Goal: Task Accomplishment & Management: Manage account settings

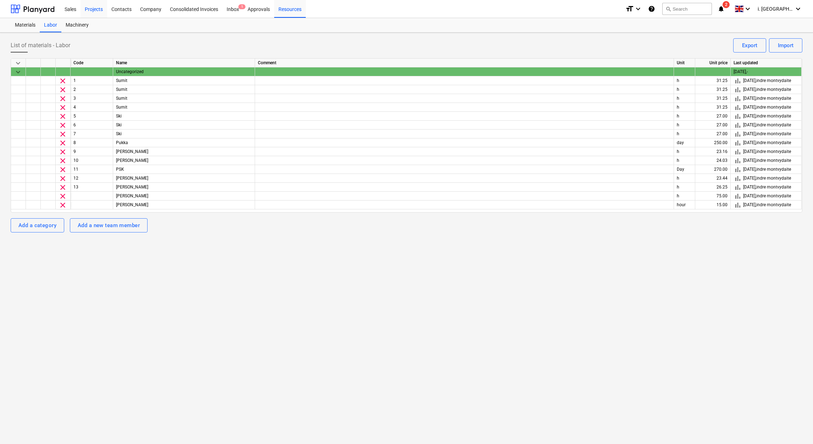
click at [94, 11] on div "Projects" at bounding box center [94, 9] width 27 height 18
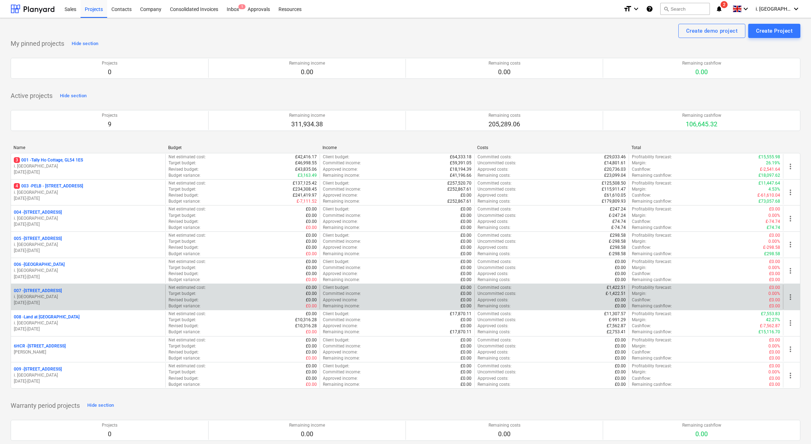
click at [81, 300] on p "i. [GEOGRAPHIC_DATA]" at bounding box center [88, 297] width 149 height 6
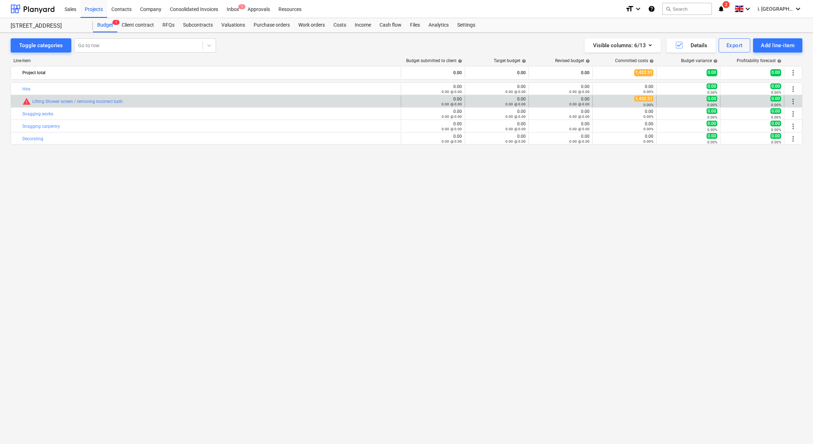
click at [614, 100] on div "1,422.51 0.00%" at bounding box center [625, 101] width 58 height 11
click at [90, 104] on link "Lifting Shower screen / removing incorrect bath" at bounding box center [77, 101] width 90 height 5
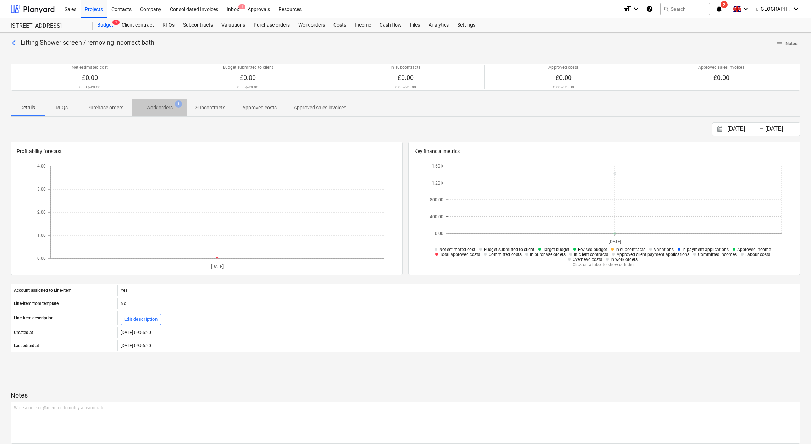
click at [171, 109] on p "Work orders" at bounding box center [159, 107] width 27 height 7
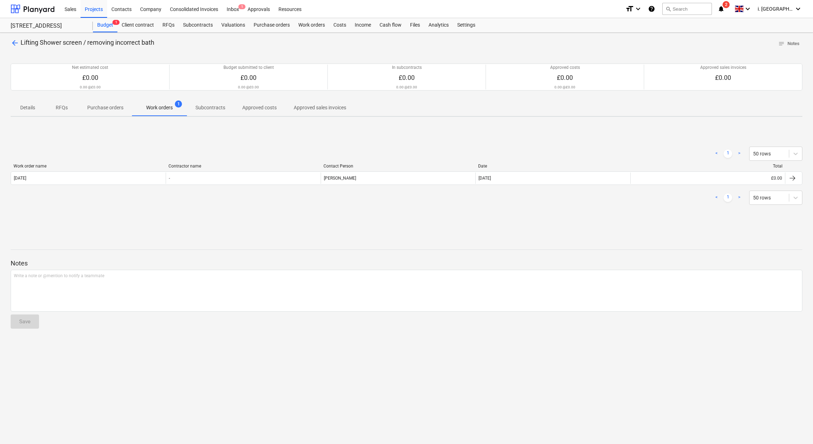
click at [147, 187] on div "Work order name Contractor name Contact Person Date Total Monday 13th October 2…" at bounding box center [407, 176] width 792 height 24
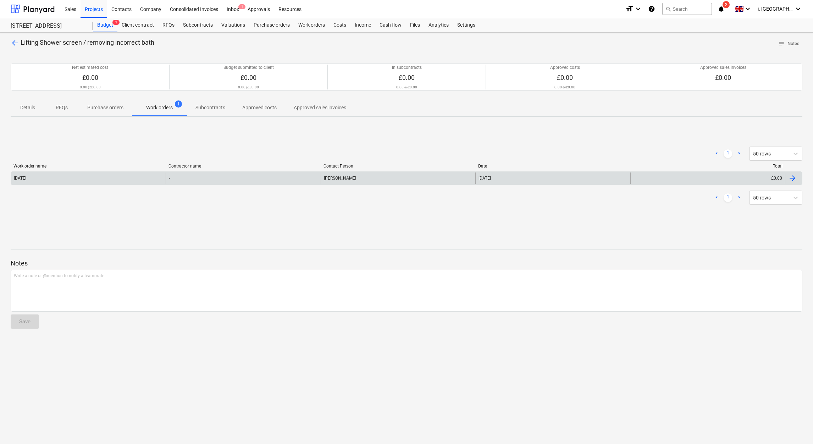
click at [143, 179] on div "[DATE]" at bounding box center [88, 177] width 155 height 11
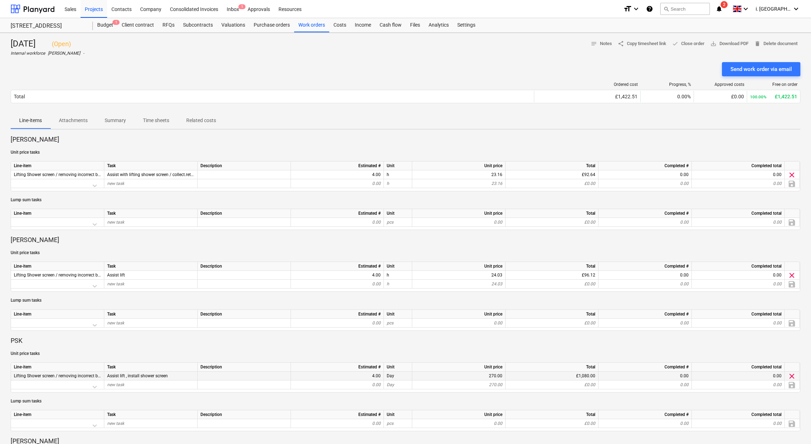
click at [378, 375] on div "4.00" at bounding box center [337, 375] width 87 height 9
click at [372, 376] on div "4.00" at bounding box center [337, 375] width 87 height 9
click at [364, 379] on div "4.00" at bounding box center [337, 375] width 87 height 9
drag, startPoint x: 364, startPoint y: 379, endPoint x: 382, endPoint y: 377, distance: 17.8
click at [382, 377] on div "4.00" at bounding box center [337, 375] width 93 height 9
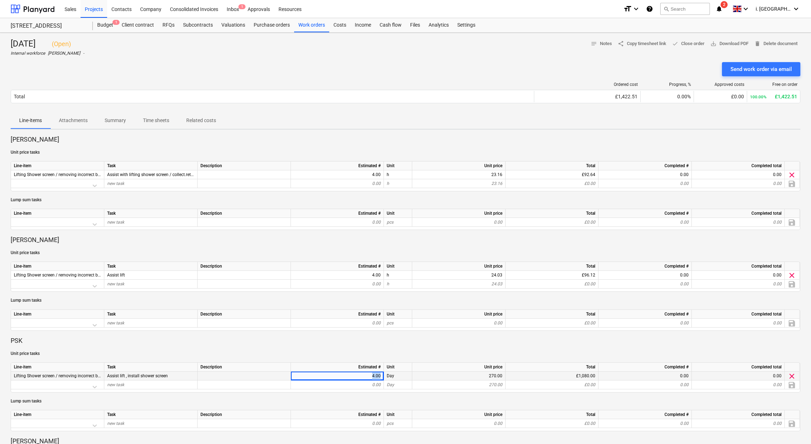
drag, startPoint x: 382, startPoint y: 377, endPoint x: 374, endPoint y: 376, distance: 8.6
click at [374, 376] on div "4.00" at bounding box center [337, 375] width 87 height 9
click at [682, 45] on span "done Close order" at bounding box center [688, 44] width 33 height 8
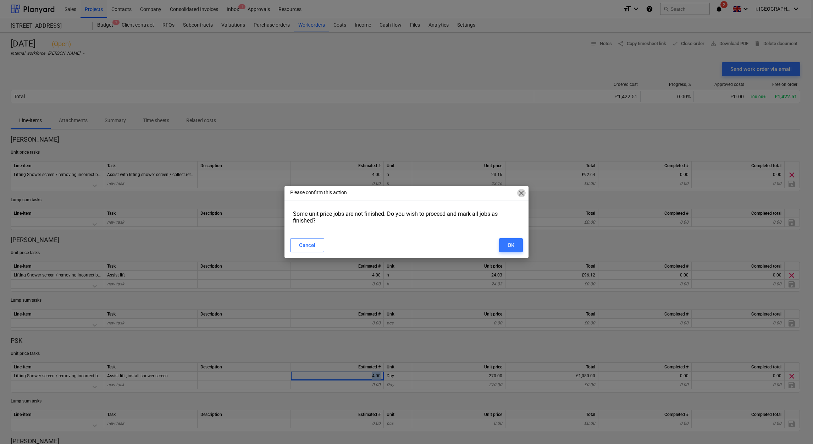
click at [523, 194] on span "close" at bounding box center [521, 193] width 9 height 9
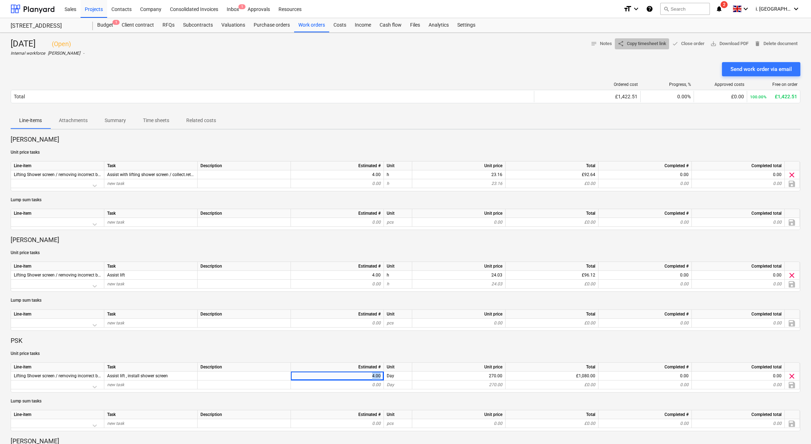
click at [641, 45] on span "share Copy timesheet link" at bounding box center [642, 44] width 49 height 8
click at [745, 68] on div "Send work order via email" at bounding box center [760, 69] width 61 height 9
click at [629, 43] on span "share Copy timesheet link" at bounding box center [642, 44] width 49 height 8
click at [792, 376] on span "clear" at bounding box center [792, 375] width 9 height 9
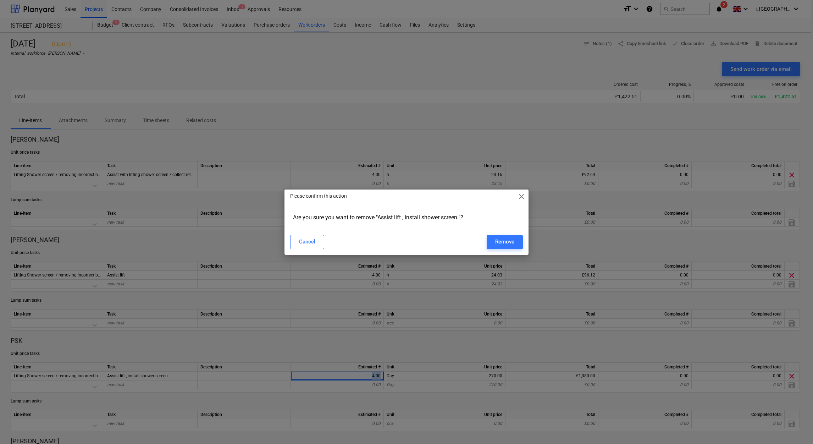
click at [520, 198] on span "close" at bounding box center [521, 196] width 9 height 9
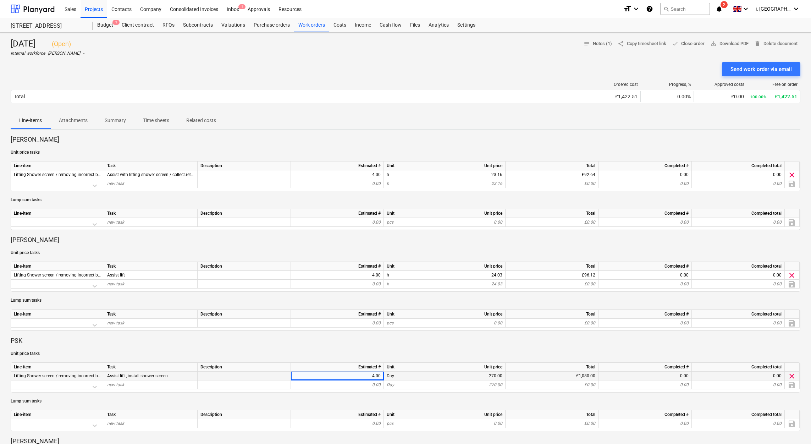
click at [14, 373] on div "Lifting Shower screen / removing incorrect bath" at bounding box center [57, 375] width 93 height 9
drag, startPoint x: 12, startPoint y: 373, endPoint x: 175, endPoint y: 379, distance: 163.3
click at [0, 0] on div "Lifting Shower screen / removing incorrect bath Assist lift , install shower sc…" at bounding box center [0, 0] width 0 height 0
drag, startPoint x: 175, startPoint y: 379, endPoint x: 144, endPoint y: 377, distance: 30.9
copy div "Lifting Shower screen / removing incorrect bath Assist lift , install shower sc…"
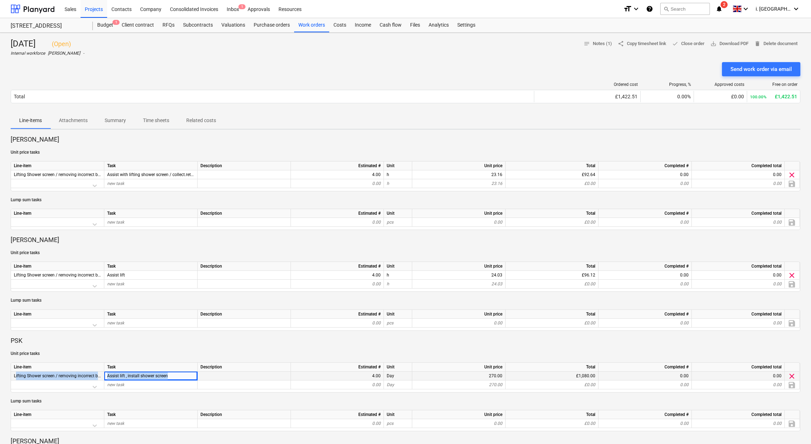
click at [791, 375] on span "clear" at bounding box center [792, 375] width 9 height 9
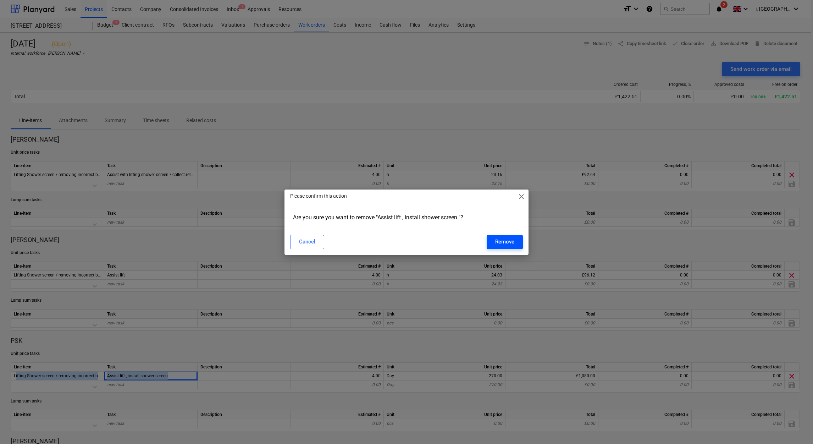
click at [514, 241] on div "Remove" at bounding box center [504, 241] width 19 height 9
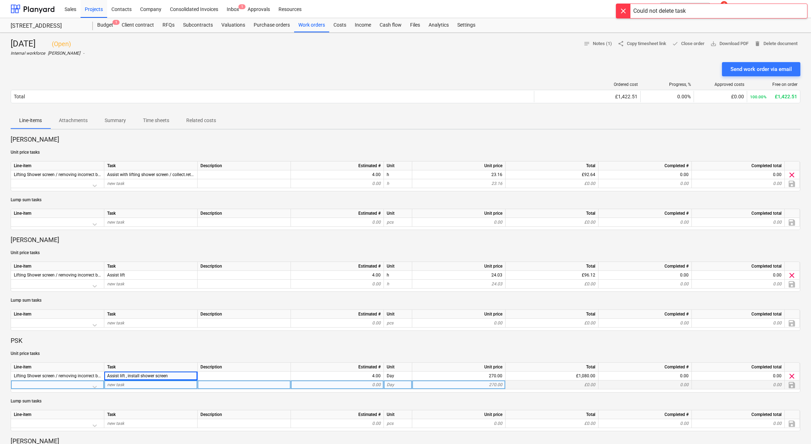
click at [789, 387] on div "save" at bounding box center [792, 384] width 15 height 9
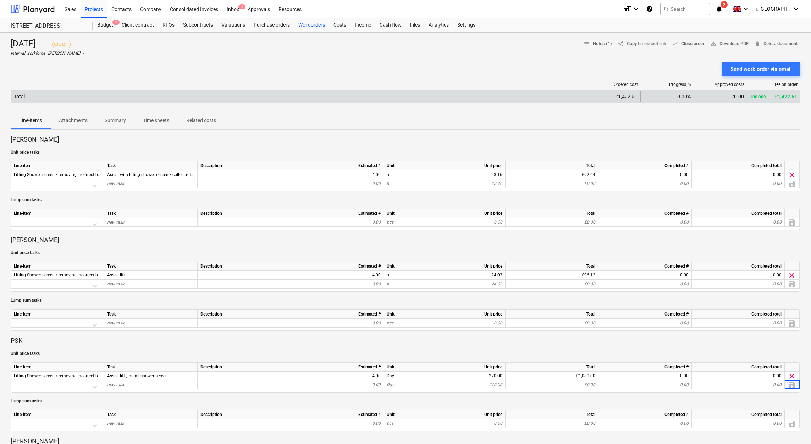
click at [513, 99] on div "Total" at bounding box center [272, 96] width 523 height 11
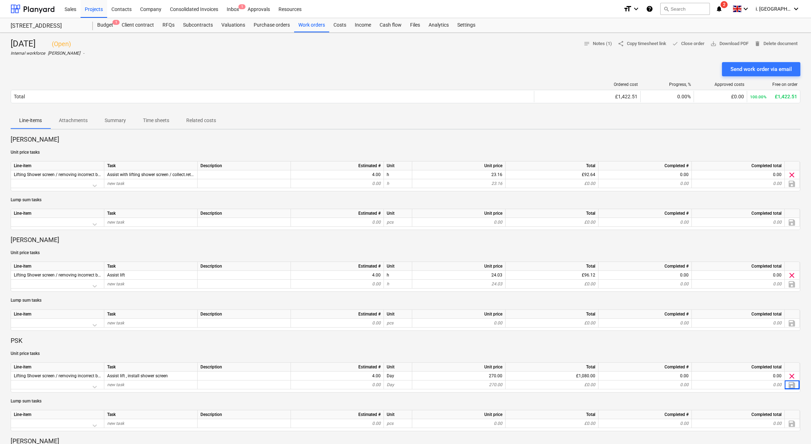
click at [163, 126] on span "Time sheets" at bounding box center [155, 121] width 43 height 12
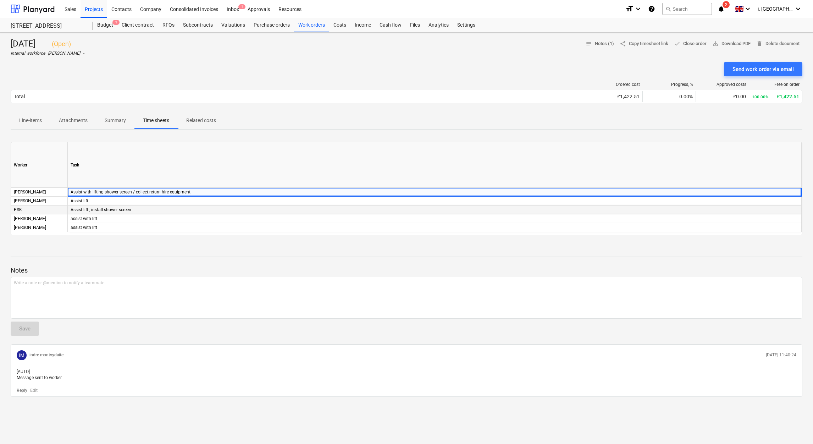
click at [114, 208] on div "Assist lift , install shower screen" at bounding box center [435, 209] width 734 height 9
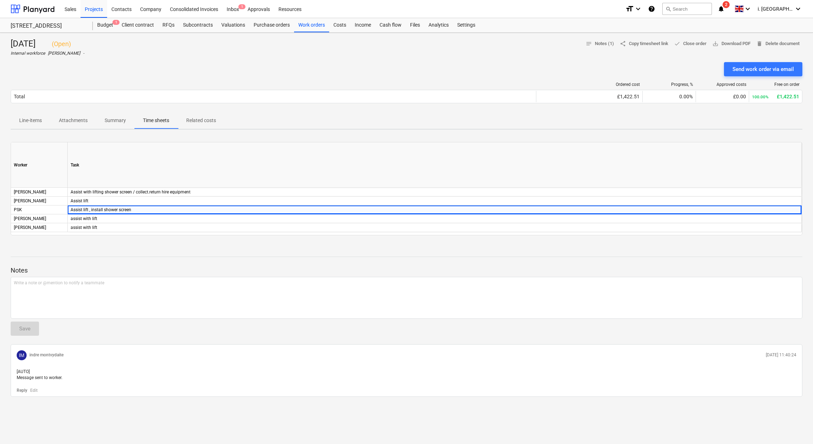
click at [153, 119] on p "Time sheets" at bounding box center [156, 120] width 26 height 7
click at [110, 206] on div "Assist lift , install shower screen" at bounding box center [435, 209] width 734 height 9
drag, startPoint x: 64, startPoint y: 195, endPoint x: 35, endPoint y: 192, distance: 29.2
click at [58, 195] on div "[PERSON_NAME]" at bounding box center [39, 192] width 57 height 9
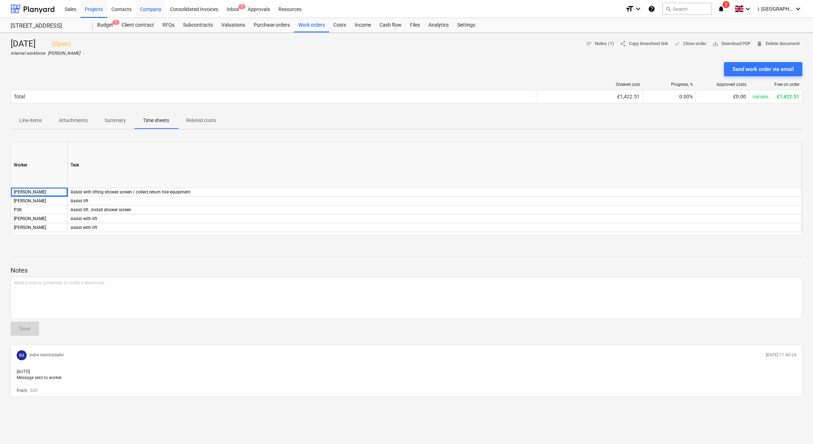
click at [154, 9] on div "Company" at bounding box center [151, 9] width 30 height 18
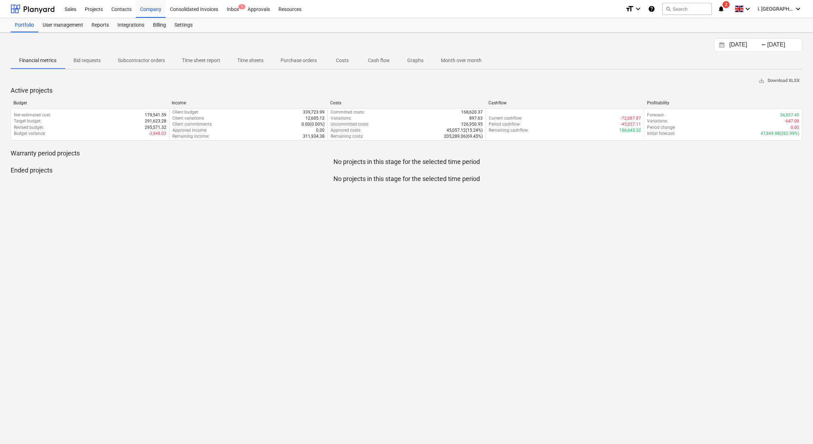
click at [213, 63] on p "Time sheet report" at bounding box center [201, 60] width 38 height 7
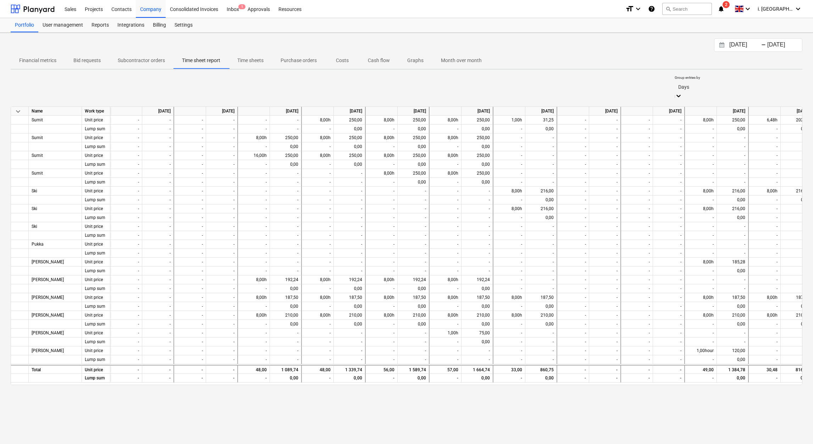
click at [256, 61] on p "Time sheets" at bounding box center [250, 60] width 26 height 7
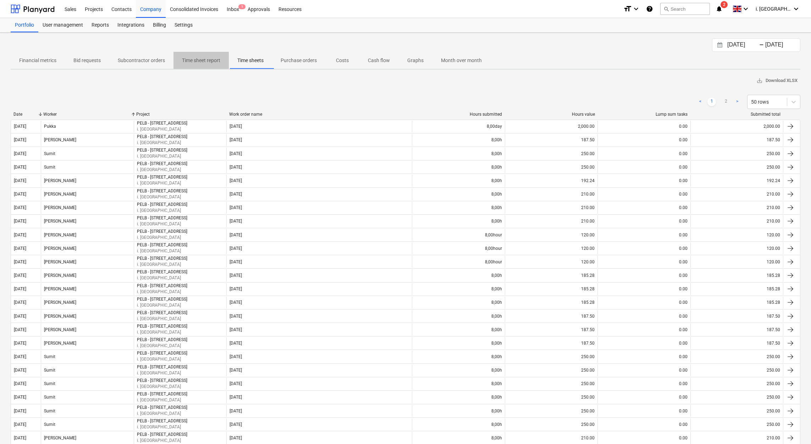
click at [205, 62] on p "Time sheet report" at bounding box center [201, 60] width 38 height 7
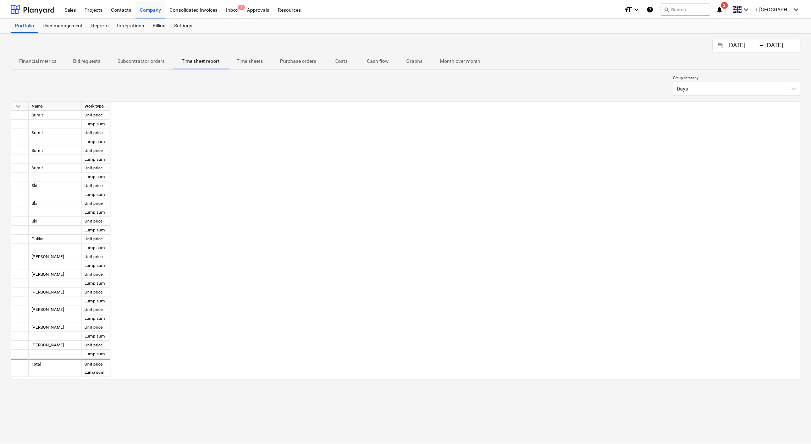
scroll to position [0, 1344]
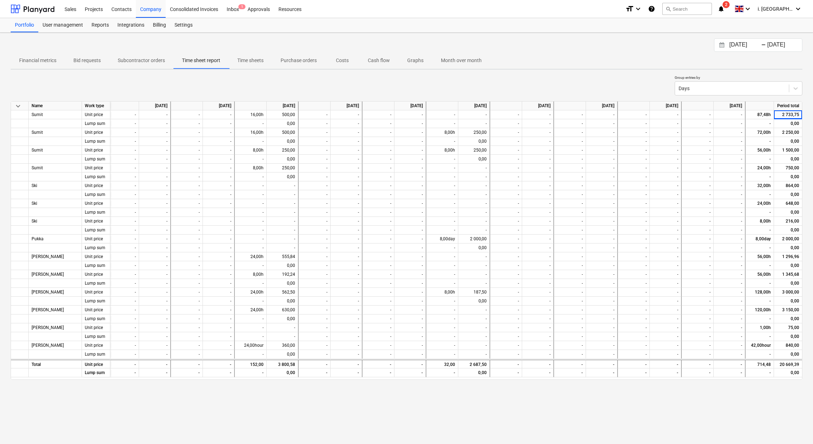
click at [258, 62] on p "Time sheets" at bounding box center [250, 60] width 26 height 7
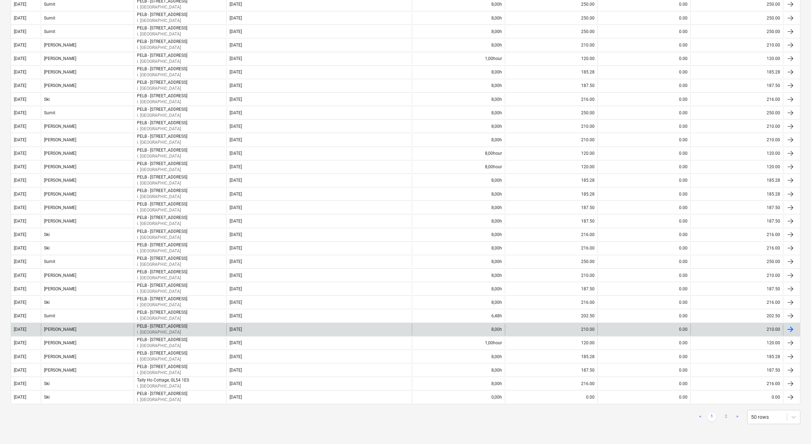
scroll to position [35, 0]
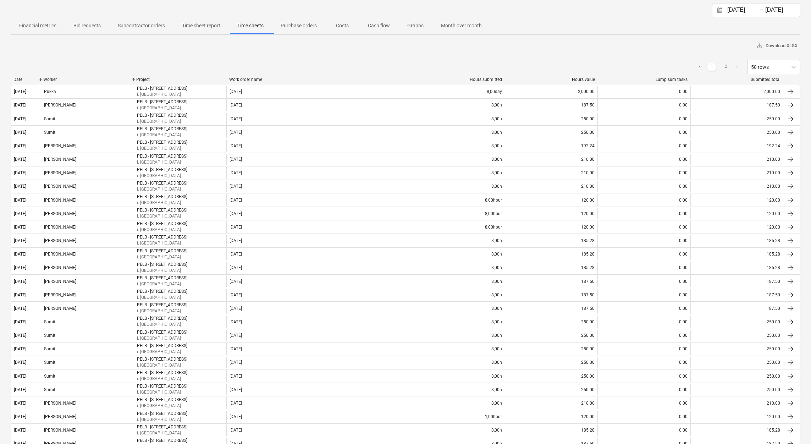
click at [206, 29] on span "Time sheet report" at bounding box center [200, 26] width 55 height 12
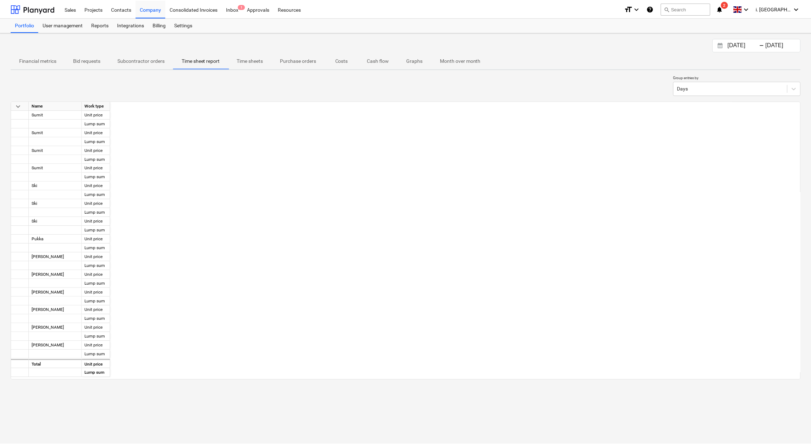
scroll to position [0, 1344]
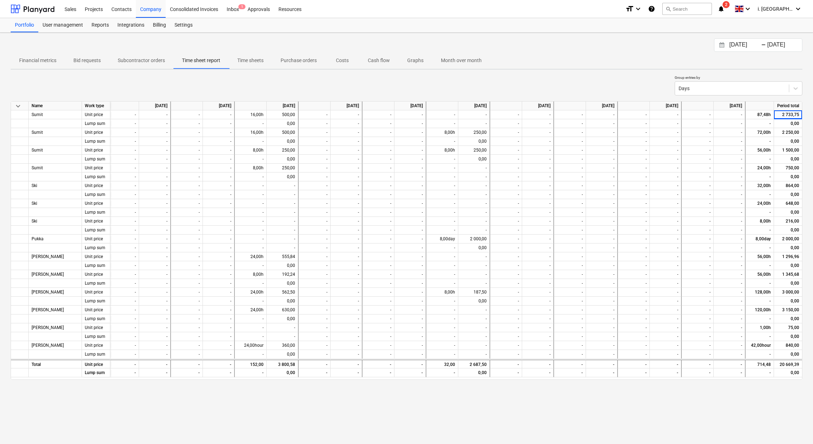
click at [243, 66] on button "Time sheets" at bounding box center [250, 60] width 43 height 17
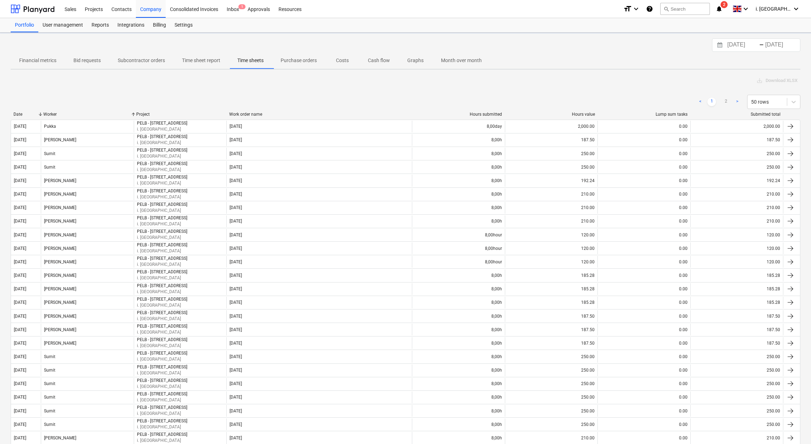
click at [249, 61] on p "Time sheets" at bounding box center [250, 60] width 26 height 7
click at [205, 62] on p "Time sheet report" at bounding box center [201, 60] width 38 height 7
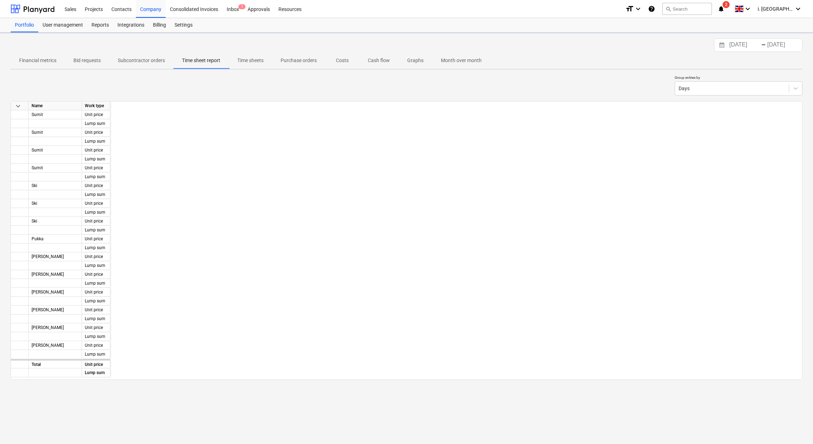
scroll to position [0, 1344]
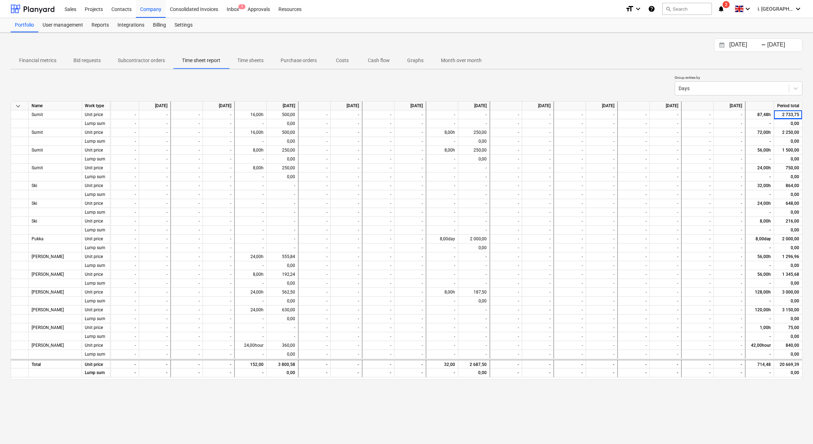
click at [128, 62] on p "Subcontractor orders" at bounding box center [141, 60] width 47 height 7
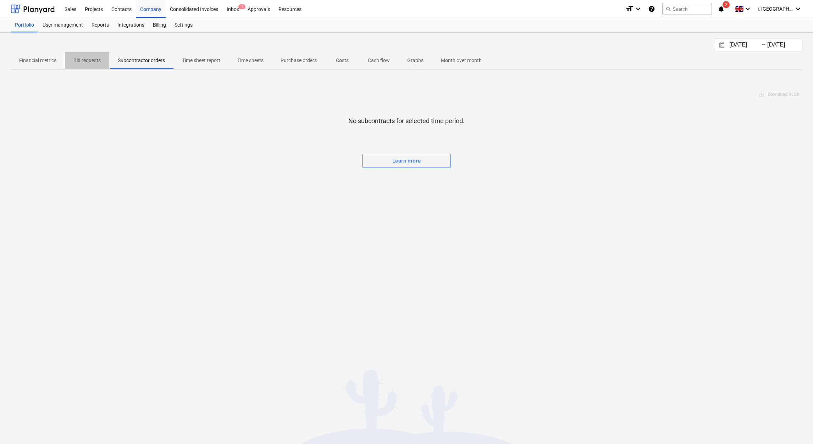
click at [99, 62] on p "Bid requests" at bounding box center [86, 60] width 27 height 7
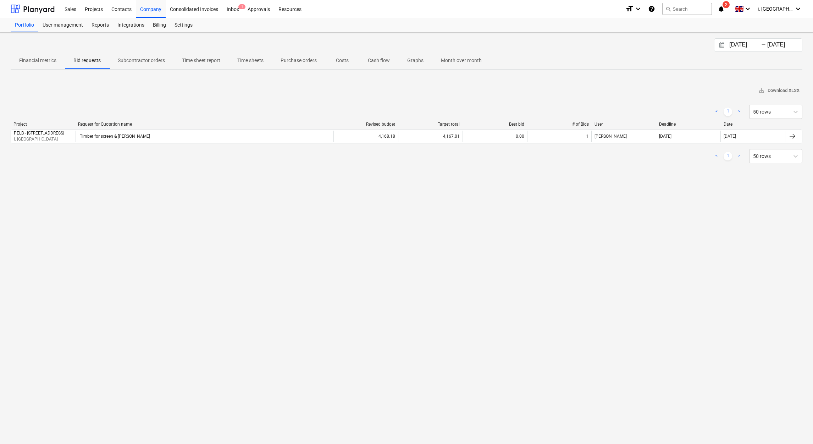
click at [46, 66] on button "Financial metrics" at bounding box center [38, 60] width 54 height 17
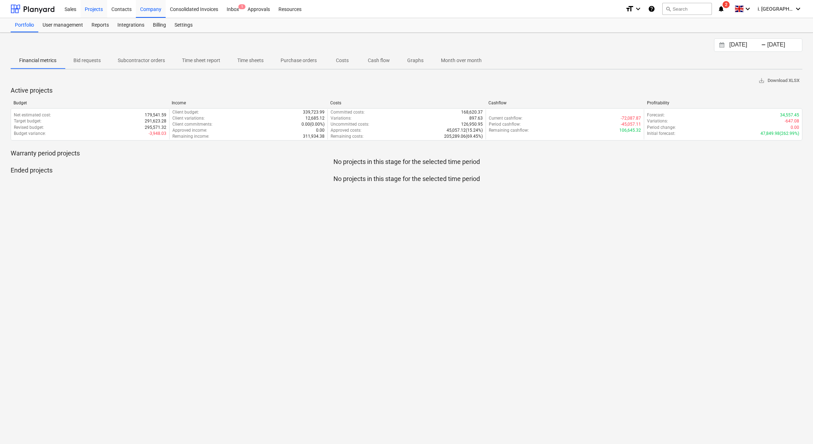
click at [86, 9] on div "Projects" at bounding box center [94, 9] width 27 height 18
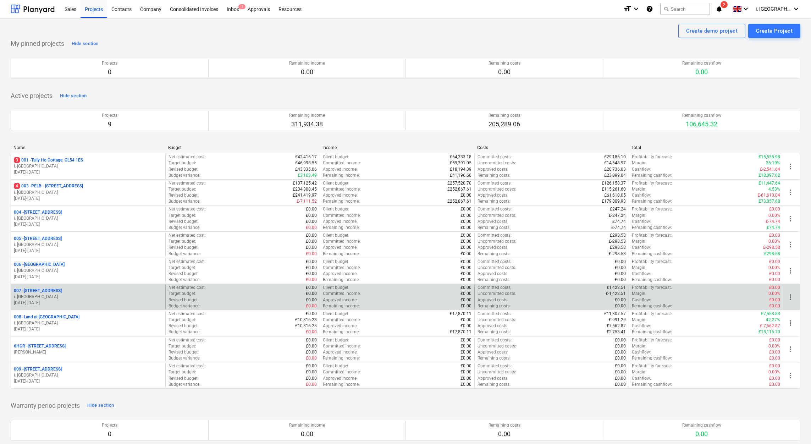
click at [67, 304] on p "01.09.2025 - 30.11.2025" at bounding box center [88, 303] width 149 height 6
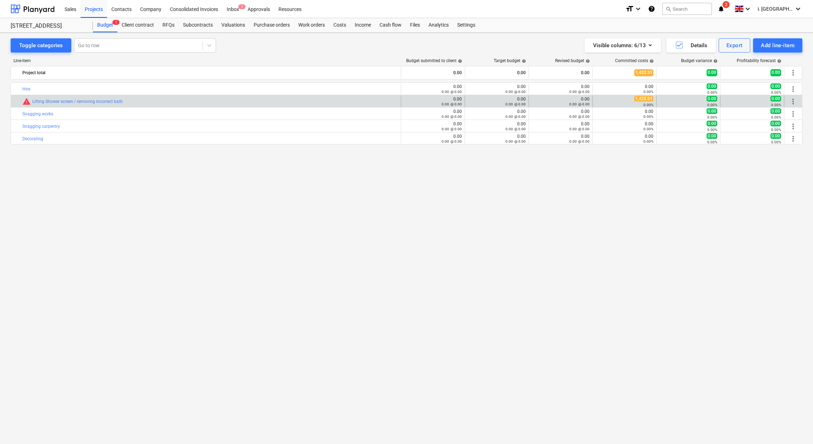
click at [795, 104] on span "more_vert" at bounding box center [793, 101] width 9 height 9
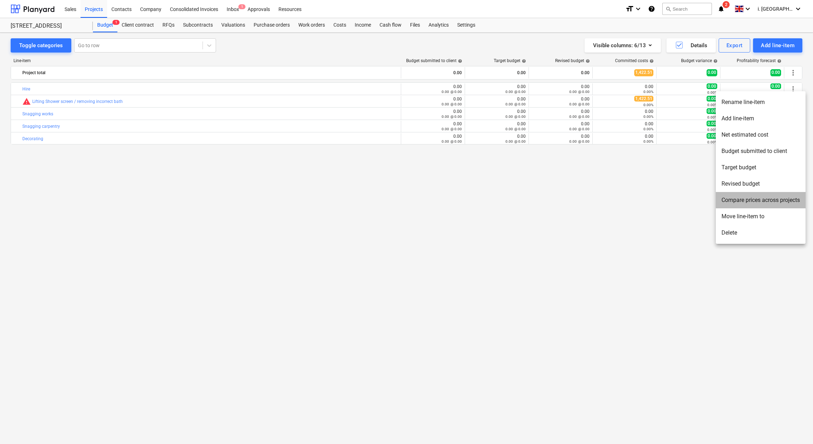
click at [742, 200] on li "Compare prices across projects" at bounding box center [761, 200] width 90 height 16
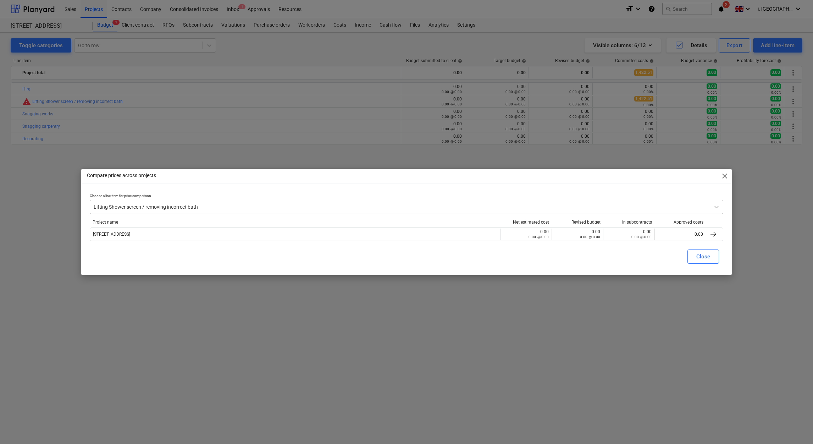
click at [329, 200] on div "Choose a line-item for price comparison Lifting Shower screen / removing incorr…" at bounding box center [407, 203] width 634 height 20
drag, startPoint x: 329, startPoint y: 200, endPoint x: 329, endPoint y: 210, distance: 10.3
click at [329, 210] on div "Lifting Shower screen / removing incorrect bath" at bounding box center [400, 207] width 620 height 10
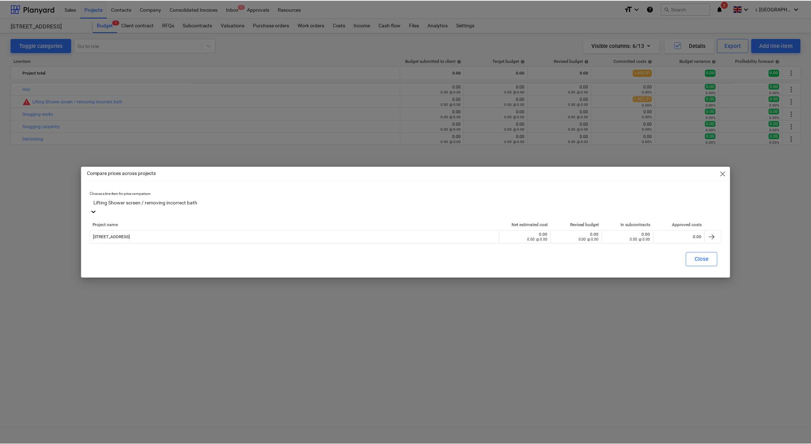
scroll to position [8468, 0]
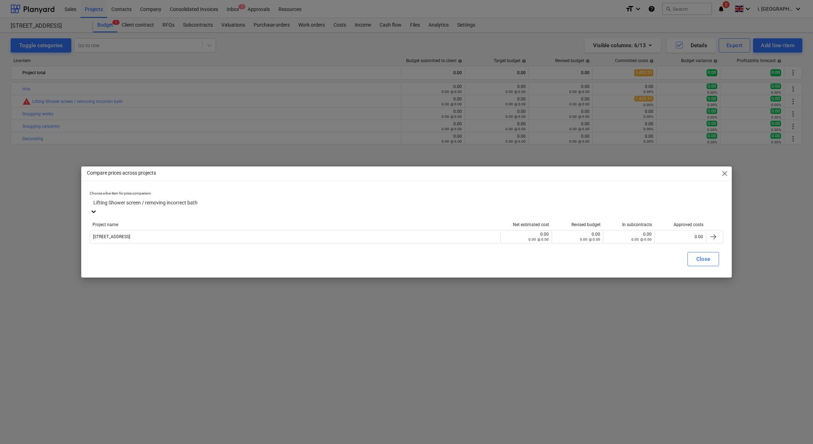
click at [723, 178] on span "close" at bounding box center [725, 173] width 9 height 9
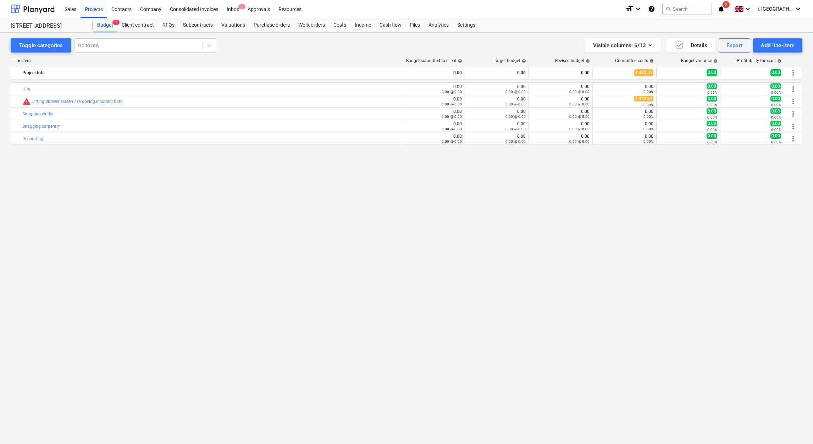
drag, startPoint x: 290, startPoint y: 232, endPoint x: 237, endPoint y: 120, distance: 124.4
click at [289, 232] on div "bar_chart Hire edit 0.00 0.00 @ 0.00 edit 0.00 0.00 @ 0.00 edit 0.00 0.00 @ 0.0…" at bounding box center [407, 248] width 792 height 332
click at [239, 11] on div "Inbox 1" at bounding box center [232, 9] width 21 height 18
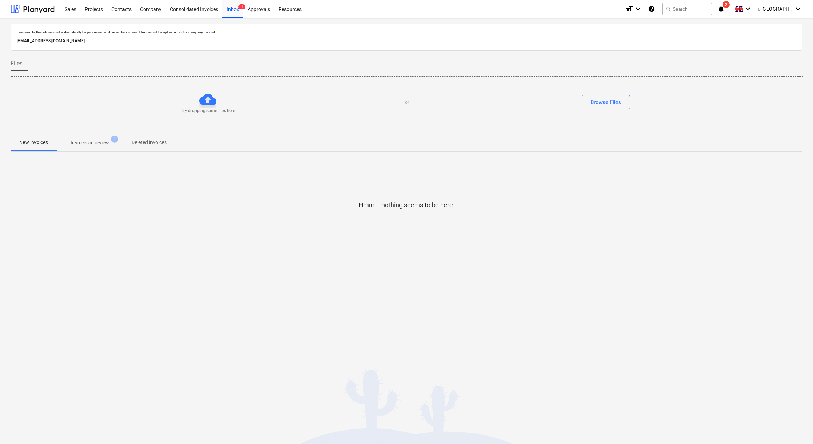
click at [98, 148] on span "Invoices in review 1" at bounding box center [89, 142] width 67 height 13
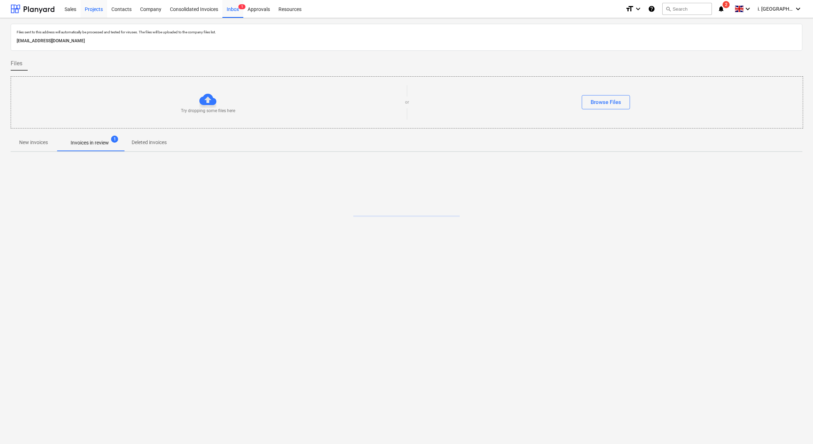
click at [93, 11] on div "Projects" at bounding box center [94, 9] width 27 height 18
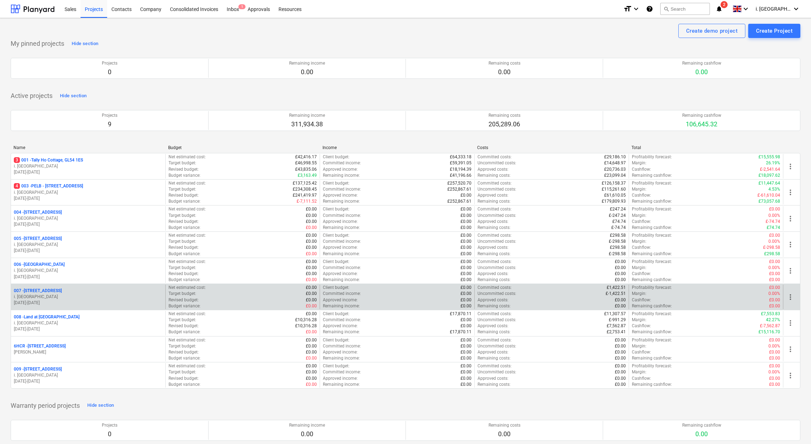
click at [53, 296] on p "i. [GEOGRAPHIC_DATA]" at bounding box center [88, 297] width 149 height 6
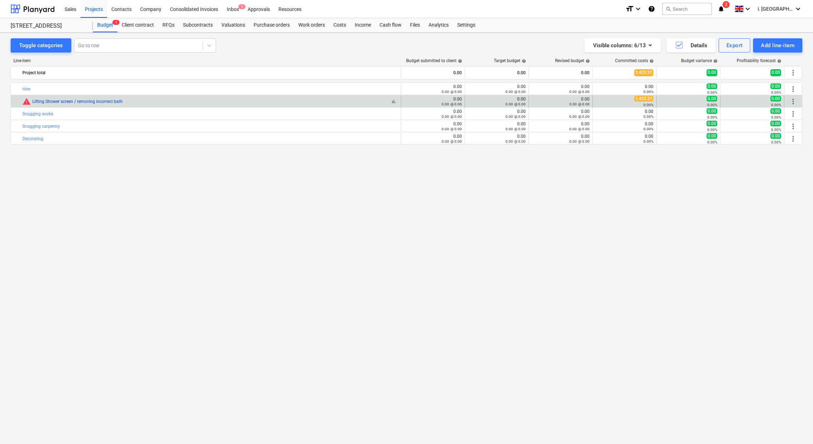
click at [119, 103] on link "Lifting Shower screen / removing incorrect bath" at bounding box center [77, 101] width 90 height 5
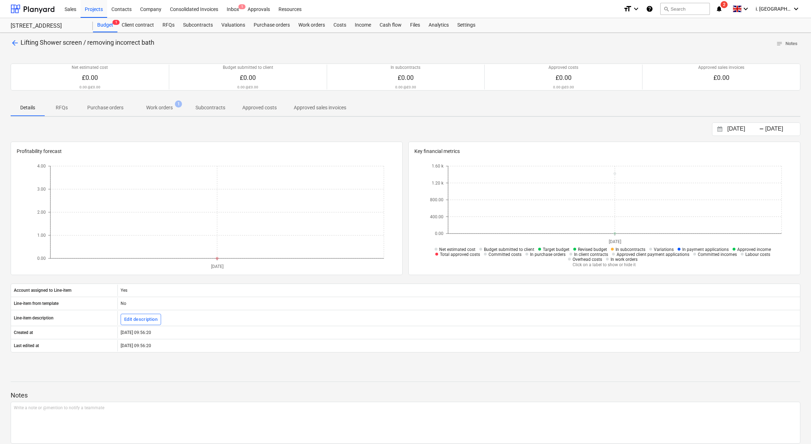
click at [153, 107] on p "Work orders" at bounding box center [159, 107] width 27 height 7
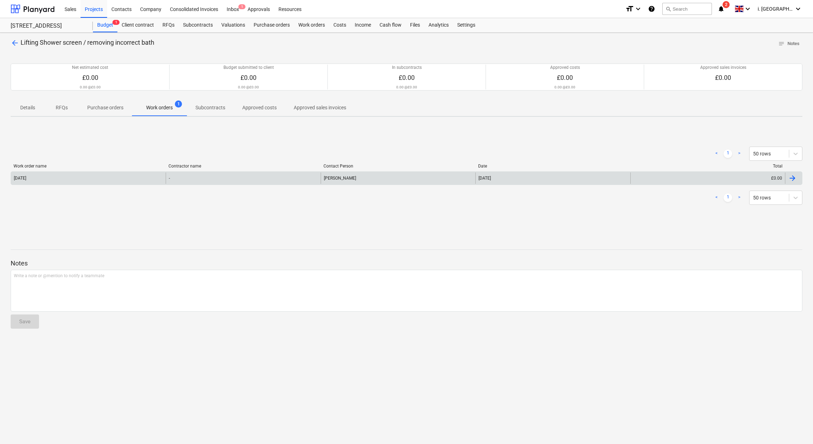
click at [66, 181] on div "[DATE]" at bounding box center [88, 177] width 155 height 11
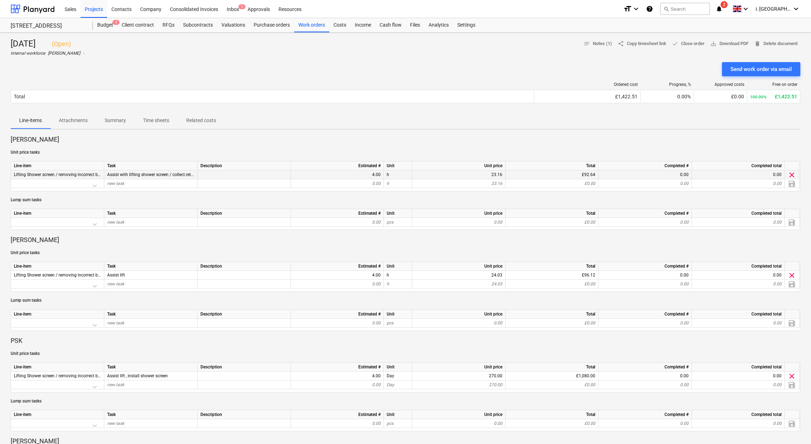
drag, startPoint x: 13, startPoint y: 175, endPoint x: 103, endPoint y: 177, distance: 89.8
click at [103, 177] on div "Lifting Shower screen / removing incorrect bath" at bounding box center [57, 174] width 93 height 9
copy span "Lifting Shower screen / removing incorrect bath"
drag, startPoint x: 169, startPoint y: 164, endPoint x: 155, endPoint y: 170, distance: 15.3
click at [168, 164] on div "Task" at bounding box center [150, 165] width 93 height 9
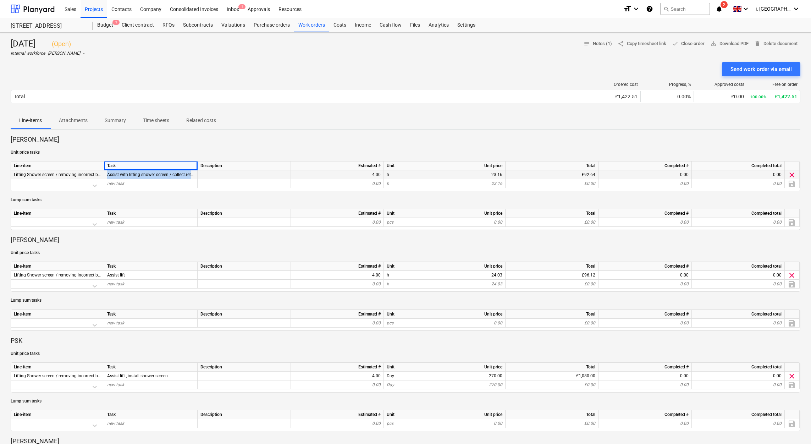
drag, startPoint x: 106, startPoint y: 175, endPoint x: 192, endPoint y: 177, distance: 86.6
click at [192, 177] on div "Assist with lifting shower screen / collect.return hire equipment" at bounding box center [150, 174] width 93 height 9
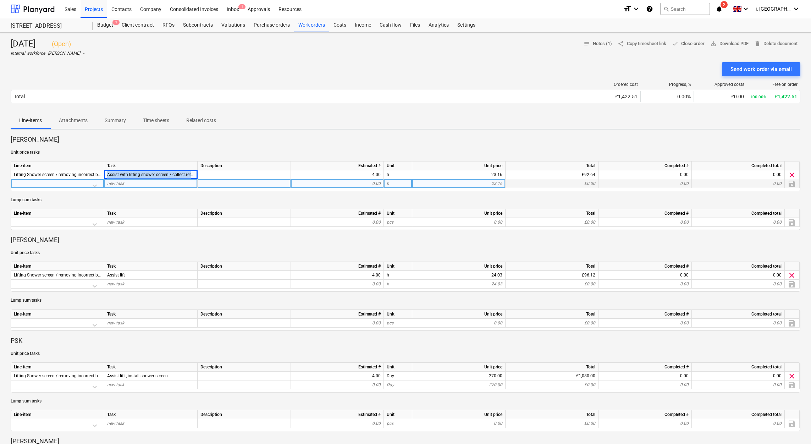
drag, startPoint x: 192, startPoint y: 177, endPoint x: 165, endPoint y: 181, distance: 27.6
click at [190, 177] on span "Assist with lifting shower screen / collect.return hire equipment" at bounding box center [167, 174] width 120 height 5
click at [118, 183] on span "new task" at bounding box center [115, 183] width 17 height 5
drag, startPoint x: 108, startPoint y: 175, endPoint x: 194, endPoint y: 175, distance: 85.9
click at [194, 175] on span "Assist with lifting shower screen / collect.return hire equipment" at bounding box center [167, 174] width 120 height 5
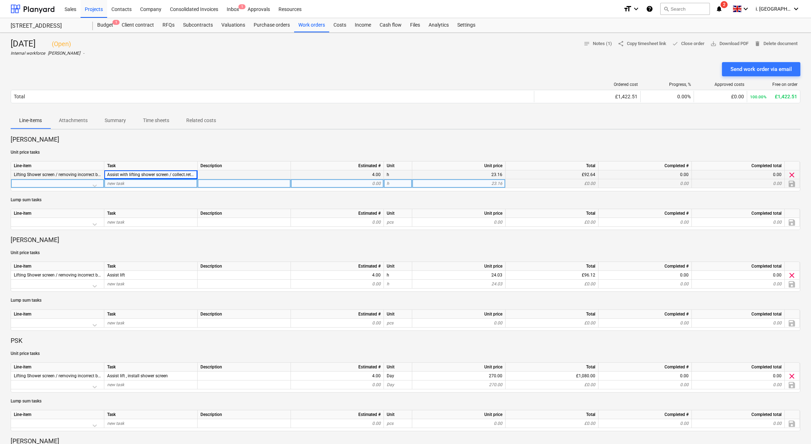
click at [136, 174] on span "Assist with lifting shower screen / collect.return hire equipment" at bounding box center [167, 174] width 120 height 5
drag, startPoint x: 105, startPoint y: 174, endPoint x: 192, endPoint y: 175, distance: 87.6
click at [192, 175] on div "Assist with lifting shower screen / collect.return hire equipment" at bounding box center [150, 174] width 93 height 9
copy span "Assist with lifting shower screen / collect.retu"
click at [150, 242] on p "[PERSON_NAME]" at bounding box center [406, 240] width 790 height 9
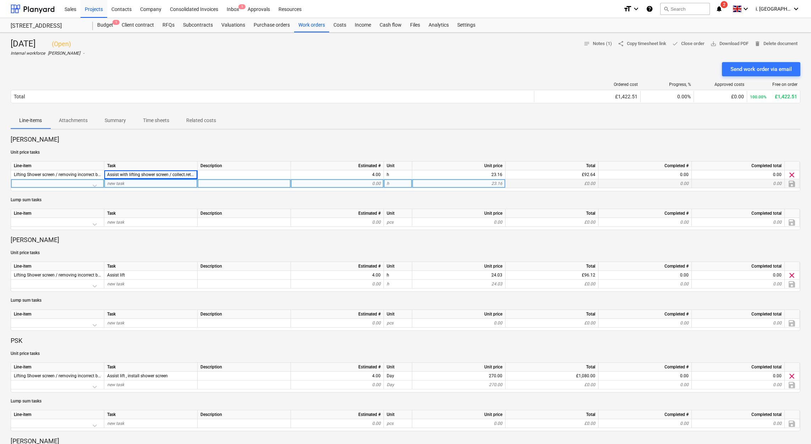
drag, startPoint x: 176, startPoint y: 253, endPoint x: 92, endPoint y: 261, distance: 83.8
click at [175, 253] on p "Unit price tasks" at bounding box center [406, 253] width 790 height 6
drag, startPoint x: 15, startPoint y: 275, endPoint x: 98, endPoint y: 277, distance: 82.3
click at [98, 277] on span "Lifting Shower screen / removing incorrect bath" at bounding box center [59, 274] width 90 height 5
copy span "Lifting Shower screen / removing incorrect b"
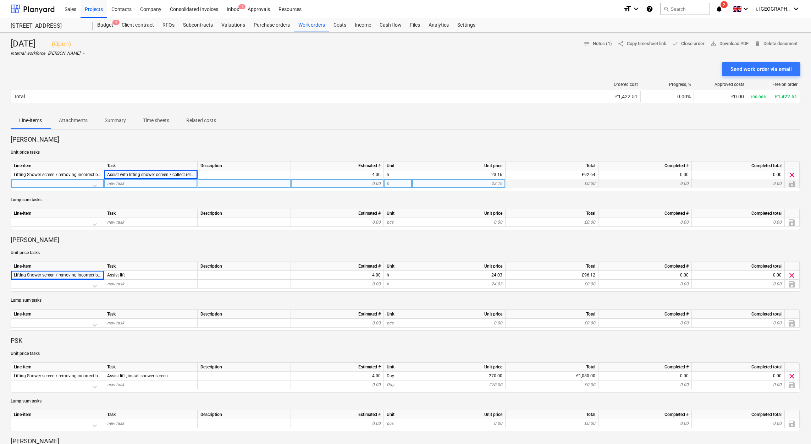
drag, startPoint x: 316, startPoint y: 333, endPoint x: 327, endPoint y: 329, distance: 11.8
click at [319, 331] on div "Jeremy Beck Unit price tasks Line-item Task Description Estimated # Unit Unit p…" at bounding box center [406, 383] width 790 height 497
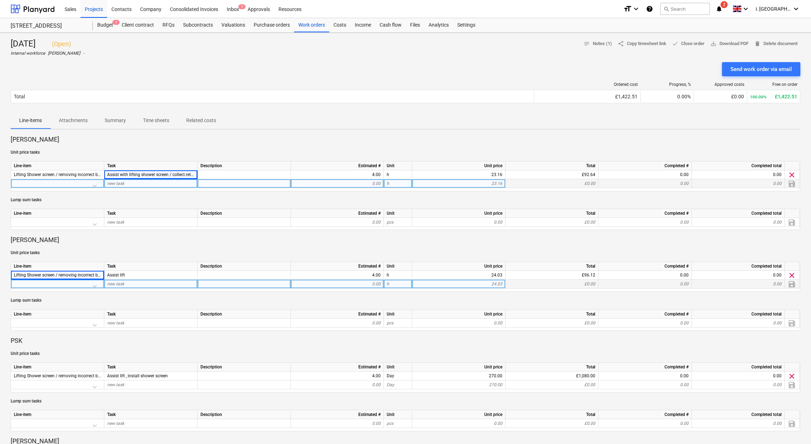
click at [158, 283] on div "new task" at bounding box center [150, 284] width 93 height 9
drag, startPoint x: 138, startPoint y: 274, endPoint x: 103, endPoint y: 274, distance: 34.8
click at [0, 0] on div "Lifting Shower screen / removing incorrect bath Assist lift 4.00 h 24.03 £96.12…" at bounding box center [0, 0] width 0 height 0
click at [129, 282] on div "new task" at bounding box center [150, 284] width 93 height 9
drag, startPoint x: 104, startPoint y: 277, endPoint x: 116, endPoint y: 277, distance: 12.1
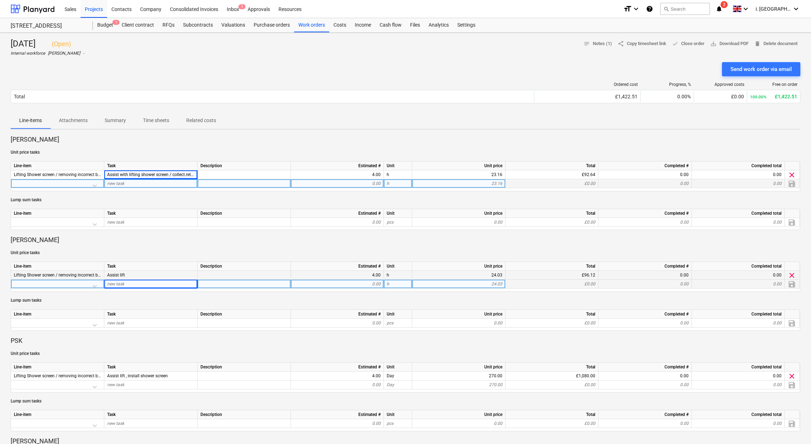
click at [0, 0] on div "Lifting Shower screen / removing incorrect bath Assist lift 4.00 h 24.03 £96.12…" at bounding box center [0, 0] width 0 height 0
click at [104, 277] on div "Lifting Shower screen / removing incorrect bath" at bounding box center [57, 275] width 93 height 9
click at [107, 276] on span "Assist lift" at bounding box center [116, 274] width 18 height 5
drag, startPoint x: 106, startPoint y: 274, endPoint x: 137, endPoint y: 278, distance: 30.8
click at [137, 278] on div "Assist lift" at bounding box center [150, 275] width 93 height 9
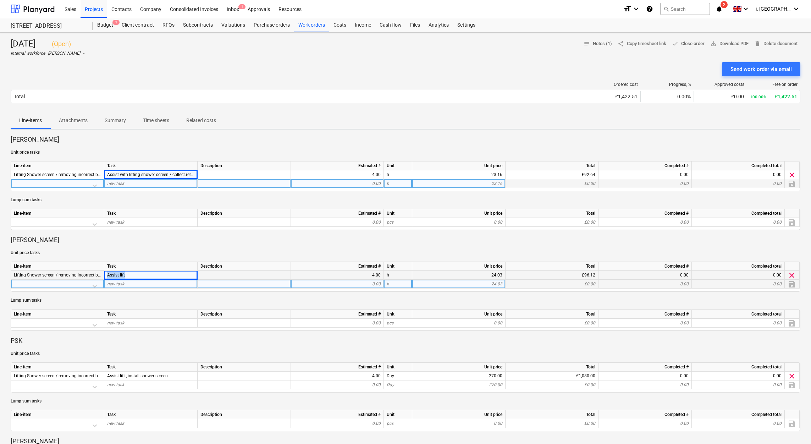
copy span "Assist lift"
click at [203, 377] on div at bounding box center [244, 375] width 93 height 9
drag, startPoint x: 107, startPoint y: 377, endPoint x: 171, endPoint y: 377, distance: 63.9
click at [171, 377] on div "Assist lift , install shower screen" at bounding box center [150, 375] width 93 height 9
copy span "Assist lift , install shower screen"
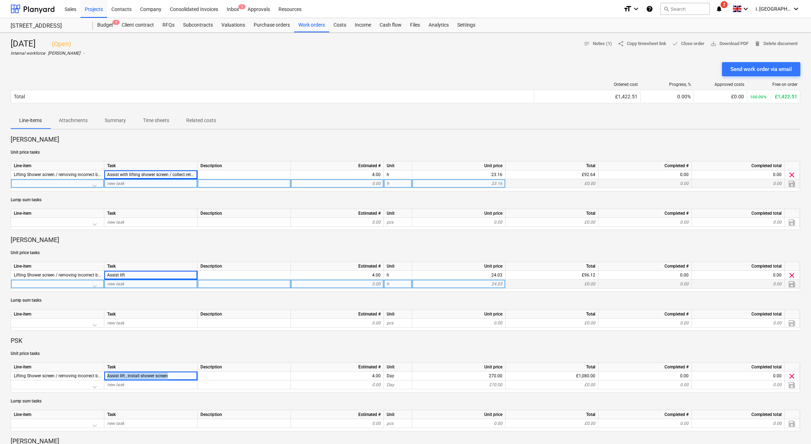
click at [94, 336] on p "PSK" at bounding box center [406, 340] width 790 height 9
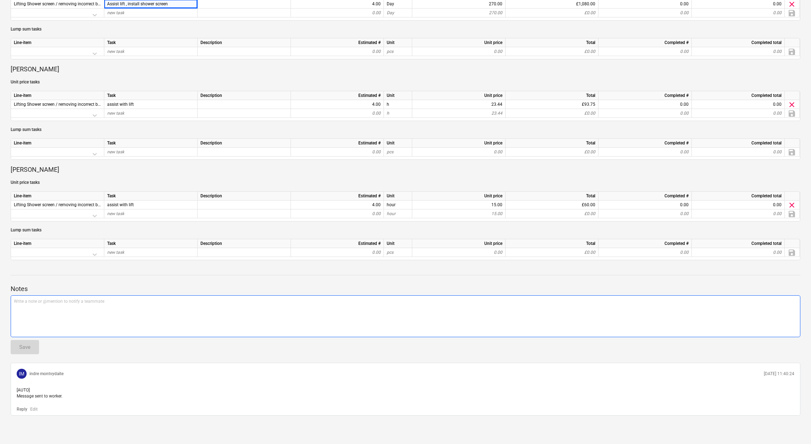
drag, startPoint x: 250, startPoint y: 297, endPoint x: 186, endPoint y: 274, distance: 68.3
click at [247, 296] on div "Write a note or @mention to notify a teammate ﻿" at bounding box center [406, 316] width 790 height 42
drag, startPoint x: 222, startPoint y: 297, endPoint x: 203, endPoint y: 266, distance: 36.7
click at [222, 297] on div "Write a note or @mention to notify a teammate ﻿" at bounding box center [406, 316] width 790 height 42
drag, startPoint x: 105, startPoint y: 205, endPoint x: 141, endPoint y: 204, distance: 36.2
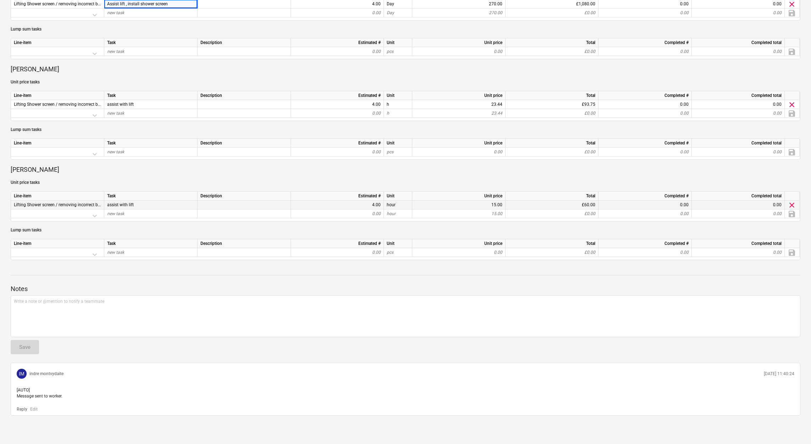
click at [0, 0] on div "Lifting Shower screen / removing incorrect bath assist with lift 4.00 hour 15.0…" at bounding box center [0, 0] width 0 height 0
copy div "assist with lift"
click at [323, 276] on div "Notes Write a note or @mention to notify a teammate ﻿ Save IM indre montvydaite…" at bounding box center [406, 340] width 790 height 149
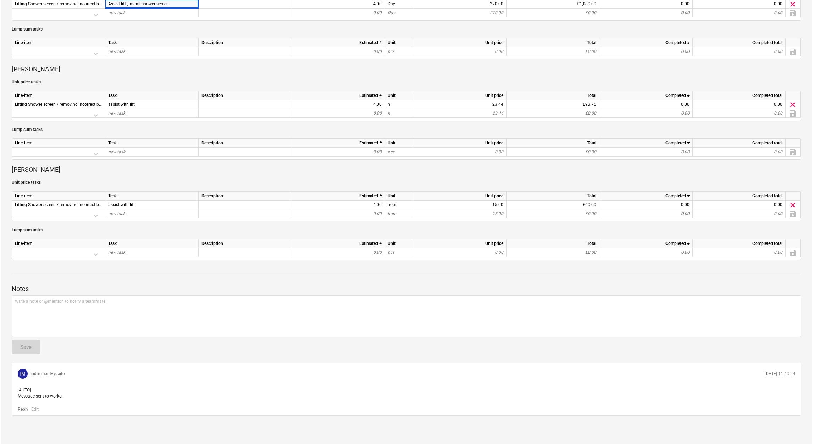
scroll to position [0, 0]
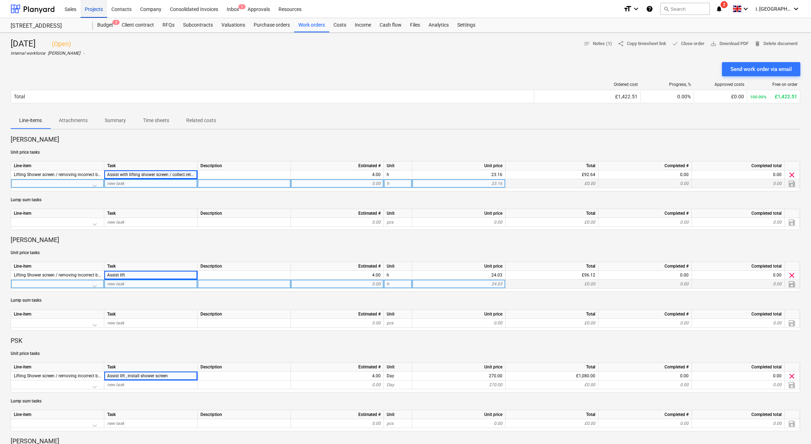
click at [99, 13] on div "Projects" at bounding box center [94, 9] width 27 height 18
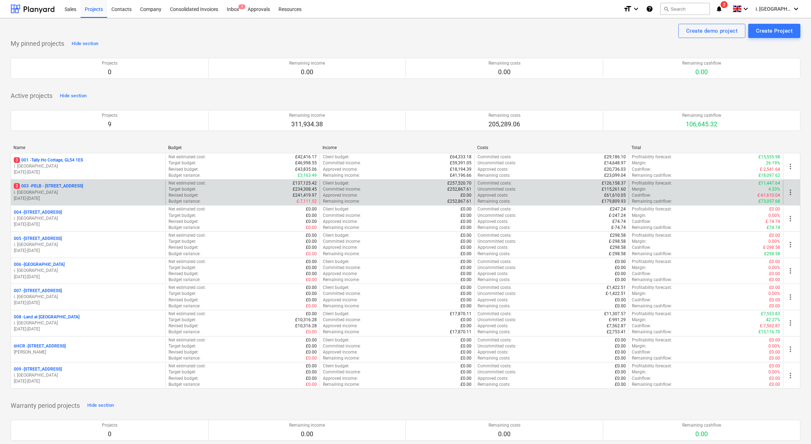
click at [265, 199] on div "Budget variance : £-7,111.52" at bounding box center [243, 201] width 148 height 6
click at [55, 187] on p "3 003 - PELB - [GEOGRAPHIC_DATA], [GEOGRAPHIC_DATA], GL2 7NE" at bounding box center [48, 186] width 69 height 6
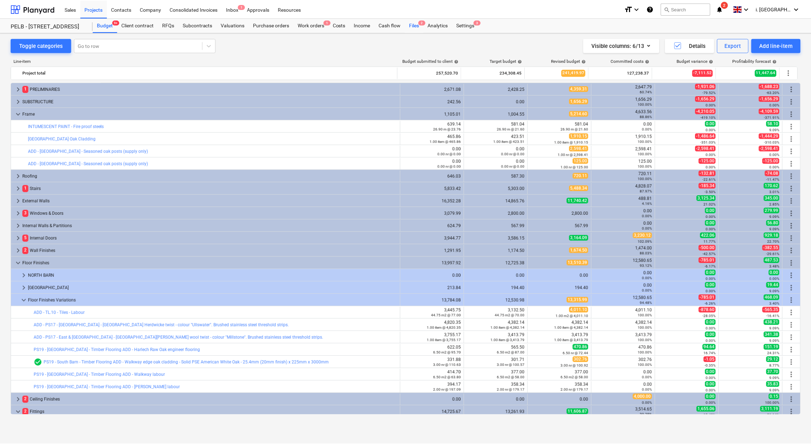
scroll to position [225, 0]
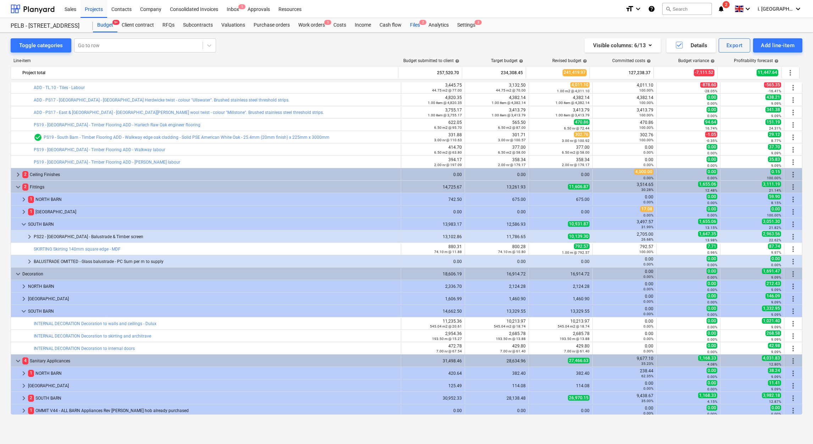
click at [406, 26] on div "Files 2" at bounding box center [415, 25] width 18 height 14
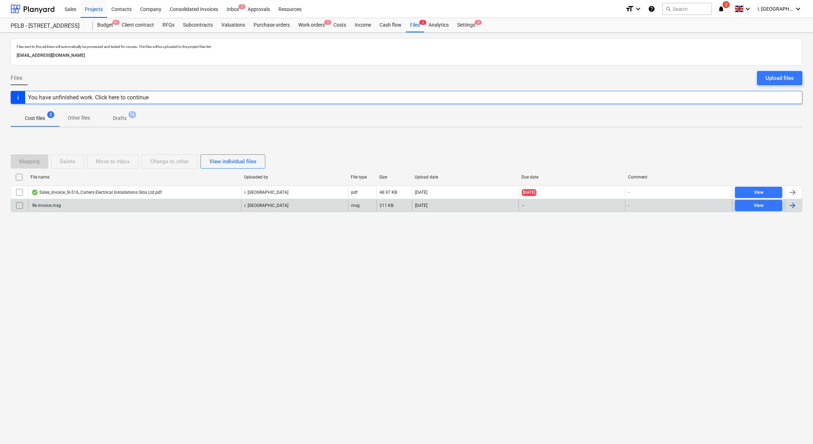
click at [51, 206] on div "Re invoice.msg" at bounding box center [46, 205] width 30 height 5
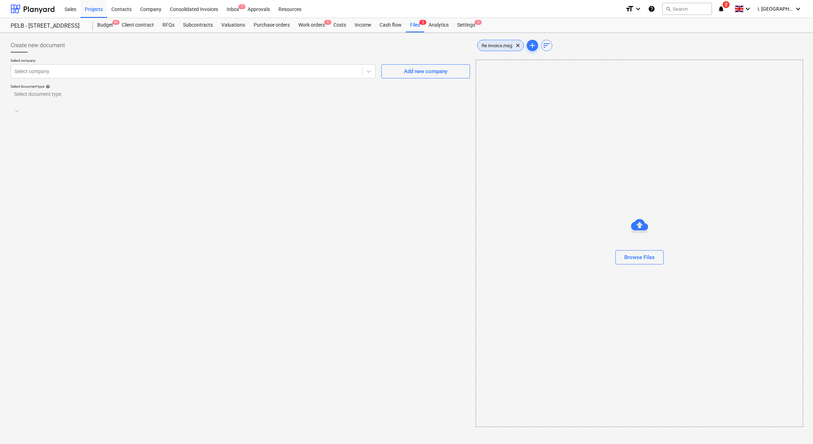
click at [499, 47] on span "Re invoice.msg" at bounding box center [497, 45] width 39 height 5
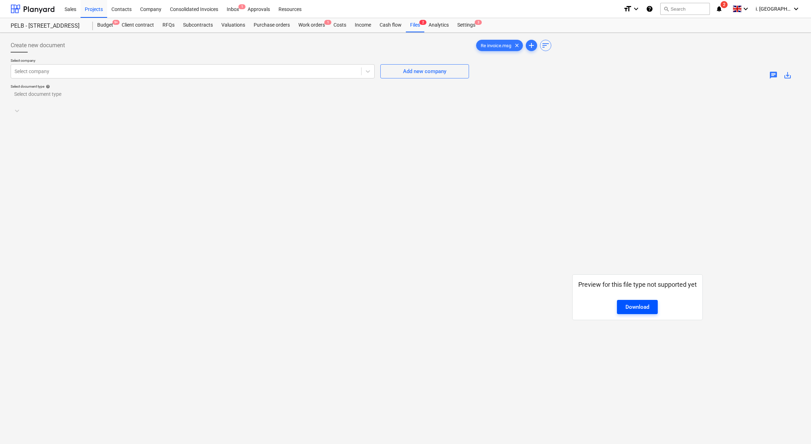
click at [636, 307] on div "Download" at bounding box center [637, 306] width 24 height 9
drag, startPoint x: 402, startPoint y: 188, endPoint x: 462, endPoint y: 188, distance: 60.3
click at [402, 188] on div "Create new document Select company Select company Add new company Select docume…" at bounding box center [240, 273] width 464 height 476
click at [417, 23] on div "Files 2" at bounding box center [415, 25] width 18 height 14
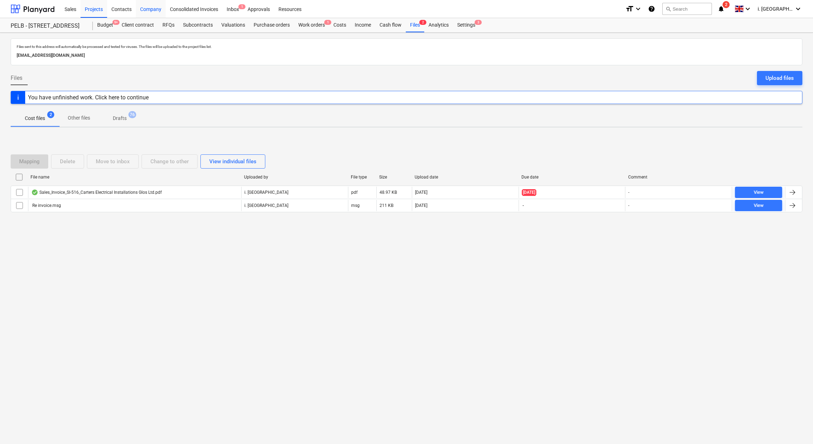
click at [156, 12] on div "Company" at bounding box center [151, 9] width 30 height 18
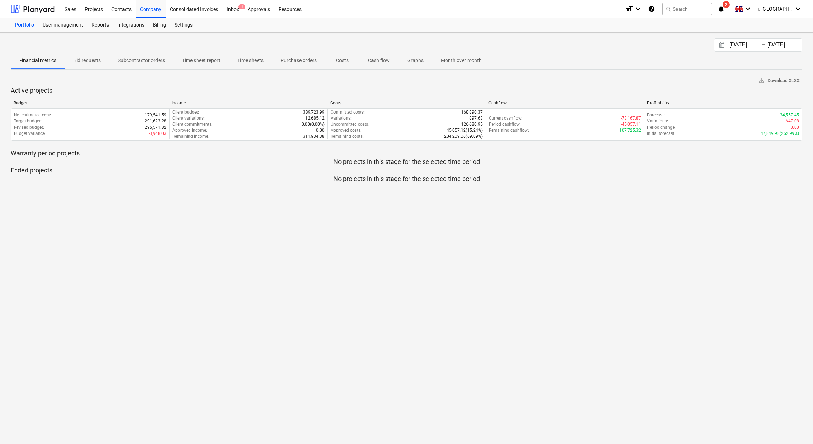
click at [252, 61] on p "Time sheets" at bounding box center [250, 60] width 26 height 7
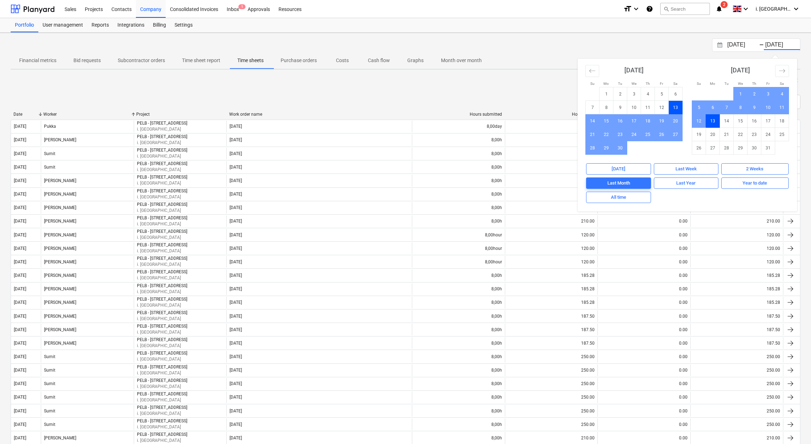
click at [764, 43] on input "[DATE]" at bounding box center [782, 45] width 36 height 10
click at [677, 105] on td "13" at bounding box center [676, 107] width 14 height 13
click at [676, 106] on td "13" at bounding box center [676, 107] width 14 height 13
click at [716, 122] on td "13" at bounding box center [713, 120] width 14 height 13
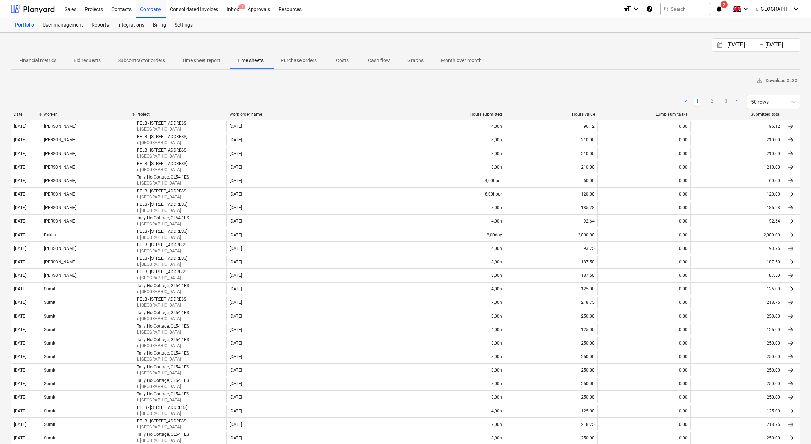
click at [731, 45] on input "13.09.2025" at bounding box center [744, 45] width 36 height 10
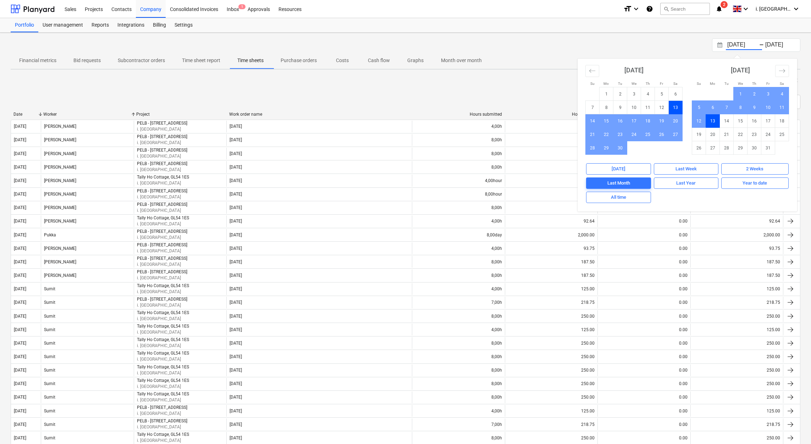
click at [713, 123] on td "13" at bounding box center [713, 120] width 14 height 13
type input "[DATE]"
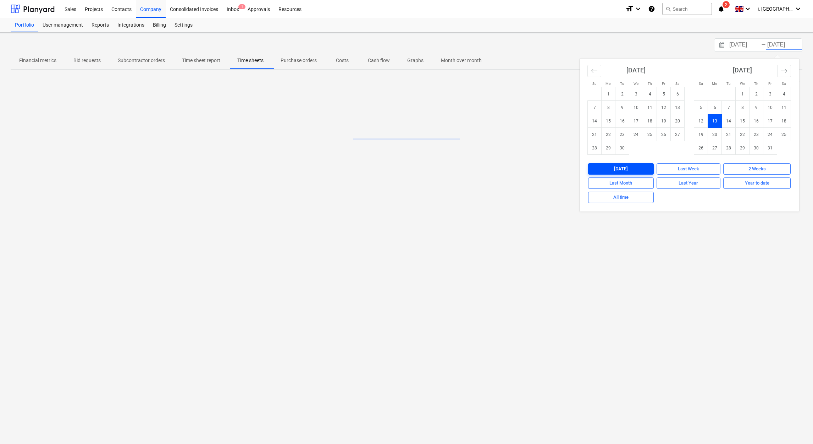
click at [628, 168] on span "Today" at bounding box center [621, 169] width 60 height 8
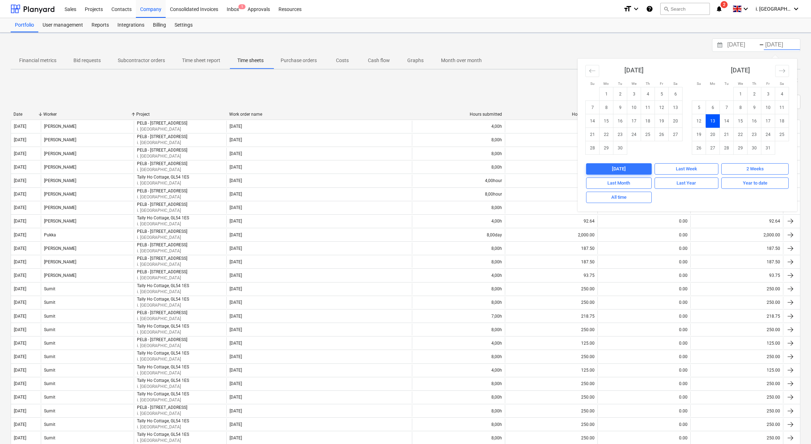
click at [472, 100] on div "< 1 > 50 rows" at bounding box center [406, 102] width 790 height 14
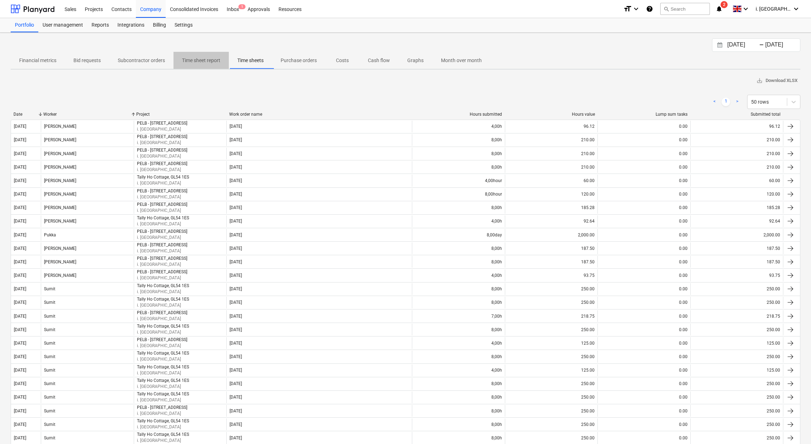
click at [216, 57] on p "Time sheet report" at bounding box center [201, 60] width 38 height 7
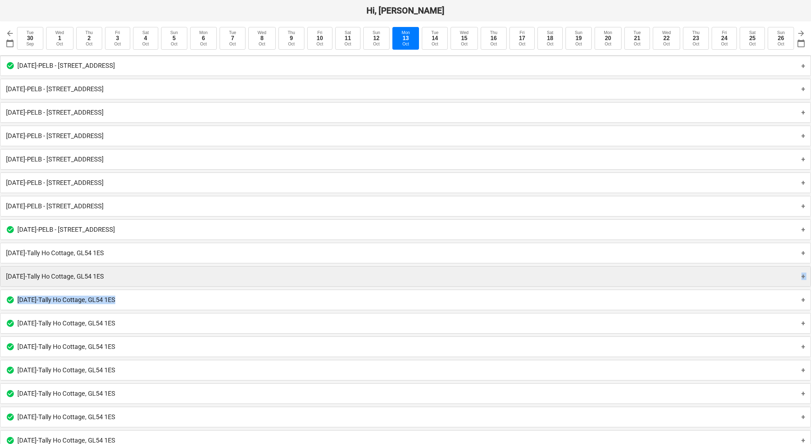
drag, startPoint x: 327, startPoint y: 299, endPoint x: 329, endPoint y: 271, distance: 27.7
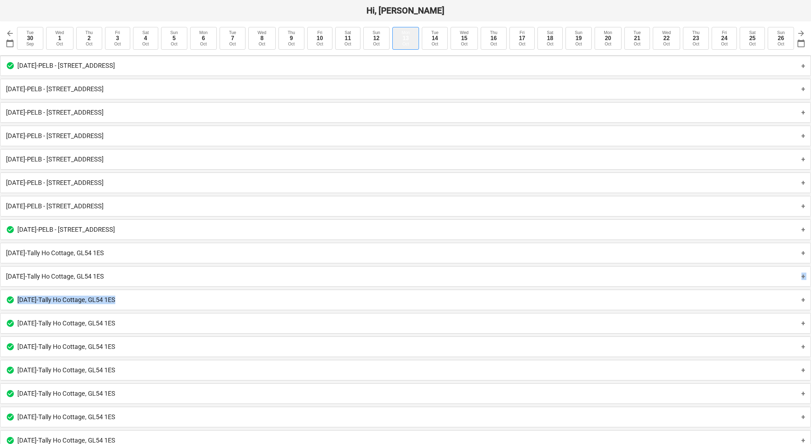
click at [405, 35] on div "13" at bounding box center [406, 38] width 6 height 6
click at [404, 28] on button "Mon 13 Oct" at bounding box center [405, 38] width 27 height 23
click at [404, 32] on div "Mon" at bounding box center [406, 32] width 8 height 5
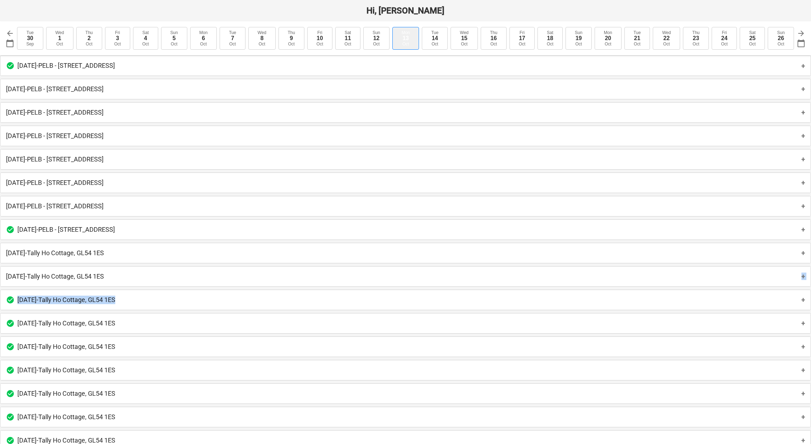
click at [404, 32] on div "Mon" at bounding box center [406, 32] width 8 height 5
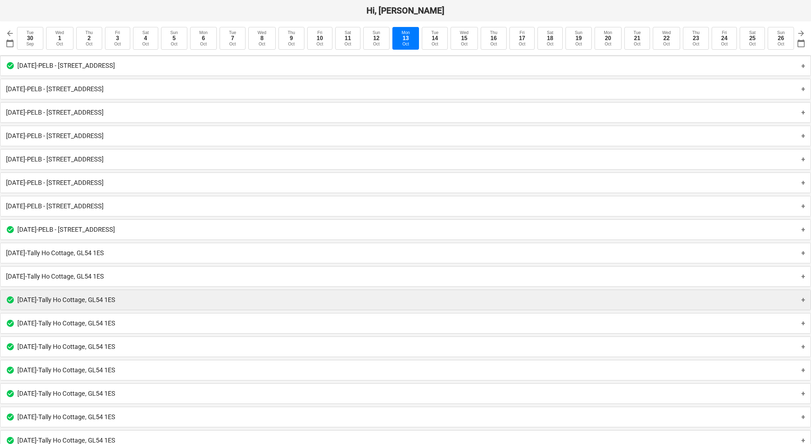
click at [115, 300] on p "Monday 13th Oct 2025 - Tally Ho Cottage, GL54 1ES" at bounding box center [66, 300] width 98 height 9
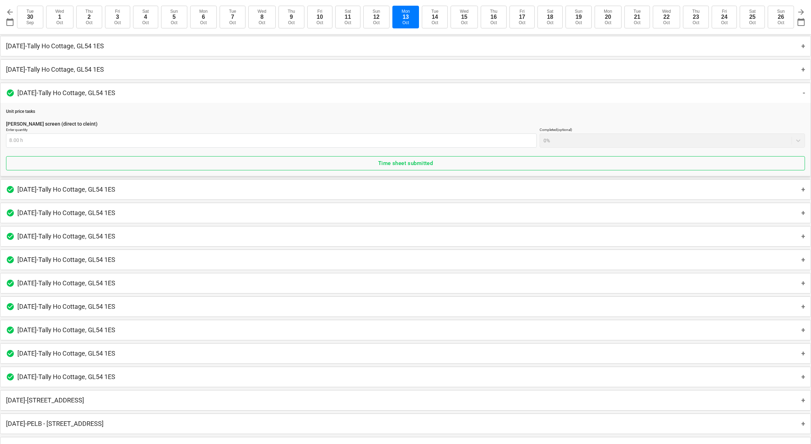
scroll to position [388, 0]
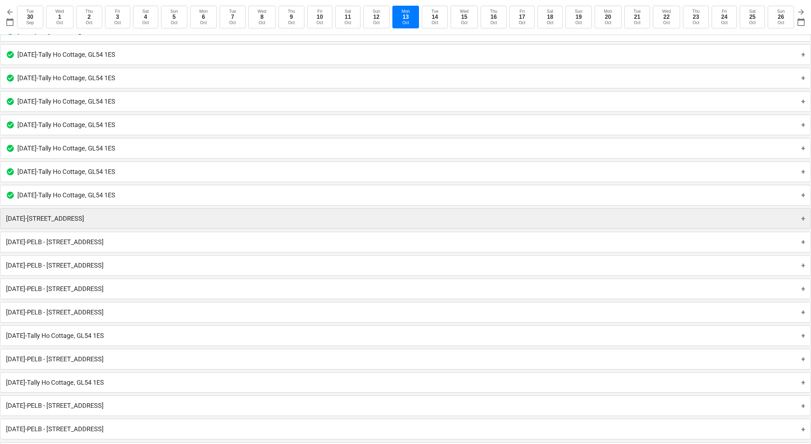
click at [201, 217] on div "Monday 13th October 2025 - Old Brewery Tap, SN7 8RB +" at bounding box center [405, 219] width 810 height 20
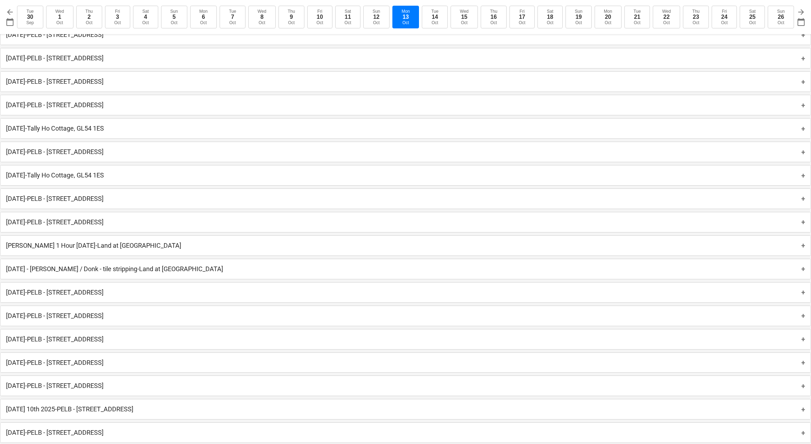
scroll to position [388, 0]
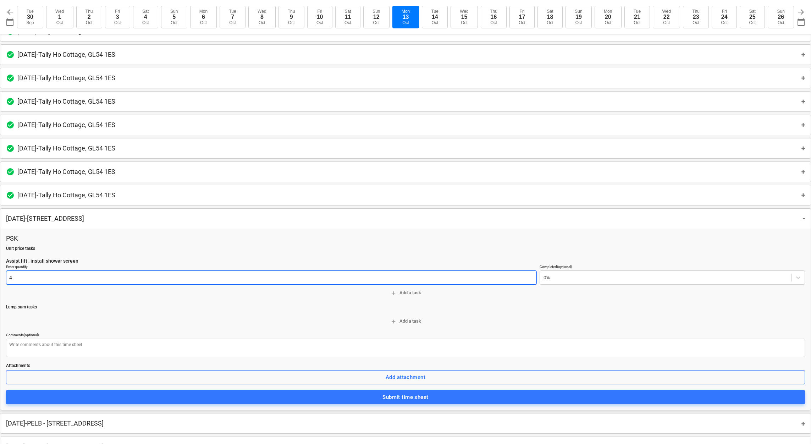
click at [370, 285] on input "4" at bounding box center [271, 277] width 531 height 14
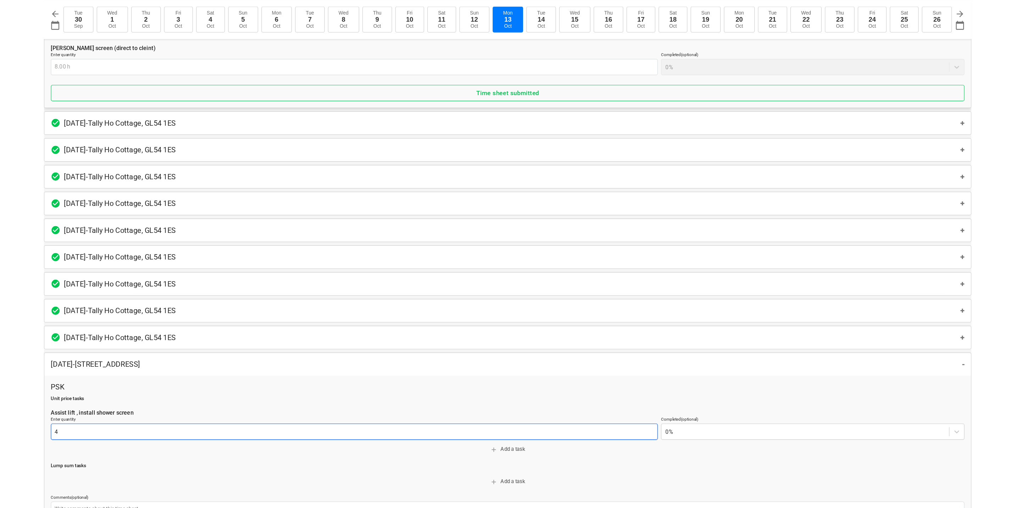
scroll to position [0, 0]
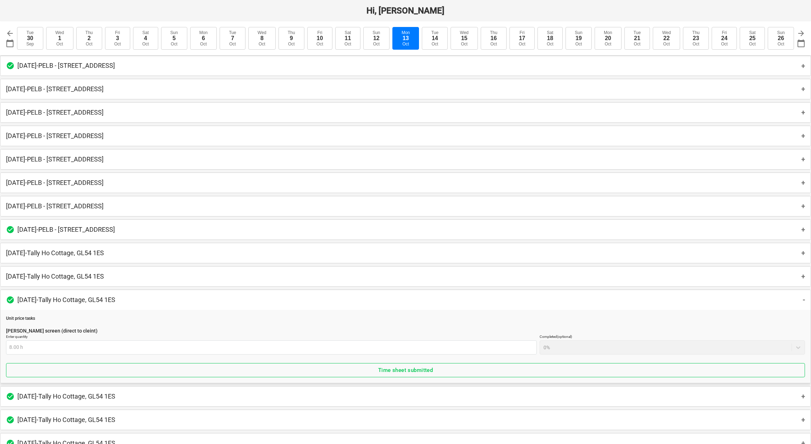
type input "4"
type textarea "x"
type input "4.00 Day"
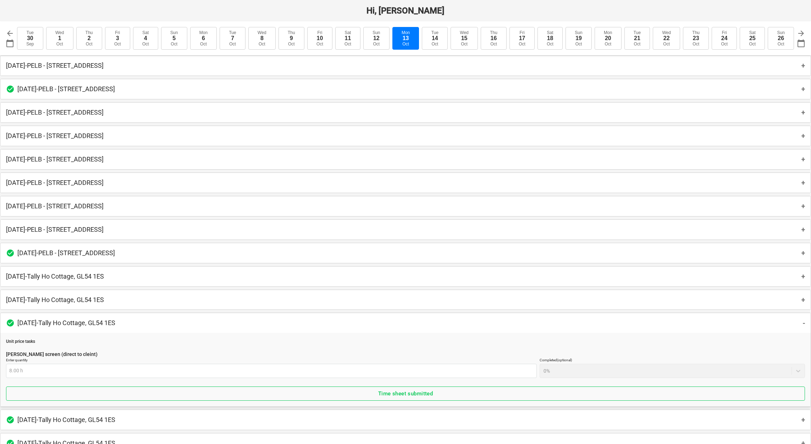
type textarea "x"
type input "4"
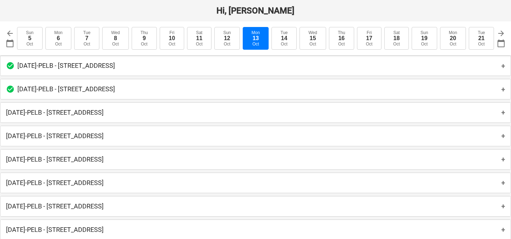
type textarea "x"
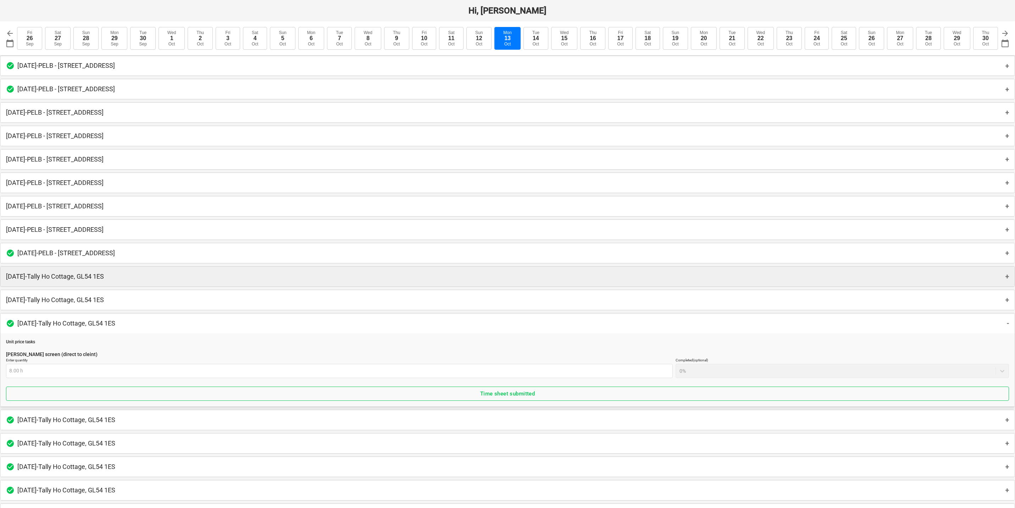
type input "4.00 Day"
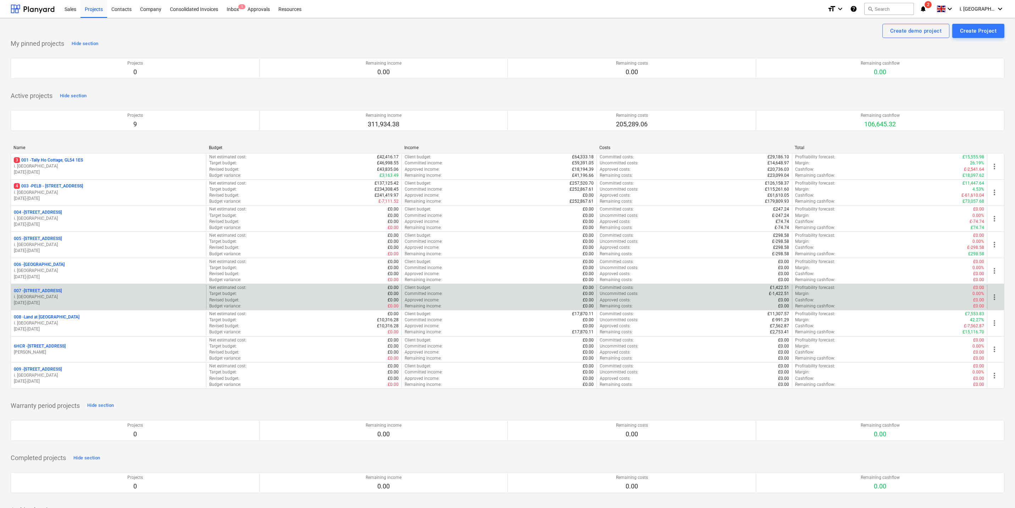
click at [56, 294] on p "007 - Old Brewery Tap, SN7 8RB" at bounding box center [38, 291] width 48 height 6
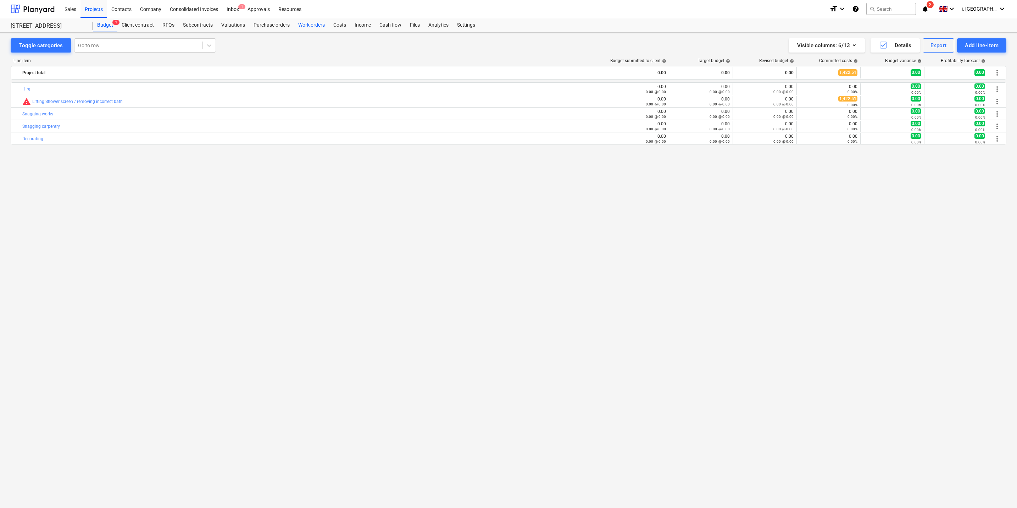
click at [304, 22] on div "Work orders" at bounding box center [311, 25] width 35 height 14
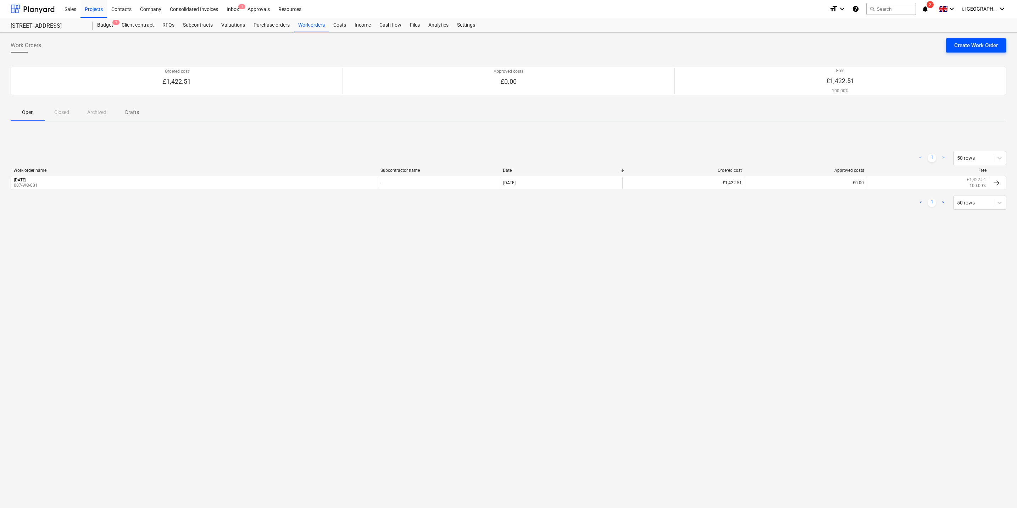
click at [813, 42] on div "Create Work Order" at bounding box center [977, 45] width 44 height 9
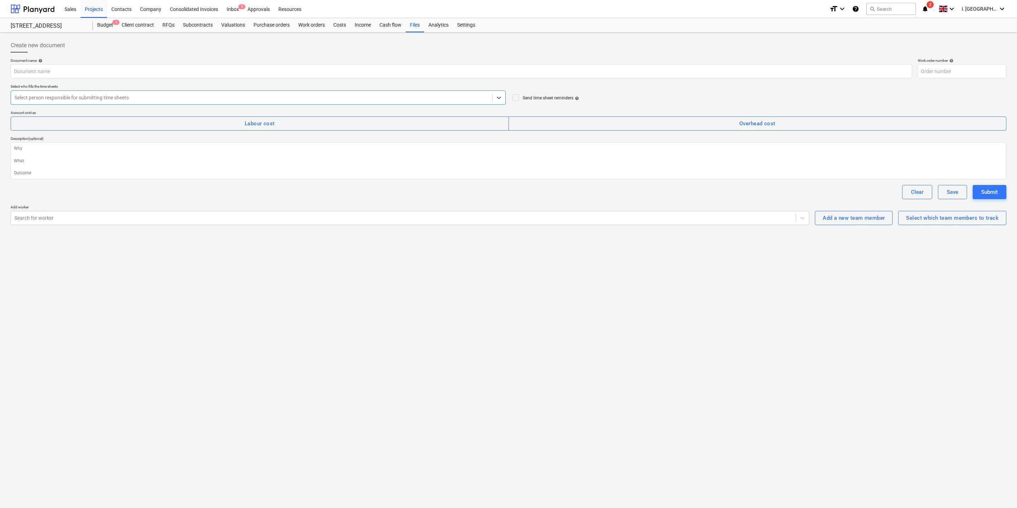
type textarea "x"
type input "007-WO-002"
click at [102, 97] on div at bounding box center [252, 97] width 474 height 7
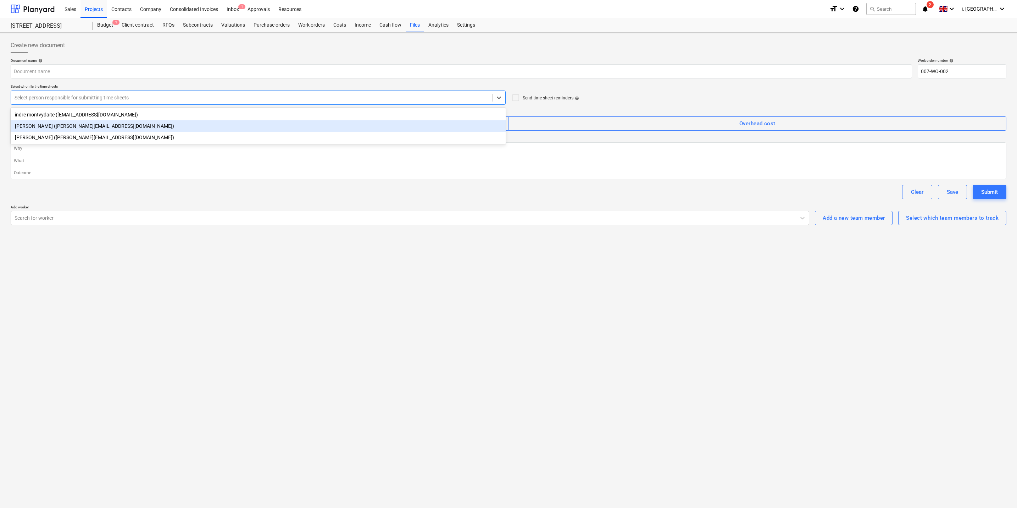
click at [97, 125] on div "Harry Ford (harry@matfordconstruction.co.uk)" at bounding box center [258, 125] width 495 height 11
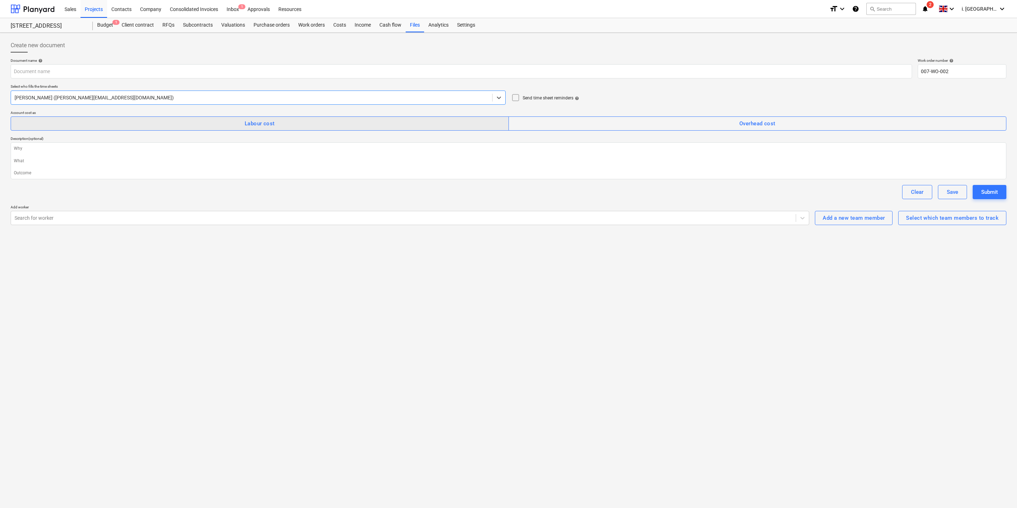
click at [288, 119] on span "Labour cost" at bounding box center [259, 123] width 483 height 9
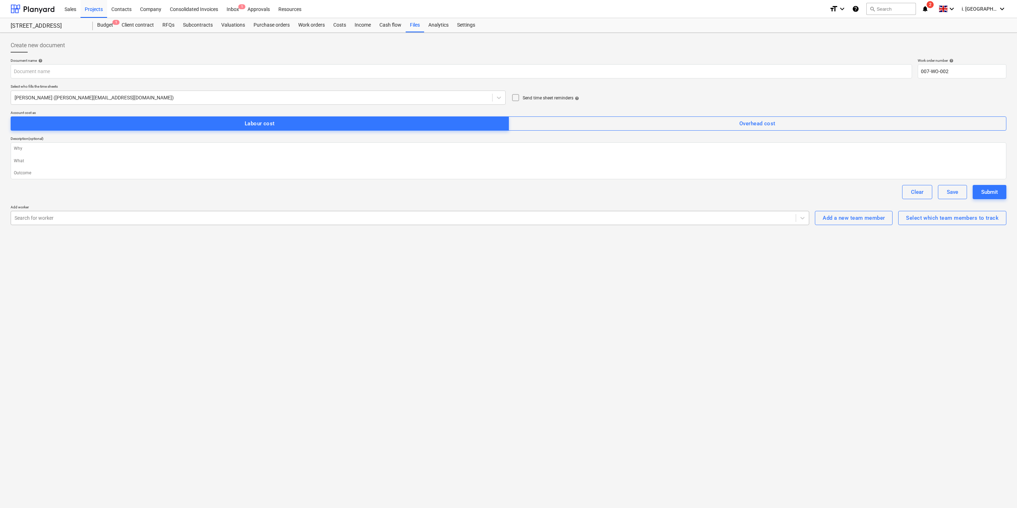
click at [192, 223] on div "Search for worker" at bounding box center [403, 218] width 785 height 10
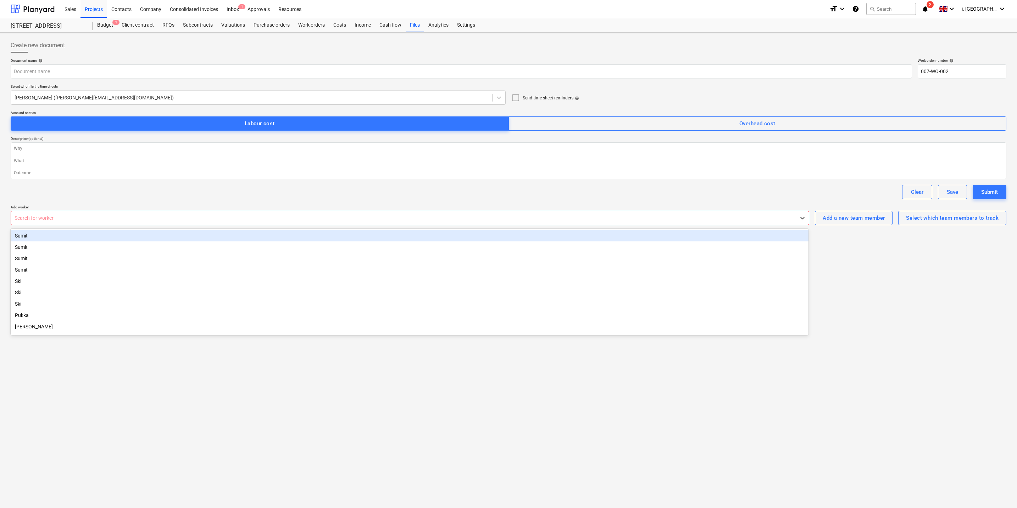
click at [96, 214] on div "Search for worker" at bounding box center [403, 218] width 785 height 10
type textarea "x"
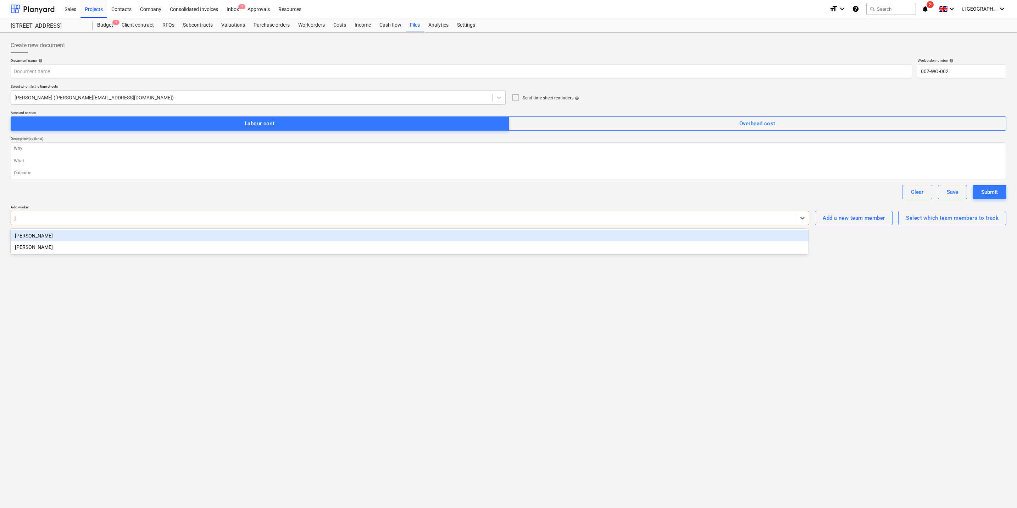
type input "je"
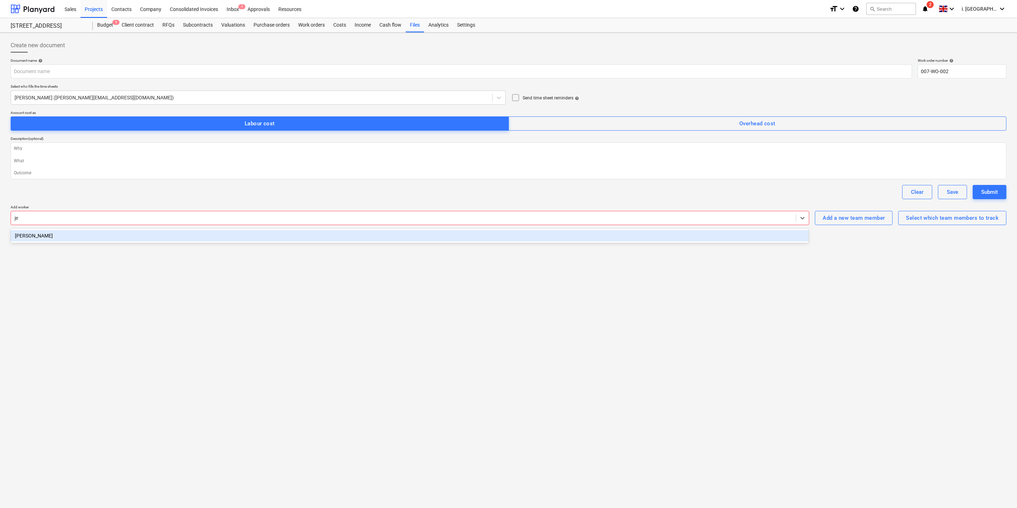
click at [96, 238] on div "[PERSON_NAME]" at bounding box center [410, 235] width 798 height 11
type textarea "x"
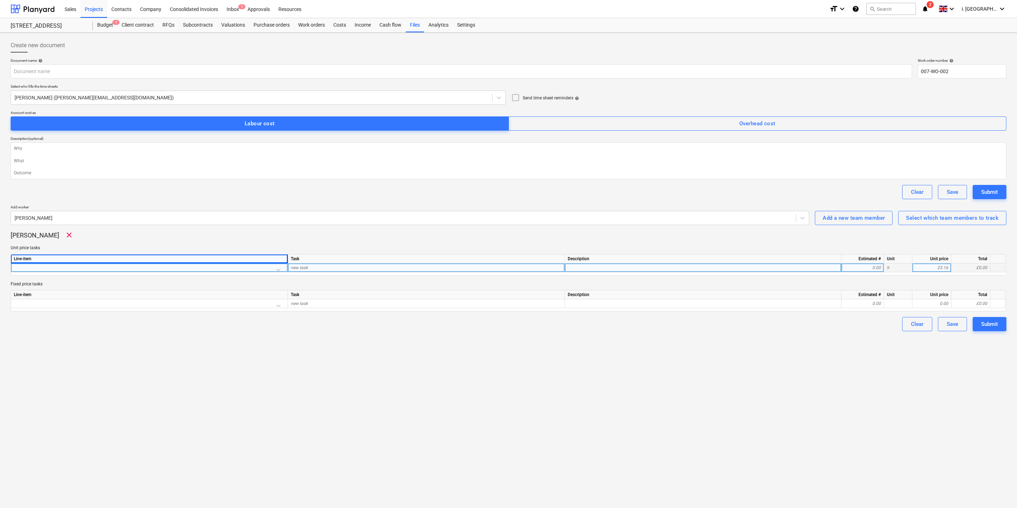
click at [130, 261] on div "Line-item" at bounding box center [149, 258] width 277 height 9
click at [164, 267] on div at bounding box center [149, 269] width 271 height 12
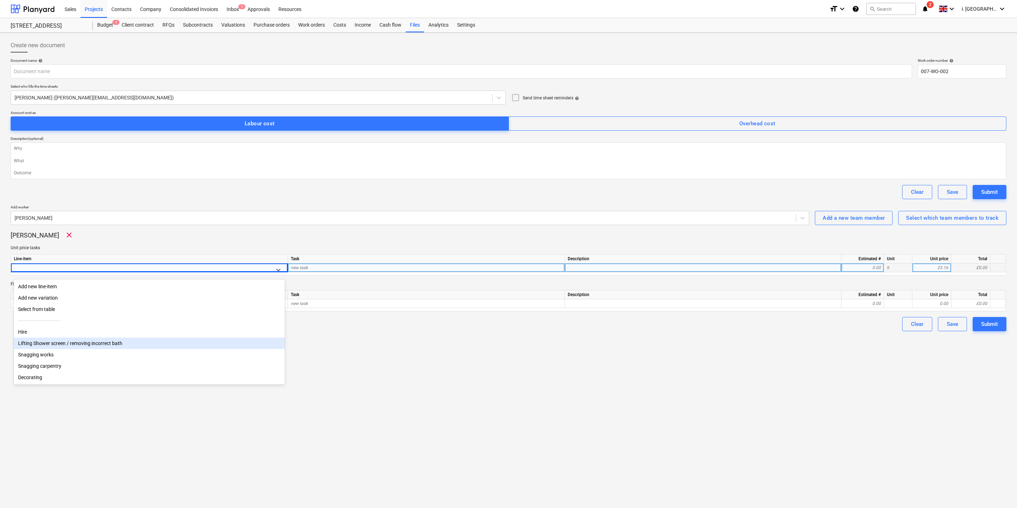
click at [156, 348] on div "Lifting Shower screen / removing incorrect bath" at bounding box center [149, 342] width 271 height 11
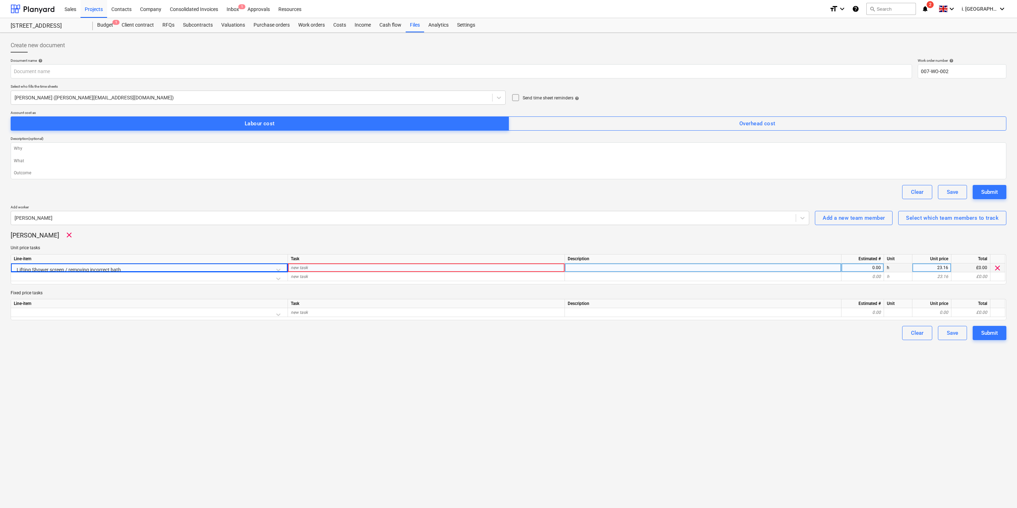
click at [314, 270] on div "new task" at bounding box center [426, 267] width 277 height 9
click at [336, 265] on div "new task" at bounding box center [426, 267] width 277 height 9
type textarea "x"
click at [424, 266] on div "new task" at bounding box center [426, 267] width 277 height 9
type input "Assist with lifting shower screen / collect.retu"
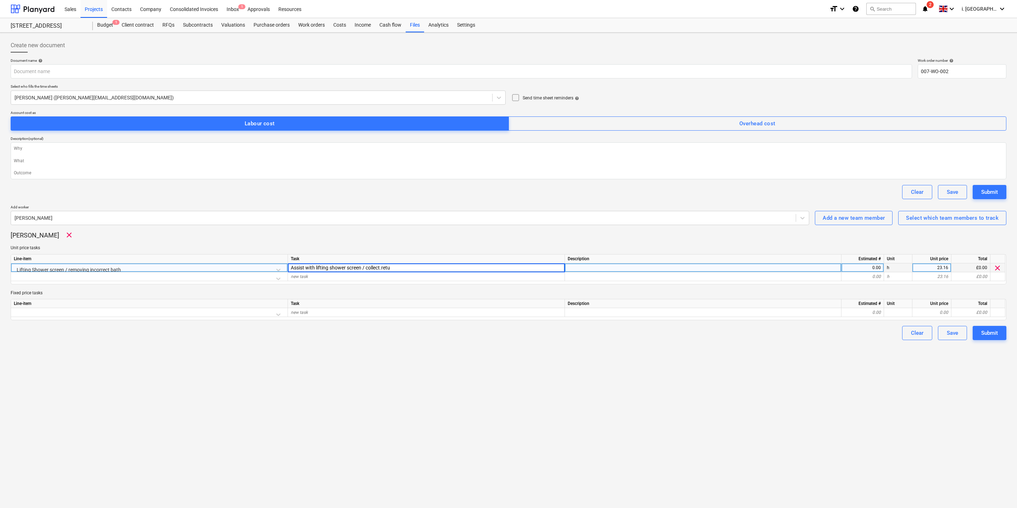
type textarea "x"
click at [463, 323] on div "Document name help Work order number help 007-WO-002 Select who fills the time …" at bounding box center [509, 199] width 996 height 282
click at [813, 269] on div "0.00" at bounding box center [863, 267] width 37 height 9
type input "4"
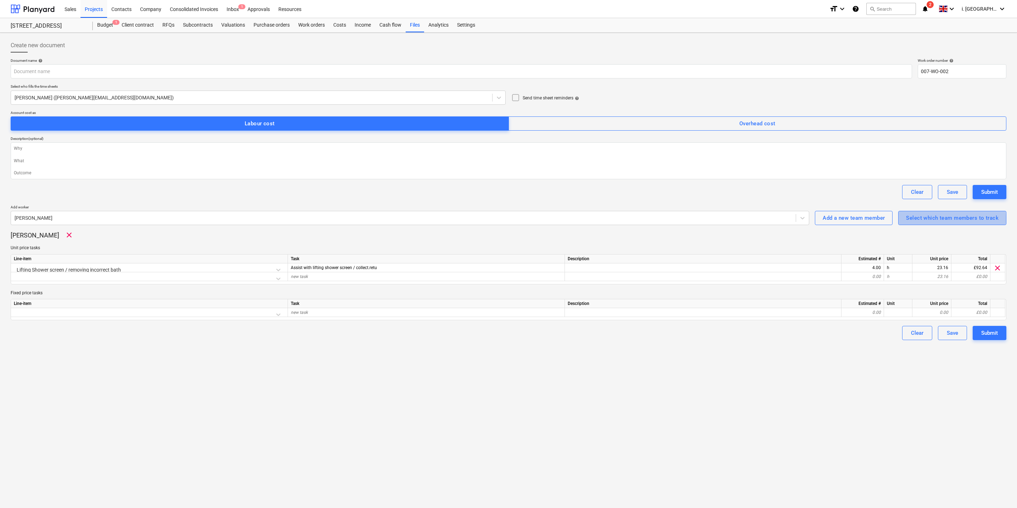
click at [813, 220] on div "Select which team members to track" at bounding box center [952, 217] width 93 height 9
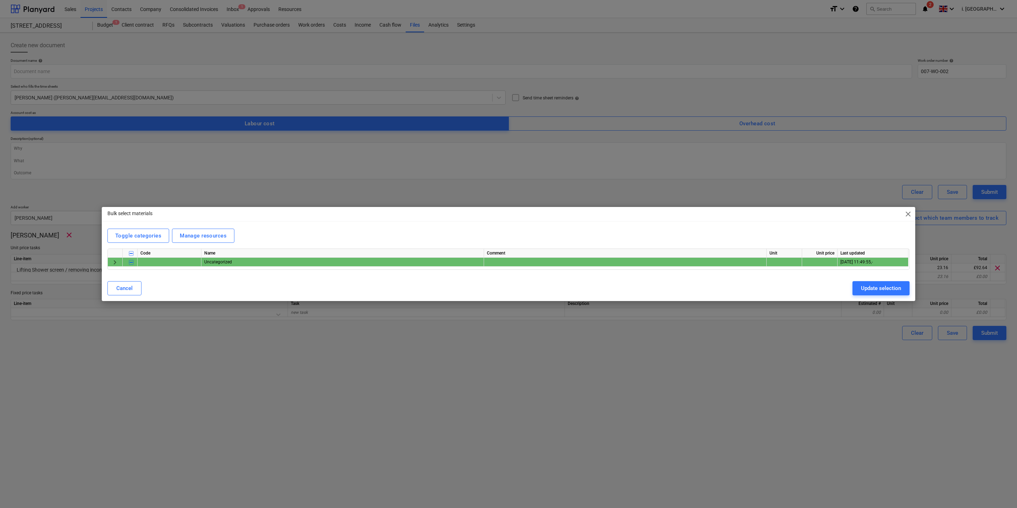
click at [113, 264] on span "keyboard_arrow_right" at bounding box center [115, 262] width 9 height 9
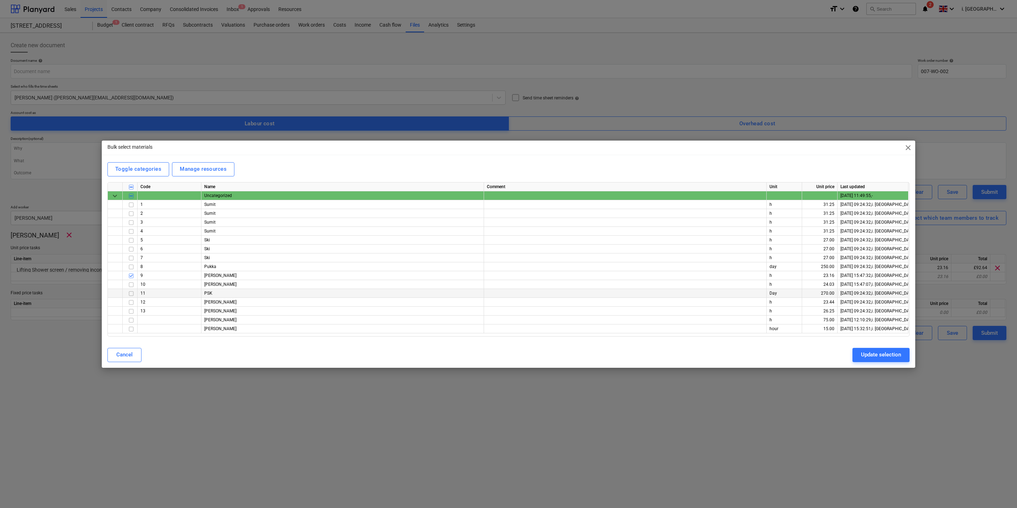
click at [130, 295] on input "checkbox" at bounding box center [131, 293] width 9 height 9
click at [131, 285] on input "checkbox" at bounding box center [131, 284] width 9 height 9
click at [131, 328] on input "checkbox" at bounding box center [131, 328] width 9 height 9
click at [132, 303] on input "checkbox" at bounding box center [131, 302] width 9 height 9
click at [813, 353] on div "Update selection" at bounding box center [881, 354] width 40 height 9
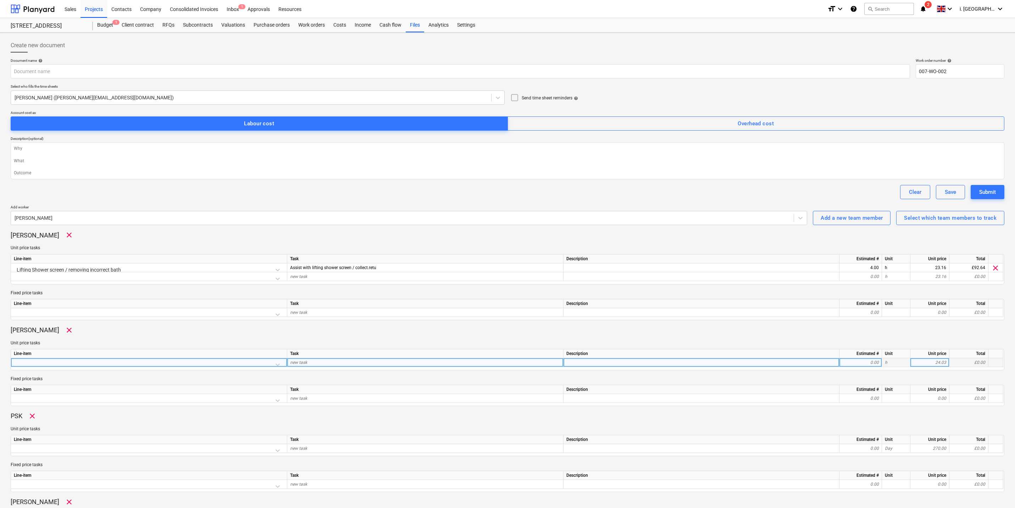
click at [353, 361] on div "new task" at bounding box center [425, 362] width 276 height 9
type textarea "x"
type input "Assist lift"
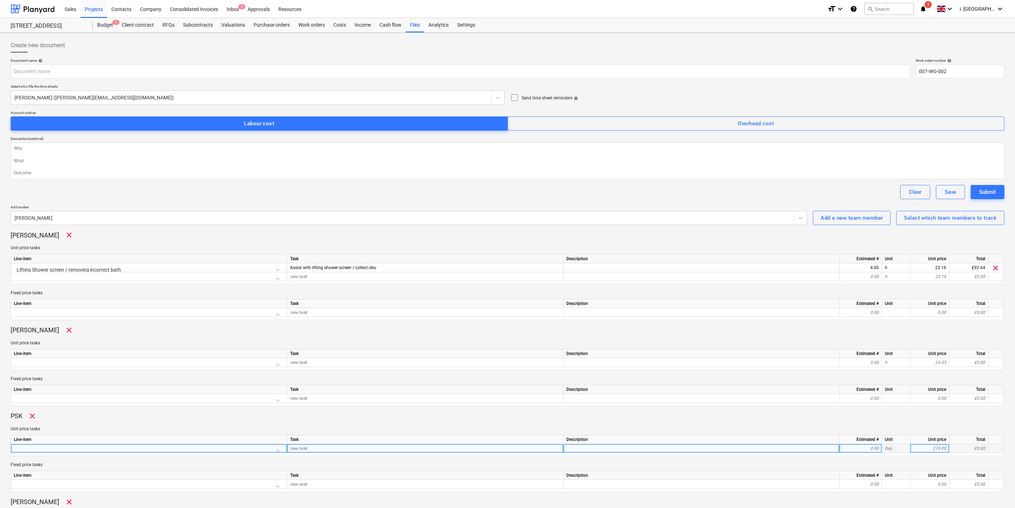
type textarea "x"
click at [311, 443] on div "new task" at bounding box center [425, 448] width 276 height 9
type input "Assist lift , install shower screen"
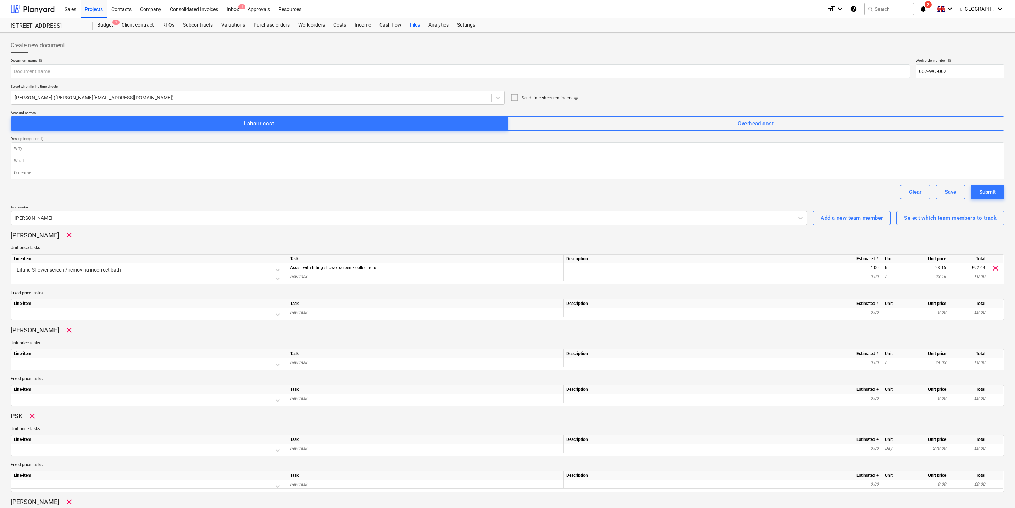
click at [246, 428] on p "Unit price tasks" at bounding box center [508, 429] width 994 height 6
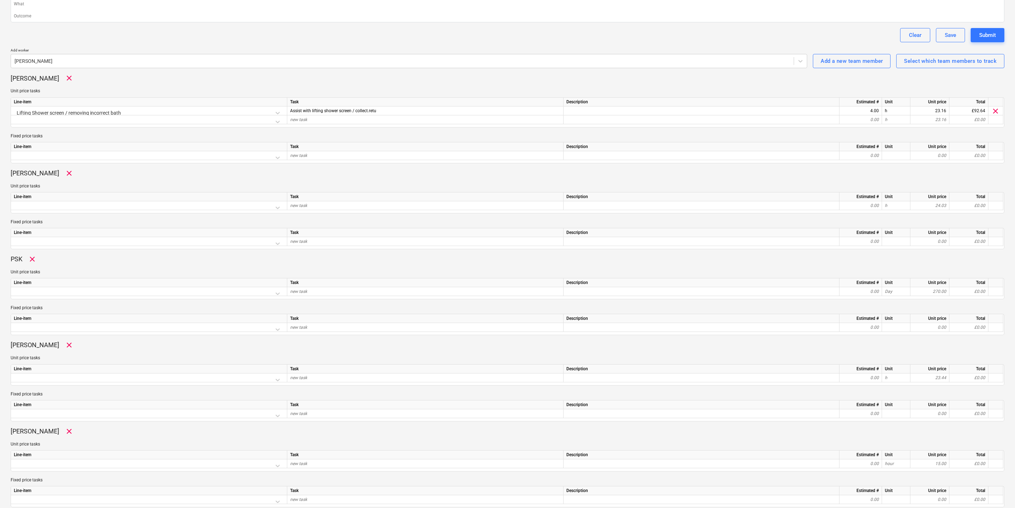
scroll to position [182, 0]
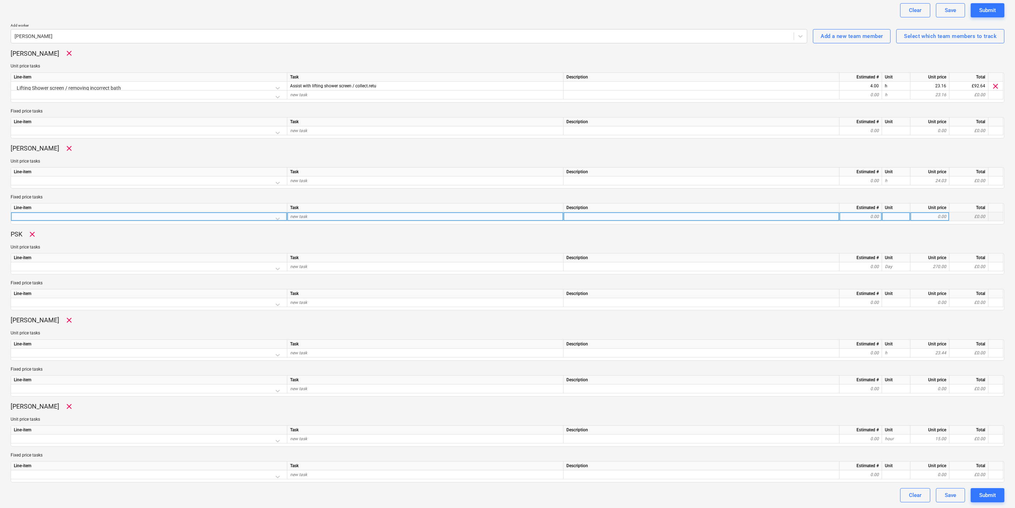
click at [309, 216] on div "new task" at bounding box center [425, 216] width 276 height 9
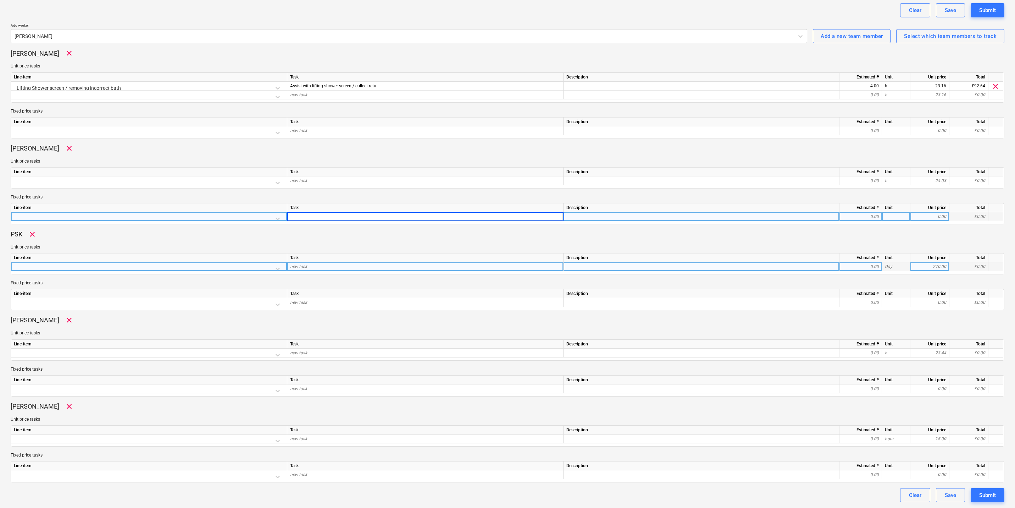
click at [309, 263] on div "new task" at bounding box center [425, 266] width 276 height 9
click at [276, 267] on div at bounding box center [149, 268] width 270 height 12
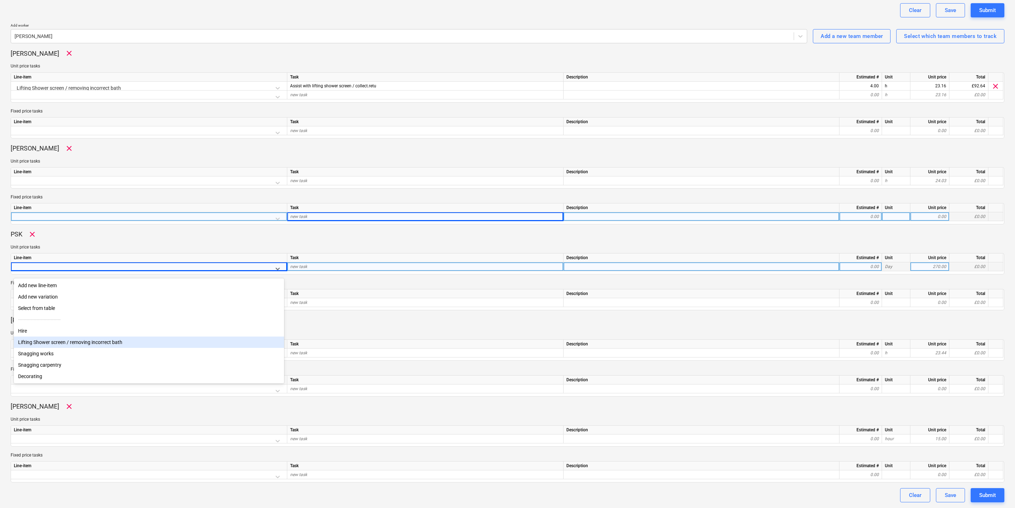
click at [221, 343] on div "Lifting Shower screen / removing incorrect bath" at bounding box center [149, 341] width 270 height 11
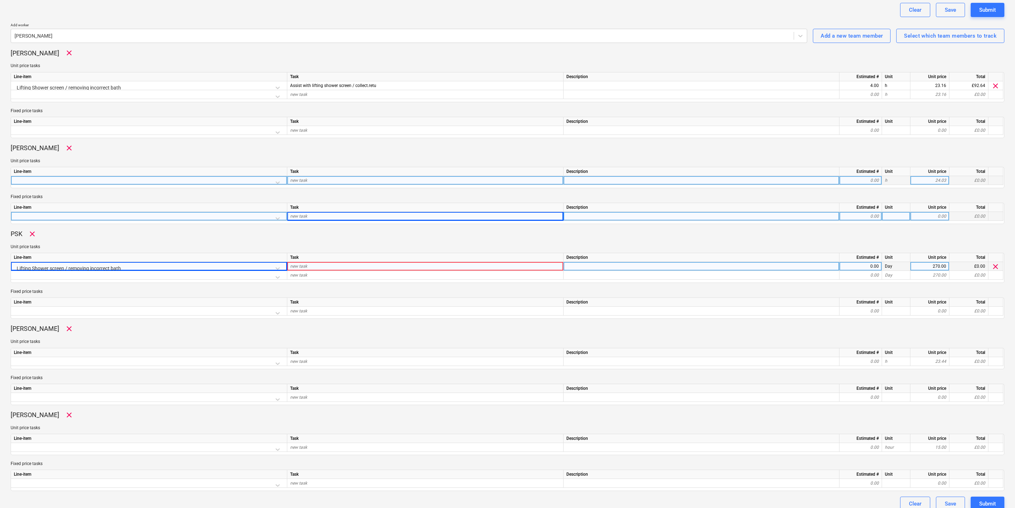
click at [236, 176] on div "Line-item" at bounding box center [149, 171] width 276 height 9
click at [250, 184] on div at bounding box center [149, 182] width 270 height 12
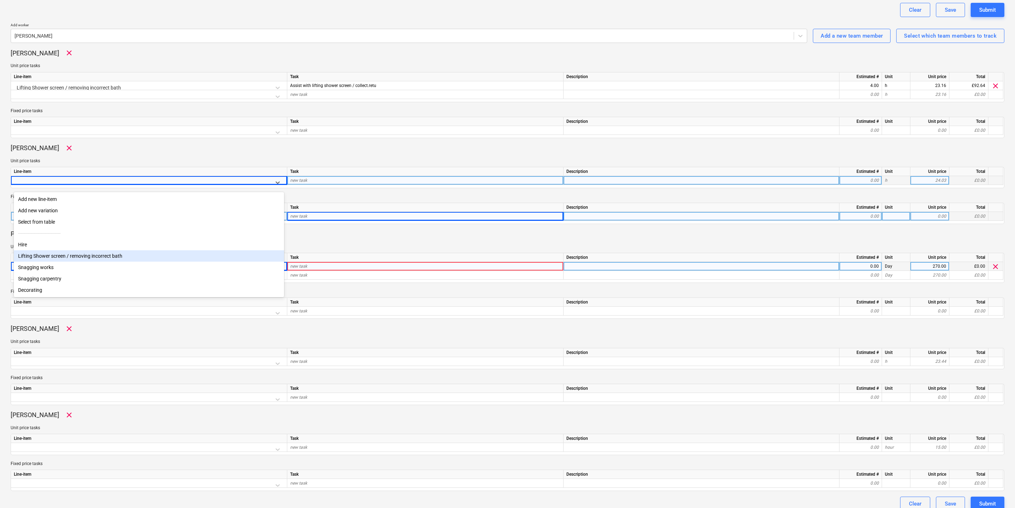
click at [240, 259] on div "Lifting Shower screen / removing incorrect bath" at bounding box center [149, 255] width 270 height 11
type textarea "x"
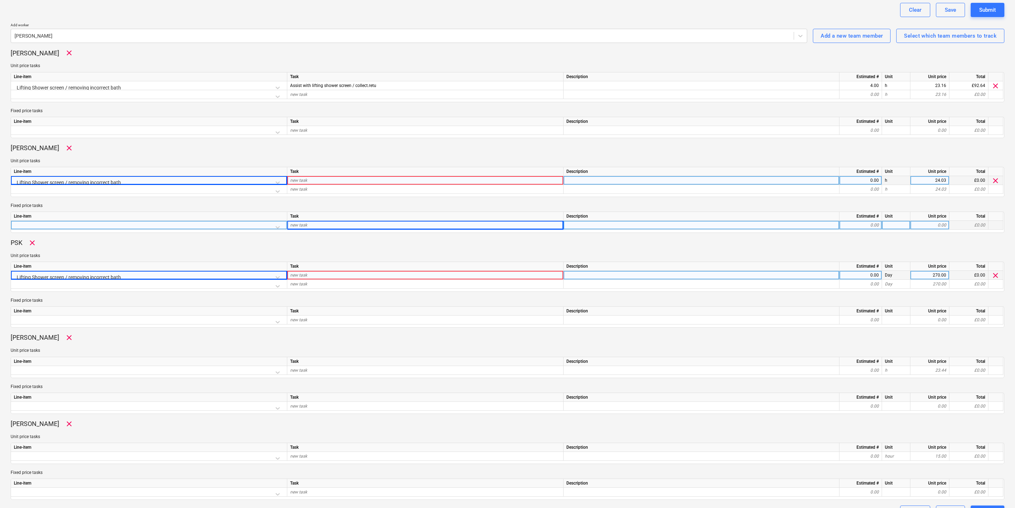
click at [360, 275] on div "new task" at bounding box center [425, 275] width 276 height 9
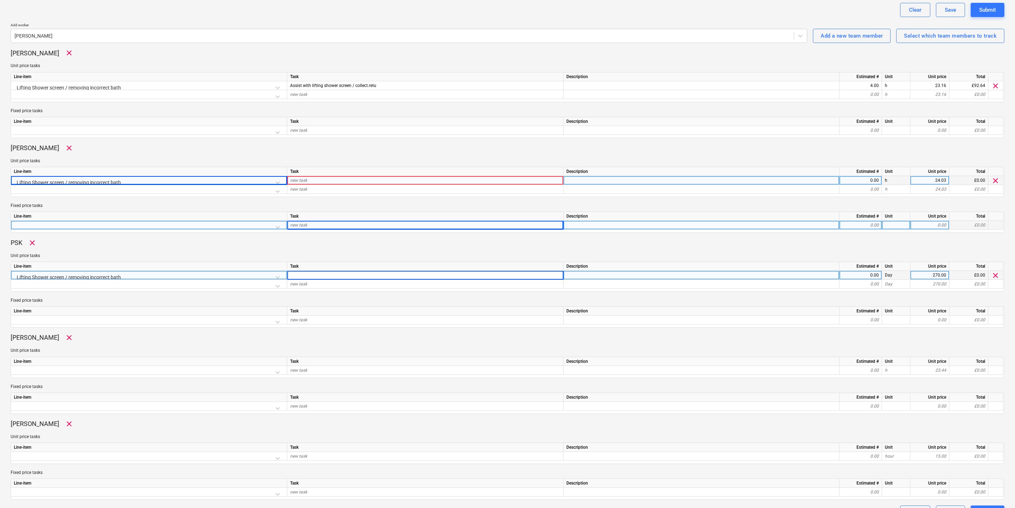
click at [360, 275] on input at bounding box center [425, 275] width 276 height 9
type input "Assist lift , install shower screen"
click at [341, 227] on div "new task" at bounding box center [425, 225] width 276 height 9
type textarea "x"
type input "a"
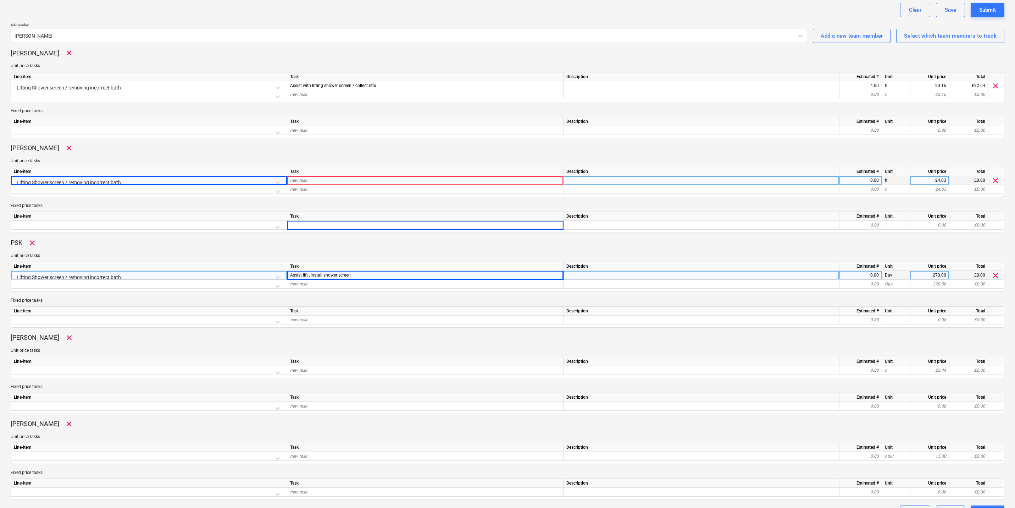
type textarea "x"
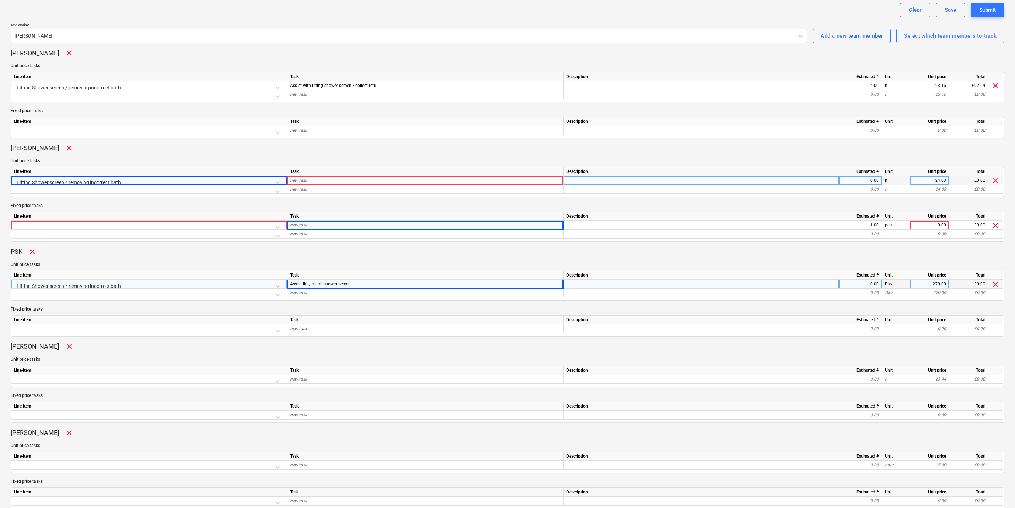
click at [318, 181] on div "new task" at bounding box center [425, 180] width 276 height 9
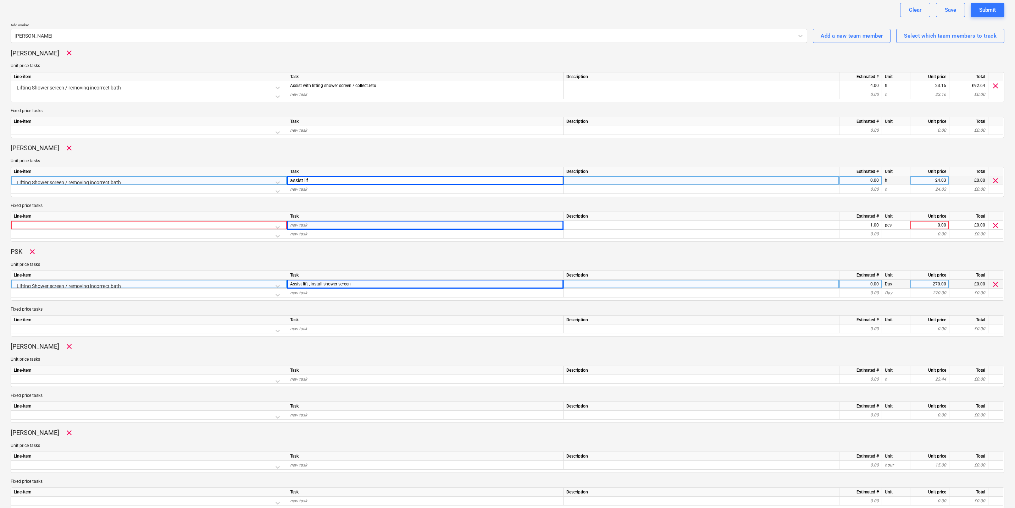
type input "assist lift"
click at [351, 314] on div "Fixed price tasks Line-item Task Description Estimated # Unit Unit price Total …" at bounding box center [508, 321] width 994 height 30
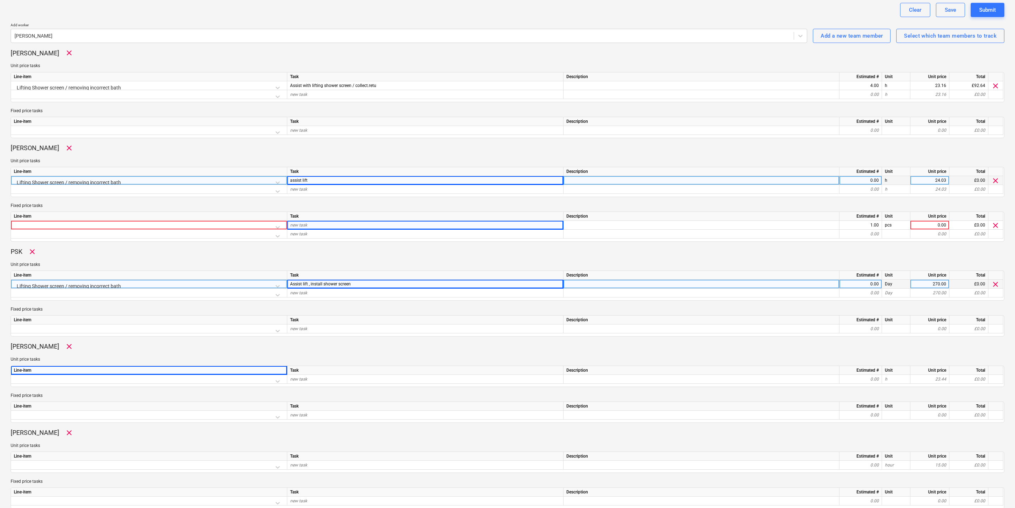
click at [198, 369] on div "Line-item" at bounding box center [149, 370] width 276 height 9
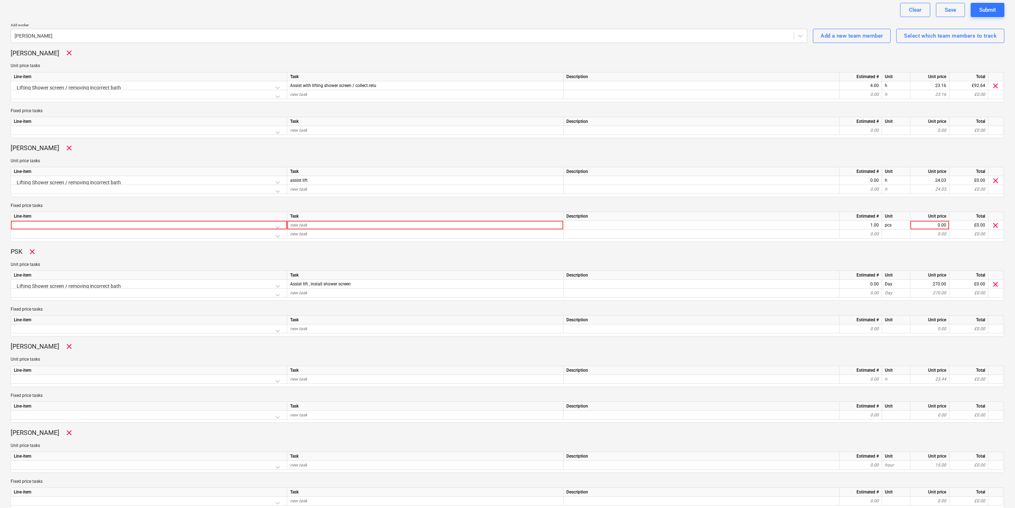
drag, startPoint x: 433, startPoint y: 434, endPoint x: 420, endPoint y: 424, distance: 17.0
click at [432, 431] on div "Jamie Waite clear" at bounding box center [508, 432] width 994 height 9
type textarea "x"
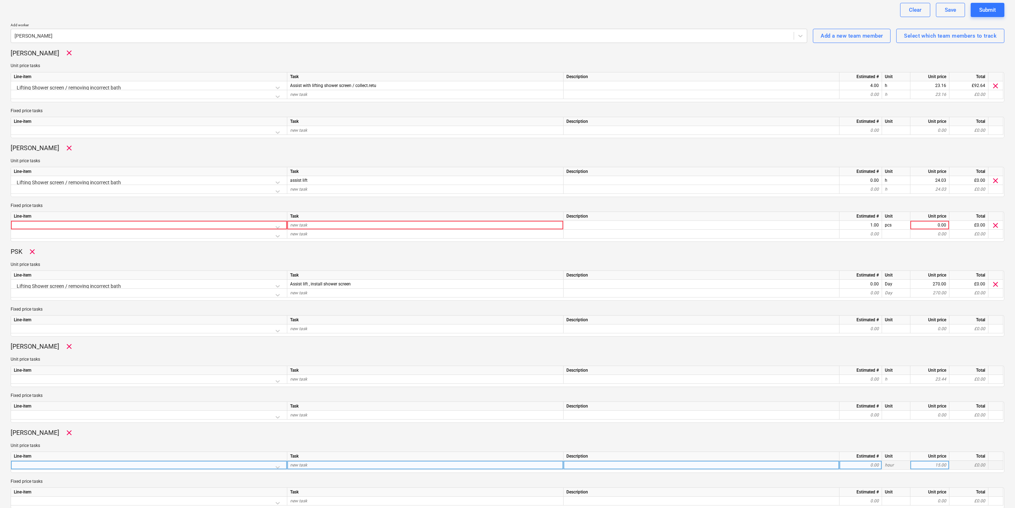
click at [354, 443] on div "new task" at bounding box center [425, 464] width 276 height 9
type input "assist with lift"
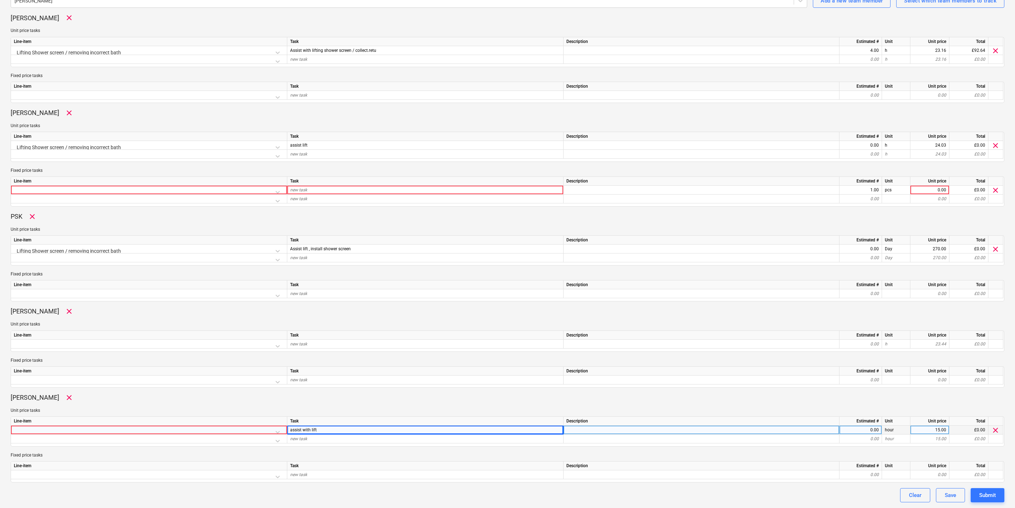
click at [188, 427] on div at bounding box center [149, 431] width 270 height 12
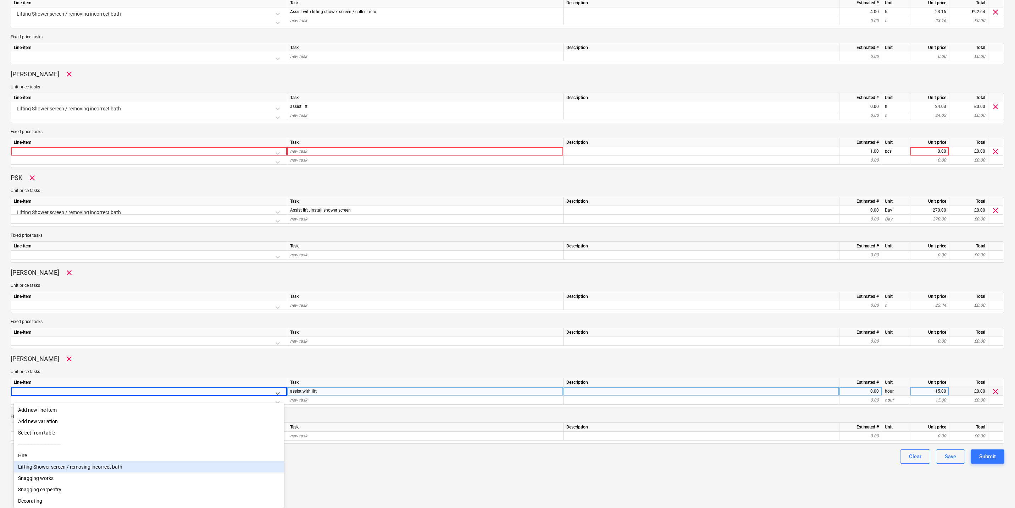
click at [179, 443] on div "Lifting Shower screen / removing incorrect bath" at bounding box center [149, 466] width 270 height 11
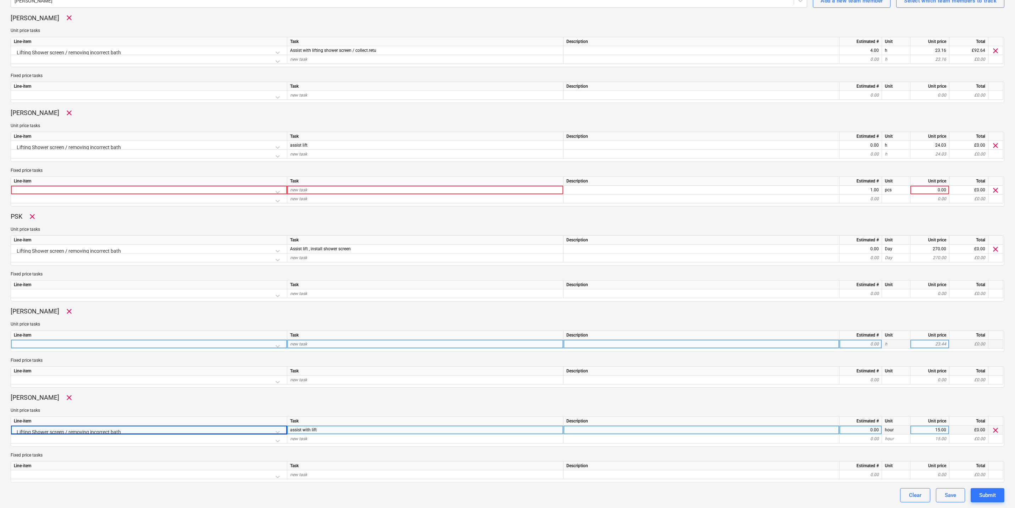
scroll to position [217, 0]
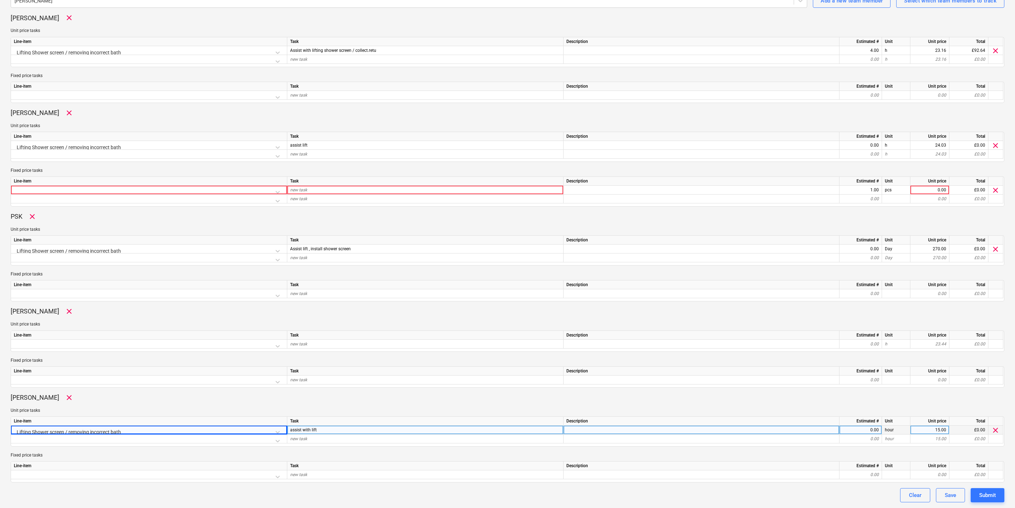
click at [109, 333] on div "Line-item" at bounding box center [149, 335] width 276 height 9
click at [112, 338] on div "Line-item" at bounding box center [149, 335] width 276 height 9
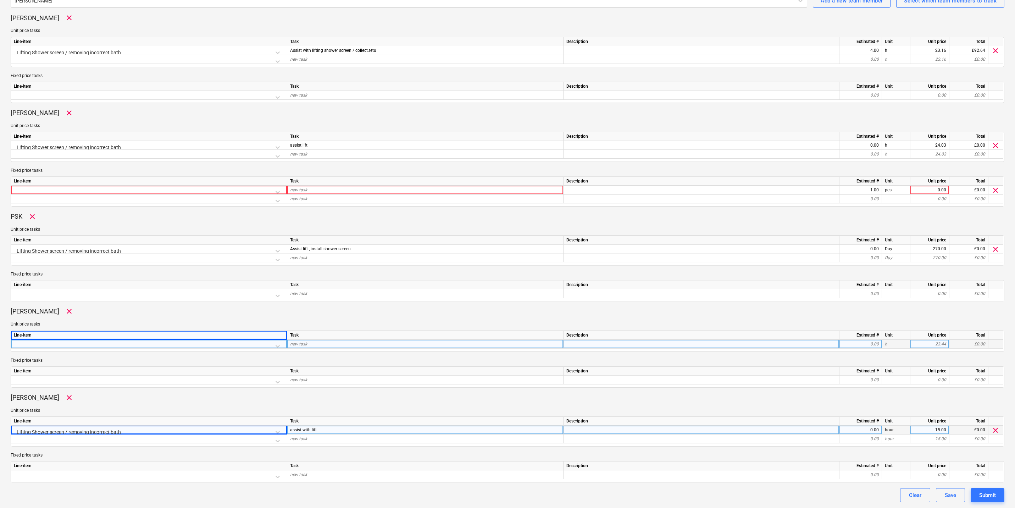
click at [114, 348] on div at bounding box center [149, 344] width 276 height 9
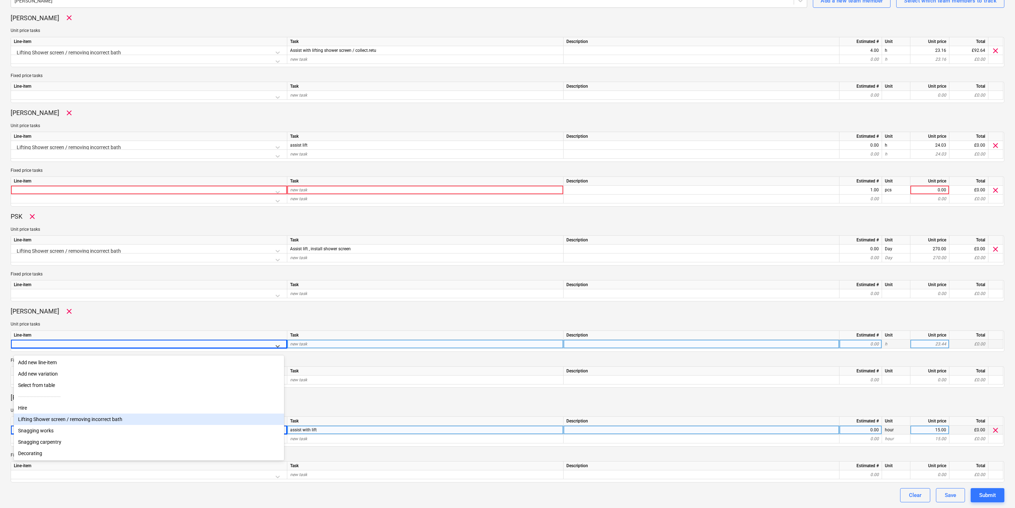
click at [121, 426] on div "Snagging works" at bounding box center [149, 430] width 270 height 11
type textarea "x"
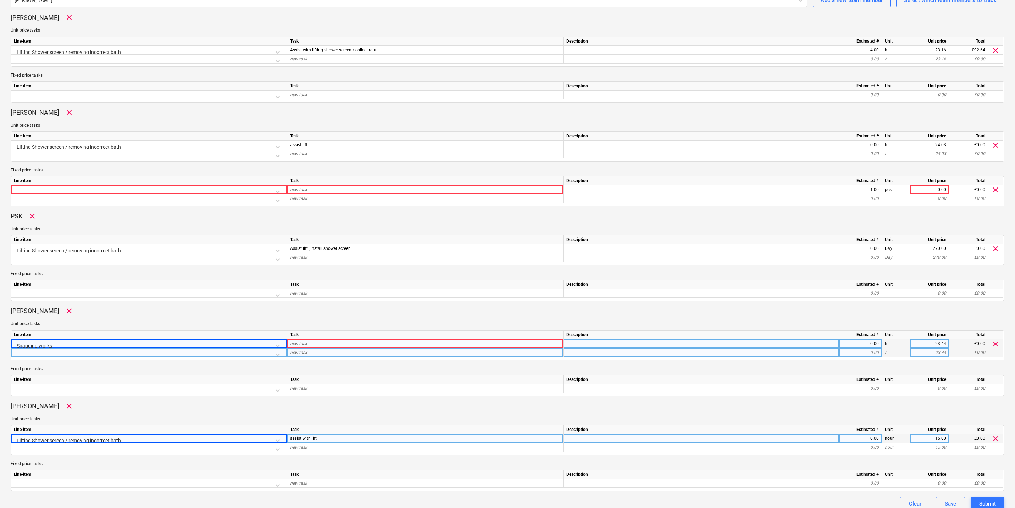
click at [358, 348] on div "new task" at bounding box center [425, 352] width 276 height 9
click at [343, 342] on div "new task" at bounding box center [425, 343] width 276 height 9
type input "assist with lift"
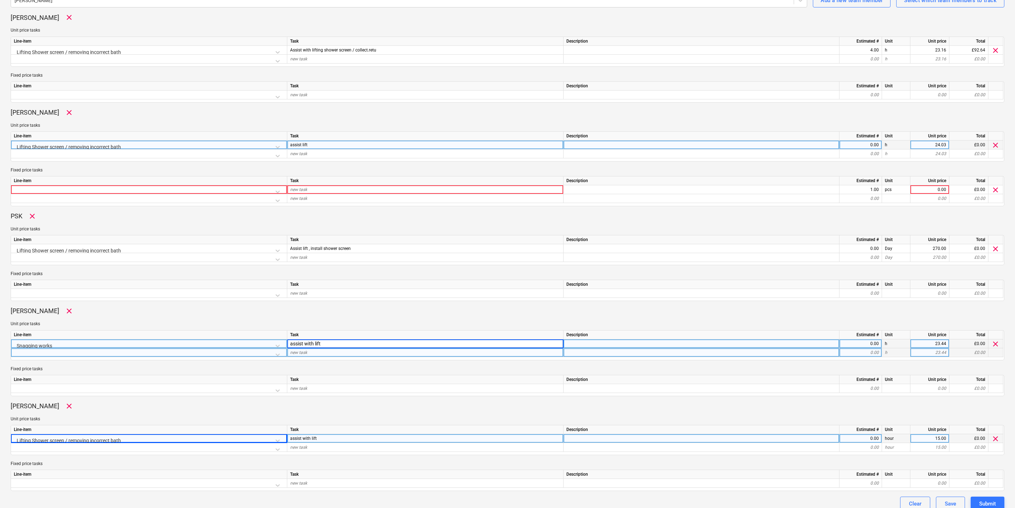
type textarea "x"
click at [813, 148] on div "0.00" at bounding box center [861, 144] width 37 height 9
type input "4"
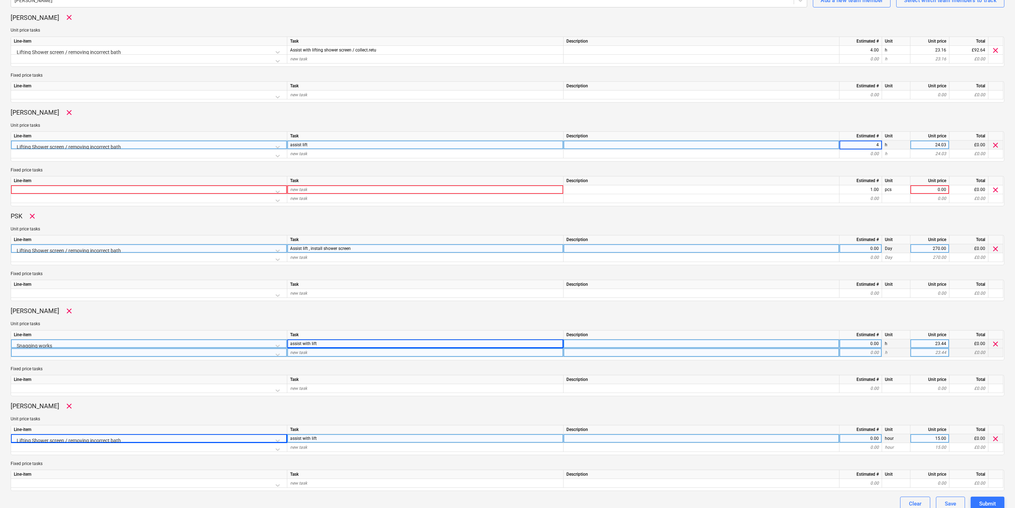
click at [813, 251] on div "0.00" at bounding box center [861, 248] width 37 height 9
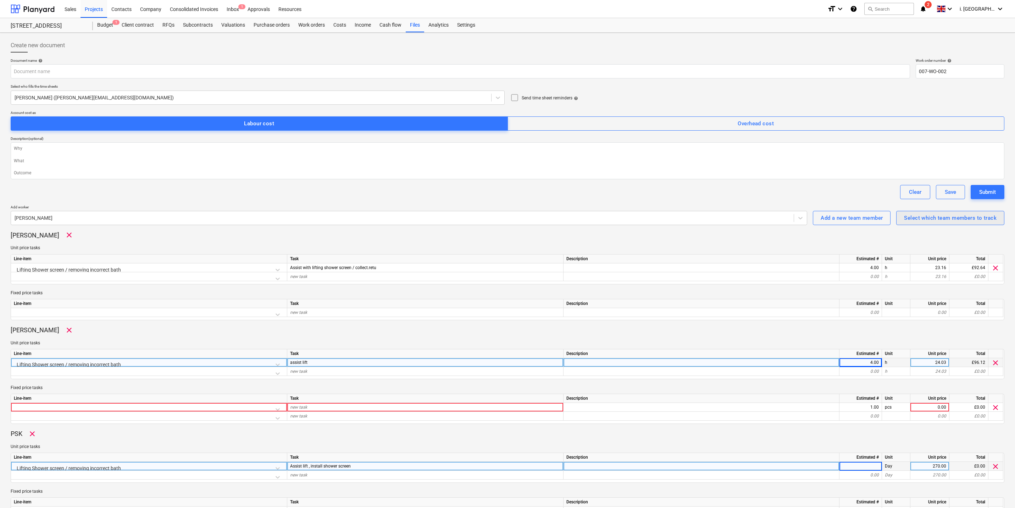
click at [813, 219] on div "Select which team members to track" at bounding box center [950, 217] width 93 height 9
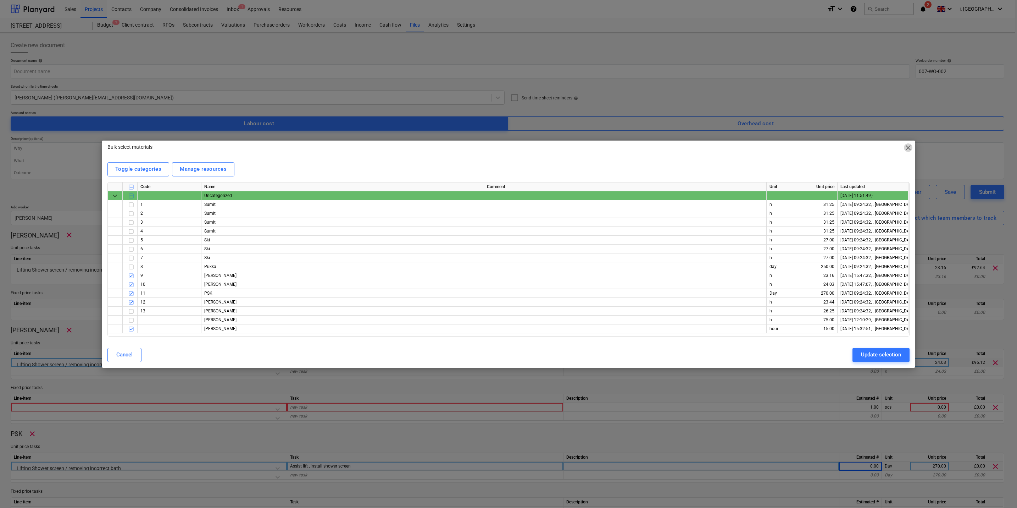
click at [813, 147] on span "close" at bounding box center [908, 147] width 9 height 9
type textarea "x"
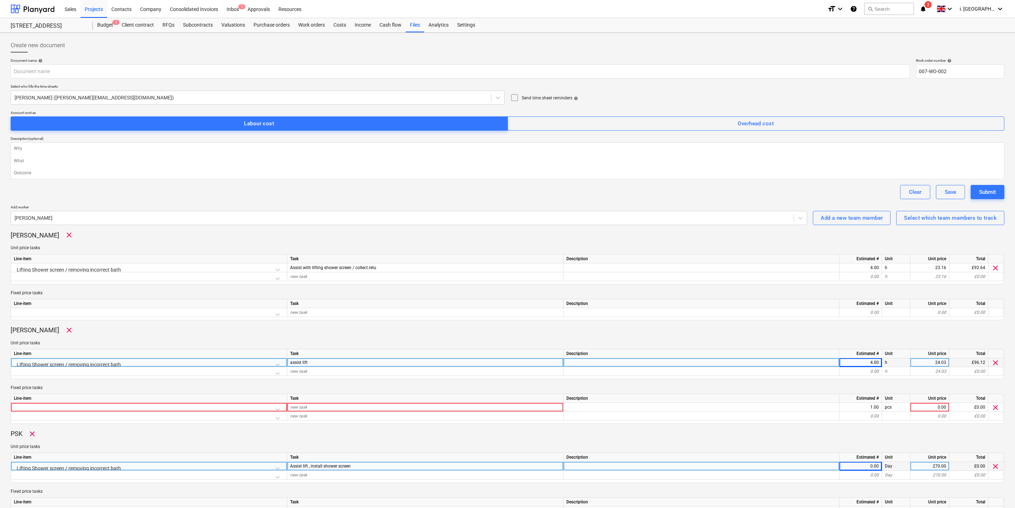
click at [603, 443] on div at bounding box center [702, 466] width 276 height 9
type input "2 PSK Staff 4 hours each"
click at [813, 443] on div "0.00" at bounding box center [861, 466] width 37 height 9
type textarea "x"
type input "0.5"
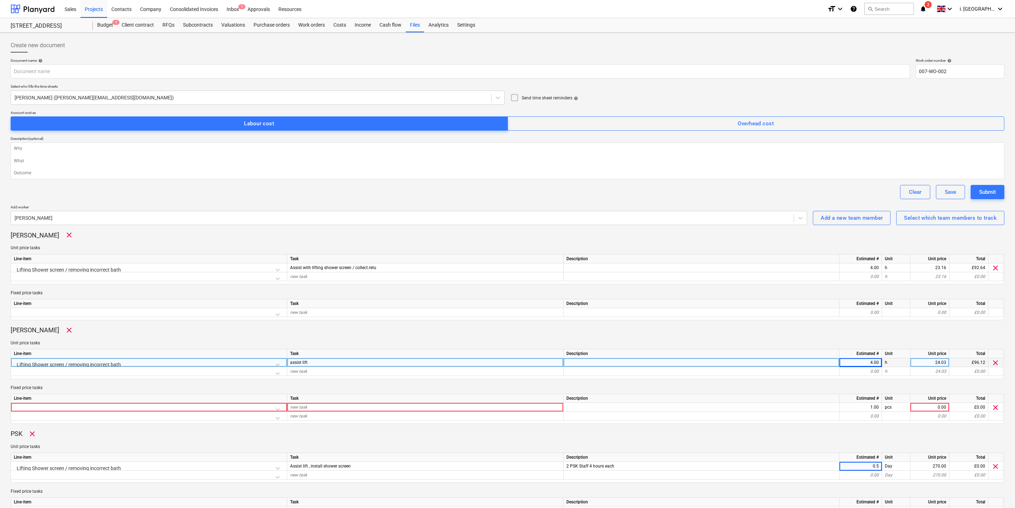
click at [813, 429] on div "PSK clear" at bounding box center [508, 433] width 994 height 9
type textarea "x"
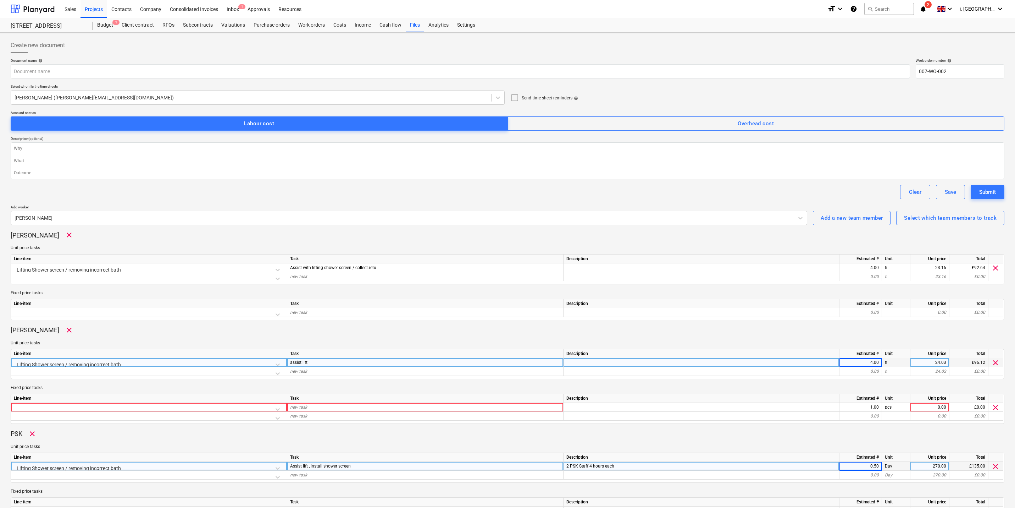
click at [813, 443] on div "0.50" at bounding box center [861, 466] width 37 height 9
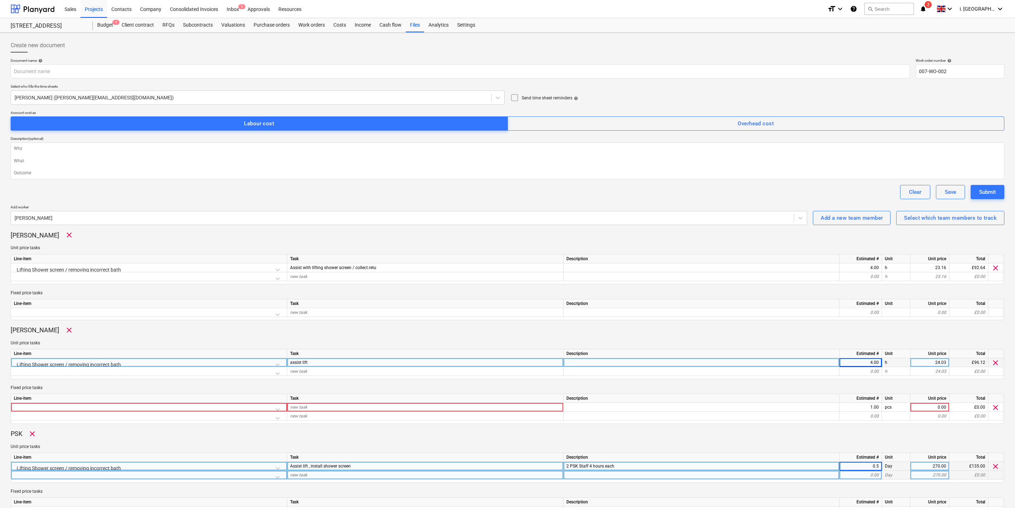
type input "1"
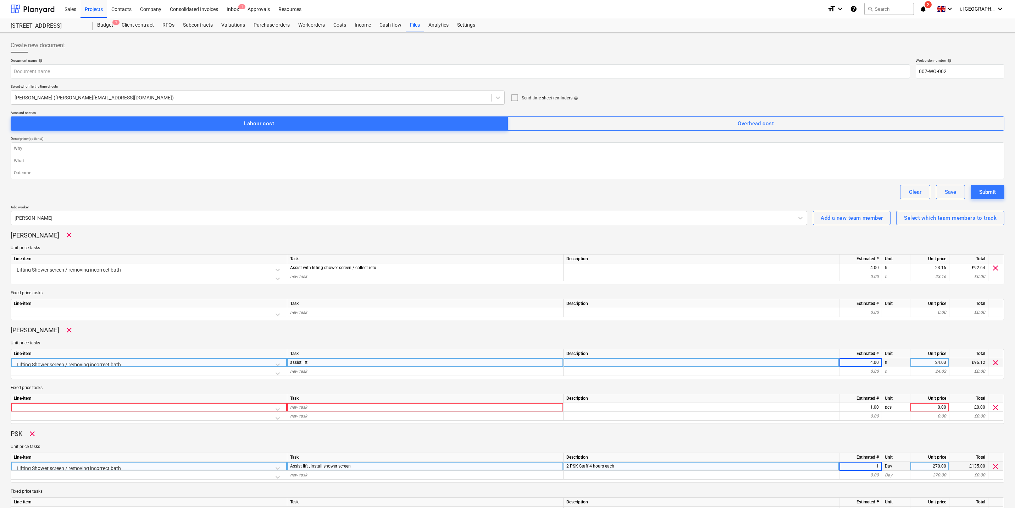
type textarea "x"
click at [813, 439] on div "PSK clear Unit price tasks Line-item Task Description Estimated # Unit Unit pri…" at bounding box center [508, 473] width 994 height 89
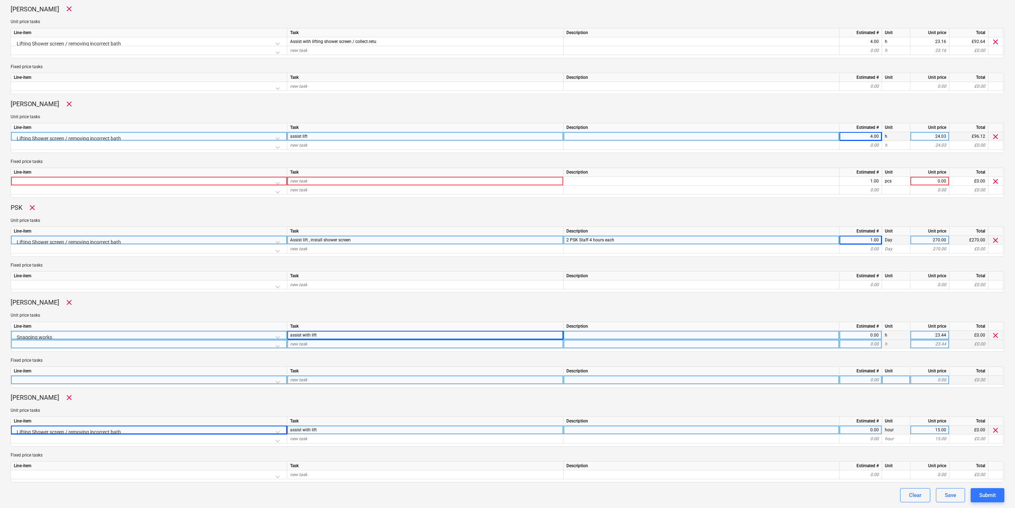
click at [813, 381] on div "0.00" at bounding box center [861, 379] width 37 height 9
click at [813, 336] on div "0.00" at bounding box center [861, 335] width 37 height 9
type input "4"
type textarea "x"
click at [813, 429] on div "0.00" at bounding box center [861, 429] width 37 height 9
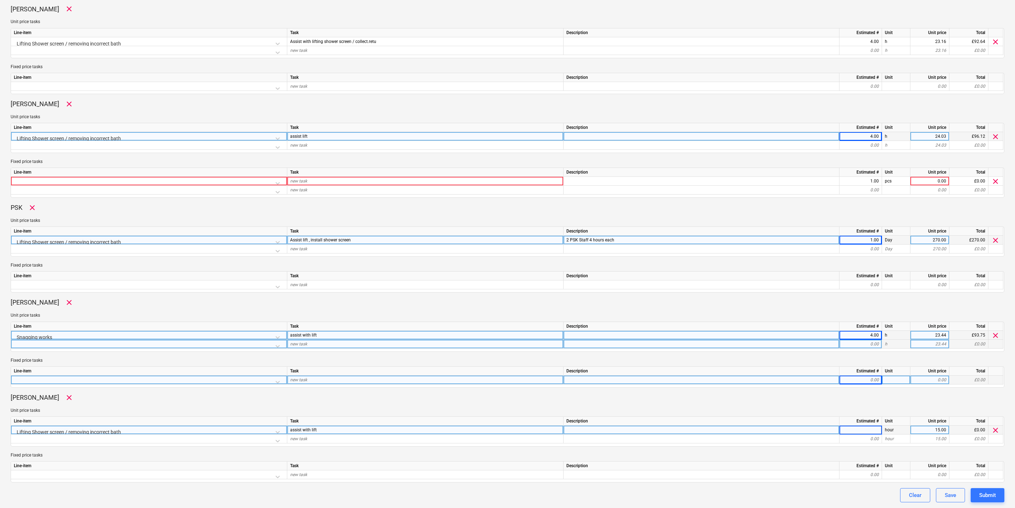
type input "4"
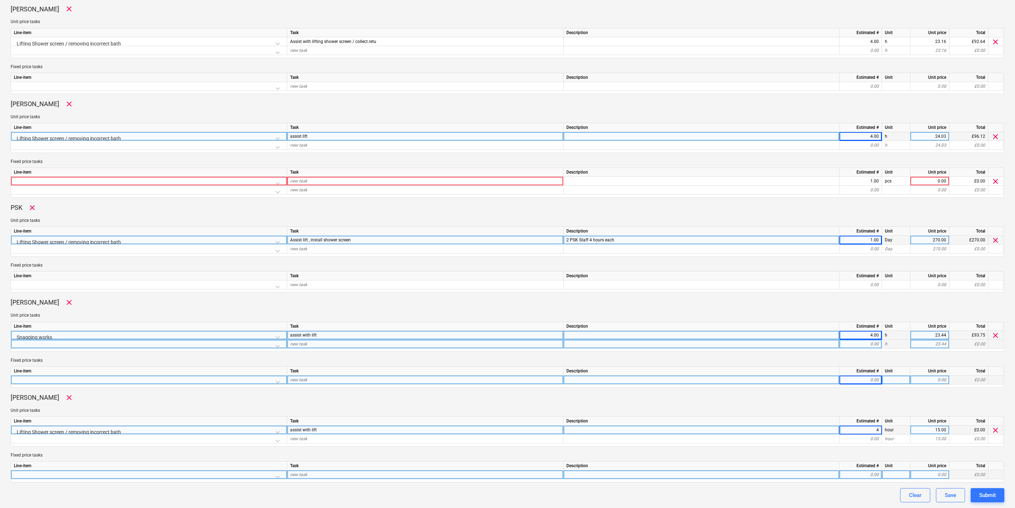
click at [813, 443] on div at bounding box center [702, 474] width 276 height 9
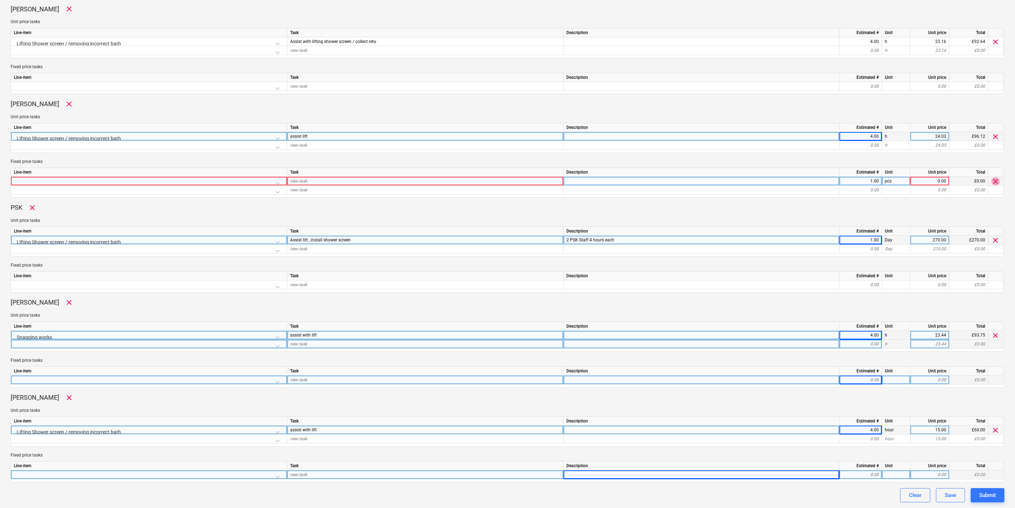
click at [813, 182] on span "clear" at bounding box center [996, 181] width 9 height 9
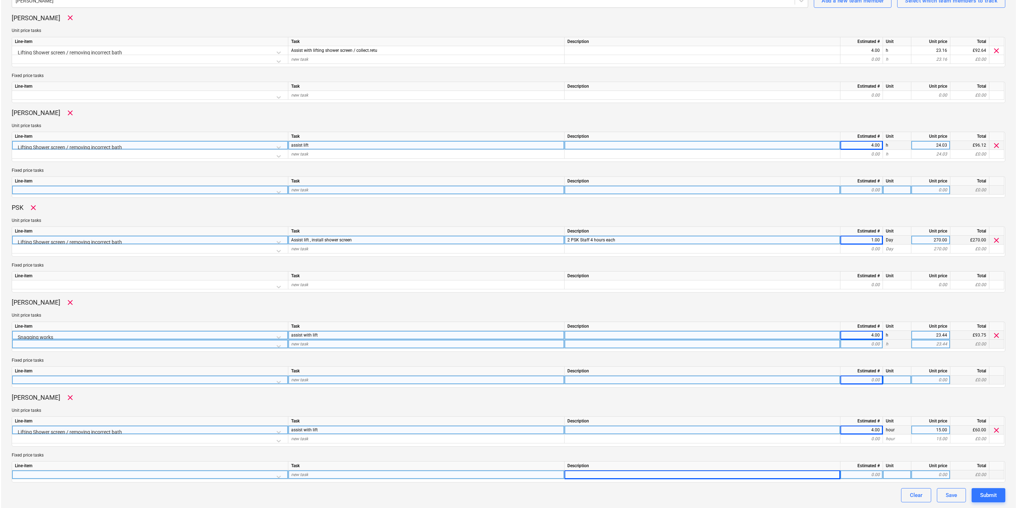
scroll to position [0, 0]
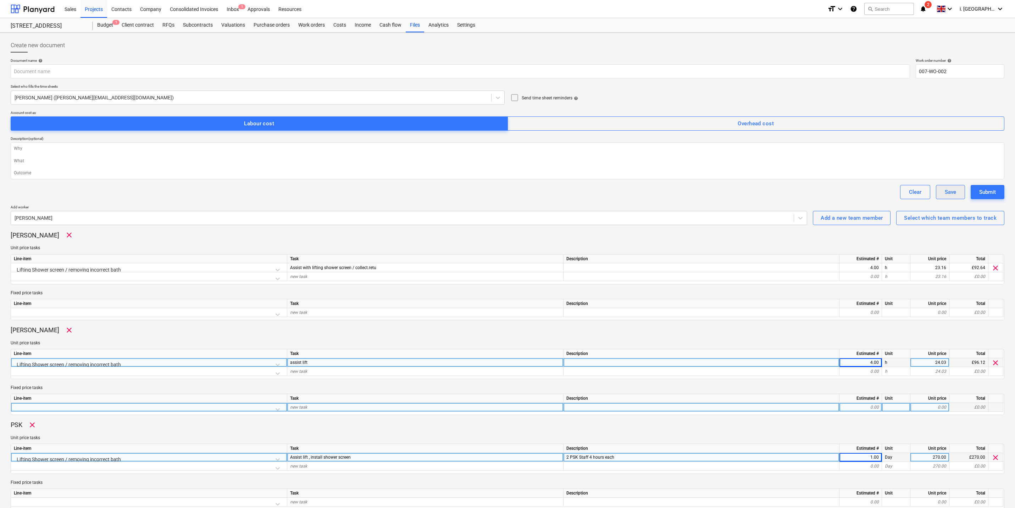
click at [813, 191] on div "Save" at bounding box center [950, 191] width 11 height 9
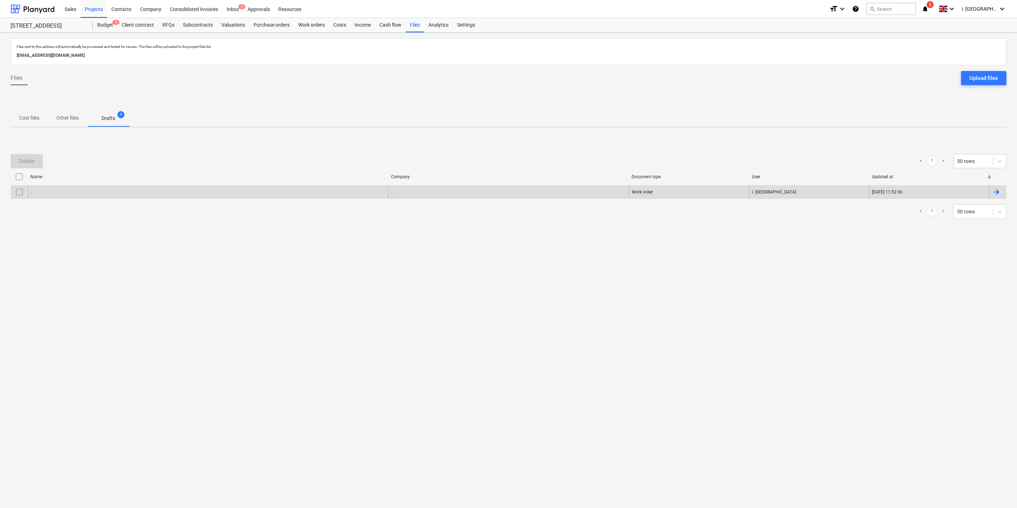
click at [19, 193] on input "checkbox" at bounding box center [19, 191] width 11 height 11
click at [60, 193] on div "-" at bounding box center [208, 191] width 360 height 11
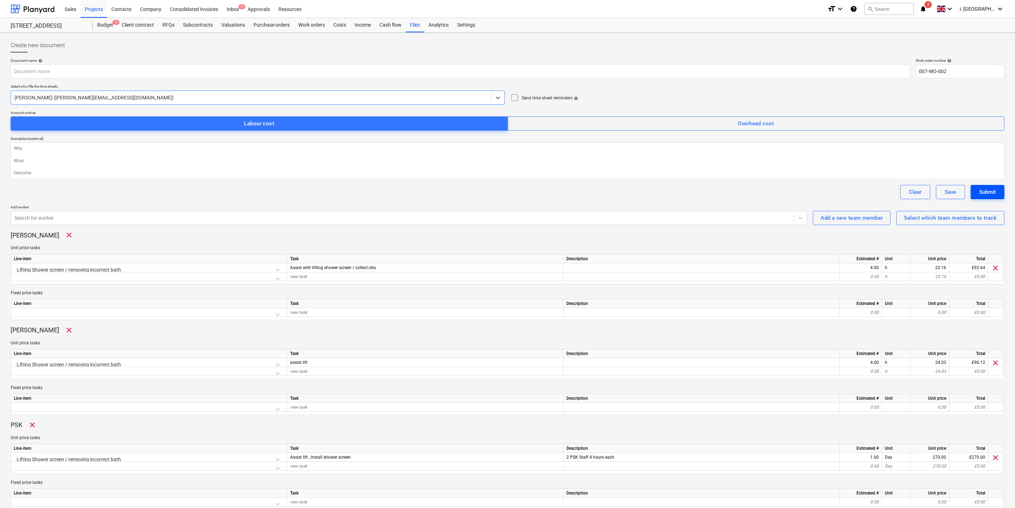
click at [813, 192] on div "Submit" at bounding box center [988, 191] width 17 height 9
type textarea "x"
click at [258, 77] on input "text" at bounding box center [461, 71] width 900 height 14
type input "T"
type textarea "x"
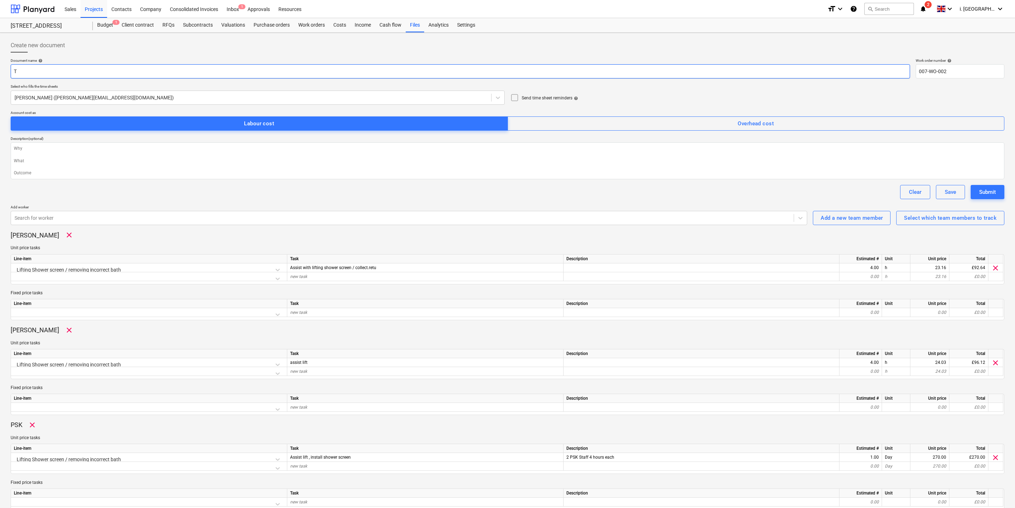
type input "Ti"
type textarea "x"
type input "Tim"
type textarea "x"
type input "Time"
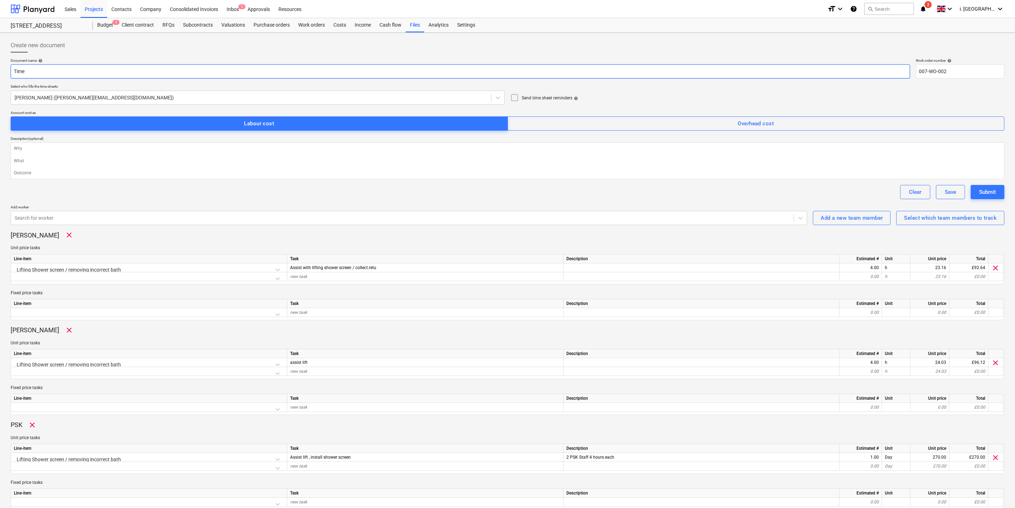
type textarea "x"
type input "Tim"
type textarea "x"
type input "T"
type textarea "x"
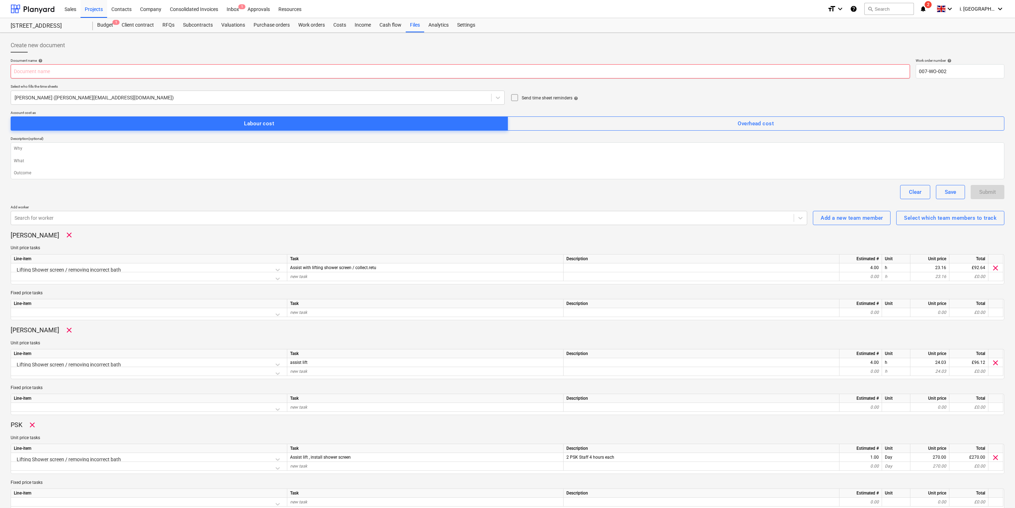
type input "R"
type textarea "x"
type input "co"
type textarea "x"
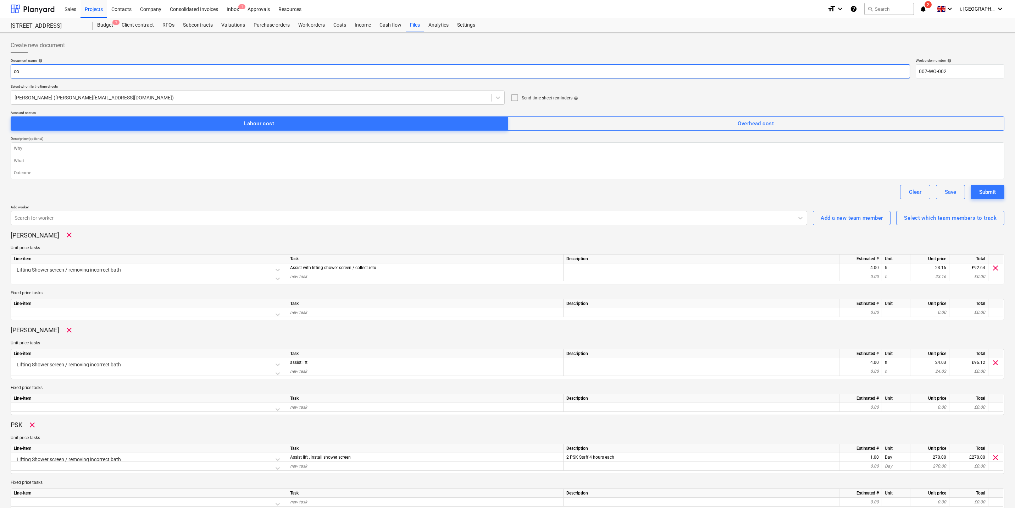
type input "cor"
type textarea "x"
type input "corr"
type textarea "x"
type input "corre"
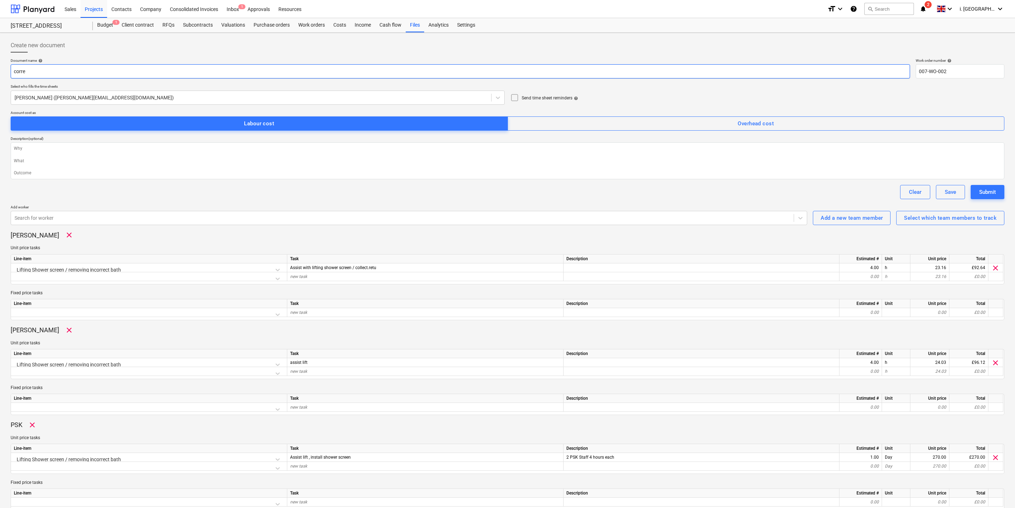
type textarea "x"
type input "correc"
type textarea "x"
type input "correct"
type textarea "x"
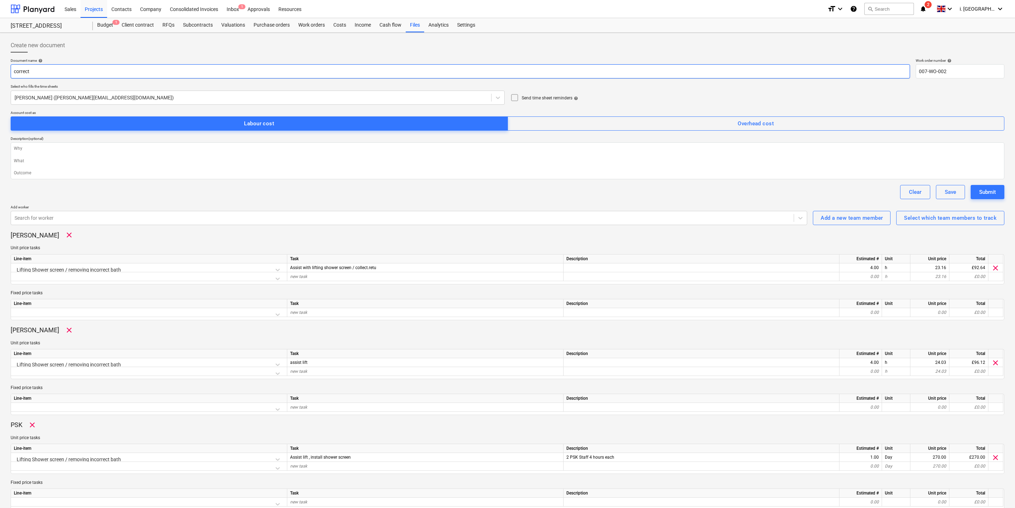
type input "correcte"
type textarea "x"
type input "corrected"
type textarea "x"
type input "corrected"
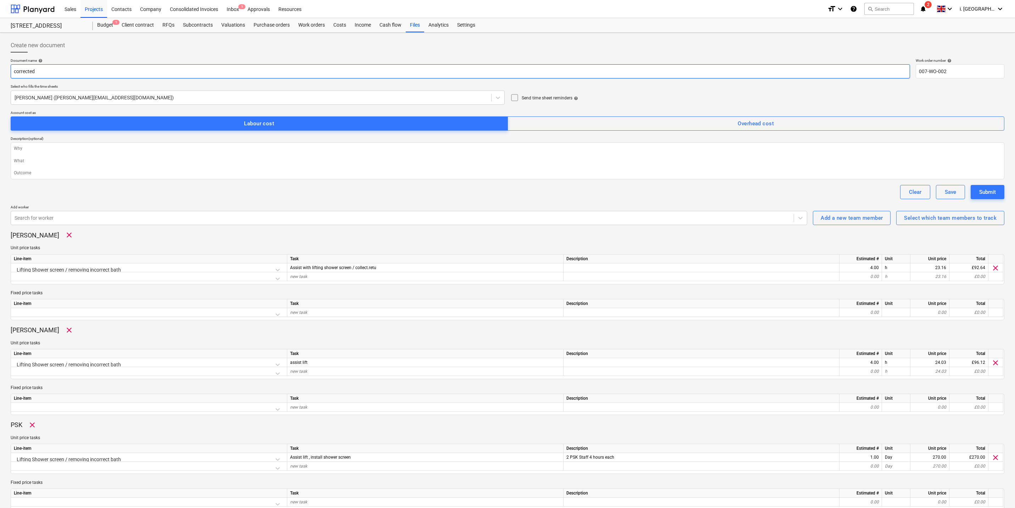
type textarea "x"
type input "corrected W"
type textarea "x"
type input "corrected WO"
click at [813, 186] on button "Submit" at bounding box center [988, 192] width 34 height 14
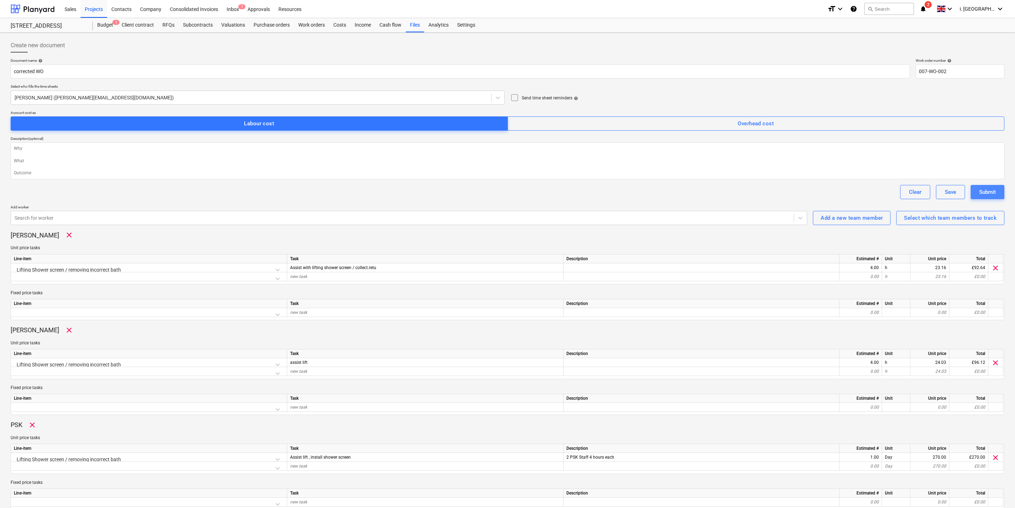
type textarea "x"
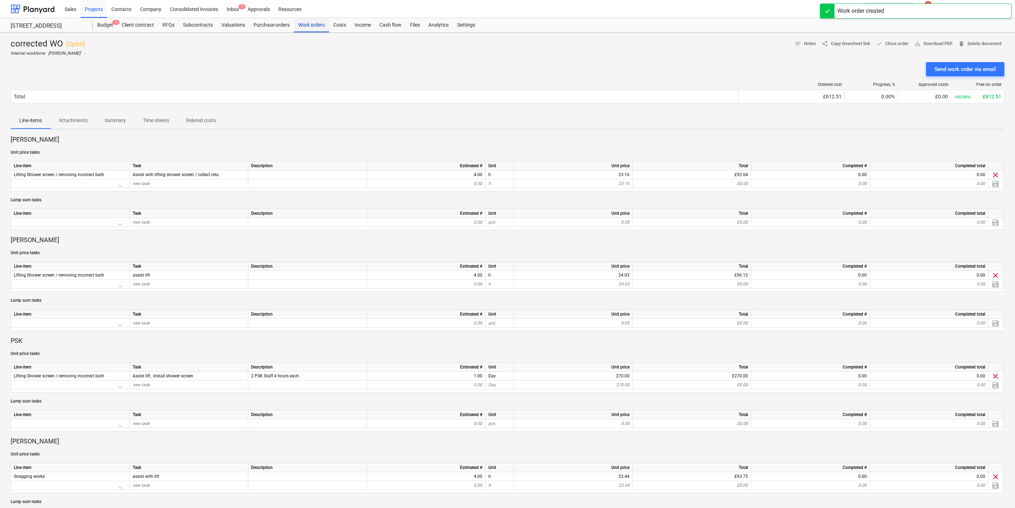
click at [309, 23] on div "Work orders" at bounding box center [311, 25] width 35 height 14
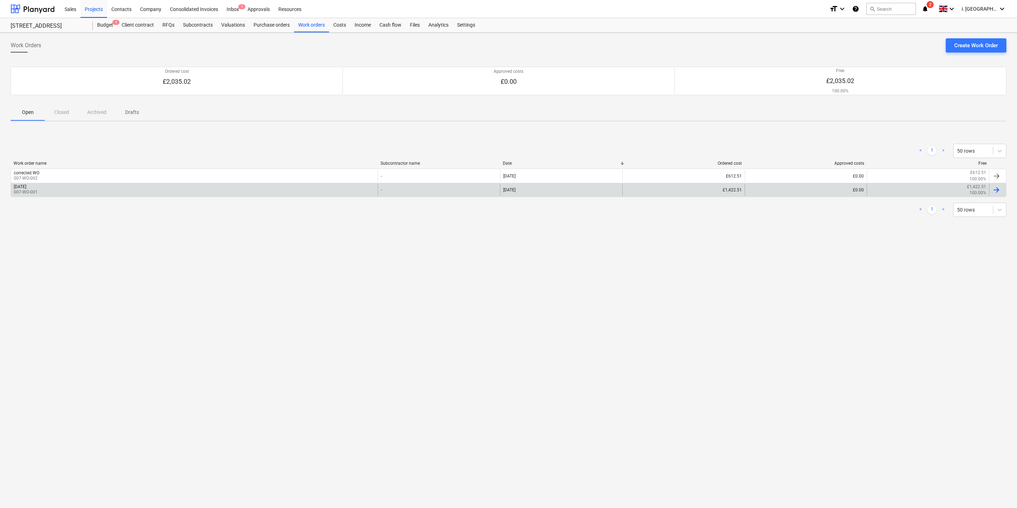
click at [85, 191] on div "Monday 13th October 2025 007-WO-001" at bounding box center [194, 190] width 367 height 12
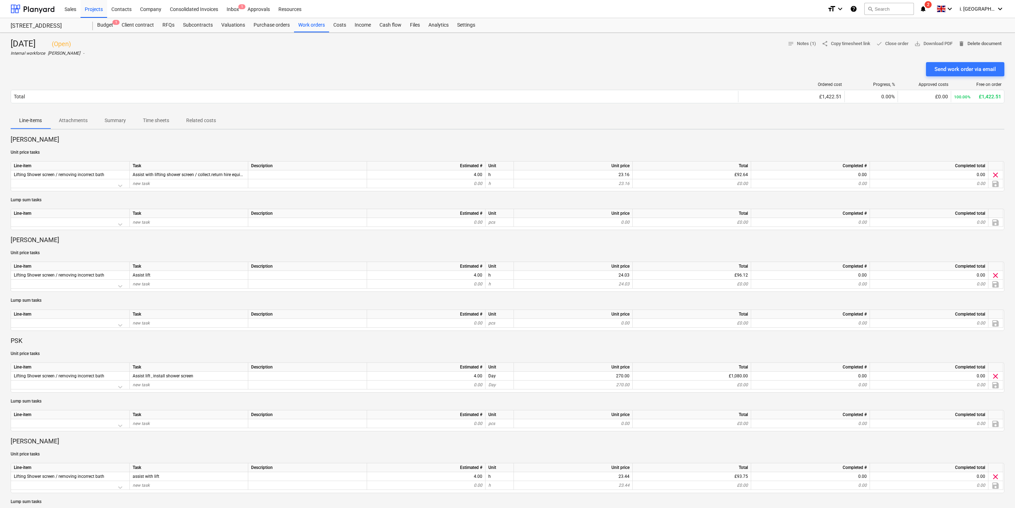
click at [813, 46] on span "delete Delete document" at bounding box center [980, 44] width 43 height 8
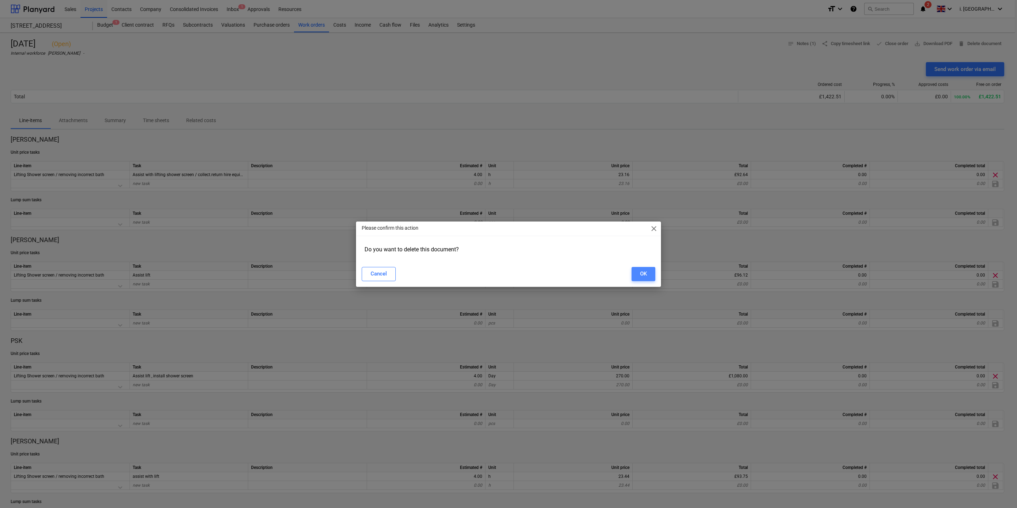
click at [650, 275] on button "OK" at bounding box center [644, 274] width 24 height 14
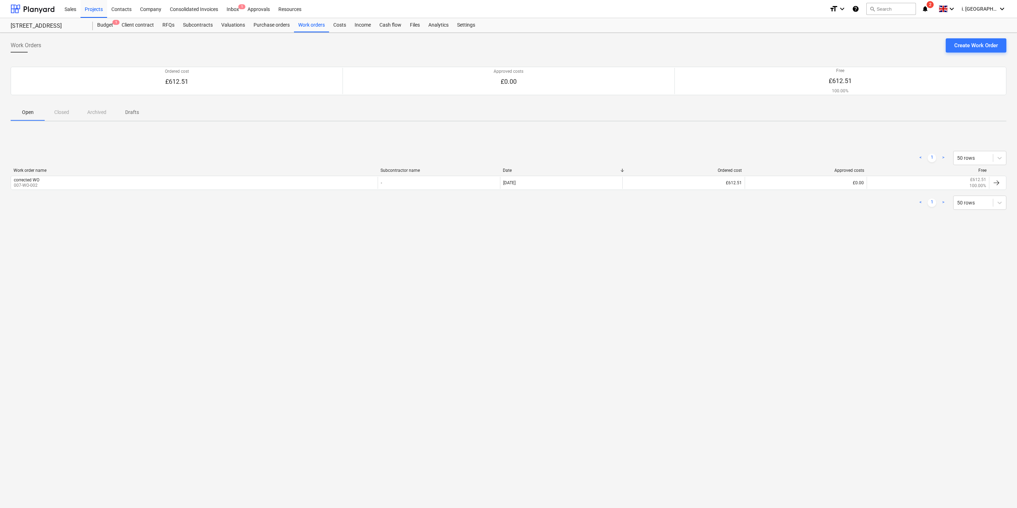
click at [317, 313] on div "Work Orders Create Work Order Ordered cost £612.51 Approved costs £0.00 Free £6…" at bounding box center [508, 270] width 1017 height 475
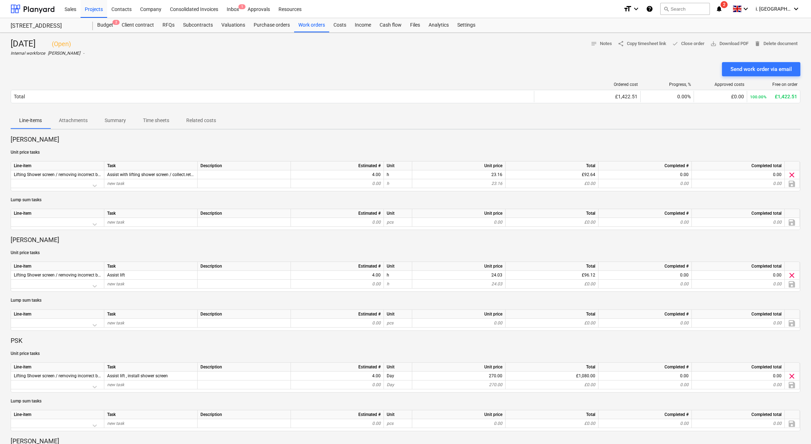
click at [161, 64] on div "Send work order via email" at bounding box center [406, 69] width 790 height 14
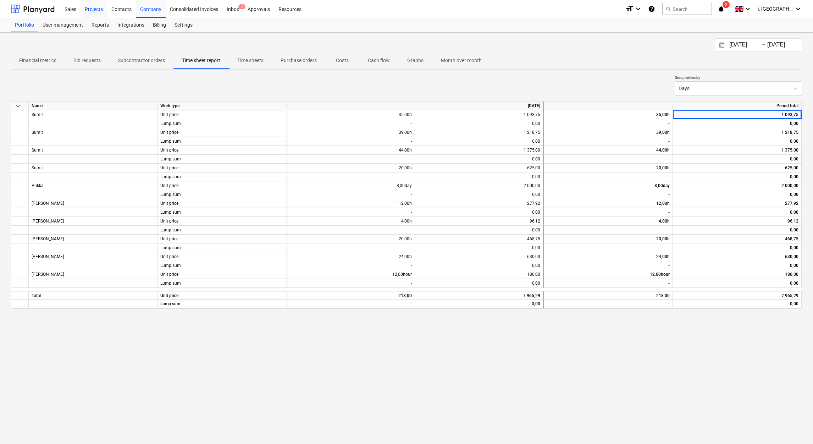
click at [98, 13] on div "Projects" at bounding box center [94, 9] width 27 height 18
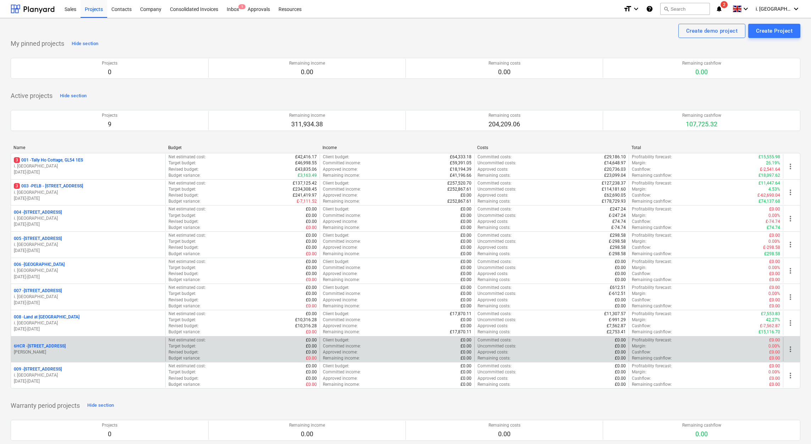
click at [88, 352] on p "[PERSON_NAME]" at bounding box center [88, 352] width 149 height 6
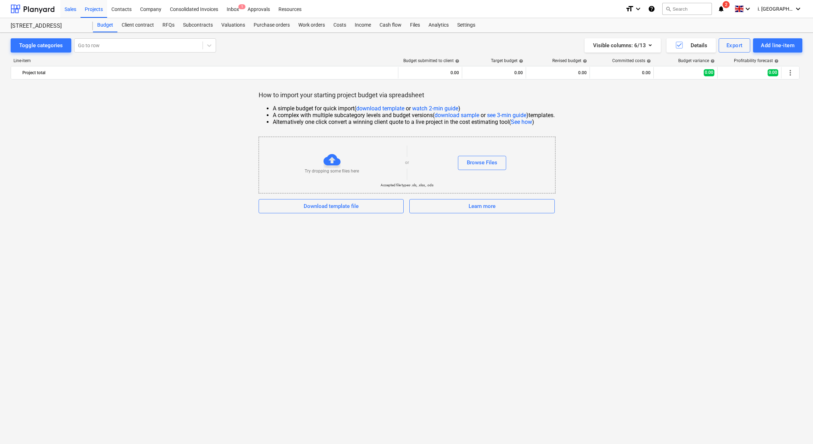
click at [70, 11] on div "Sales" at bounding box center [70, 9] width 20 height 18
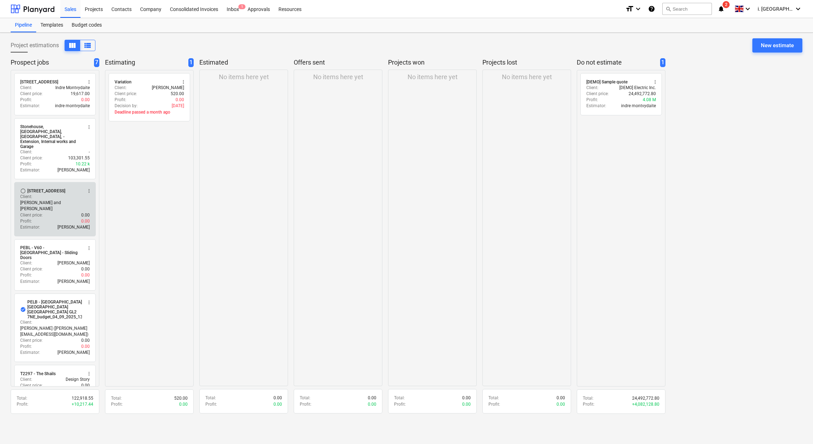
click at [51, 200] on p "Neil and Julia Murray" at bounding box center [55, 206] width 70 height 12
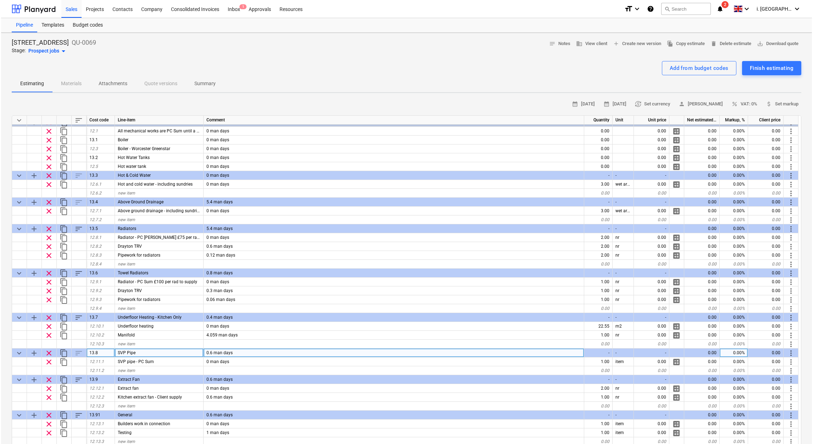
scroll to position [1446, 0]
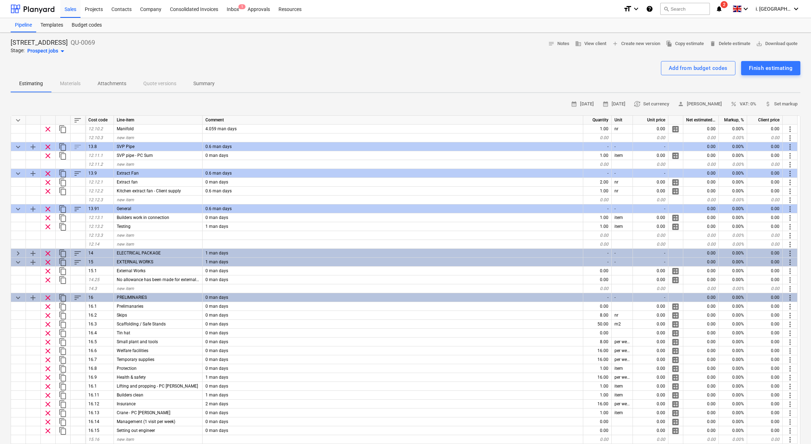
drag, startPoint x: 276, startPoint y: 71, endPoint x: 246, endPoint y: 28, distance: 53.0
click at [276, 70] on div "Add from budget codes Finish estimating" at bounding box center [406, 68] width 790 height 14
drag, startPoint x: 241, startPoint y: 7, endPoint x: 232, endPoint y: 11, distance: 9.4
click at [241, 7] on span "1" at bounding box center [241, 6] width 7 height 5
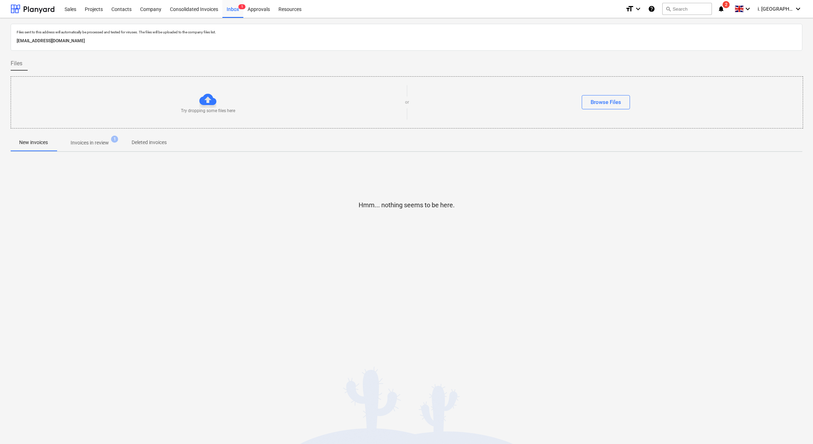
click at [103, 145] on p "Invoices in review" at bounding box center [90, 142] width 38 height 7
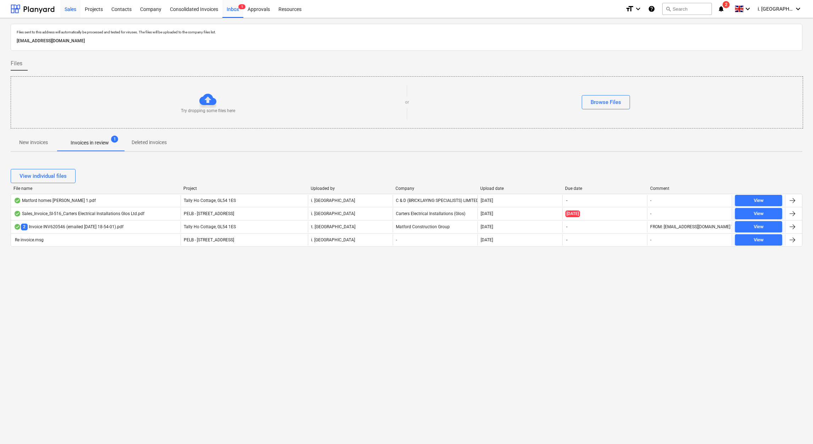
click at [69, 12] on div "Sales" at bounding box center [70, 9] width 20 height 18
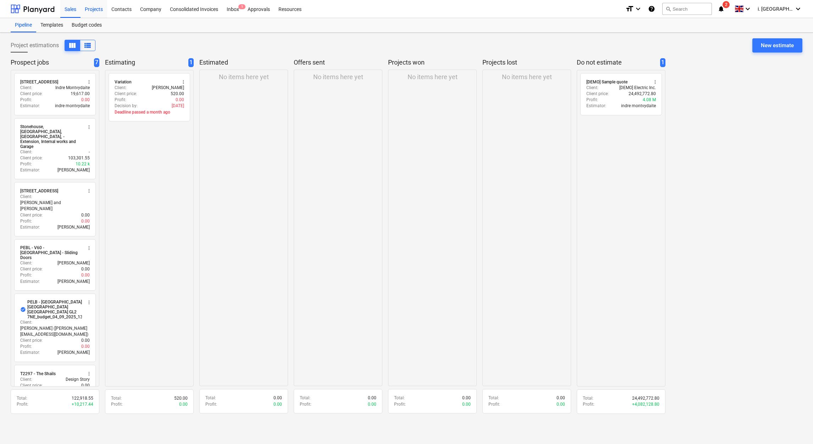
click at [98, 7] on div "Projects" at bounding box center [94, 9] width 27 height 18
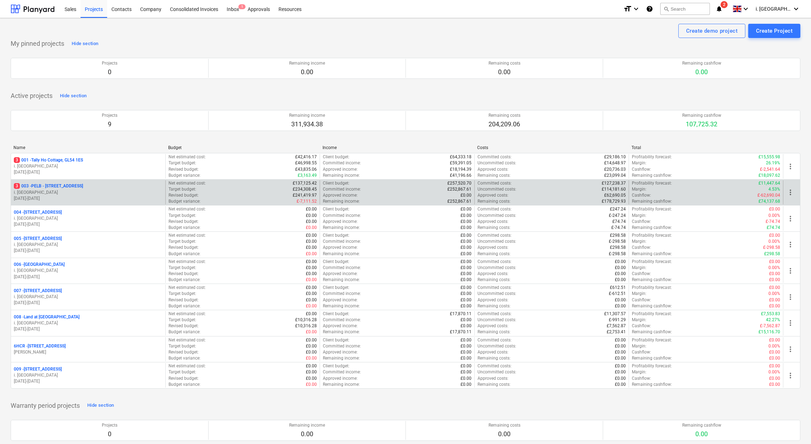
click at [110, 197] on p "01.09.2025 - 31.10.2025" at bounding box center [88, 198] width 149 height 6
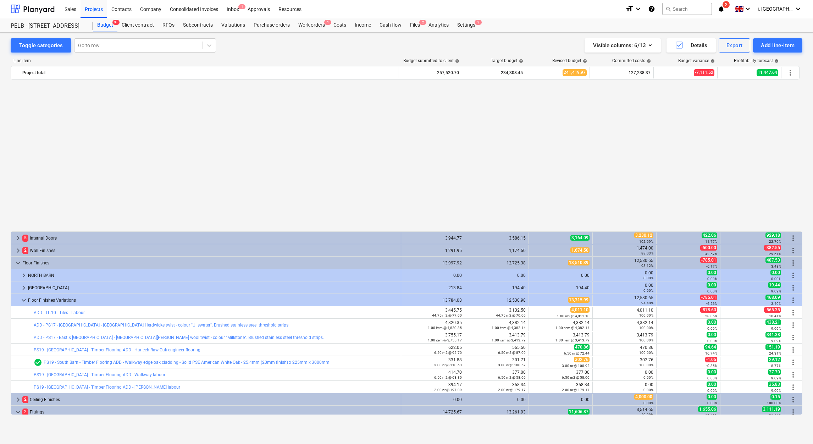
scroll to position [401, 0]
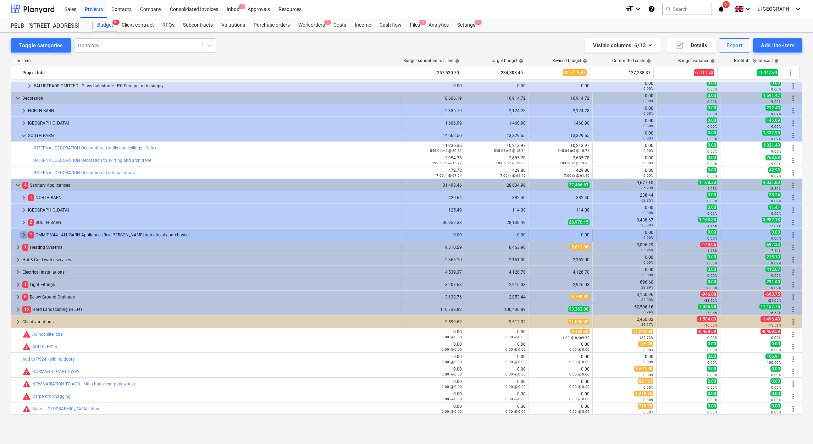
click at [23, 234] on span "keyboard_arrow_right" at bounding box center [24, 235] width 9 height 9
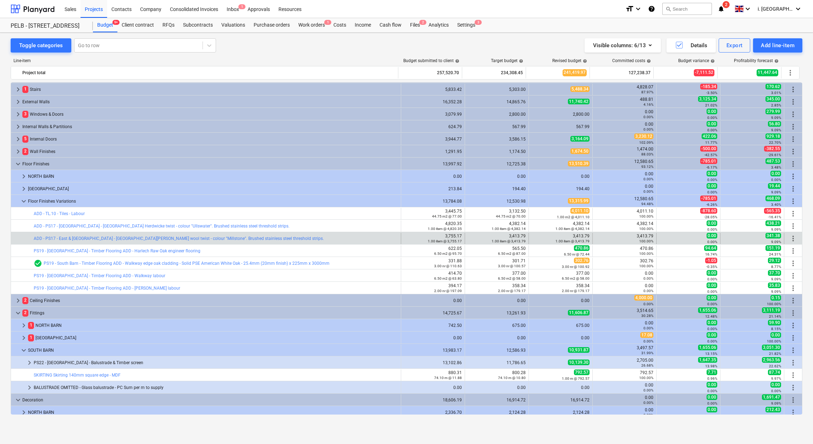
scroll to position [0, 0]
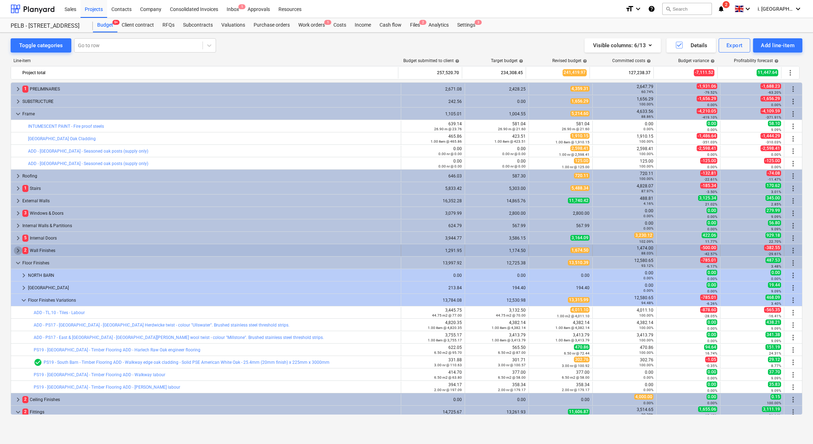
click at [18, 249] on span "keyboard_arrow_right" at bounding box center [18, 250] width 9 height 9
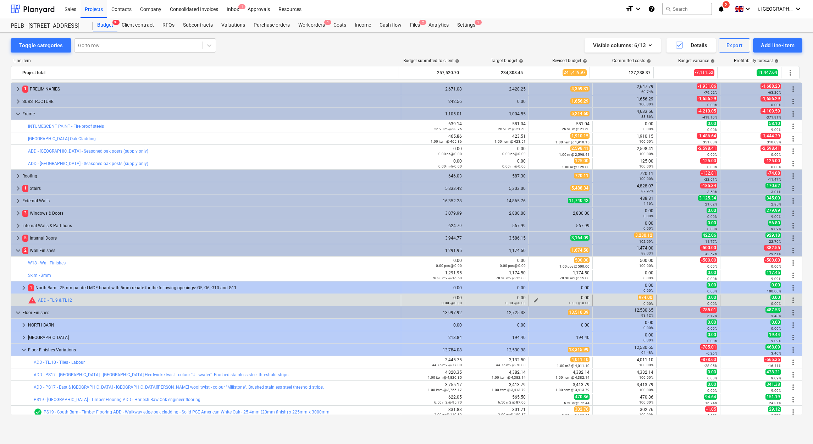
click at [536, 300] on div "0.00 @ 0.00" at bounding box center [561, 302] width 58 height 5
click at [534, 300] on div "0.00 @ 0.00" at bounding box center [561, 302] width 58 height 5
click at [533, 298] on span "edit" at bounding box center [536, 300] width 6 height 6
type textarea "x"
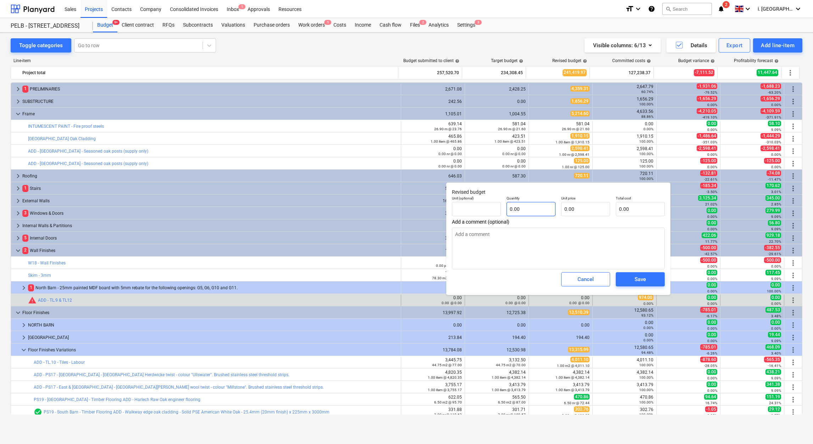
click at [544, 210] on input "0.00" at bounding box center [531, 209] width 49 height 14
type textarea "x"
type input "1"
type textarea "x"
type input "1.00"
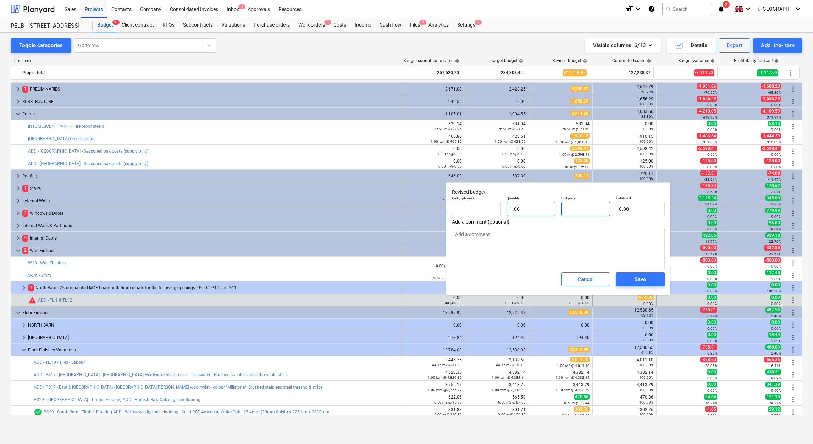
type textarea "x"
type input "9"
type input "9.00"
type textarea "x"
type input "97"
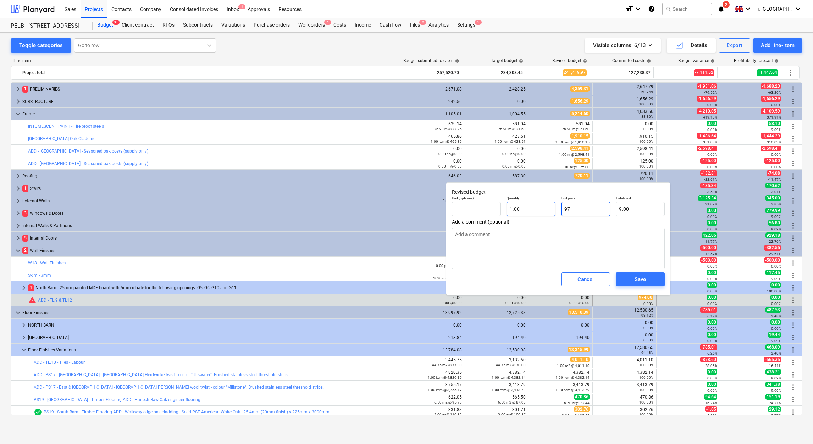
type input "97.00"
type textarea "x"
type input "974"
type input "974.00"
type input "974"
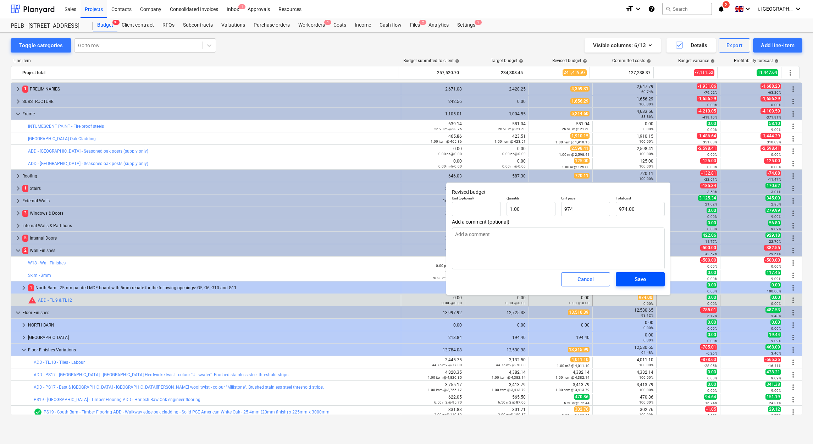
type textarea "x"
type input "974.00"
click at [657, 280] on button "Save" at bounding box center [640, 279] width 49 height 14
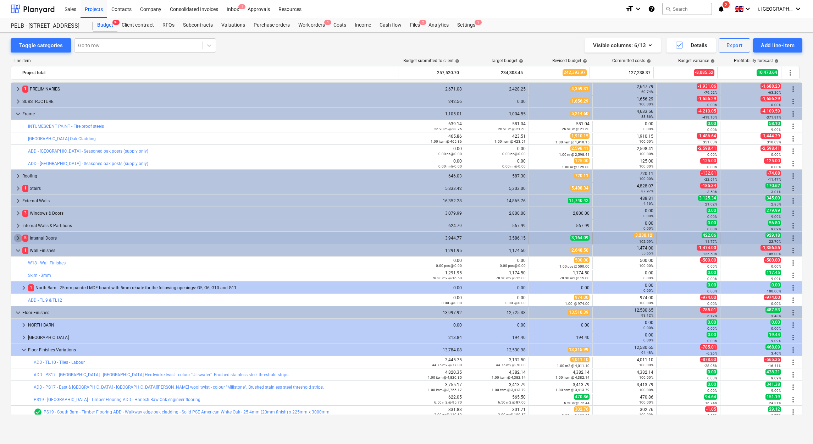
click at [17, 240] on span "keyboard_arrow_right" at bounding box center [18, 238] width 9 height 9
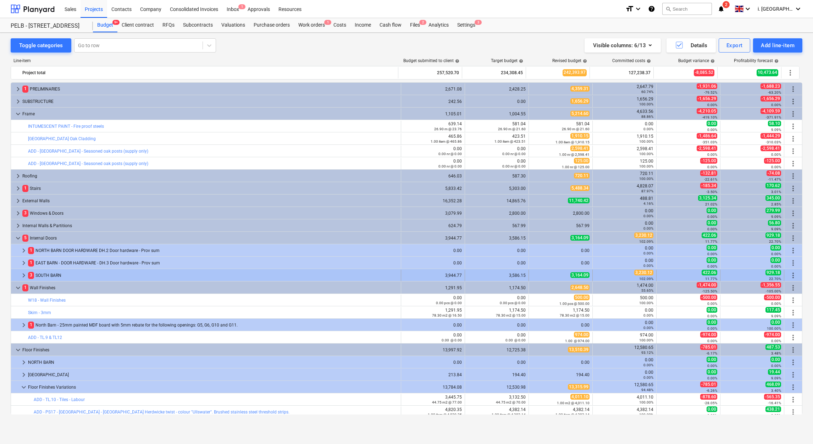
click at [21, 276] on span "keyboard_arrow_right" at bounding box center [24, 275] width 9 height 9
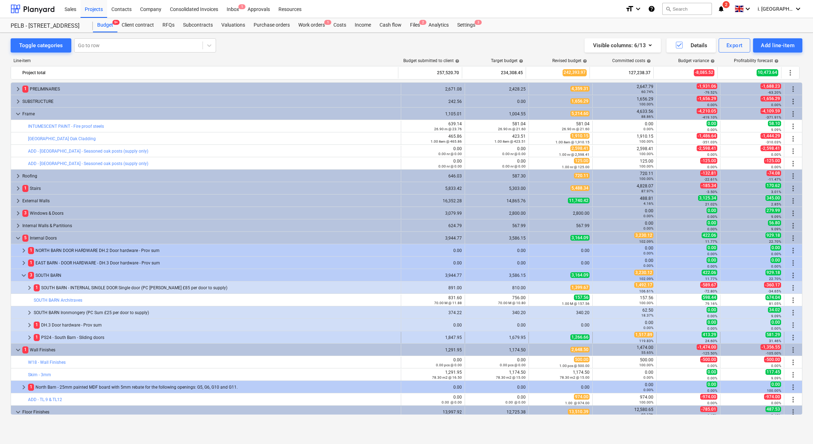
click at [640, 335] on span "1,517.89" at bounding box center [643, 335] width 19 height 6
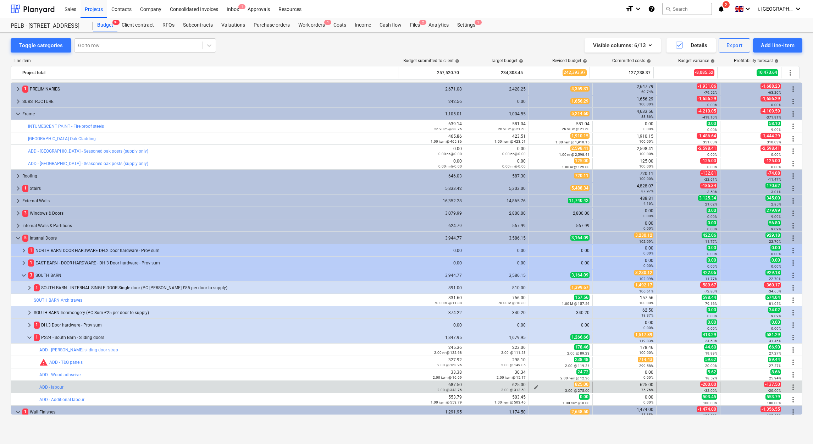
click at [533, 387] on span "edit" at bounding box center [536, 387] width 6 height 6
type textarea "x"
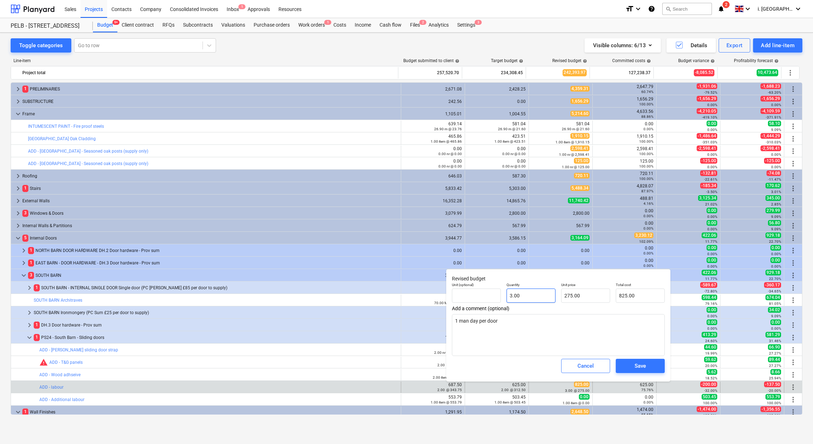
type input "3"
click at [518, 298] on input "3" at bounding box center [531, 295] width 49 height 14
drag, startPoint x: 518, startPoint y: 296, endPoint x: 491, endPoint y: 291, distance: 27.8
click at [491, 291] on div "Unit (optional) Quantity 3 Unit price 275.00 Total cost 825.00" at bounding box center [558, 293] width 219 height 26
type textarea "x"
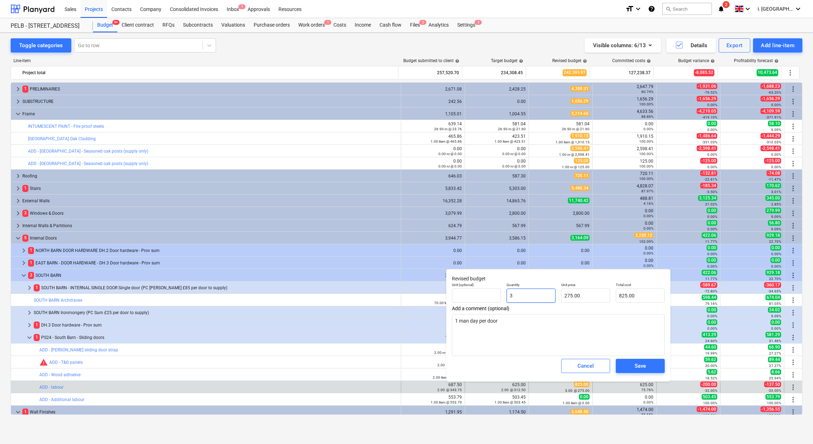
type input "2"
type input "550.00"
type input "2"
type textarea "x"
type input "2.00"
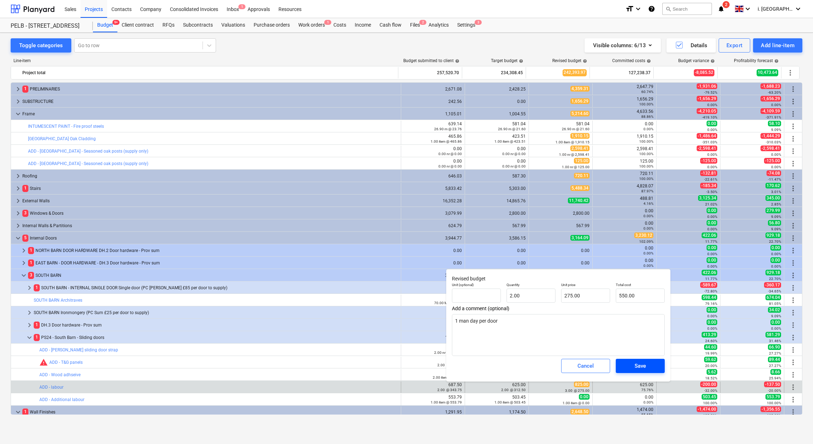
click at [648, 364] on span "Save" at bounding box center [640, 365] width 32 height 9
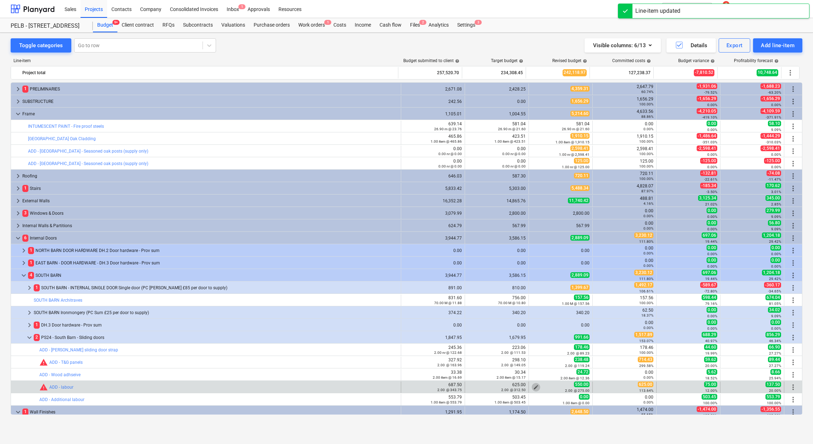
click at [536, 386] on span "edit" at bounding box center [536, 387] width 6 height 6
type textarea "x"
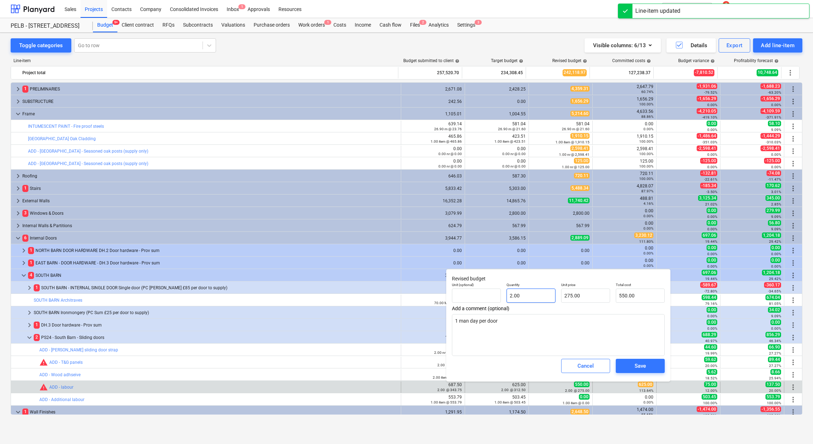
type input "2"
click at [529, 292] on input "2" at bounding box center [531, 295] width 49 height 14
type textarea "x"
type input "0.00"
type textarea "x"
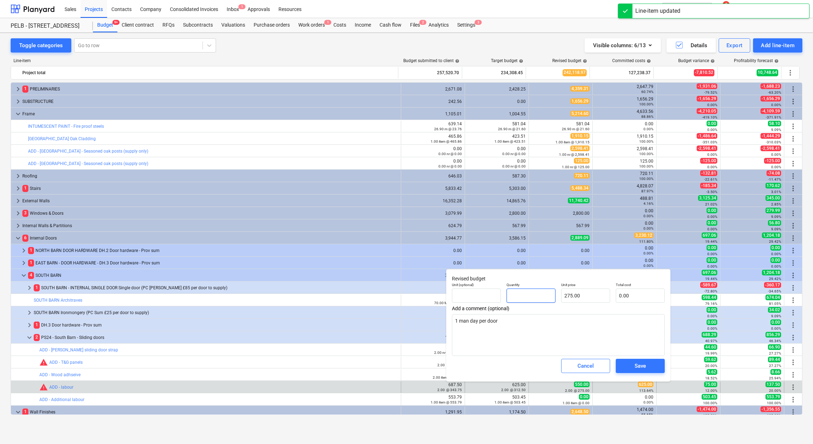
type input "1"
type input "275.00"
type input "1"
type textarea "x"
type input "1.00"
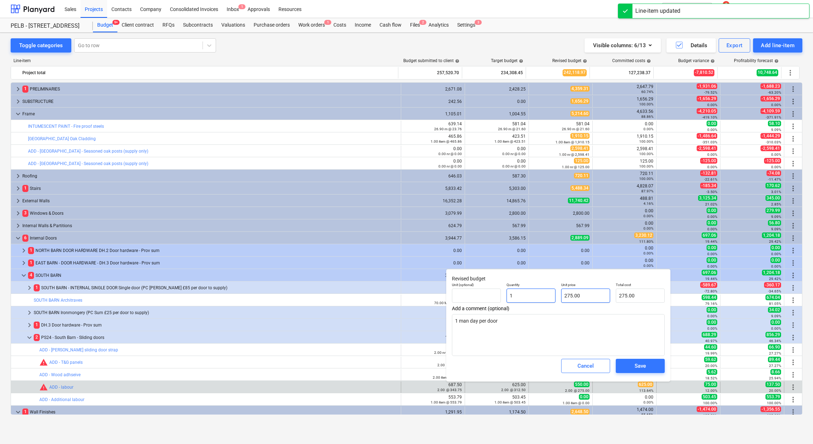
type input "275"
type textarea "x"
type input "2756"
type input "2,756.00"
type textarea "x"
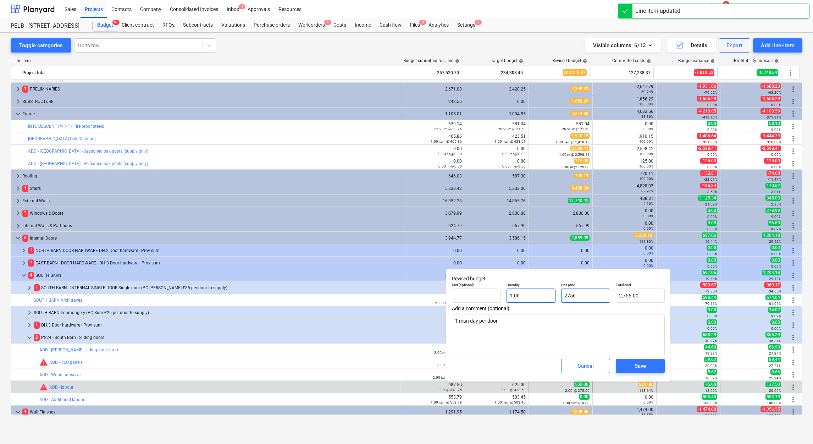
type input "275"
type input "275.00"
type textarea "x"
type input "27"
type input "27.00"
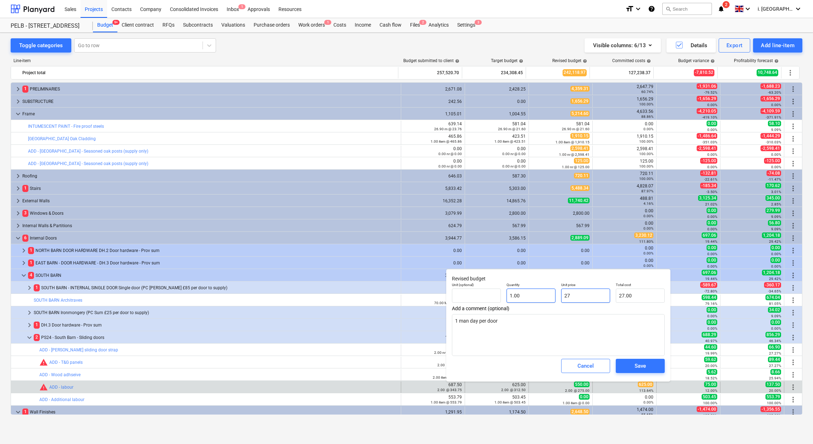
type textarea "x"
type input "2"
type input "2.00"
type textarea "x"
type input "0.00"
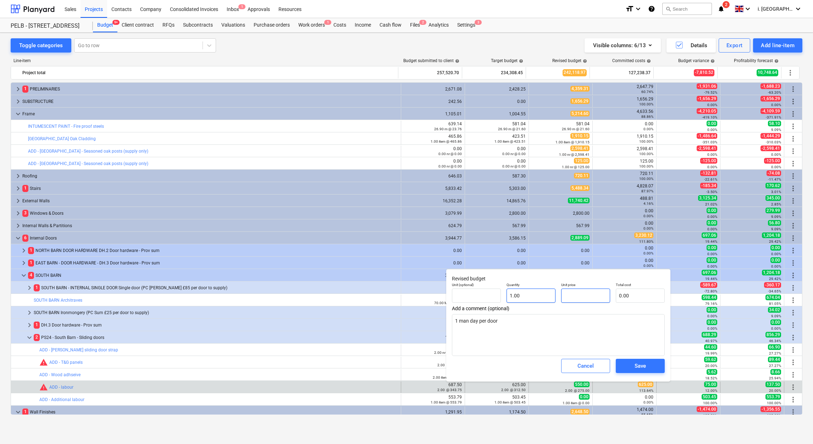
type textarea "x"
type input "6"
type input "6.00"
type textarea "x"
type input "62"
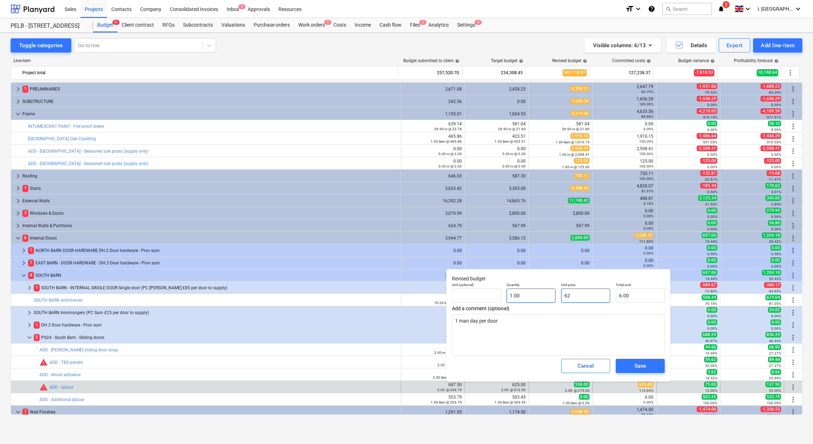
type input "62.00"
type textarea "x"
type input "625"
type input "625.00"
type textarea "x"
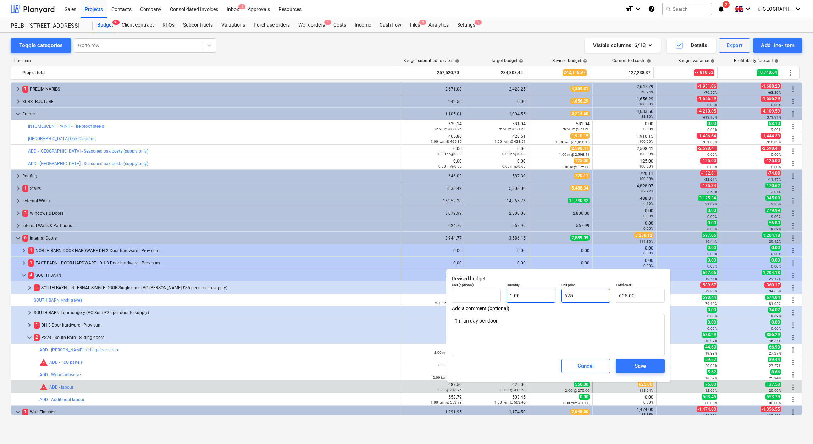
type input "625."
type textarea "x"
type input "625.0"
type textarea "x"
type input "625.00"
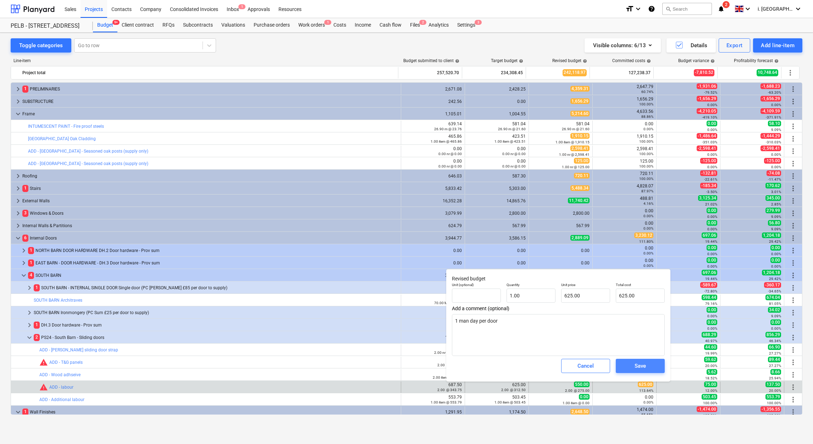
click at [635, 365] on div "Save" at bounding box center [640, 365] width 11 height 9
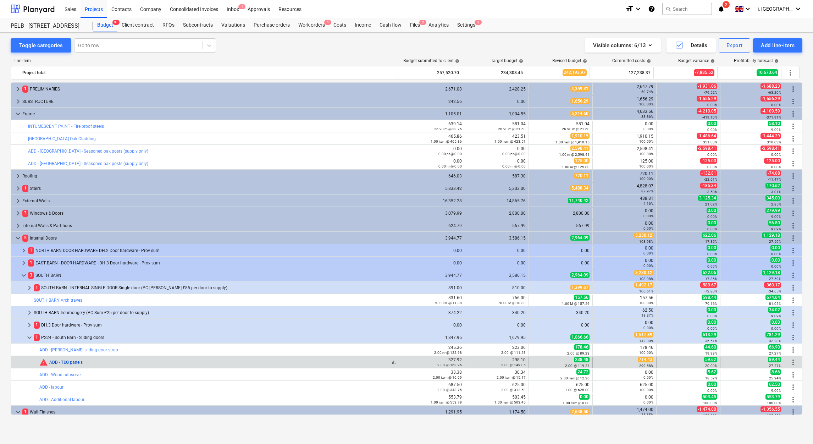
click at [71, 361] on link "ADD - T&G panels" at bounding box center [65, 362] width 33 height 5
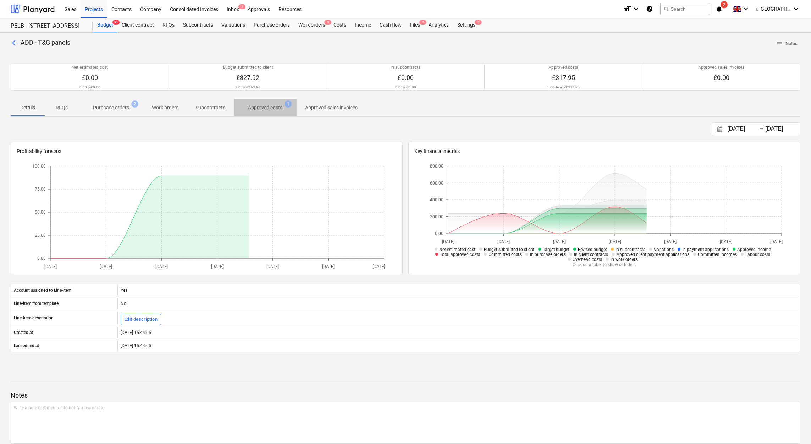
click at [259, 108] on p "Approved costs" at bounding box center [265, 107] width 34 height 7
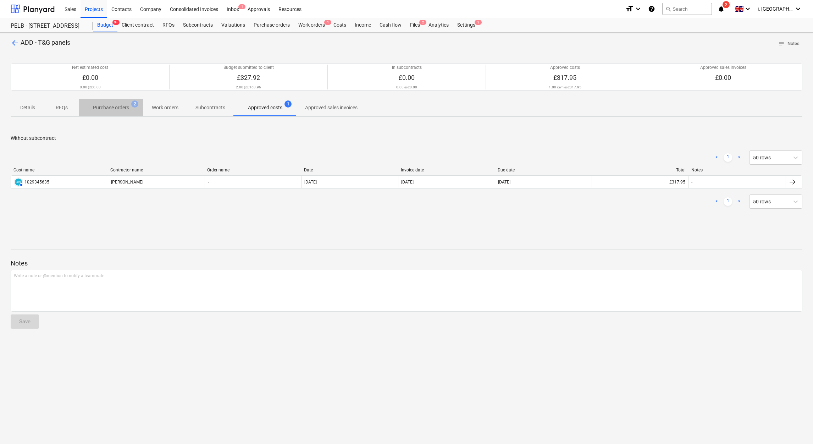
click at [115, 102] on span "Purchase orders 2" at bounding box center [111, 107] width 65 height 13
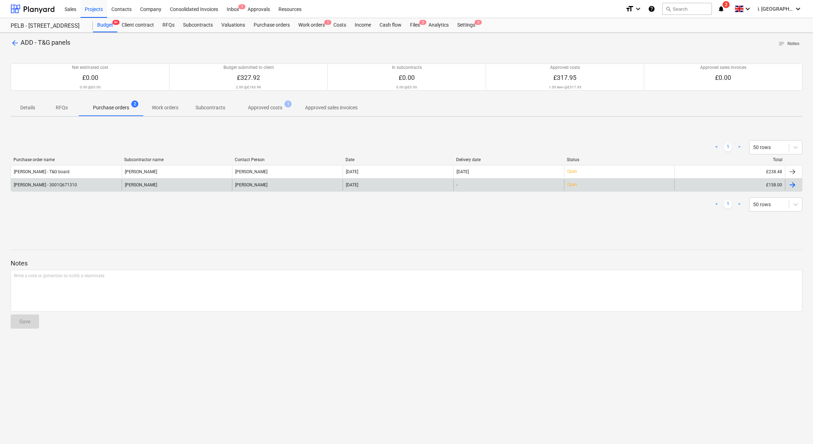
click at [48, 186] on div "Travis - 3001Q671310" at bounding box center [45, 184] width 63 height 5
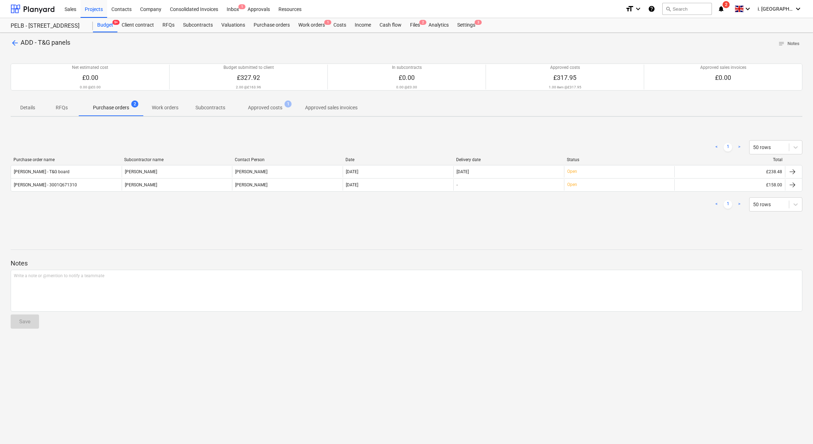
click at [265, 107] on p "Approved costs" at bounding box center [265, 107] width 34 height 7
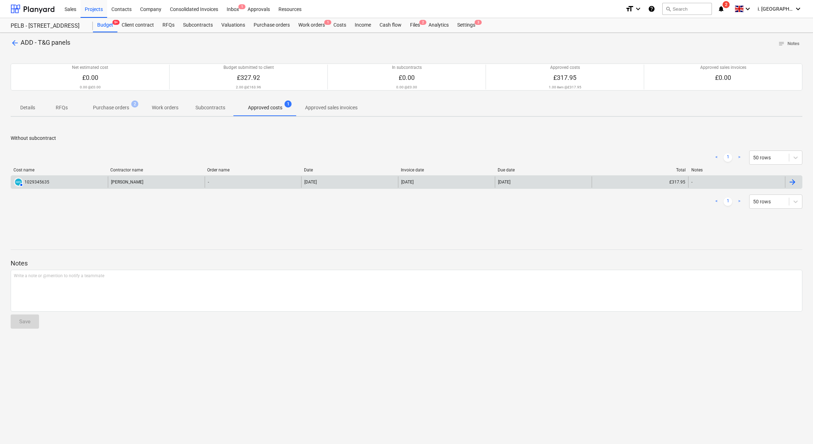
click at [159, 187] on div "[PERSON_NAME]" at bounding box center [156, 181] width 97 height 11
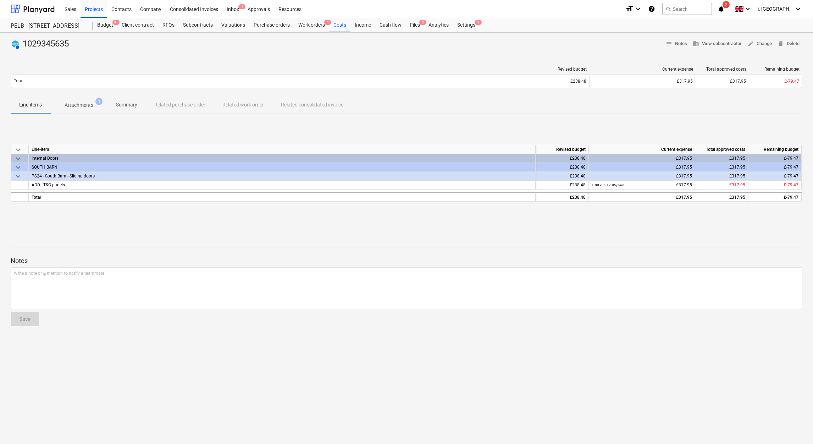
click at [84, 104] on p "Attachments" at bounding box center [79, 104] width 29 height 7
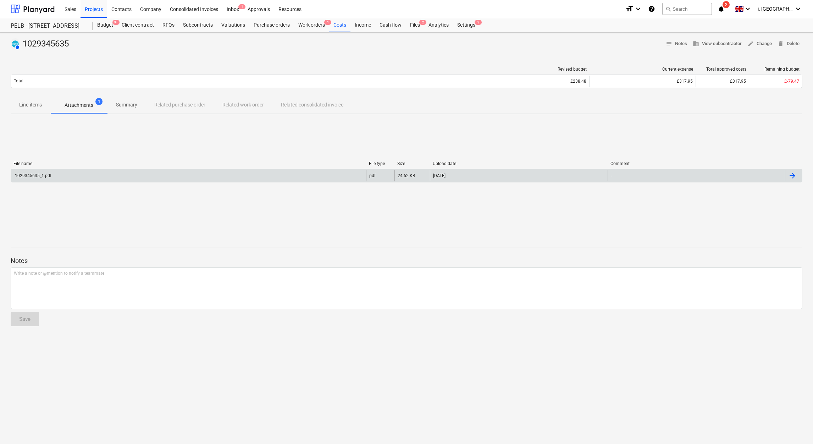
click at [110, 176] on div "1029345635_1.pdf" at bounding box center [188, 175] width 355 height 11
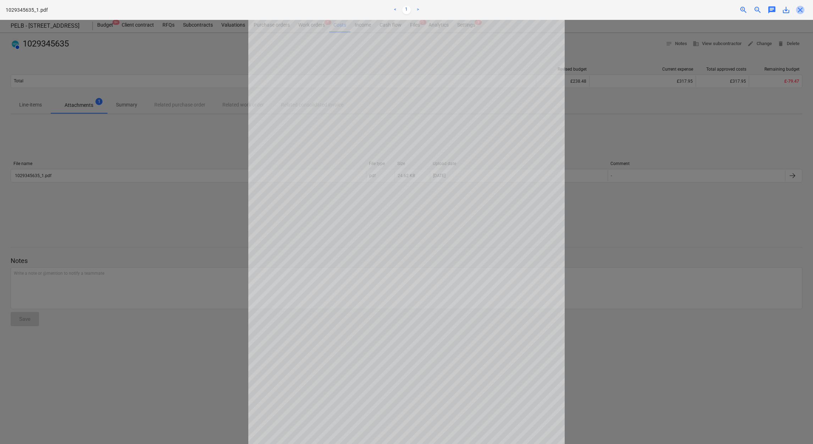
click at [799, 10] on span "close" at bounding box center [800, 10] width 9 height 9
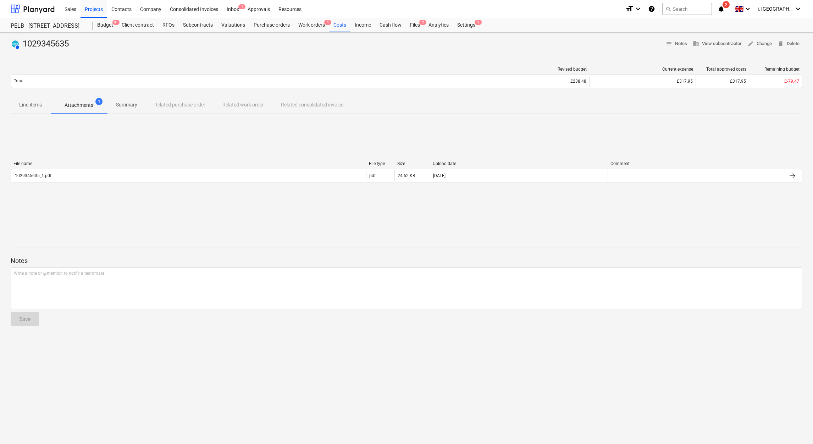
click at [115, 110] on span "Summary" at bounding box center [126, 105] width 38 height 12
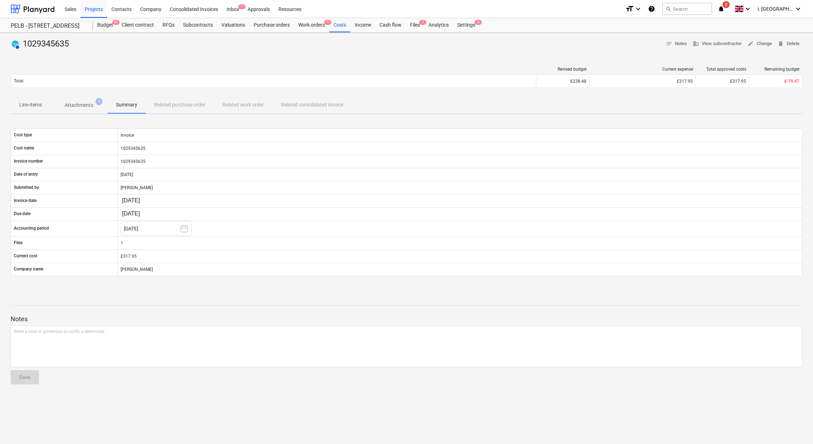
click at [187, 107] on div "Line-items Attachments 1 Summary Related purchase order Related work order Rela…" at bounding box center [407, 104] width 792 height 17
drag, startPoint x: 235, startPoint y: 107, endPoint x: 285, endPoint y: 103, distance: 49.5
click at [258, 107] on div "Line-items Attachments 1 Summary Related purchase order Related work order Rela…" at bounding box center [407, 104] width 792 height 17
click at [316, 26] on div "Work orders 1" at bounding box center [311, 25] width 35 height 14
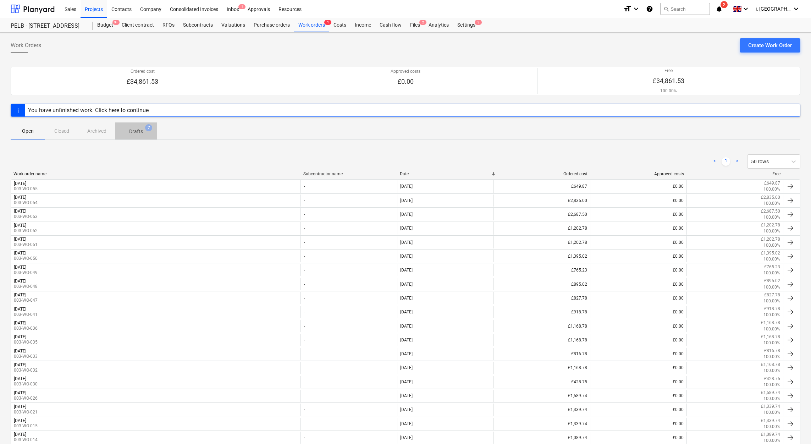
click at [137, 129] on p "Drafts" at bounding box center [136, 131] width 14 height 7
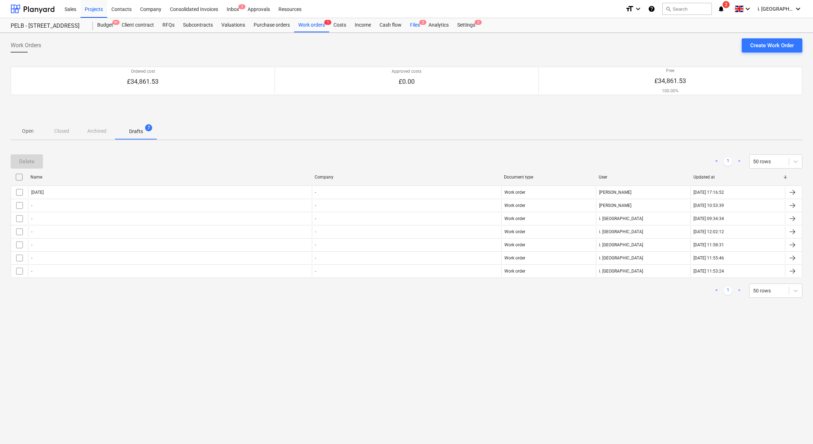
click at [419, 23] on span "2" at bounding box center [422, 22] width 7 height 5
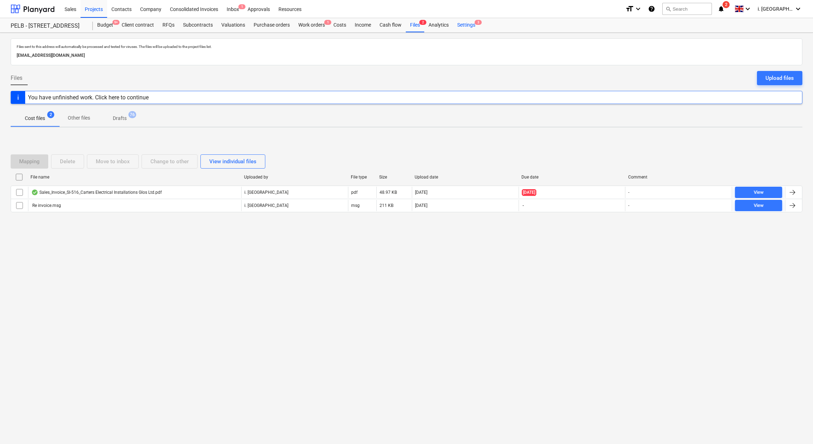
click at [467, 26] on div "Settings 3" at bounding box center [466, 25] width 27 height 14
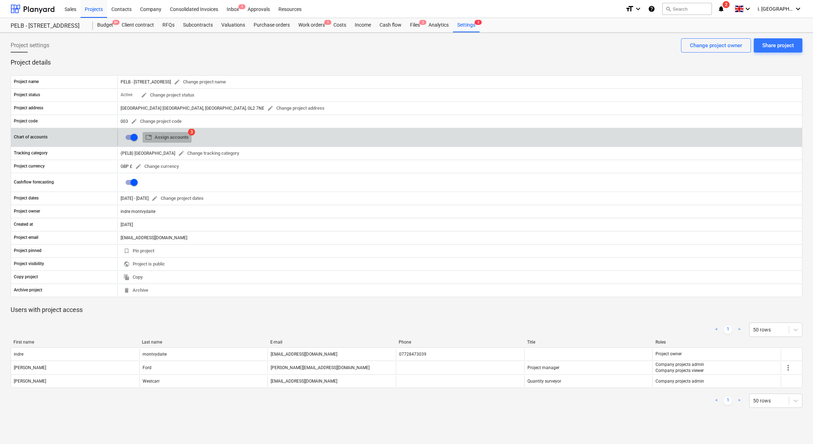
click at [164, 137] on span "table Assign accounts" at bounding box center [166, 137] width 43 height 8
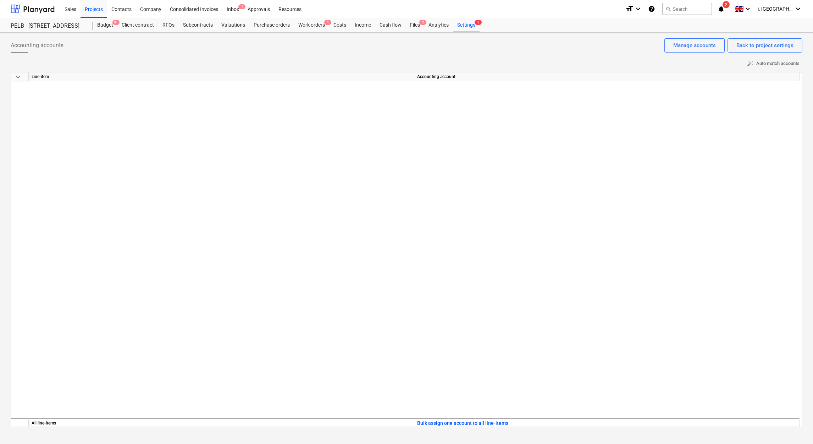
scroll to position [683, 0]
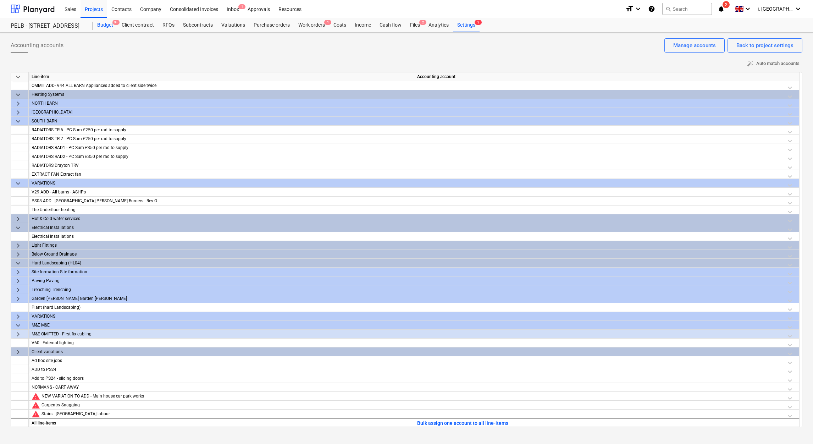
drag, startPoint x: 101, startPoint y: 21, endPoint x: 110, endPoint y: 27, distance: 10.2
click at [101, 21] on div "Budget 9+" at bounding box center [105, 25] width 24 height 14
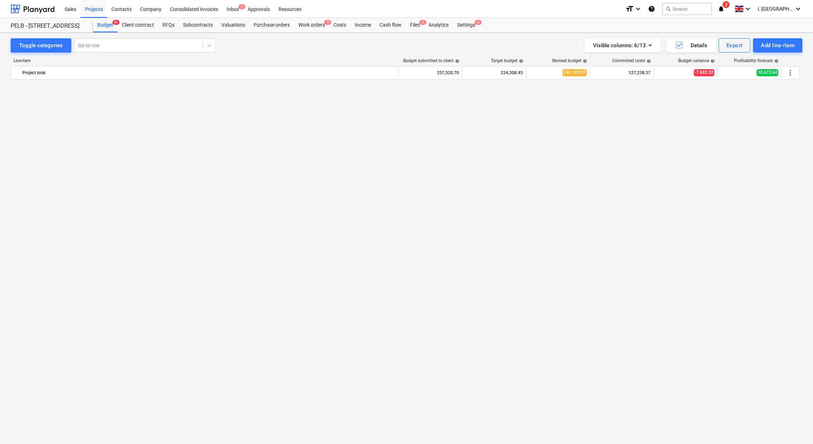
scroll to position [636, 0]
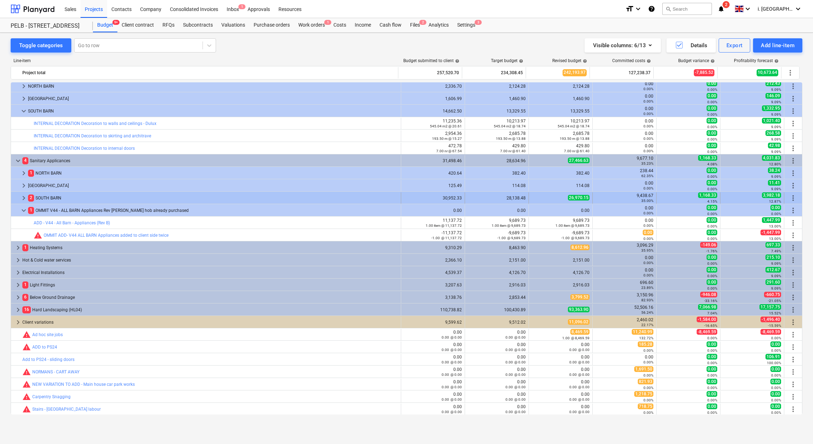
click at [23, 199] on span "keyboard_arrow_right" at bounding box center [24, 198] width 9 height 9
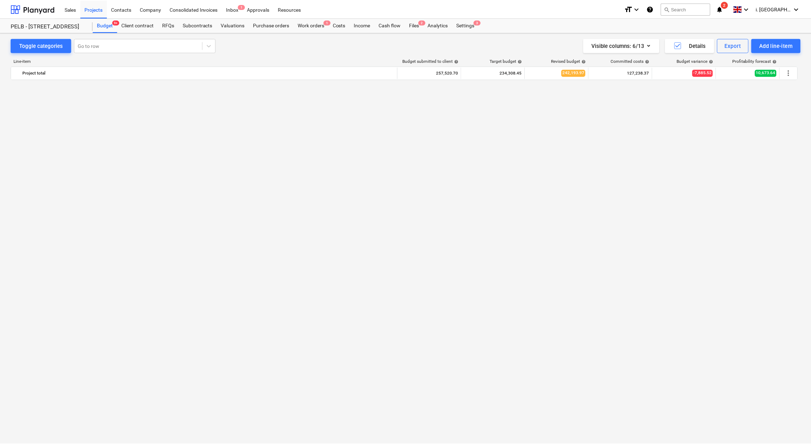
scroll to position [0, 0]
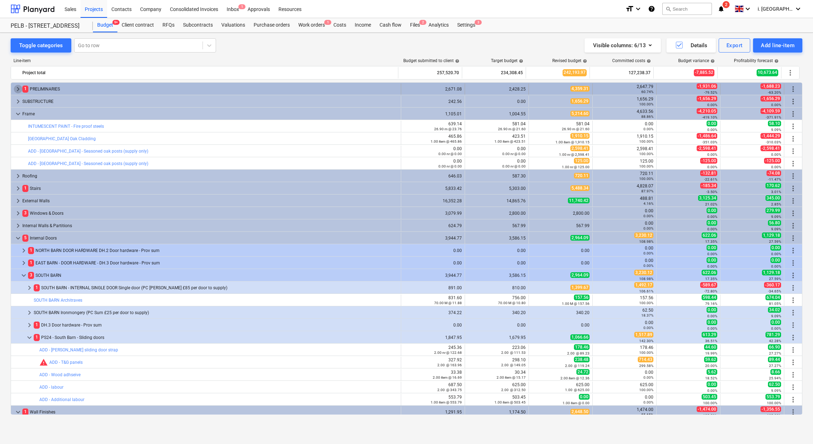
click at [18, 87] on span "keyboard_arrow_right" at bounding box center [18, 89] width 9 height 9
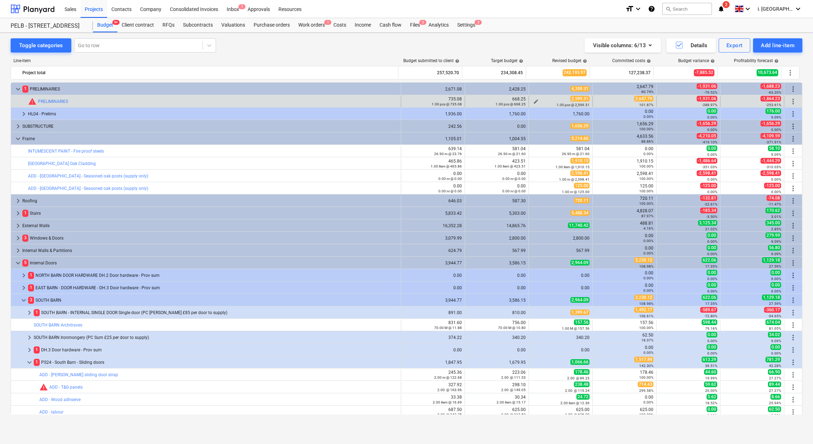
click at [533, 101] on span "edit" at bounding box center [536, 102] width 6 height 6
type textarea "x"
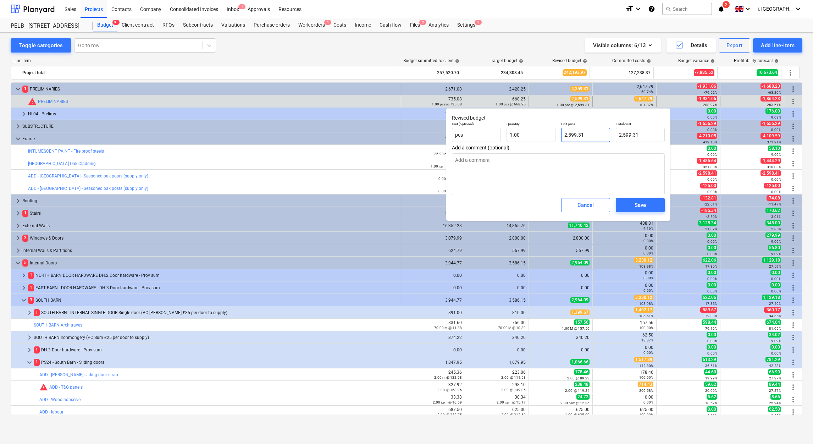
type input "2599.31"
drag, startPoint x: 594, startPoint y: 134, endPoint x: 528, endPoint y: 127, distance: 66.3
click at [532, 131] on div "Unit (optional) pcs Quantity 1.00 Unit price 2599.31 Total cost 2,599.31" at bounding box center [558, 132] width 219 height 26
type textarea "x"
type input "2"
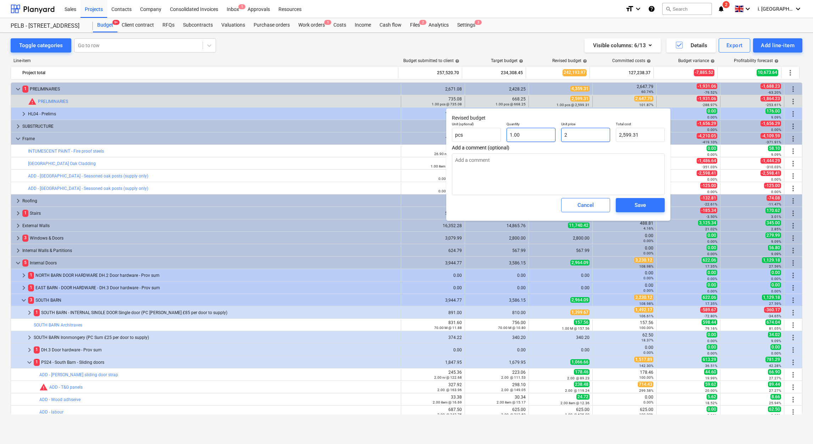
type input "2.00"
type textarea "x"
type input "26"
type input "26.00"
type textarea "x"
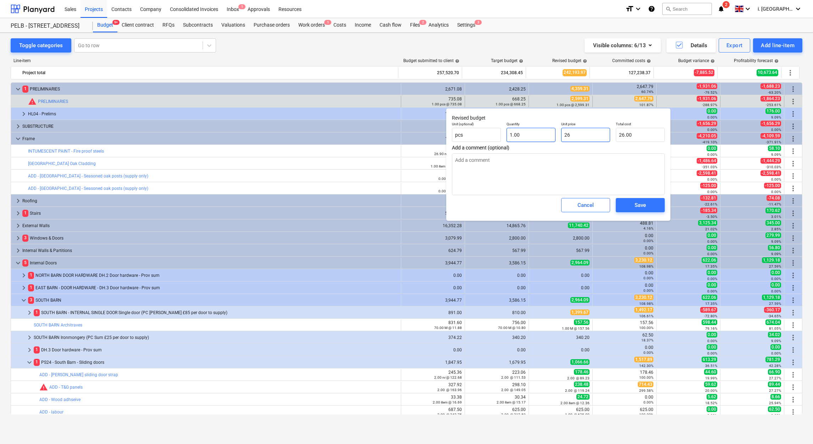
type input "264"
type input "264.00"
type textarea "x"
type input "2647"
type input "2,647.00"
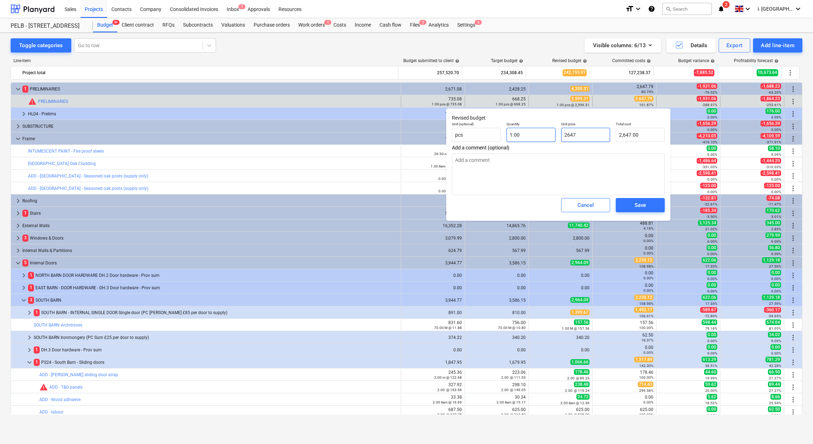
type textarea "x"
type input "2647."
type textarea "x"
type input "2647.7"
type input "2,647.70"
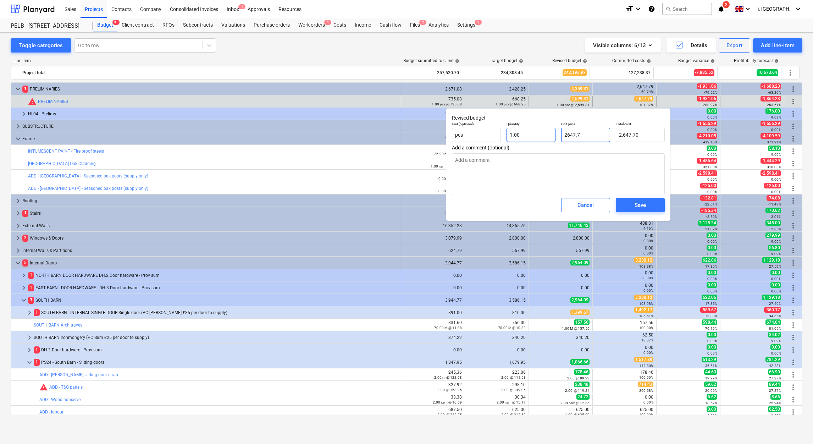
type textarea "x"
type input "2647.79"
type input "2,647.79"
type input "2647.79"
type textarea "x"
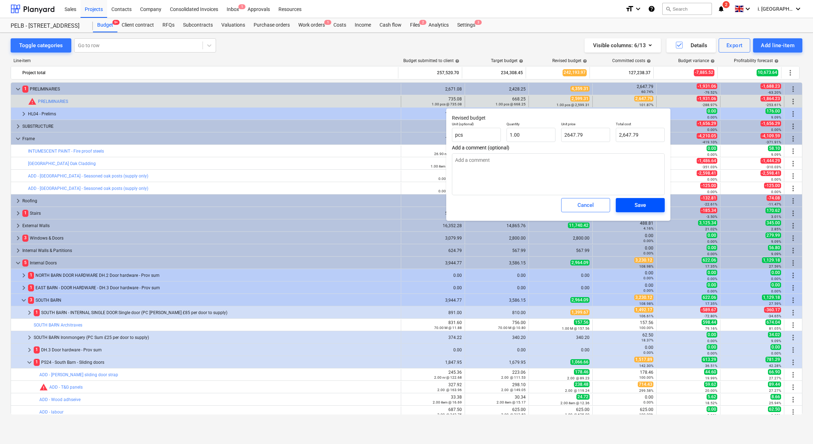
type input "2,647.79"
click at [651, 202] on span "Save" at bounding box center [640, 204] width 32 height 9
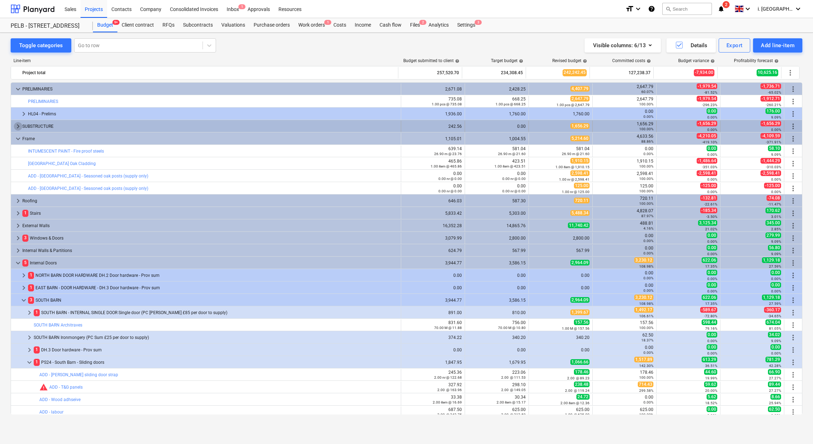
click at [17, 128] on span "keyboard_arrow_right" at bounding box center [18, 126] width 9 height 9
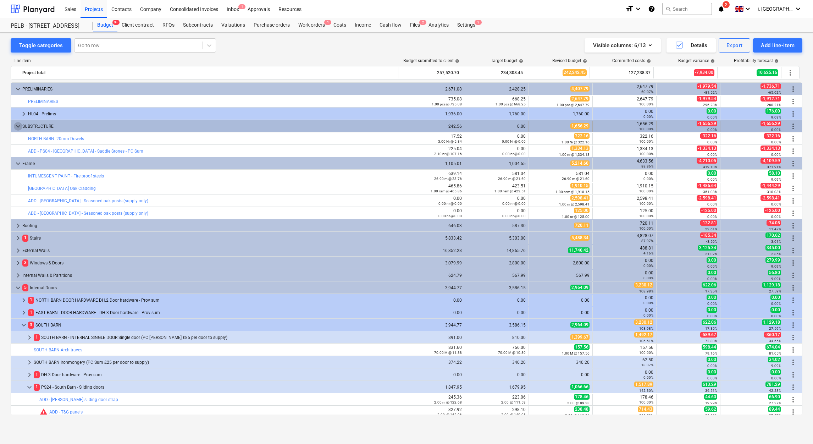
click at [18, 127] on span "keyboard_arrow_down" at bounding box center [18, 126] width 9 height 9
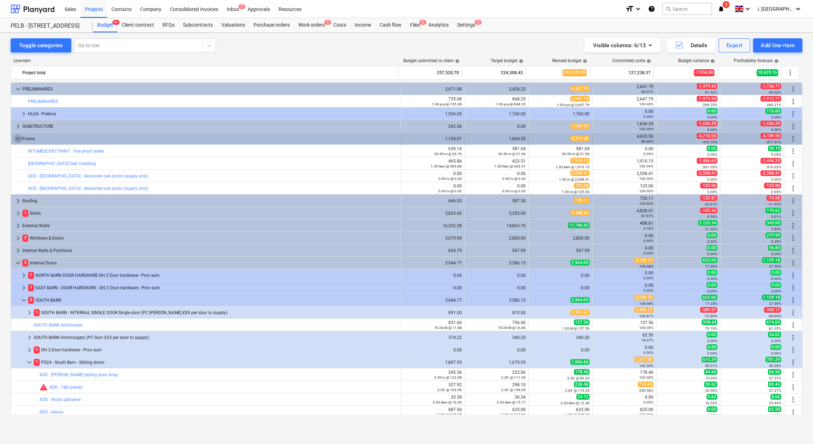
click at [18, 141] on span "keyboard_arrow_down" at bounding box center [18, 138] width 9 height 9
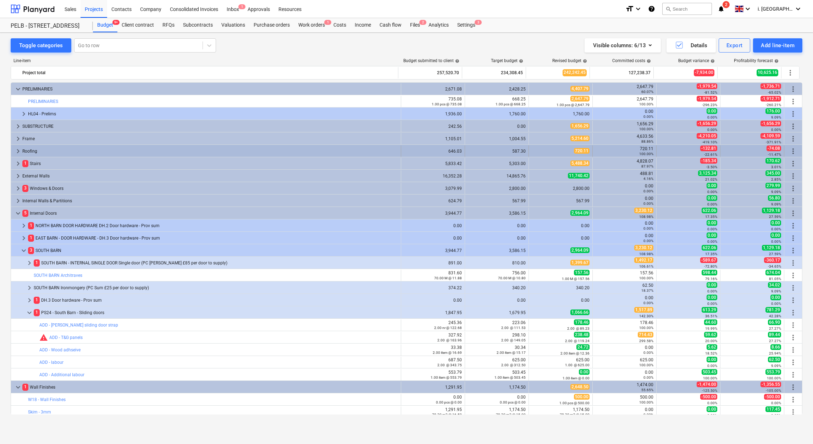
click at [16, 151] on span "keyboard_arrow_right" at bounding box center [18, 151] width 9 height 9
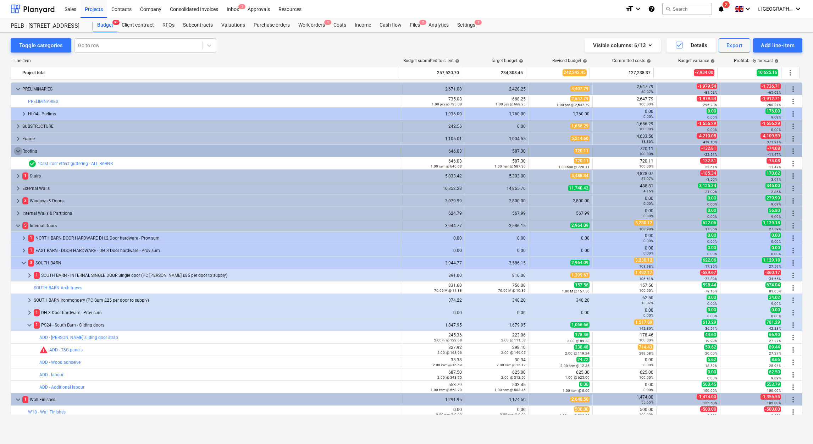
click at [15, 153] on span "keyboard_arrow_down" at bounding box center [18, 151] width 9 height 9
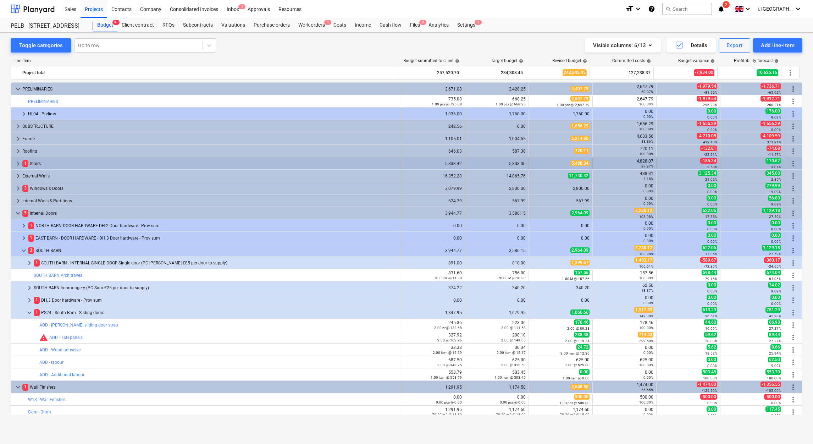
click at [20, 166] on span "keyboard_arrow_right" at bounding box center [18, 163] width 9 height 9
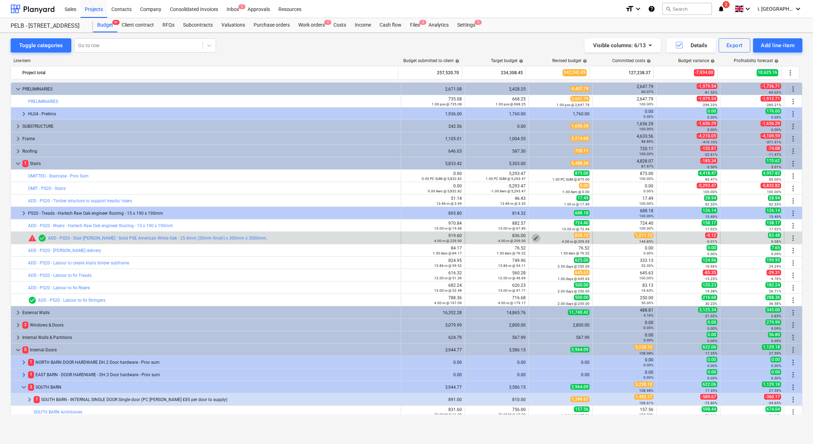
click at [533, 238] on span "edit" at bounding box center [536, 238] width 6 height 6
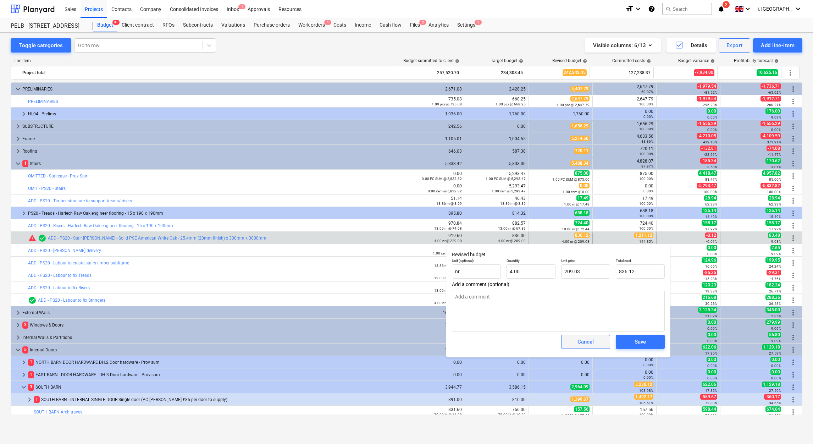
click at [601, 341] on span "Cancel" at bounding box center [585, 341] width 31 height 9
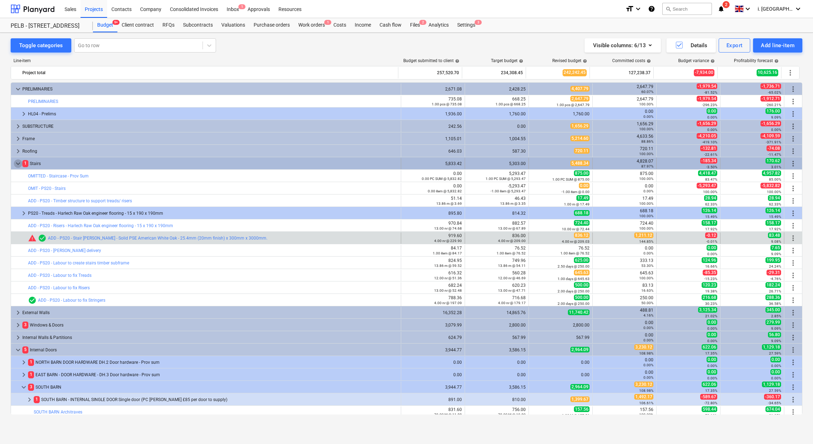
click at [19, 166] on span "keyboard_arrow_down" at bounding box center [18, 163] width 9 height 9
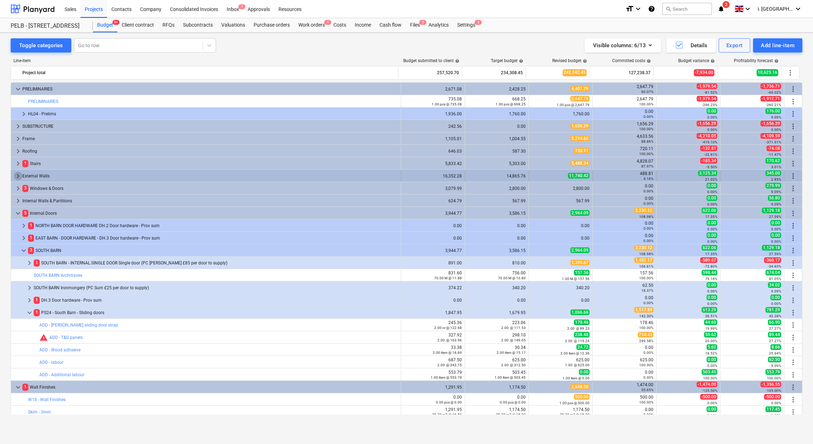
click at [14, 176] on span "keyboard_arrow_right" at bounding box center [18, 176] width 9 height 9
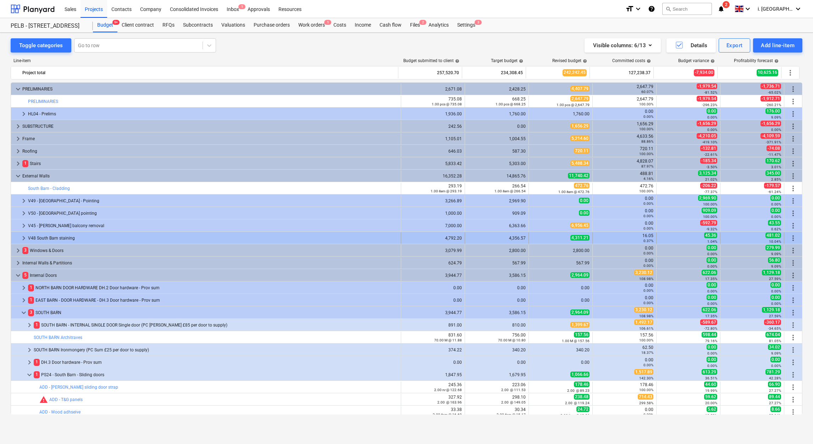
click at [21, 238] on span "keyboard_arrow_right" at bounding box center [24, 238] width 9 height 9
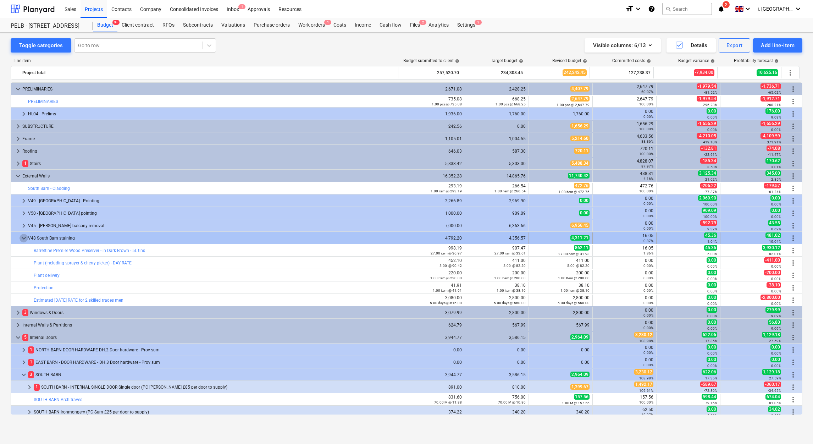
click at [25, 240] on span "keyboard_arrow_down" at bounding box center [24, 238] width 9 height 9
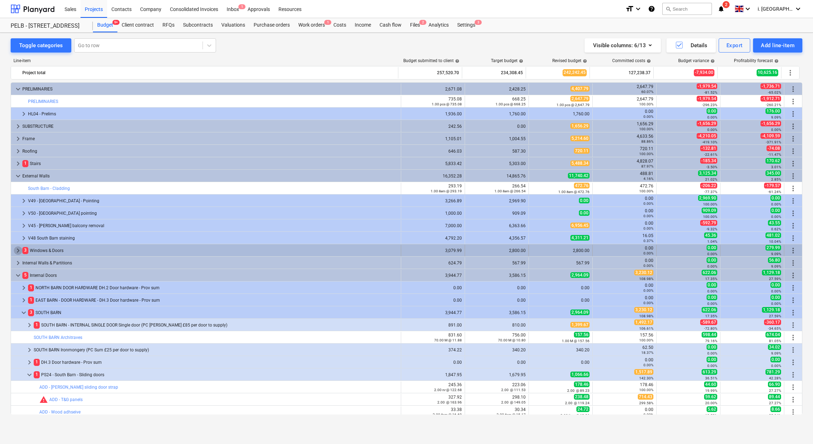
click at [17, 250] on span "keyboard_arrow_right" at bounding box center [18, 250] width 9 height 9
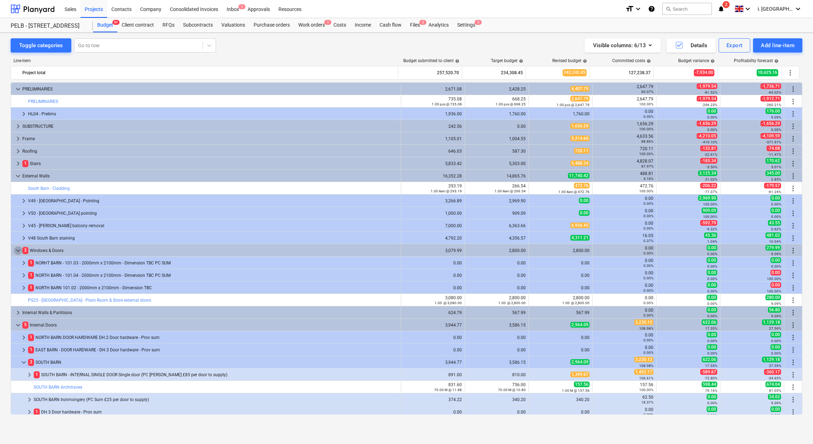
click at [17, 253] on span "keyboard_arrow_down" at bounding box center [18, 250] width 9 height 9
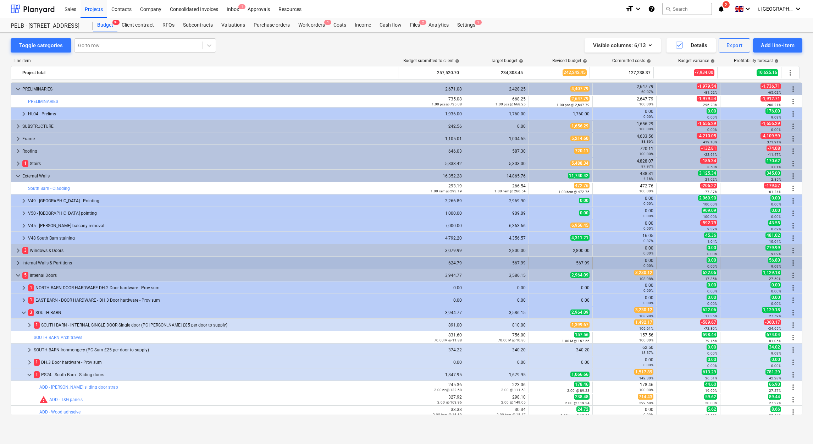
click at [17, 265] on span "keyboard_arrow_right" at bounding box center [18, 263] width 9 height 9
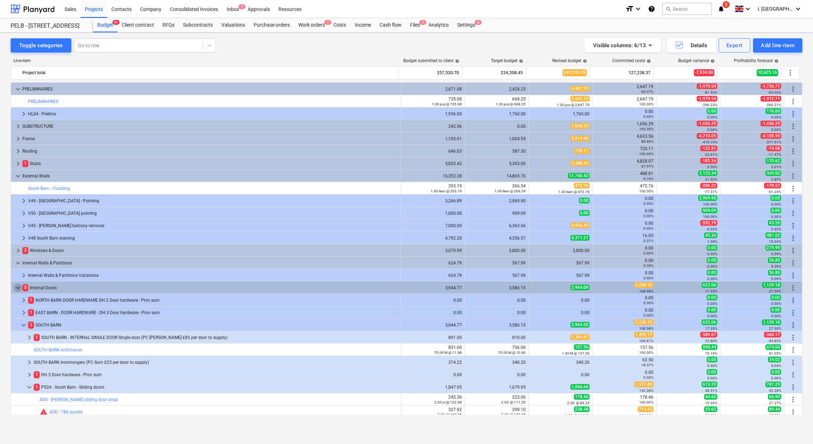
click at [15, 288] on span "keyboard_arrow_down" at bounding box center [18, 287] width 9 height 9
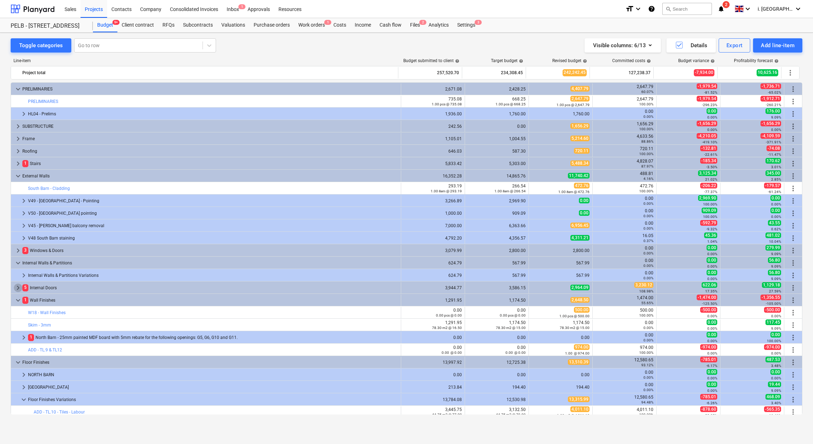
click at [15, 288] on span "keyboard_arrow_right" at bounding box center [18, 287] width 9 height 9
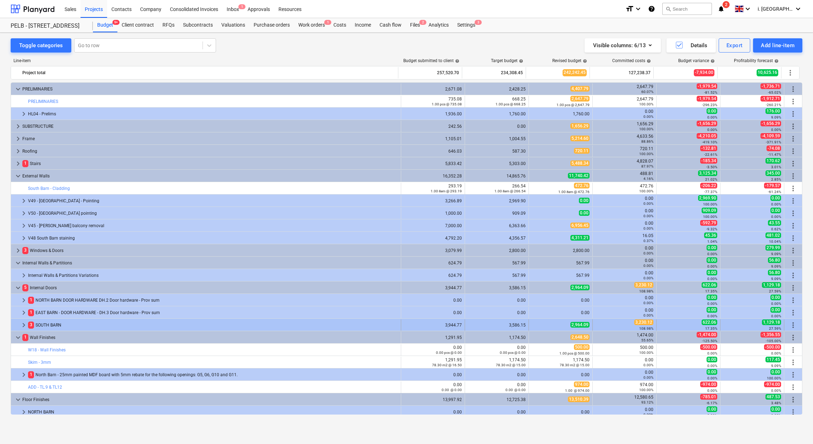
click at [23, 326] on span "keyboard_arrow_right" at bounding box center [24, 325] width 9 height 9
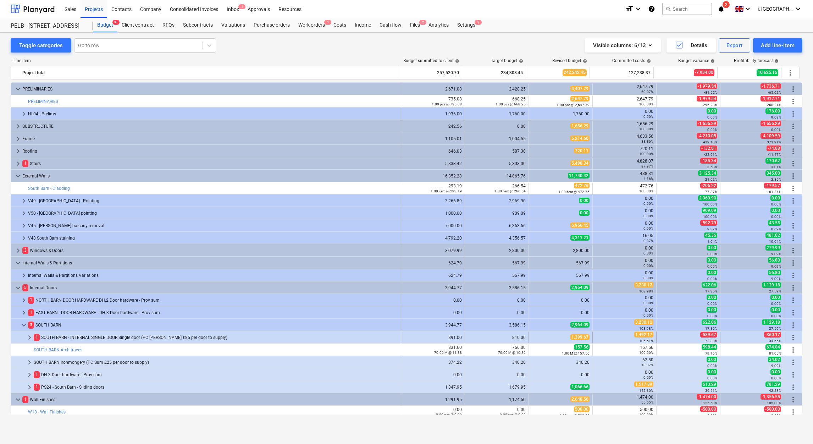
click at [29, 341] on span "keyboard_arrow_right" at bounding box center [29, 337] width 9 height 9
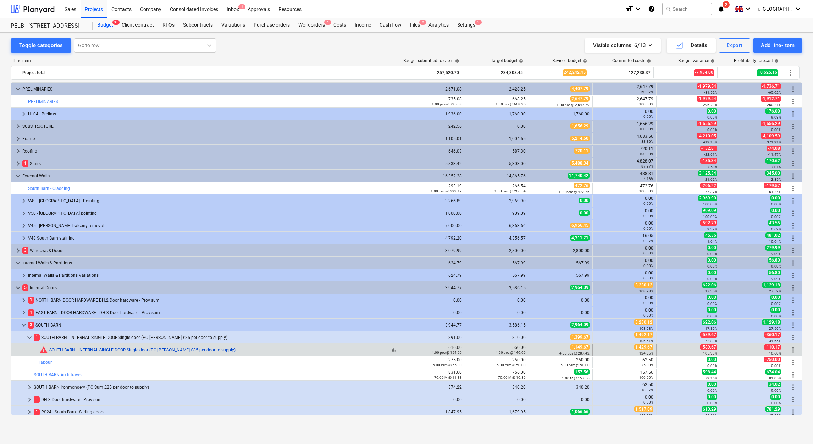
click at [149, 351] on link "SOUTH BARN - INTERNAL SINGLE DOOR Single door (PC Sum £85 per door to supply)" at bounding box center [142, 349] width 186 height 5
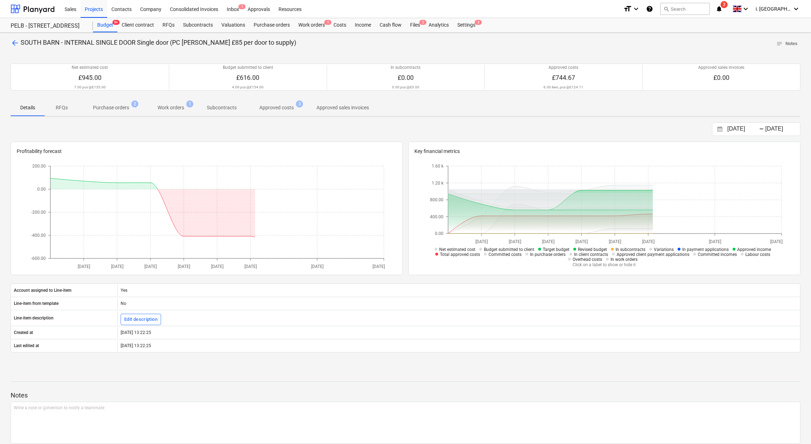
click at [269, 106] on p "Approved costs" at bounding box center [276, 107] width 34 height 7
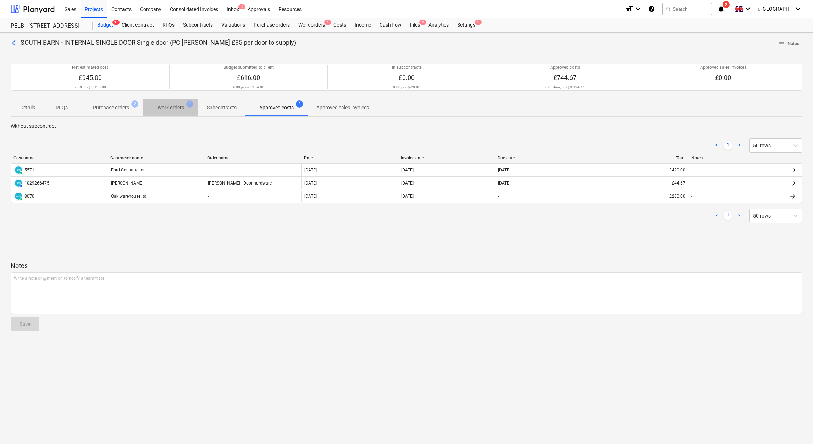
click at [173, 110] on p "Work orders" at bounding box center [171, 107] width 27 height 7
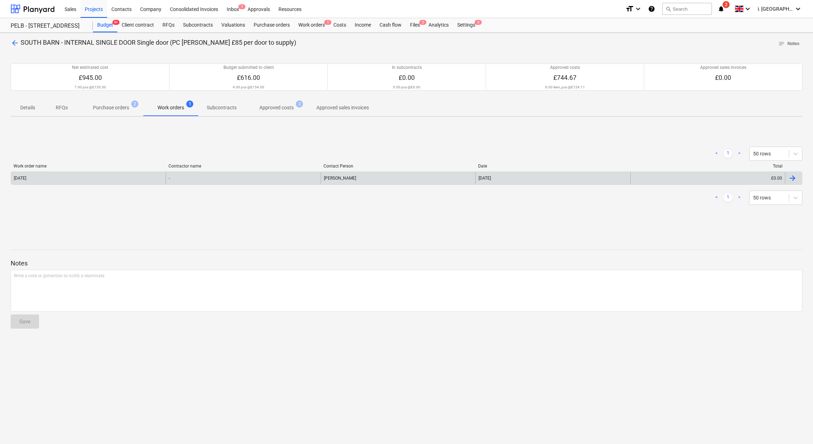
click at [134, 181] on div "[DATE]" at bounding box center [88, 177] width 155 height 11
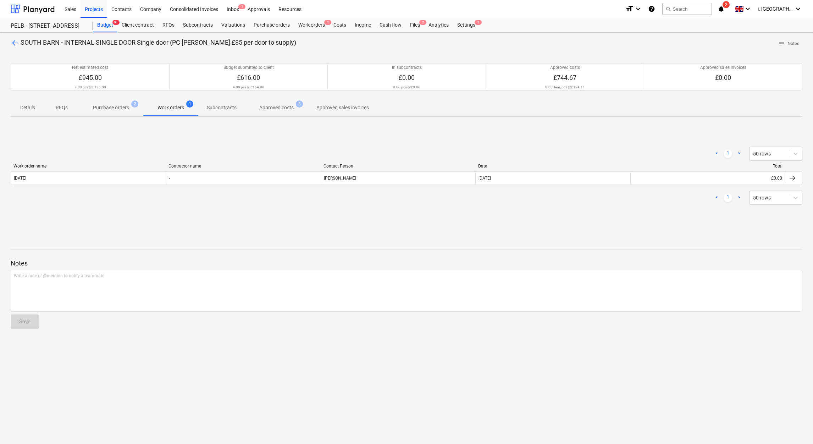
drag, startPoint x: 117, startPoint y: 114, endPoint x: 120, endPoint y: 104, distance: 9.6
click at [117, 114] on span "Purchase orders 2" at bounding box center [111, 107] width 65 height 13
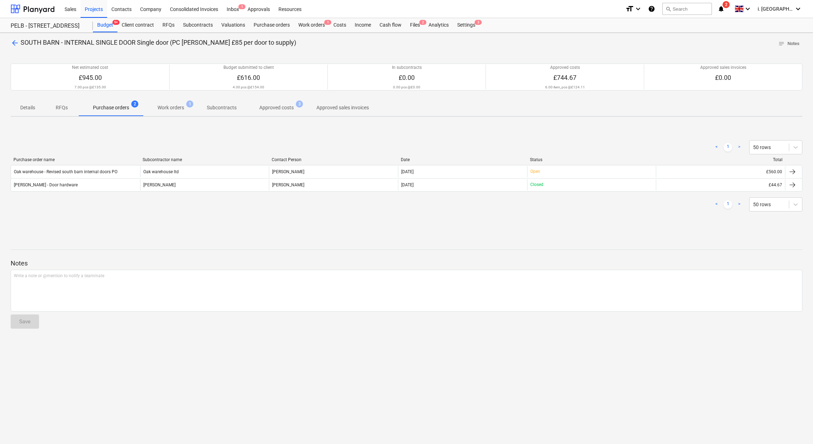
click at [281, 107] on p "Approved costs" at bounding box center [276, 107] width 34 height 7
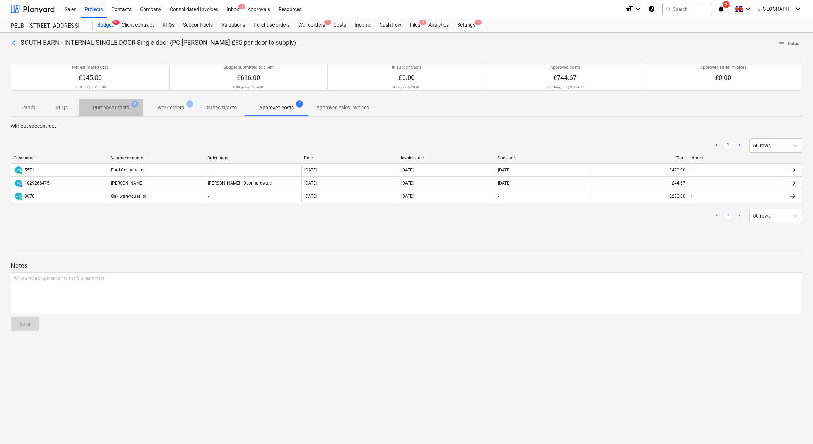
click at [95, 105] on p "Purchase orders" at bounding box center [111, 107] width 36 height 7
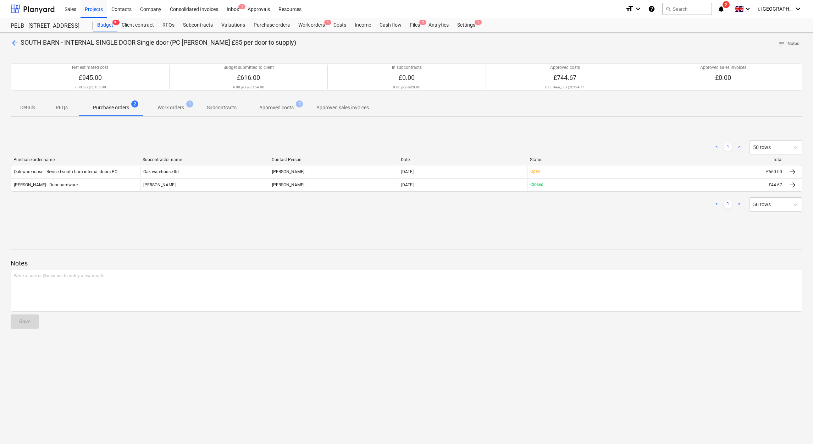
click at [277, 108] on p "Approved costs" at bounding box center [276, 107] width 34 height 7
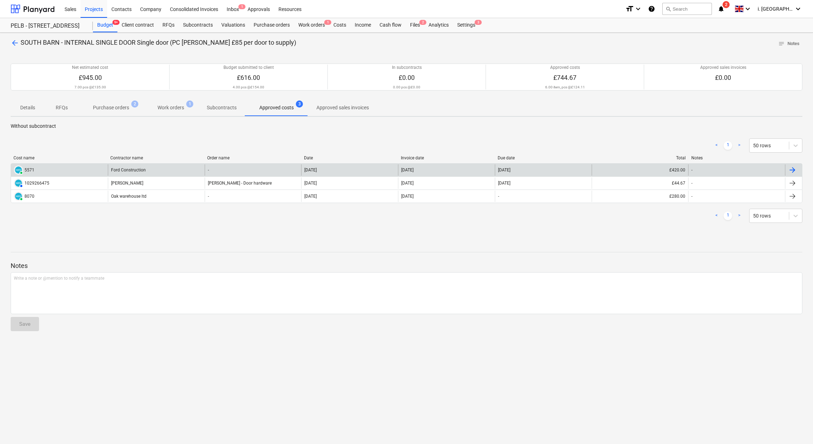
click at [140, 172] on div "Ford Construction" at bounding box center [156, 169] width 97 height 11
click at [24, 171] on div "5571" at bounding box center [29, 169] width 10 height 5
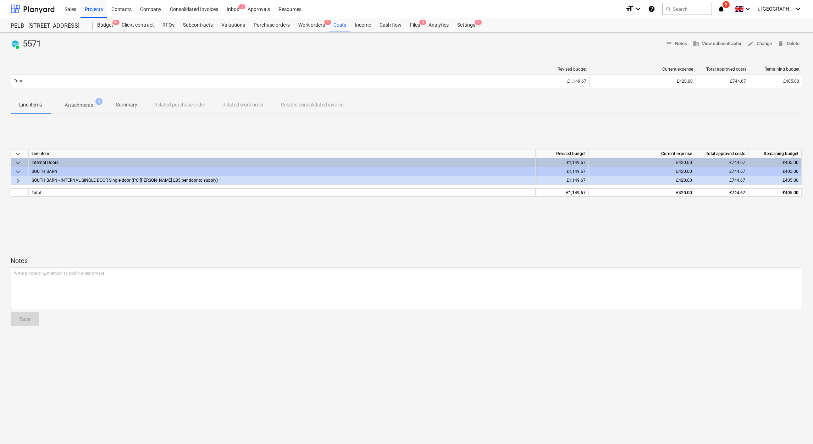
click at [76, 109] on p "Attachments" at bounding box center [79, 104] width 29 height 7
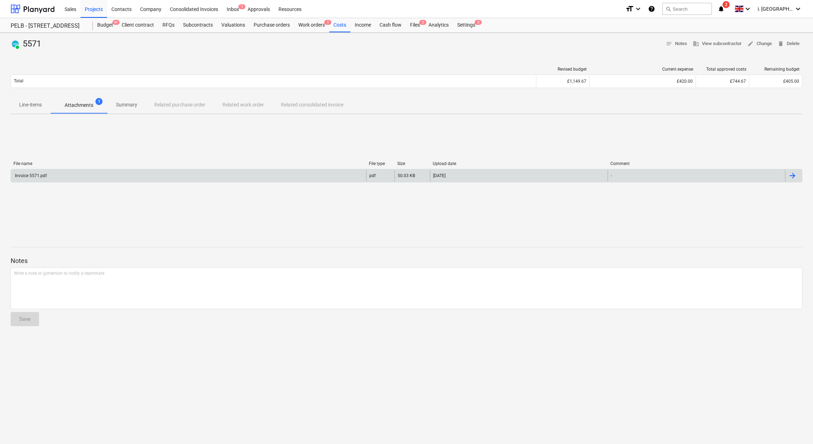
click at [43, 175] on div "Invoice 5571.pdf" at bounding box center [30, 175] width 33 height 5
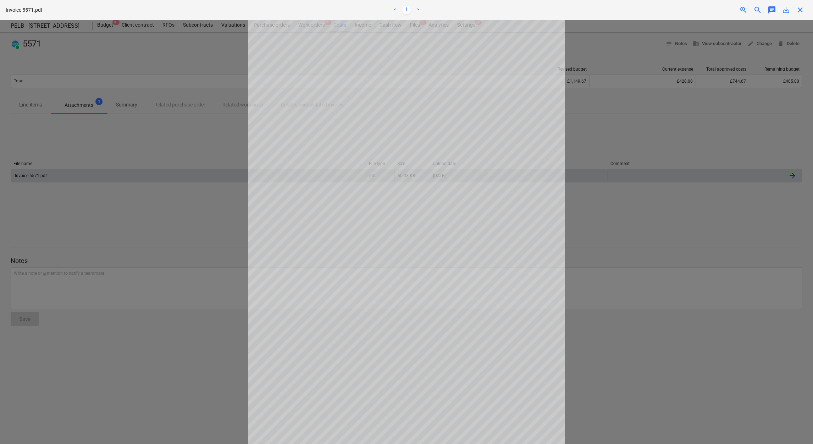
click at [154, 160] on div at bounding box center [406, 232] width 813 height 424
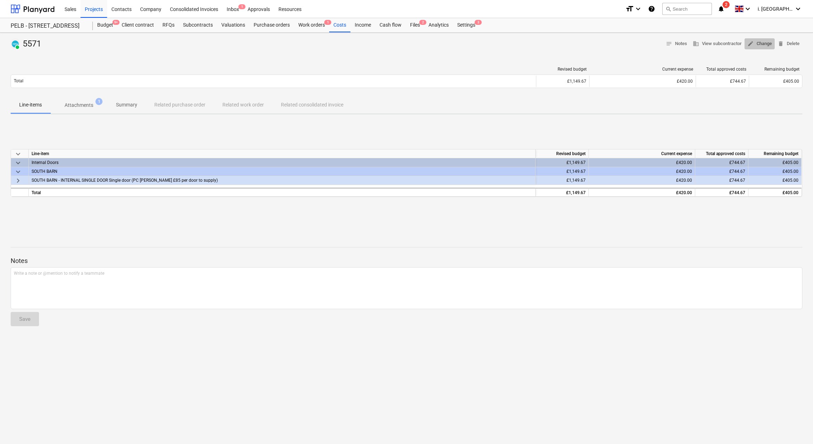
click at [750, 47] on span "edit Change" at bounding box center [760, 44] width 24 height 8
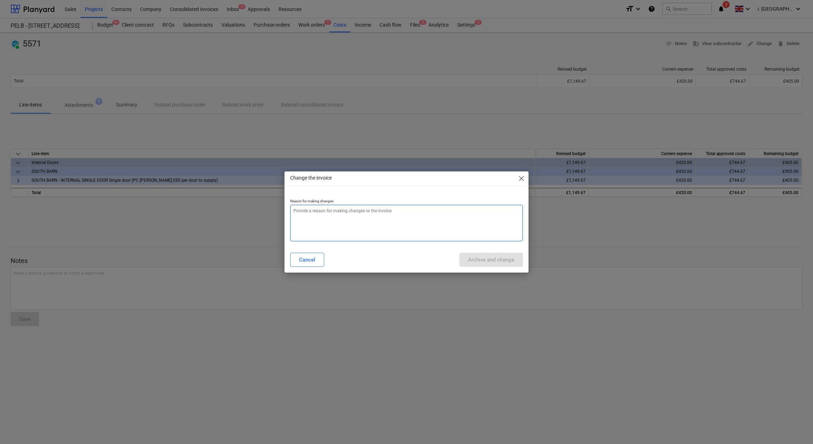
click at [429, 214] on textarea at bounding box center [406, 223] width 233 height 37
type textarea "x"
type textarea "w"
type textarea "x"
type textarea "wr"
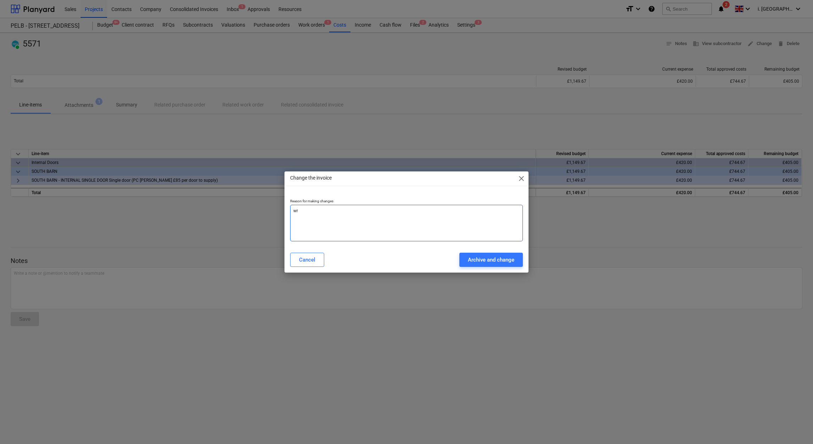
type textarea "x"
type textarea "wro"
type textarea "x"
type textarea "wrong"
type textarea "x"
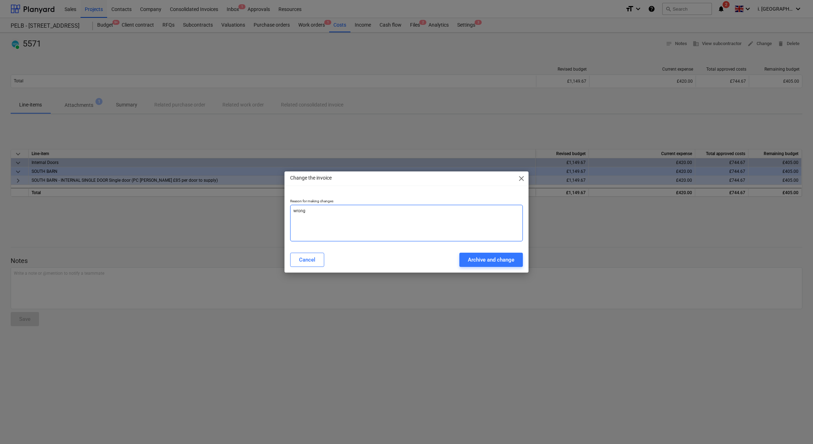
type textarea "wrong"
type textarea "x"
type textarea "wrong u"
type textarea "x"
type textarea "wrong"
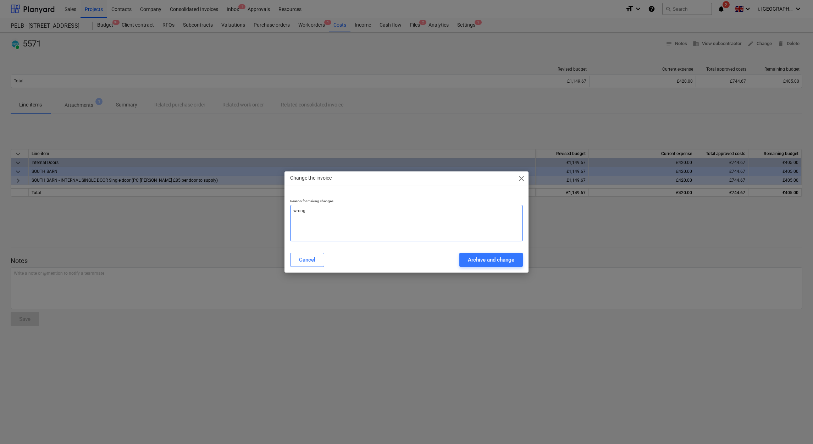
type textarea "x"
type textarea "wrong s"
type textarea "x"
type textarea "wrong su"
type textarea "x"
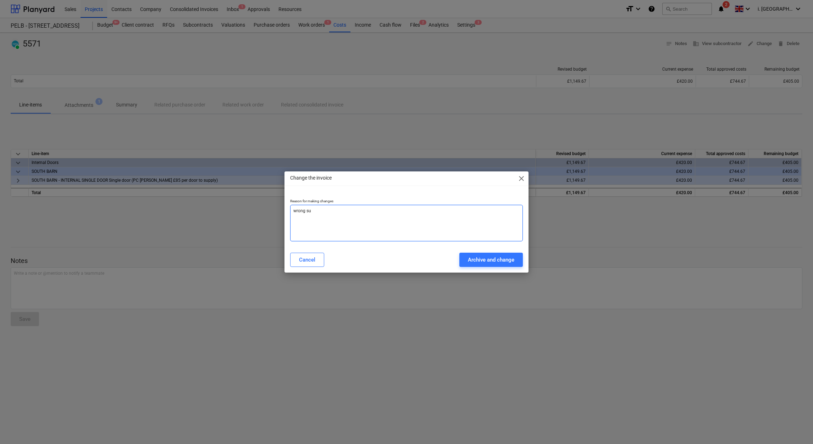
type textarea "wrong sup"
type textarea "x"
type textarea "wrong supp"
type textarea "x"
type textarea "wrong suppl"
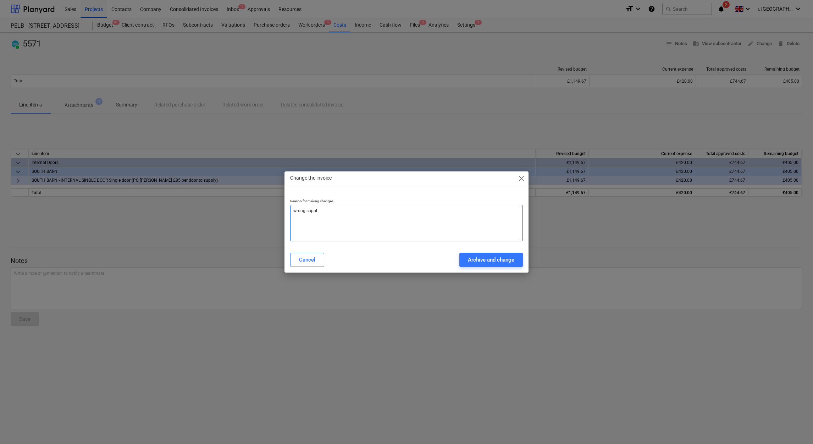
type textarea "x"
type textarea "wrong supplie"
type textarea "x"
type textarea "wrong supplier"
type textarea "x"
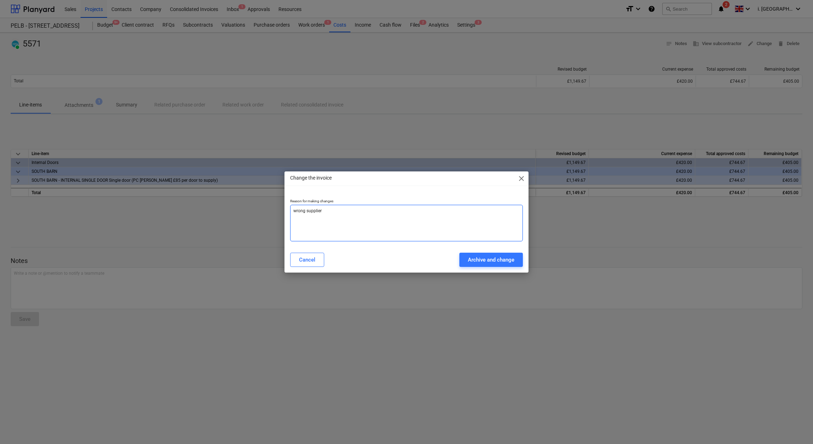
type textarea "wrong supplier"
type textarea "x"
type textarea "wrong supplier s"
type textarea "x"
type textarea "wrong supplier se"
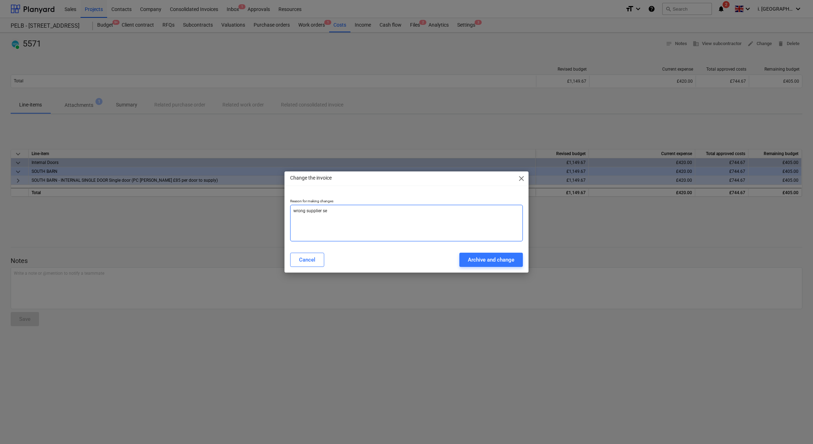
type textarea "x"
type textarea "wrong supplier sel"
type textarea "x"
type textarea "wrong supplier sele"
type textarea "x"
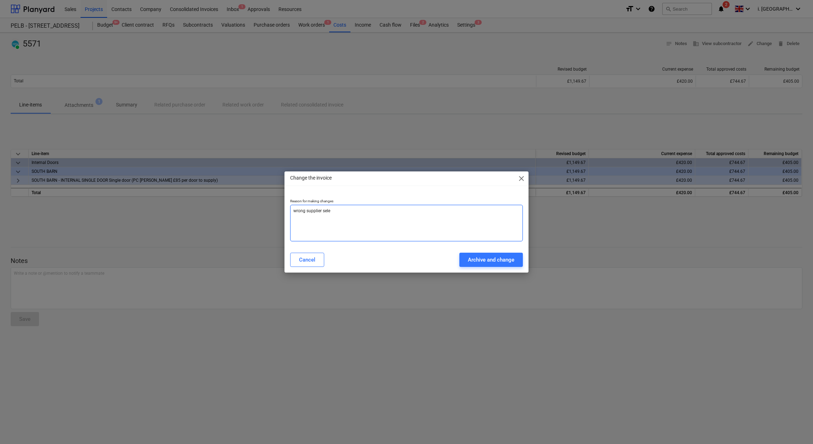
type textarea "wrong supplier selec"
type textarea "x"
type textarea "wrong supplier select"
type textarea "x"
type textarea "wrong supplier selecte"
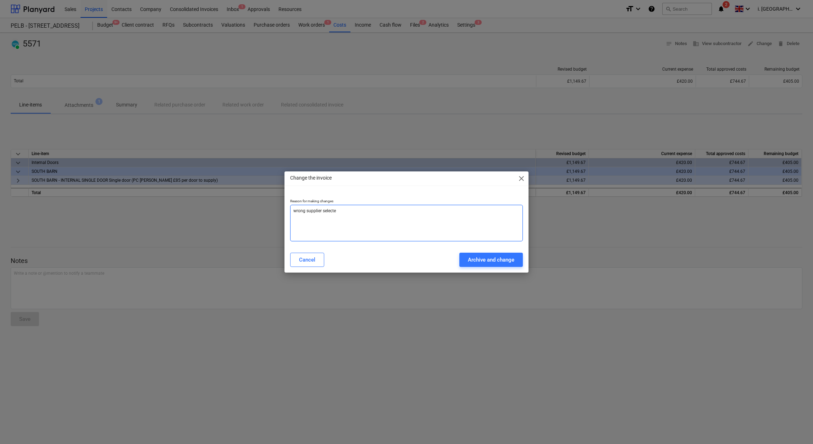
type textarea "x"
type textarea "wrong supplier selected"
click at [515, 263] on button "Archive and change" at bounding box center [491, 260] width 64 height 14
type textarea "x"
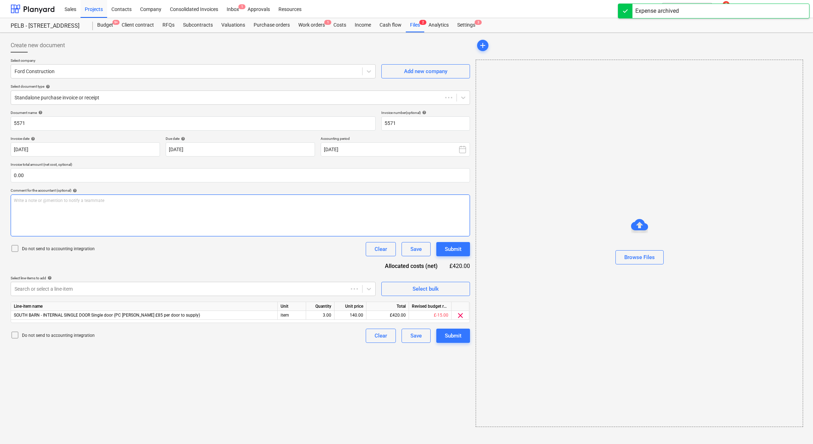
type input "5571"
type input "20 Aug 2025"
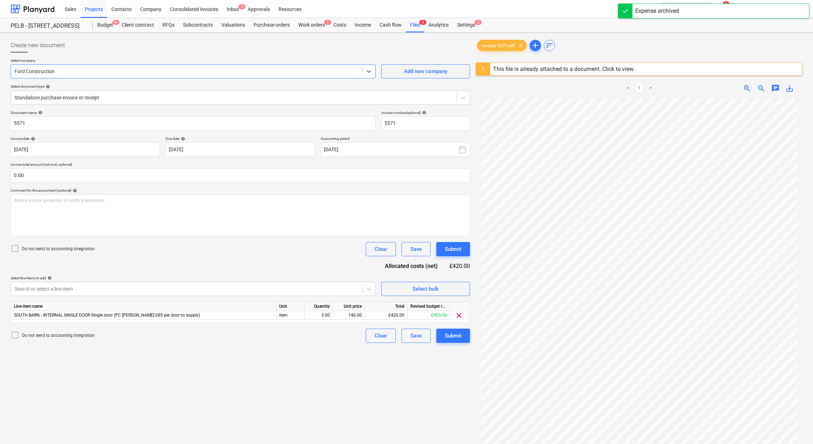
click at [243, 77] on div "Ford Construction" at bounding box center [193, 71] width 365 height 14
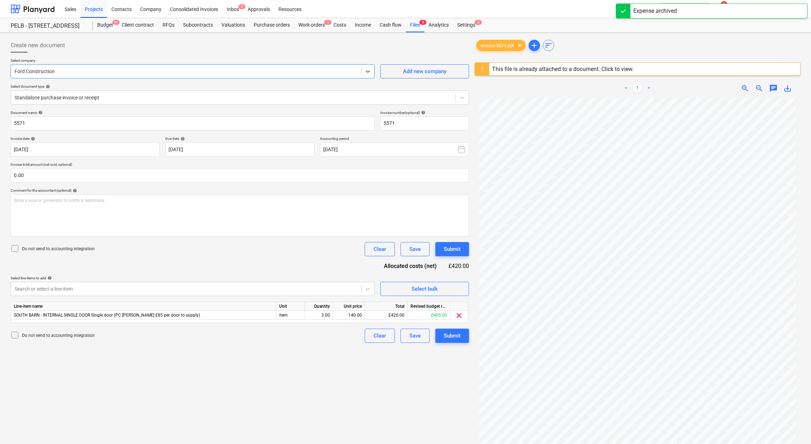
scroll to position [3539, 0]
type input "oak"
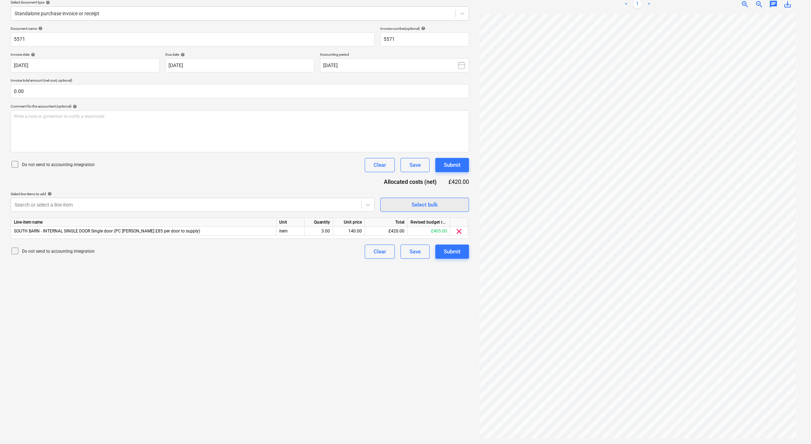
click at [434, 204] on div "Select bulk" at bounding box center [425, 204] width 26 height 9
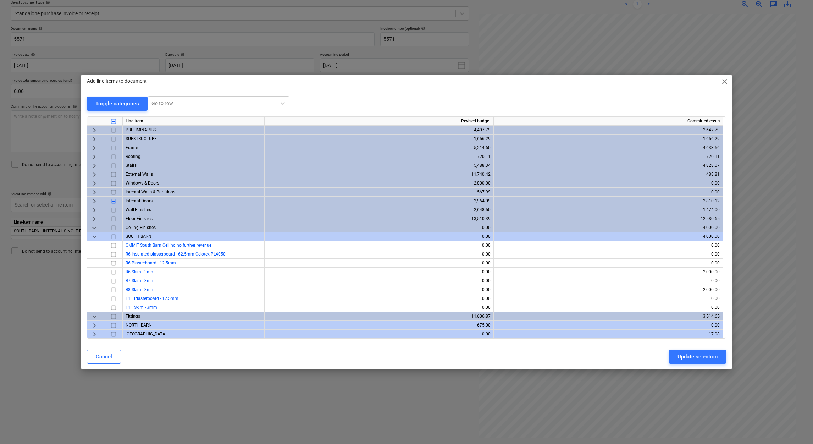
click at [727, 83] on span "close" at bounding box center [725, 81] width 9 height 9
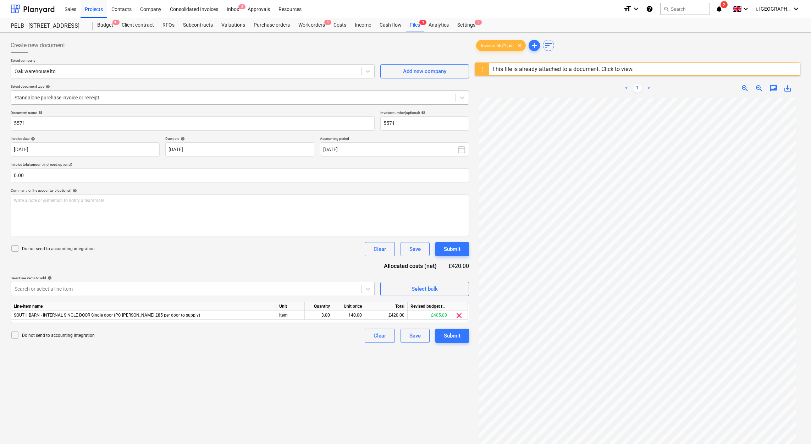
click at [98, 97] on div at bounding box center [233, 97] width 437 height 7
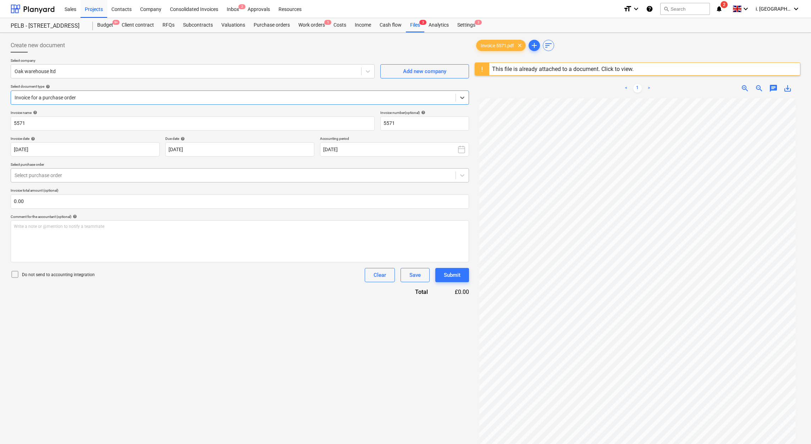
click at [212, 169] on div "Select purchase order Select purchase order" at bounding box center [240, 172] width 458 height 20
drag, startPoint x: 212, startPoint y: 170, endPoint x: 221, endPoint y: 181, distance: 13.9
click at [216, 175] on div at bounding box center [233, 175] width 437 height 7
click at [223, 443] on div "003-PO-021 | Oak warehouse - Revised south barn internal doors PO" at bounding box center [405, 452] width 811 height 11
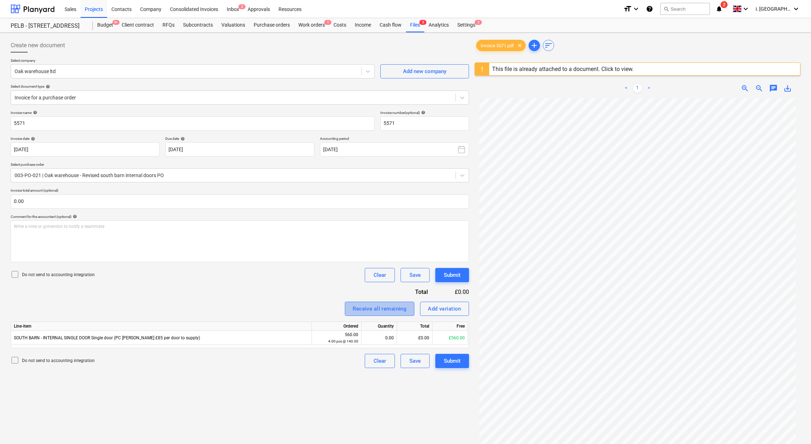
click at [392, 309] on div "Receive all remaining" at bounding box center [380, 308] width 54 height 9
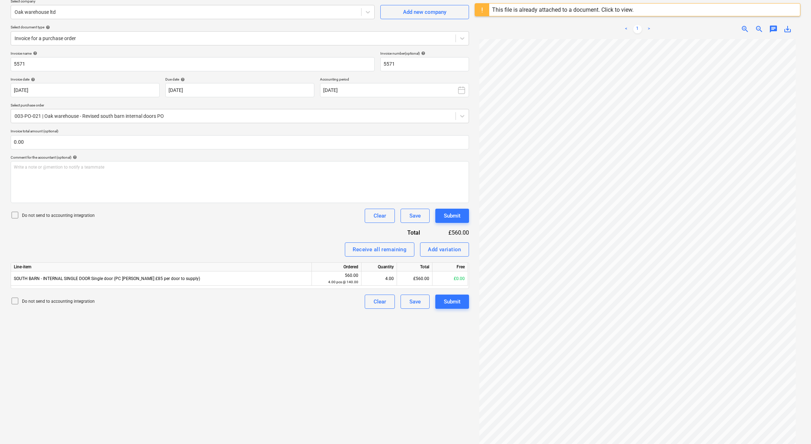
scroll to position [62, 0]
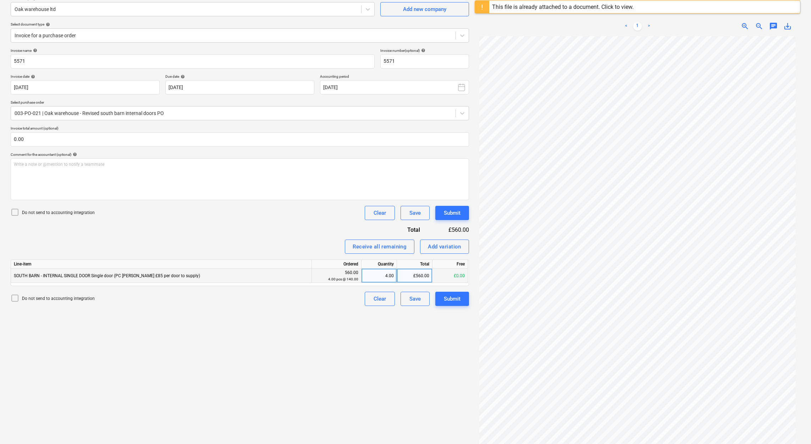
click at [381, 277] on div "4.00" at bounding box center [378, 276] width 29 height 14
type input "3"
click at [276, 339] on div "Create new document Select company Oak warehouse ltd Add new company Select doc…" at bounding box center [240, 218] width 464 height 490
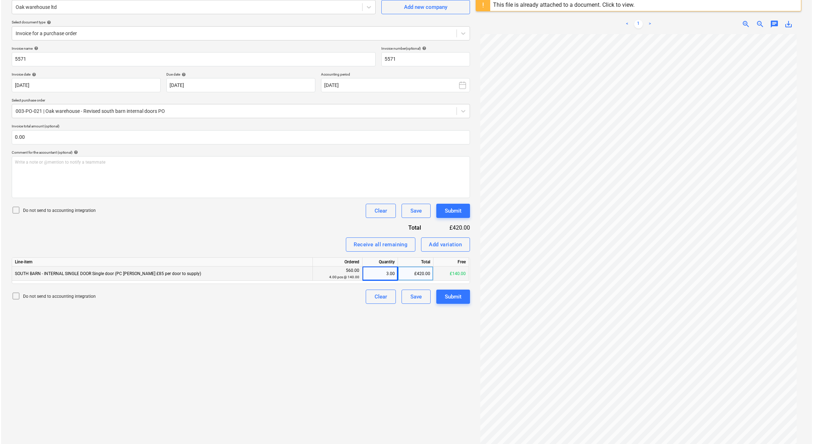
scroll to position [84, 0]
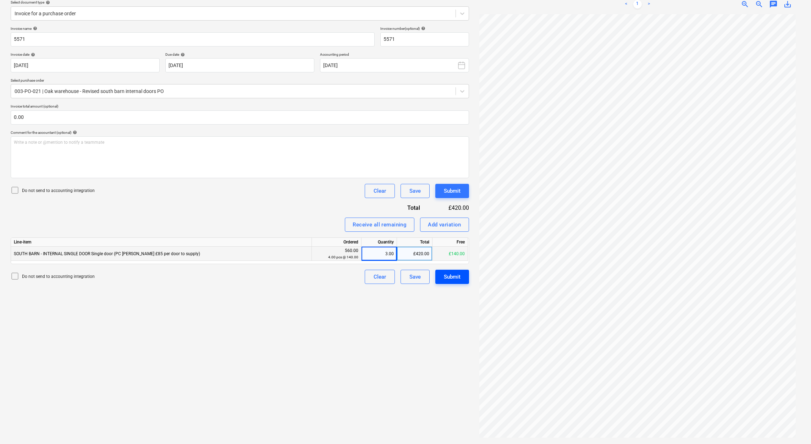
click at [457, 277] on div "Submit" at bounding box center [452, 276] width 17 height 9
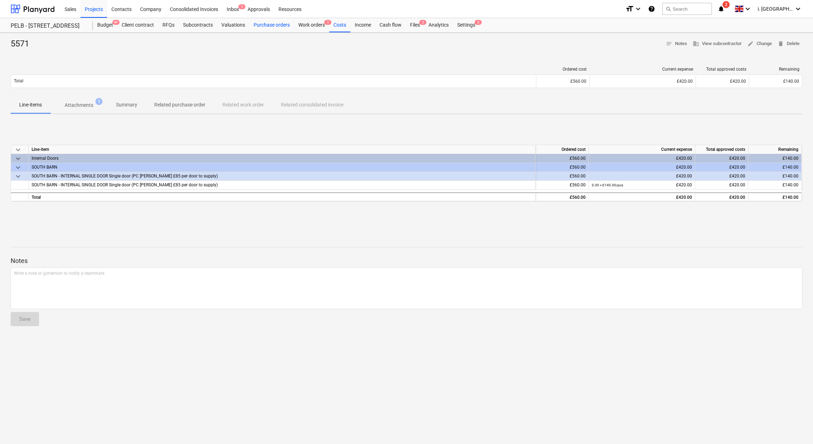
click at [280, 24] on div "Purchase orders" at bounding box center [271, 25] width 45 height 14
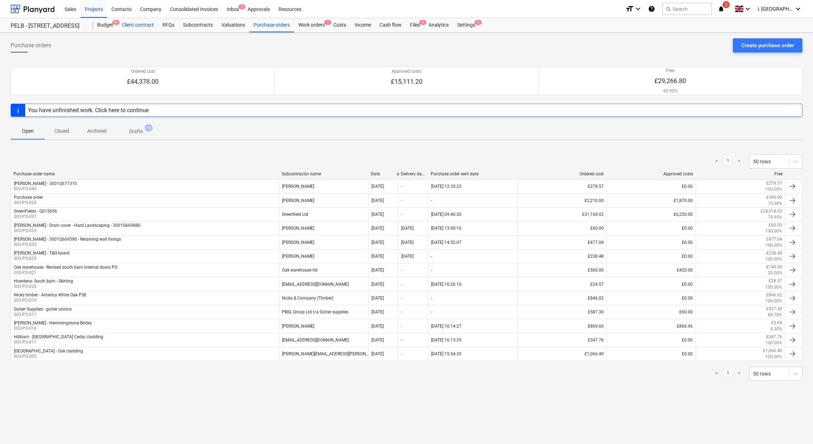
click at [142, 28] on div "Client contract" at bounding box center [137, 25] width 41 height 14
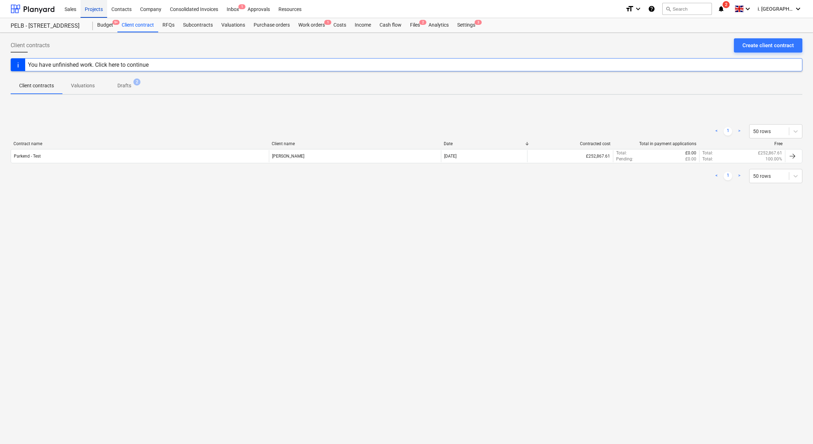
click at [91, 9] on div "Projects" at bounding box center [94, 9] width 27 height 18
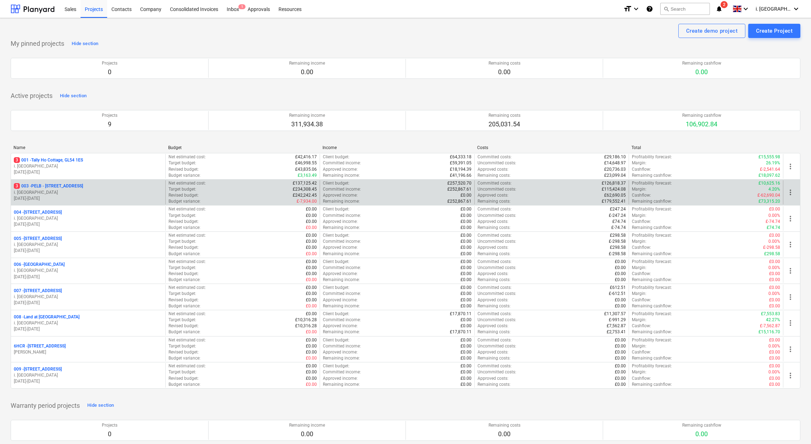
click at [61, 189] on p "3 003 - PELB - Castle lane, Moreton Valence, GL2 7NE" at bounding box center [48, 186] width 69 height 6
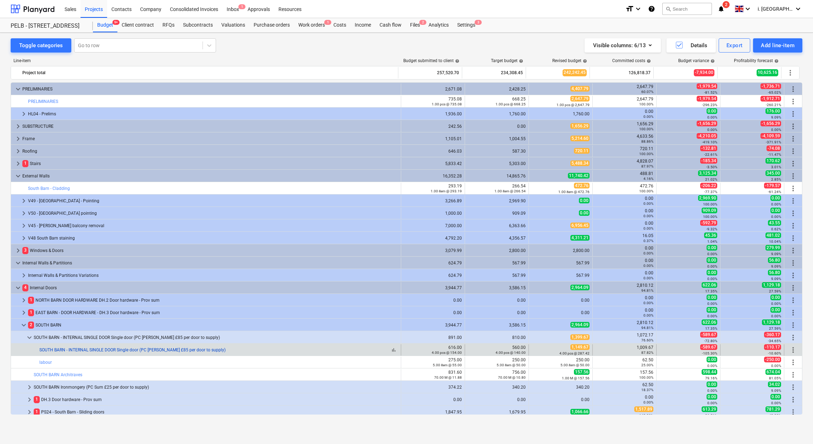
click at [127, 352] on link "SOUTH BARN - INTERNAL SINGLE DOOR Single door (PC Sum £85 per door to supply)" at bounding box center [132, 349] width 186 height 5
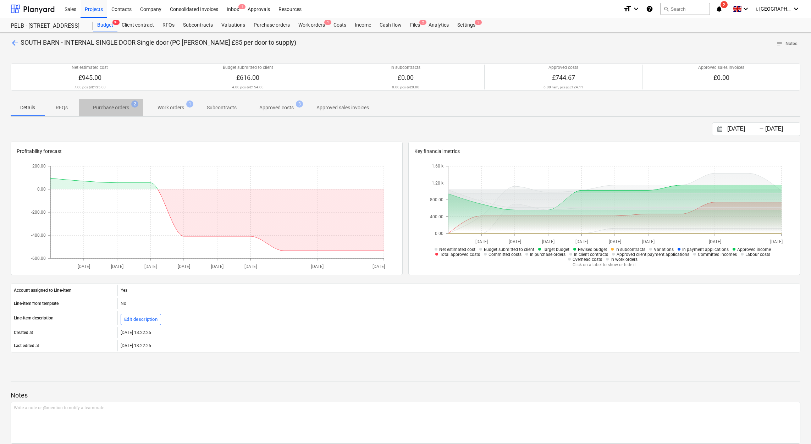
click at [119, 110] on p "Purchase orders" at bounding box center [111, 107] width 36 height 7
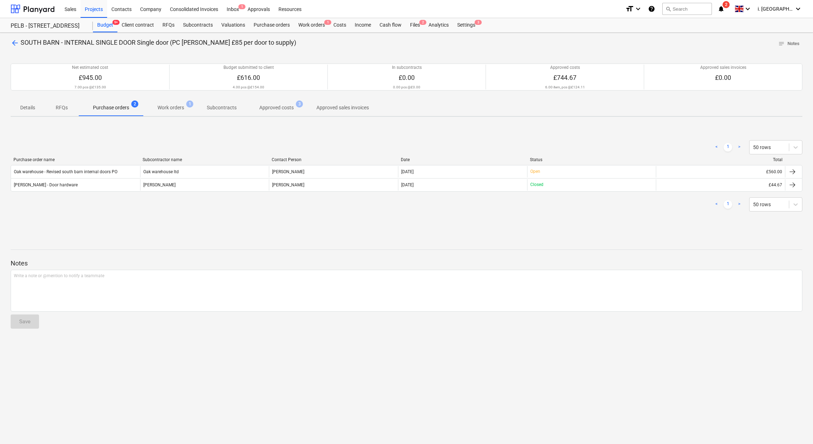
click at [287, 108] on p "Approved costs" at bounding box center [276, 107] width 34 height 7
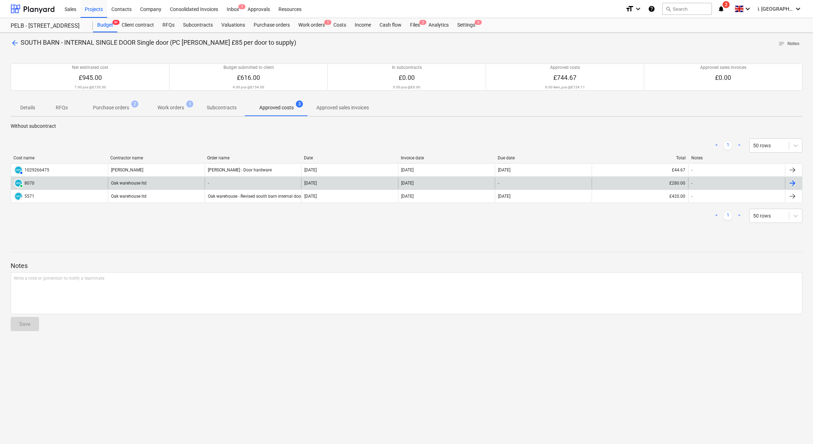
click at [31, 183] on div "8070" at bounding box center [29, 183] width 10 height 5
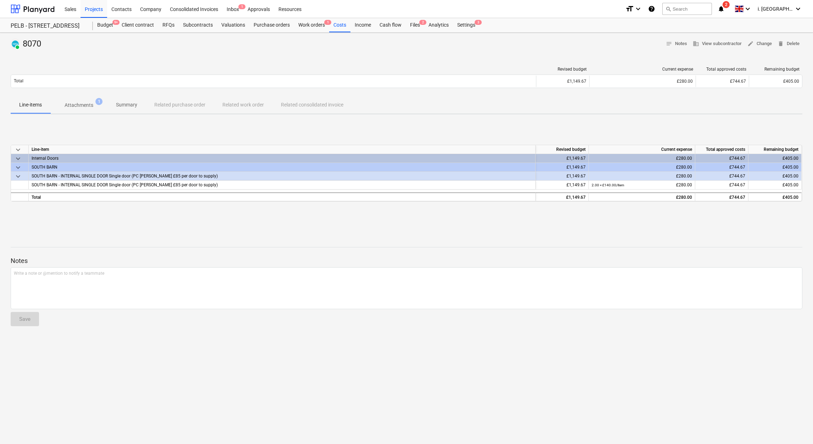
click at [71, 103] on p "Attachments" at bounding box center [79, 104] width 29 height 7
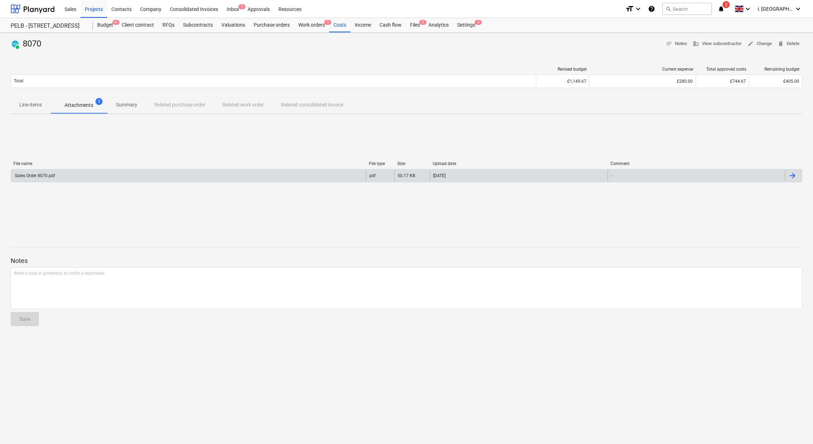
click at [47, 175] on div "Sales Order 8070.pdf" at bounding box center [34, 175] width 41 height 5
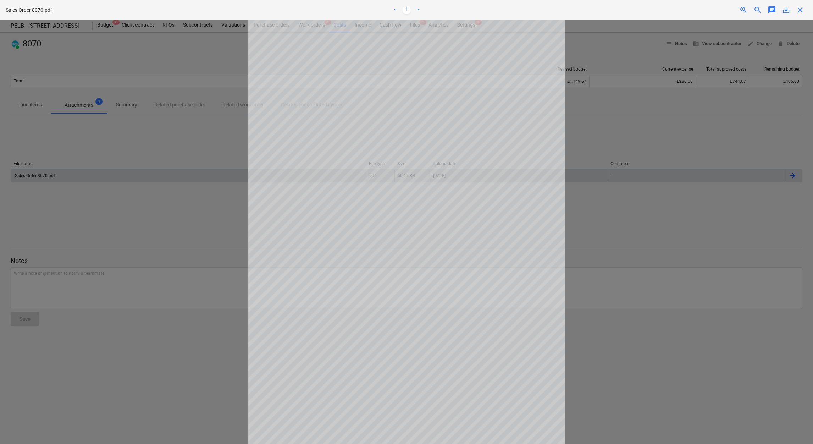
click at [802, 17] on div "Sales Order 8070.pdf < 1 > zoom_in zoom_out chat 0 save_alt close" at bounding box center [406, 10] width 813 height 20
click at [802, 8] on span "close" at bounding box center [800, 10] width 9 height 9
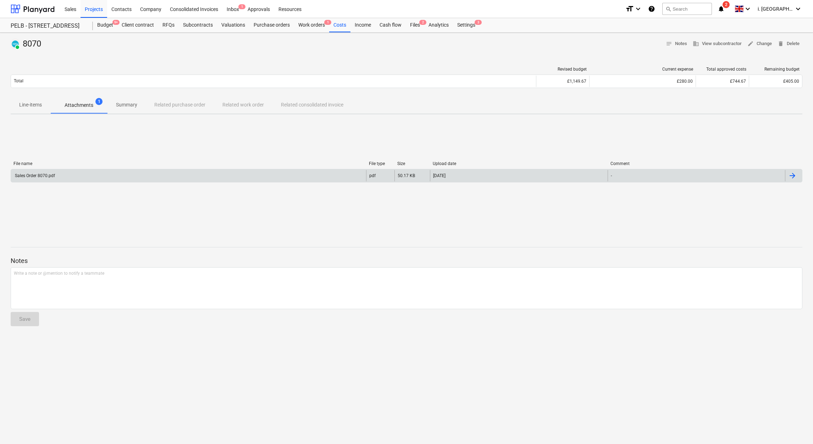
drag, startPoint x: 269, startPoint y: 203, endPoint x: 288, endPoint y: 197, distance: 19.9
click at [269, 203] on div "File name File type Size Upload date Comment Sales Order 8070.pdf pdf 50.17 KB …" at bounding box center [407, 173] width 792 height 106
click at [99, 5] on div "Projects" at bounding box center [94, 9] width 27 height 18
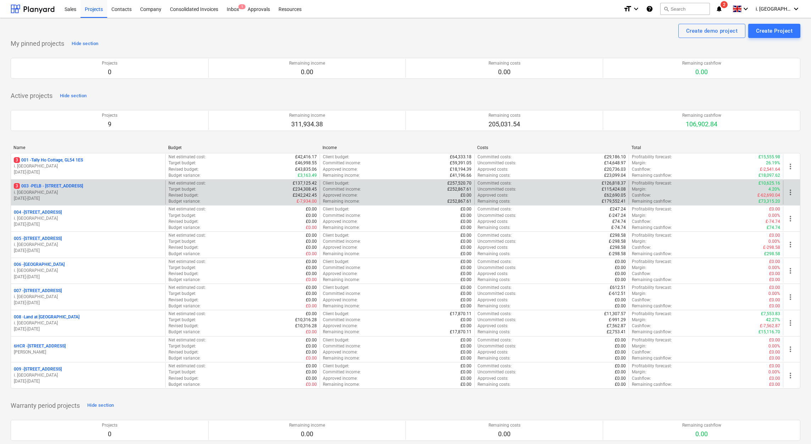
click at [64, 188] on p "3 003 - PELB - Castle lane, Moreton Valence, GL2 7NE" at bounding box center [48, 186] width 69 height 6
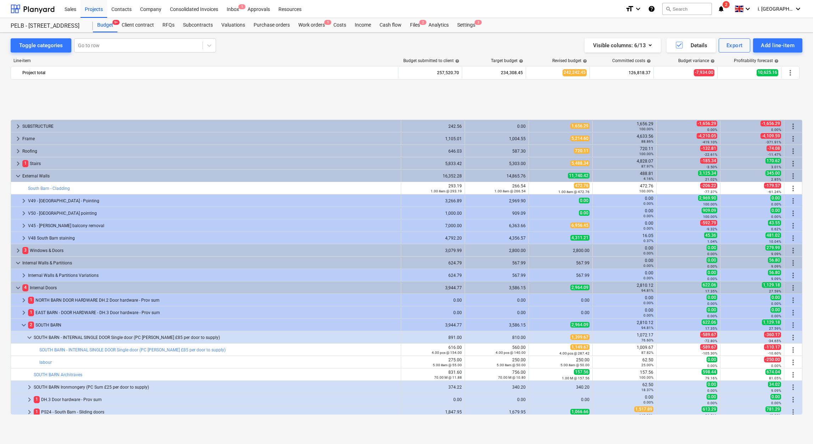
scroll to position [291, 0]
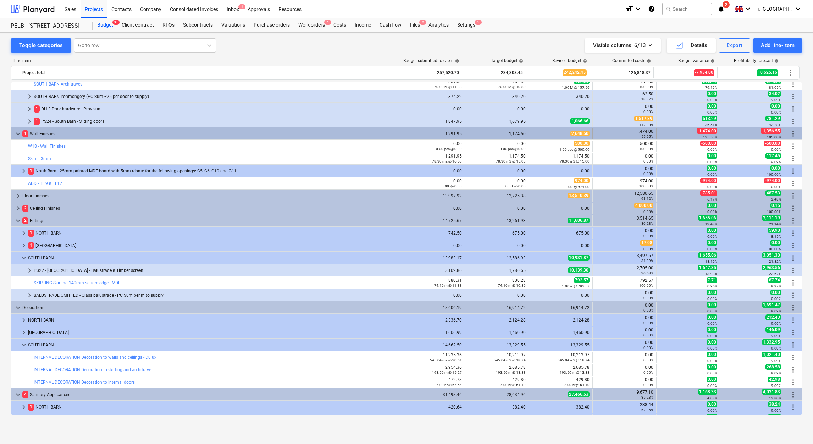
click at [16, 130] on span "keyboard_arrow_down" at bounding box center [18, 133] width 9 height 9
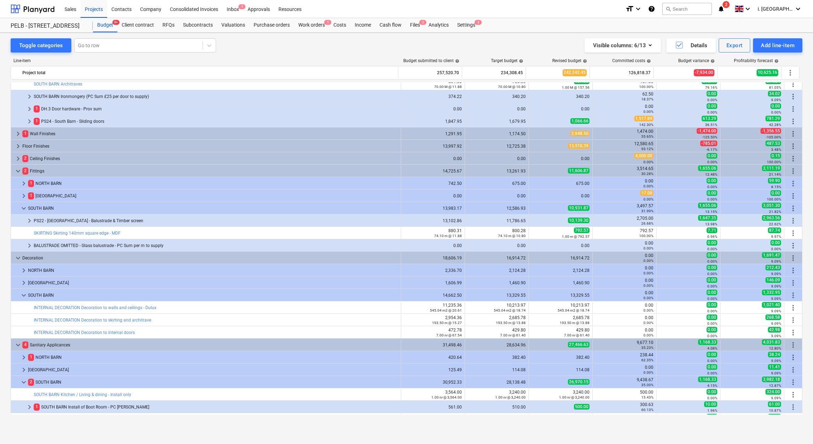
scroll to position [151, 0]
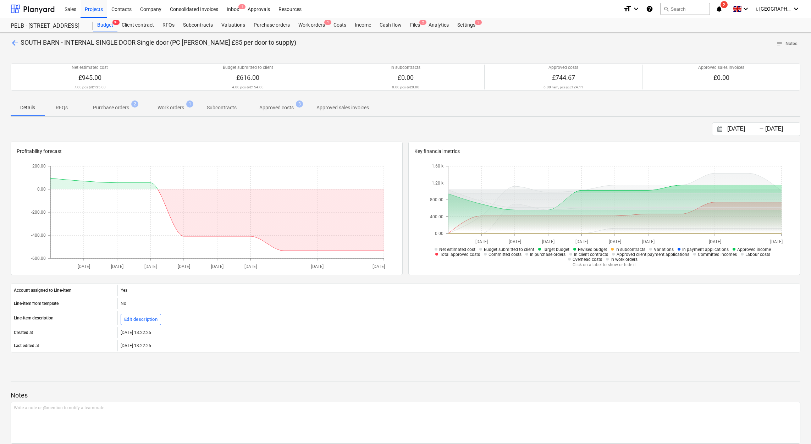
click at [274, 108] on p "Approved costs" at bounding box center [276, 107] width 34 height 7
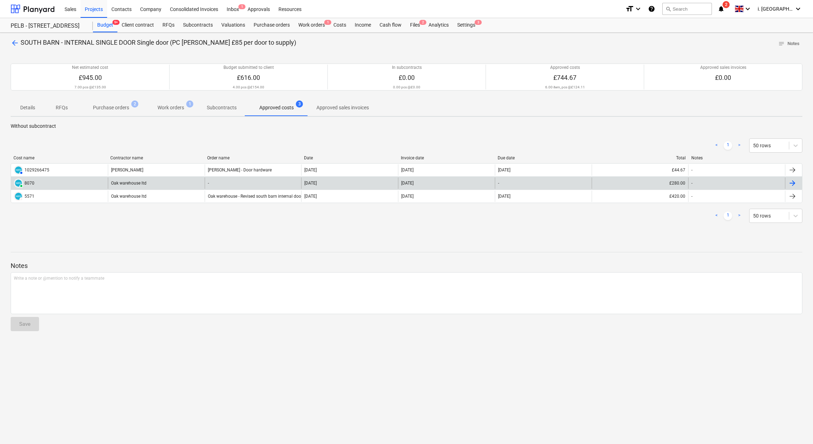
click at [42, 184] on div "PAID 8070" at bounding box center [59, 182] width 97 height 11
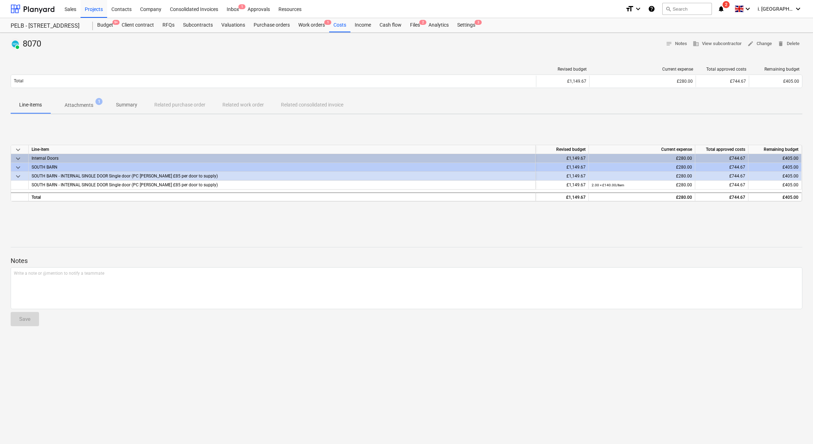
click at [99, 102] on span "1" at bounding box center [98, 101] width 7 height 7
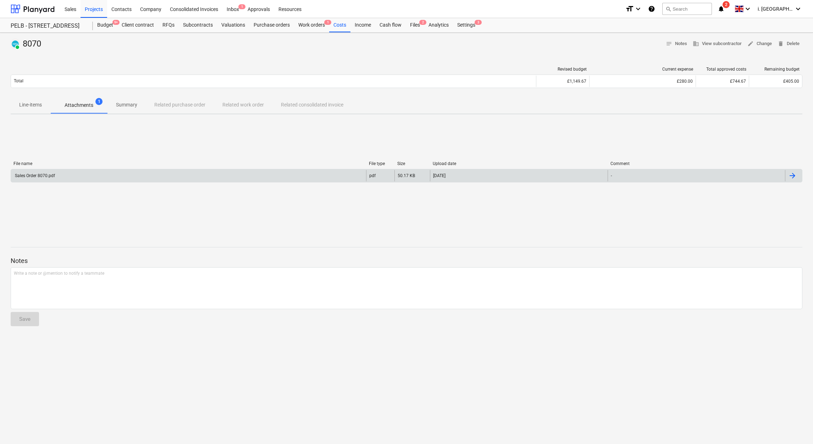
click at [53, 177] on div "Sales Order 8070.pdf" at bounding box center [34, 175] width 41 height 5
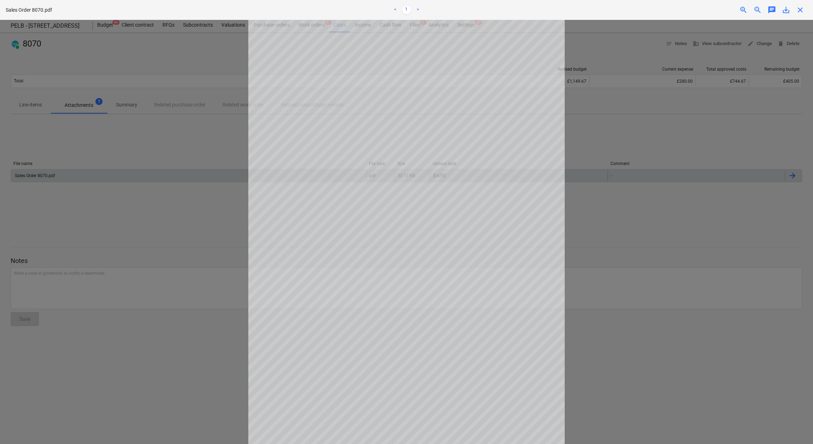
click at [799, 15] on div "Sales Order 8070.pdf < 1 > zoom_in zoom_out chat 0 save_alt close" at bounding box center [406, 10] width 813 height 20
click at [801, 12] on span "close" at bounding box center [800, 10] width 9 height 9
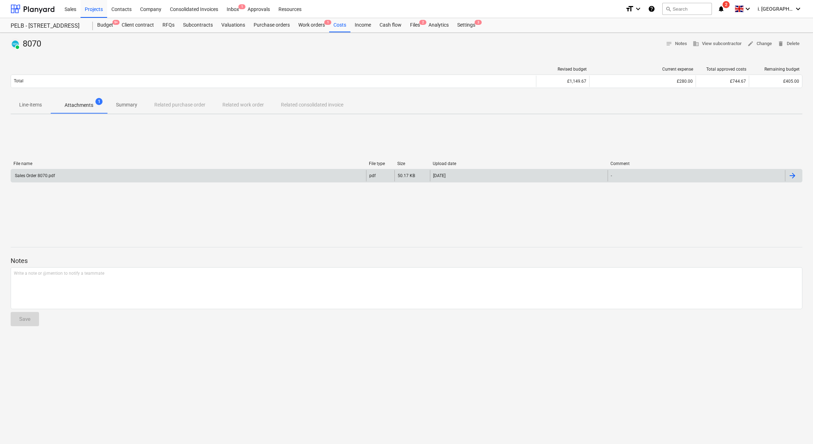
drag, startPoint x: 95, startPoint y: 13, endPoint x: 95, endPoint y: 21, distance: 8.5
click at [95, 13] on div "Projects" at bounding box center [94, 9] width 27 height 18
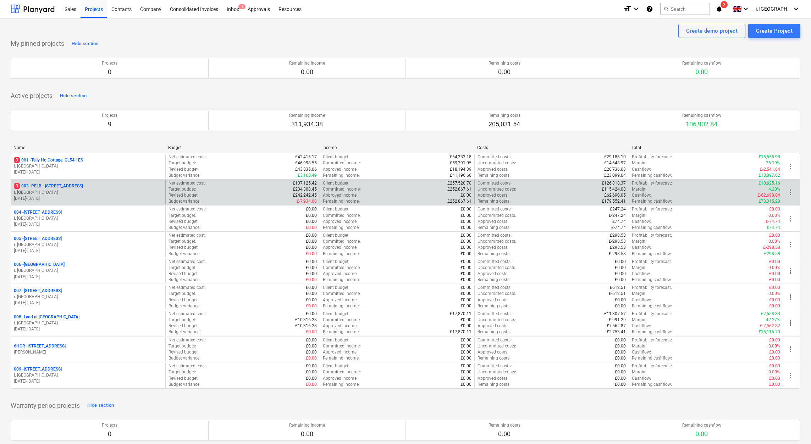
click at [67, 187] on p "3 003 - PELB - Castle lane, Moreton Valence, GL2 7NE" at bounding box center [48, 186] width 69 height 6
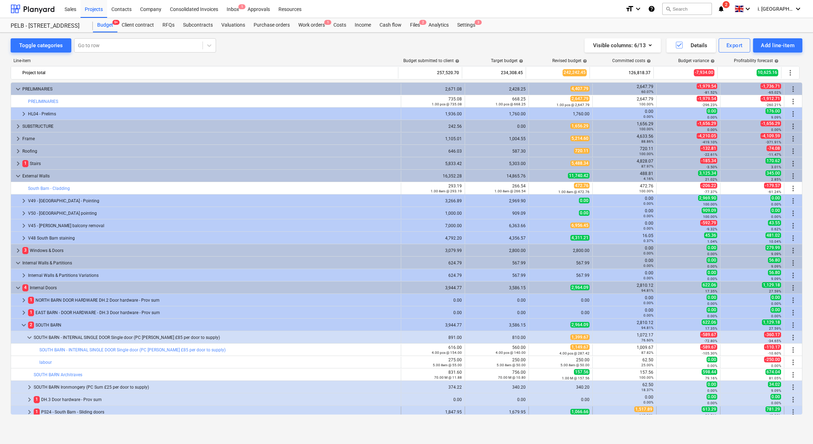
scroll to position [151, 0]
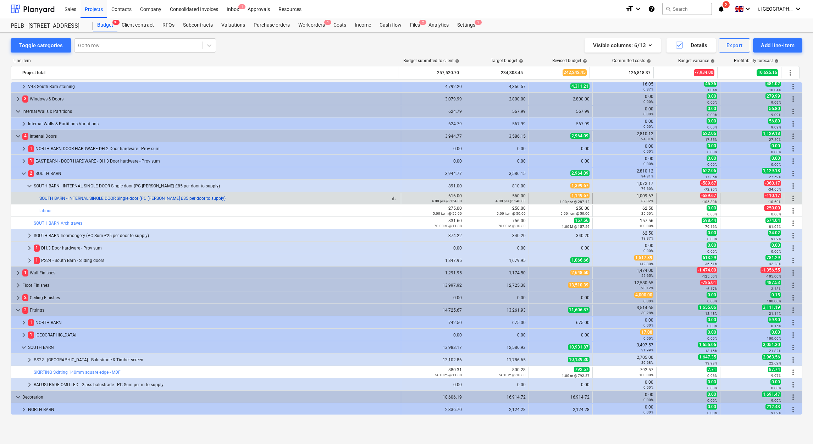
click at [112, 197] on link "SOUTH BARN - INTERNAL SINGLE DOOR Single door (PC Sum £85 per door to supply)" at bounding box center [132, 198] width 186 height 5
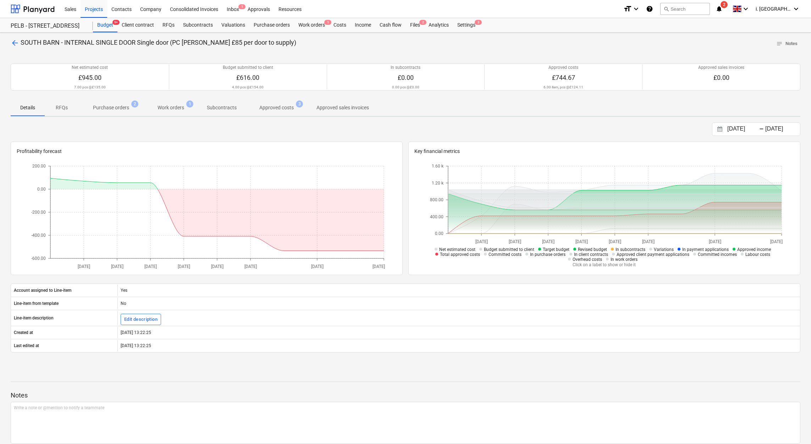
click at [275, 104] on span "Approved costs 3" at bounding box center [277, 107] width 46 height 7
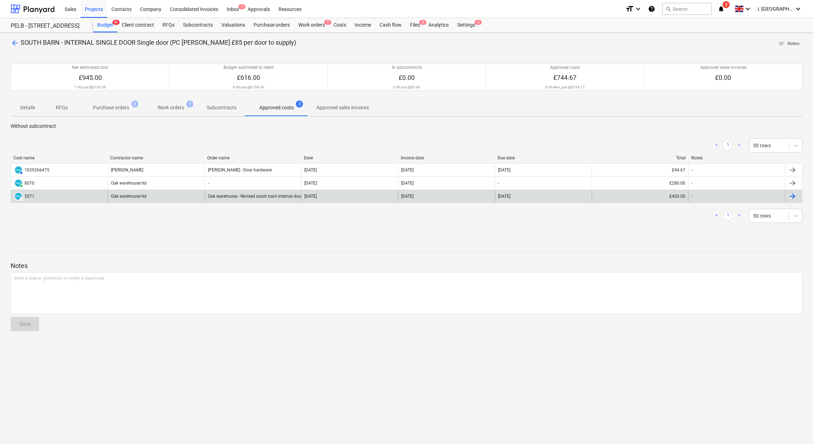
click at [124, 197] on div "Oak warehouse ltd" at bounding box center [156, 196] width 97 height 11
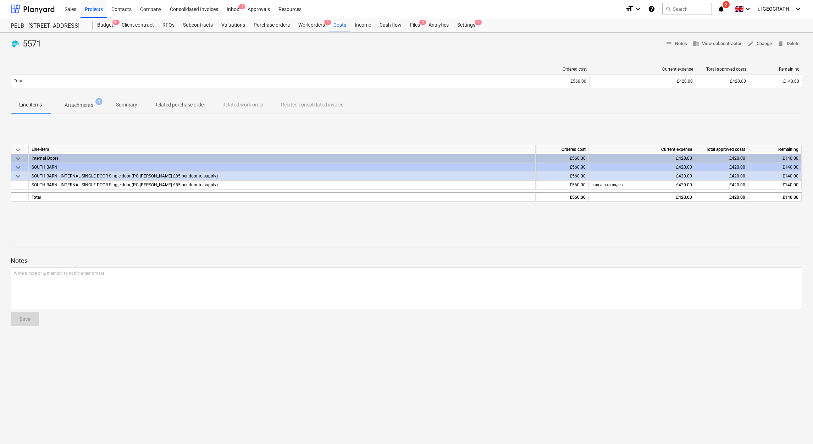
click at [77, 105] on p "Attachments" at bounding box center [79, 104] width 29 height 7
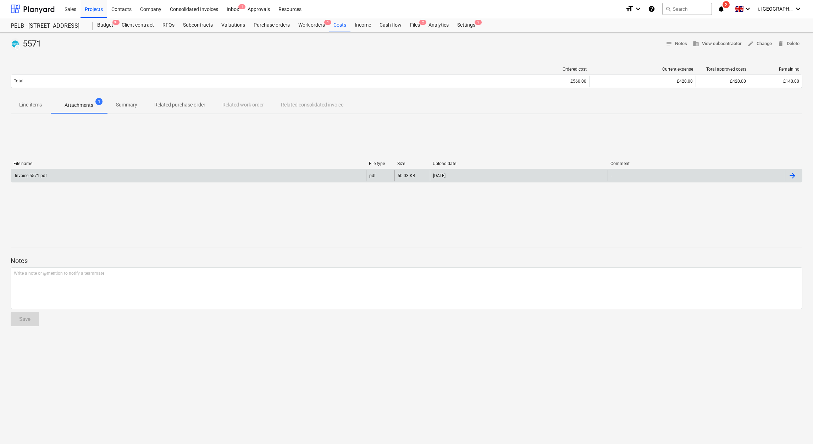
click at [101, 173] on div "Invoice 5571.pdf" at bounding box center [188, 175] width 355 height 11
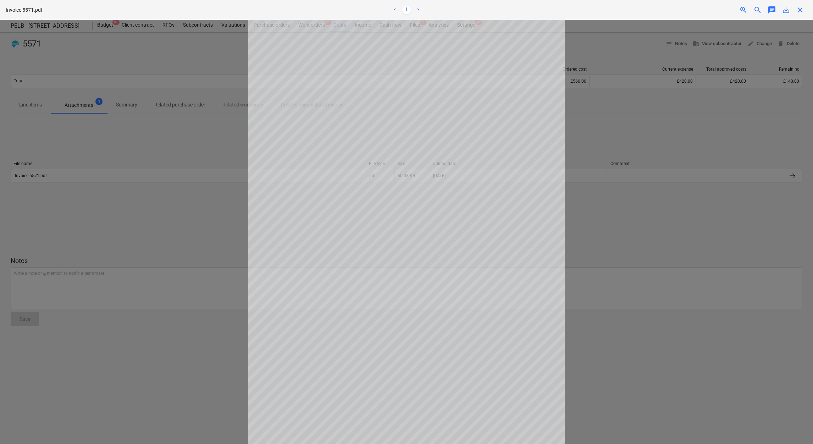
click at [786, 13] on span "save_alt" at bounding box center [786, 10] width 9 height 9
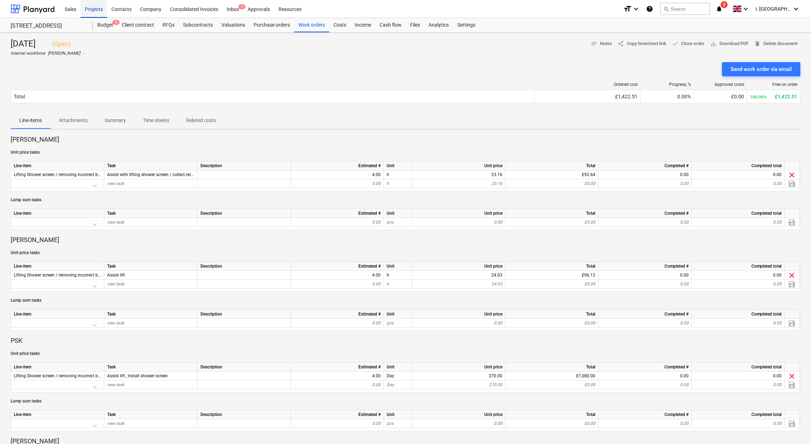
click at [101, 12] on div "Projects" at bounding box center [94, 9] width 27 height 18
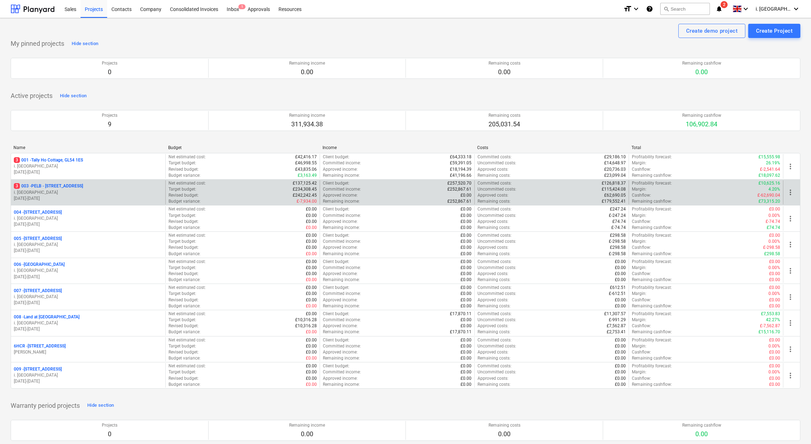
click at [83, 188] on p "3 003 - PELB - [GEOGRAPHIC_DATA], [GEOGRAPHIC_DATA], GL2 7NE" at bounding box center [48, 186] width 69 height 6
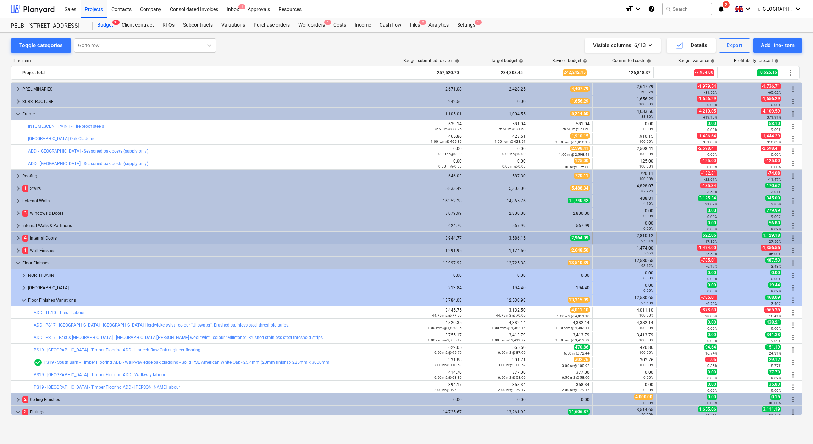
click at [46, 240] on div "4 Internal Doors" at bounding box center [210, 237] width 376 height 11
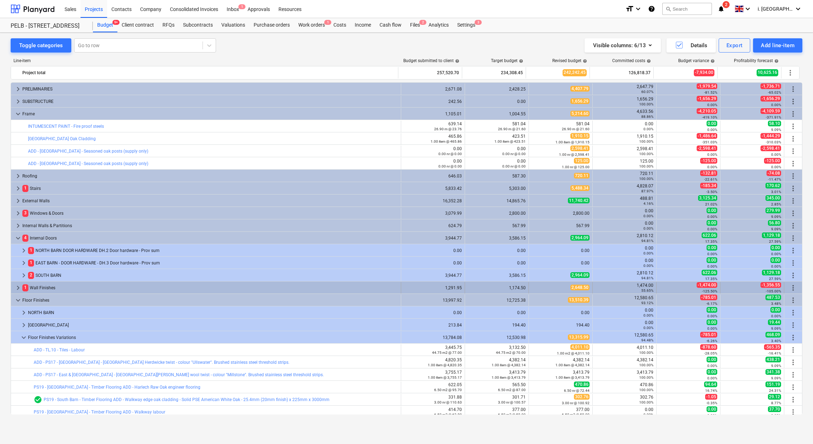
click at [144, 283] on div "1 Wall Finishes" at bounding box center [210, 287] width 376 height 11
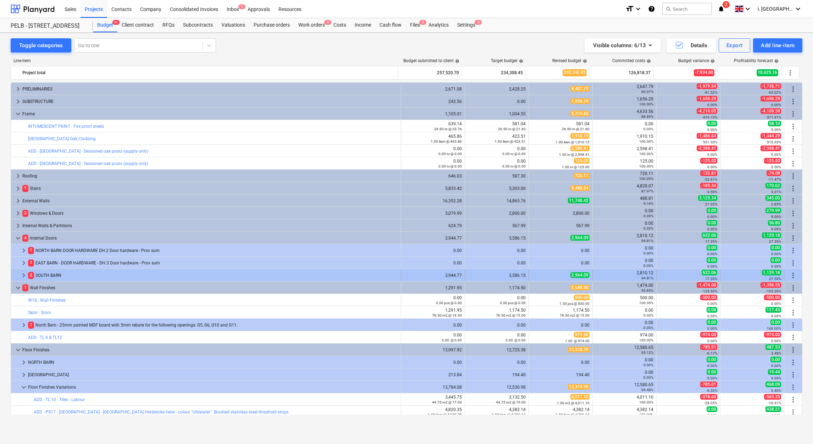
click at [144, 277] on div "2 [GEOGRAPHIC_DATA]" at bounding box center [213, 275] width 370 height 11
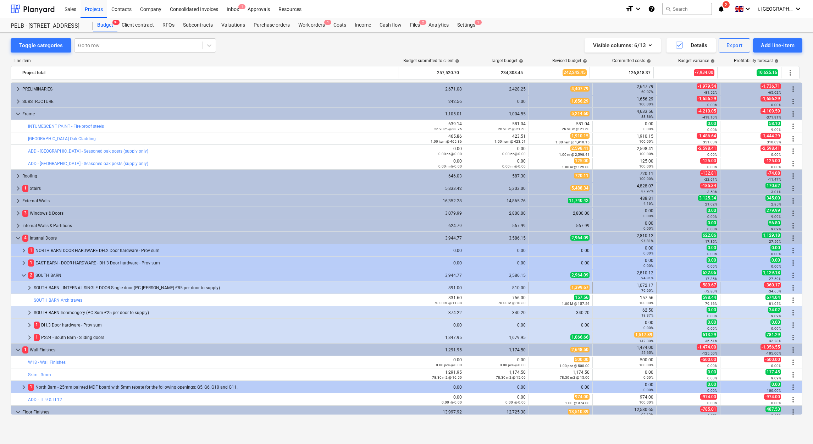
click at [59, 289] on div "SOUTH BARN - INTERNAL SINGLE DOOR Single door (PC [PERSON_NAME] £85 per door to…" at bounding box center [216, 287] width 364 height 11
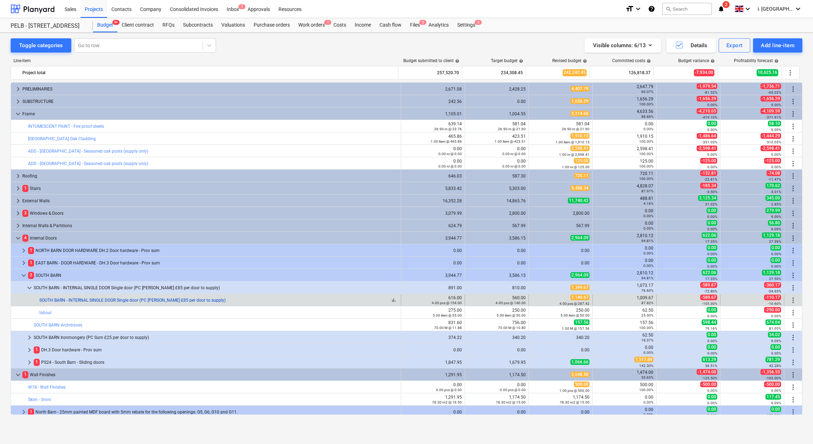
click at [74, 298] on link "SOUTH BARN - INTERNAL SINGLE DOOR Single door (PC [PERSON_NAME] £85 per door to…" at bounding box center [132, 300] width 186 height 5
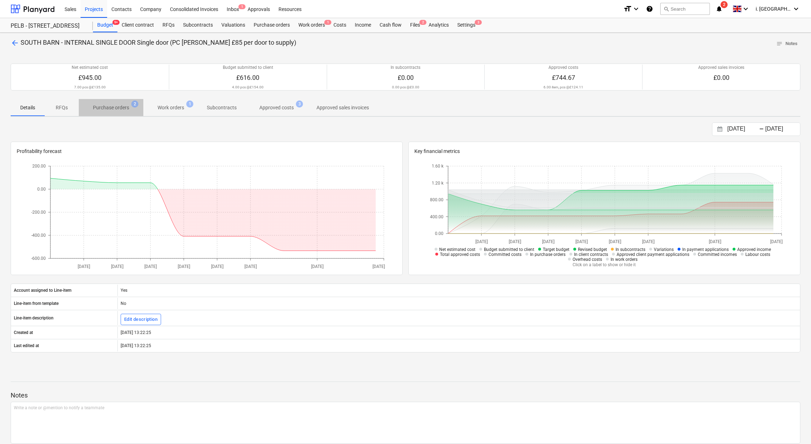
click at [131, 105] on span "2" at bounding box center [134, 103] width 7 height 7
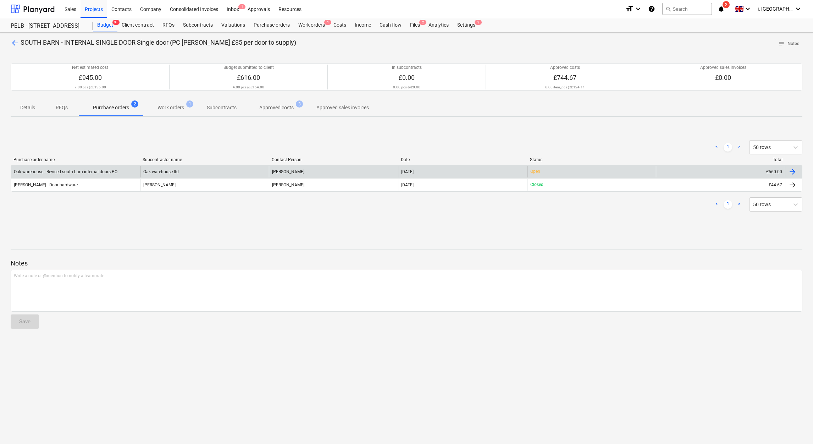
click at [71, 172] on div "Oak warehouse - Revised south barn internal doors PO" at bounding box center [66, 171] width 104 height 5
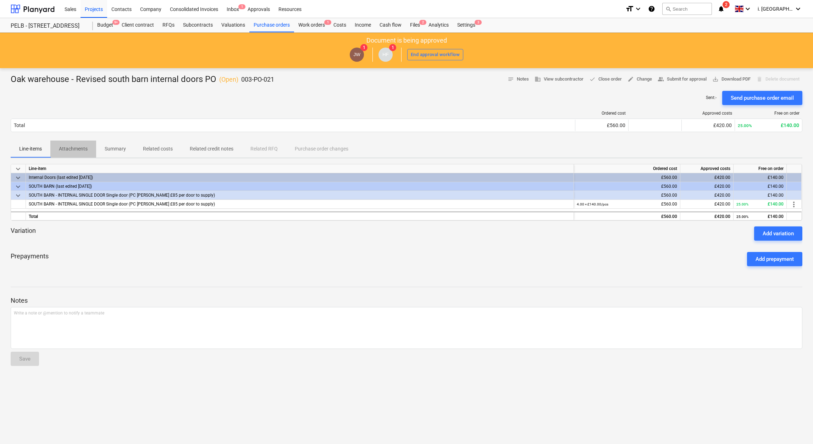
click at [75, 153] on p "Attachments" at bounding box center [73, 148] width 29 height 7
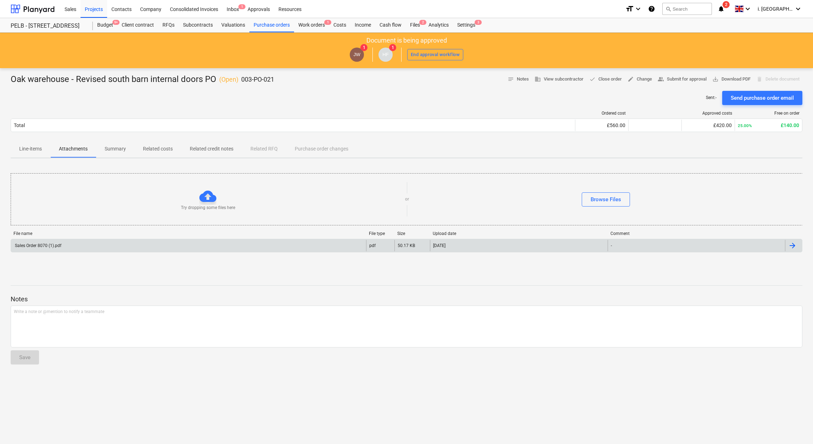
click at [49, 248] on div "Sales Order 8070 (1).pdf" at bounding box center [38, 245] width 48 height 5
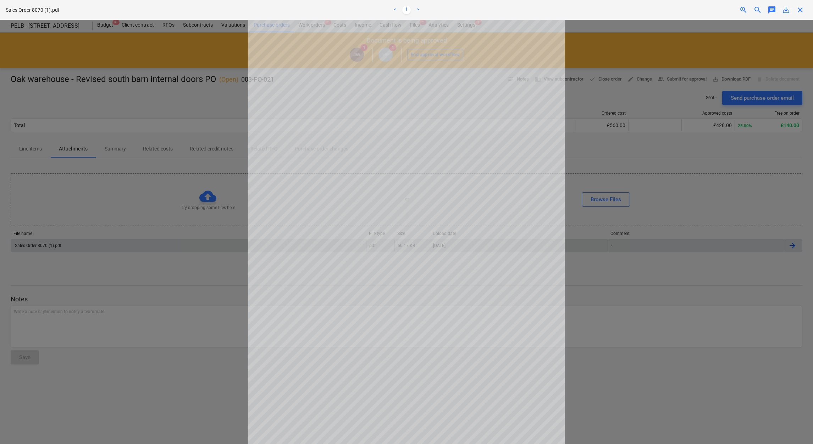
click at [620, 292] on div at bounding box center [406, 232] width 813 height 424
click at [799, 13] on span "close" at bounding box center [800, 10] width 9 height 9
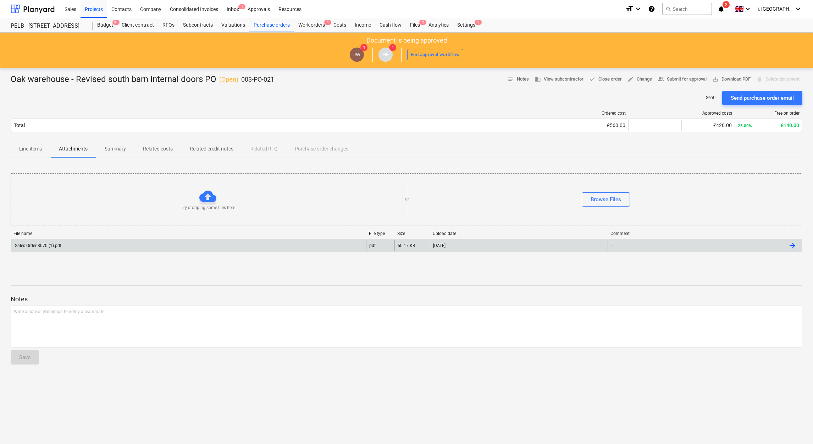
click at [109, 150] on p "Summary" at bounding box center [115, 148] width 21 height 7
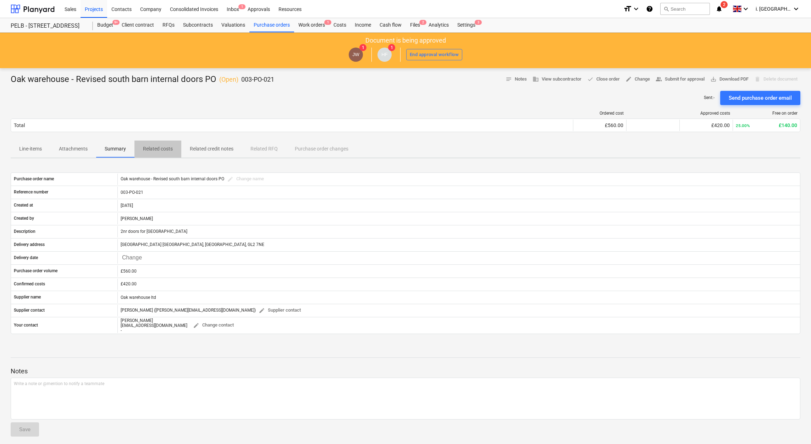
click at [159, 151] on p "Related costs" at bounding box center [158, 148] width 30 height 7
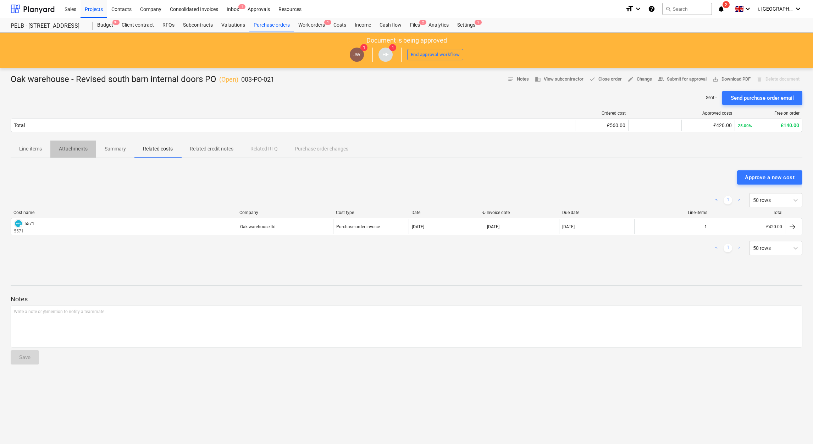
click at [85, 153] on p "Attachments" at bounding box center [73, 148] width 29 height 7
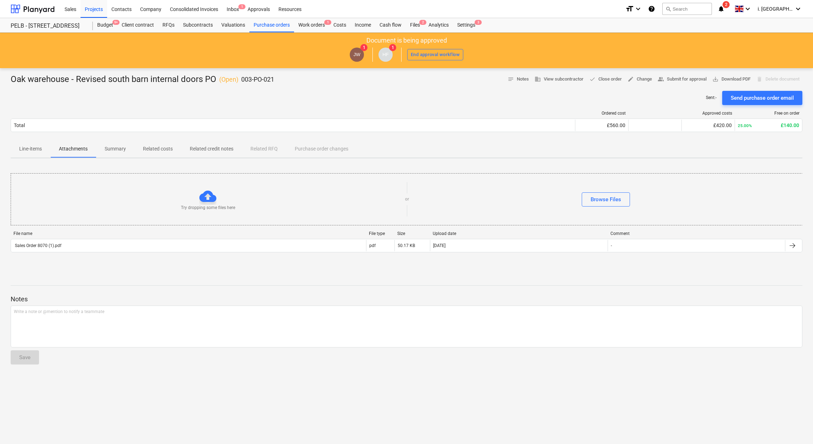
click at [120, 149] on p "Summary" at bounding box center [115, 148] width 21 height 7
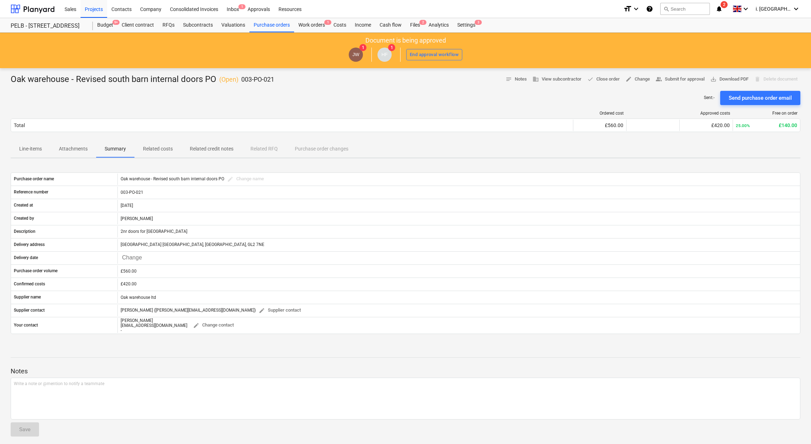
drag, startPoint x: 12, startPoint y: 0, endPoint x: 133, endPoint y: 106, distance: 160.4
click at [203, 166] on div "Purchase order name Oak warehouse - Revised south barn internal doors PO edit C…" at bounding box center [406, 253] width 790 height 178
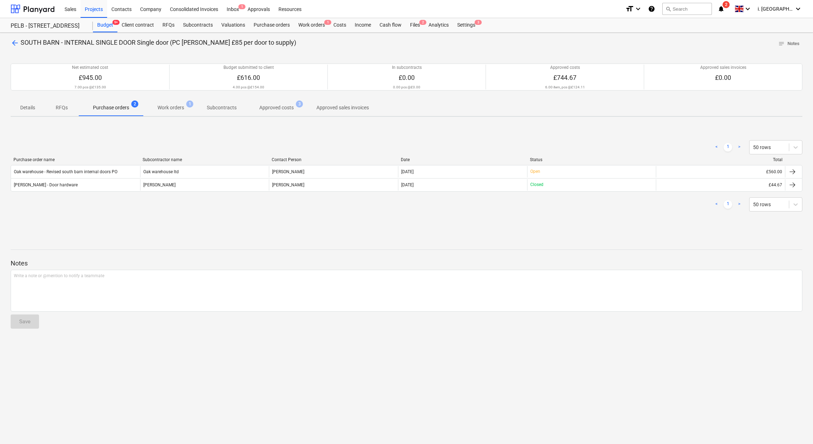
click at [101, 106] on p "Purchase orders" at bounding box center [111, 107] width 36 height 7
click at [272, 111] on p "Approved costs" at bounding box center [276, 107] width 34 height 7
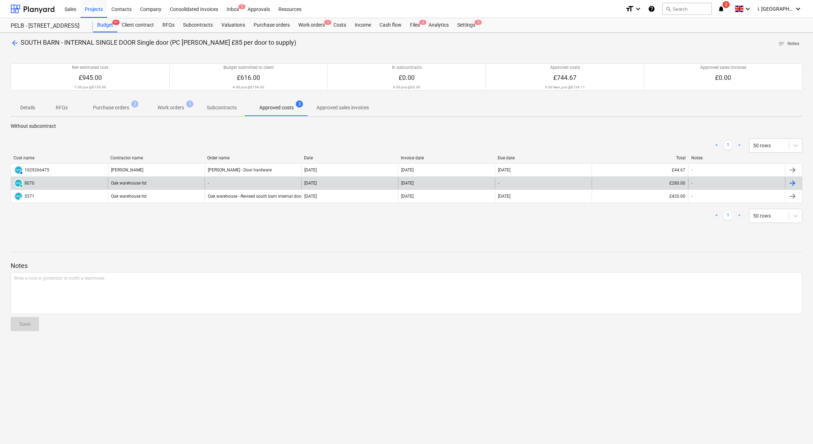
click at [135, 183] on div "Oak warehouse ltd" at bounding box center [156, 182] width 97 height 11
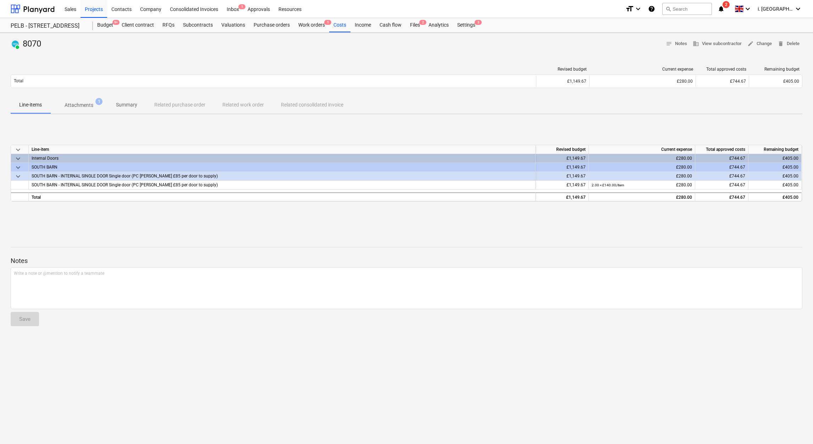
click at [83, 104] on p "Attachments" at bounding box center [79, 104] width 29 height 7
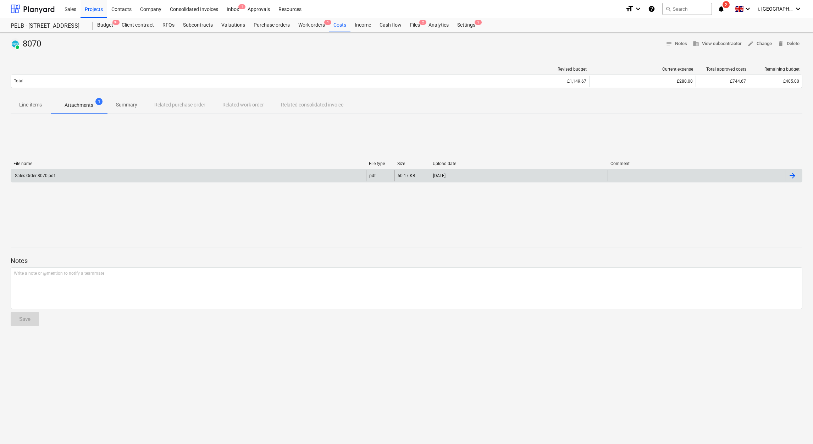
click at [71, 176] on div "Sales Order 8070.pdf" at bounding box center [188, 175] width 355 height 11
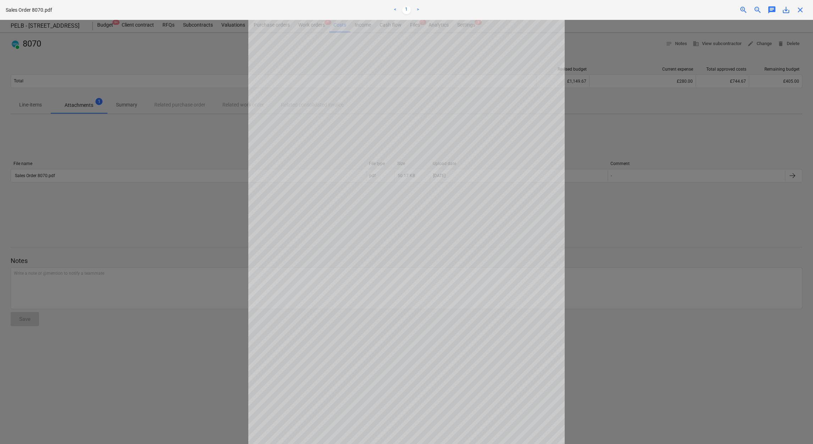
click at [209, 213] on div at bounding box center [406, 232] width 813 height 424
click at [800, 13] on span "close" at bounding box center [800, 10] width 9 height 9
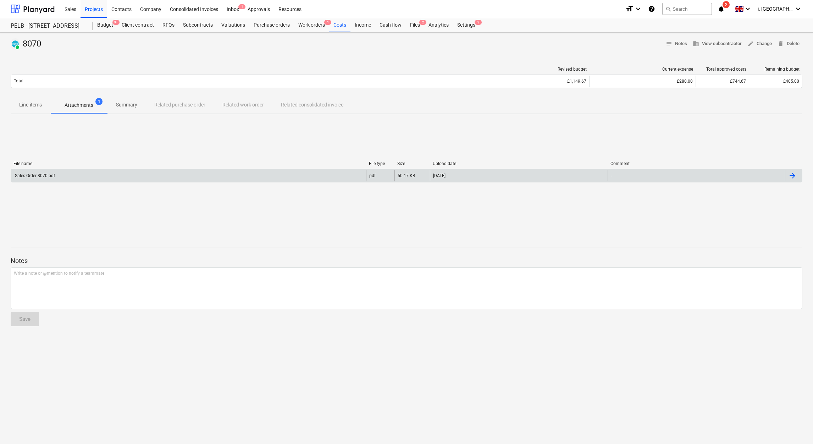
click at [36, 175] on div "Sales Order 8070.pdf" at bounding box center [34, 175] width 41 height 5
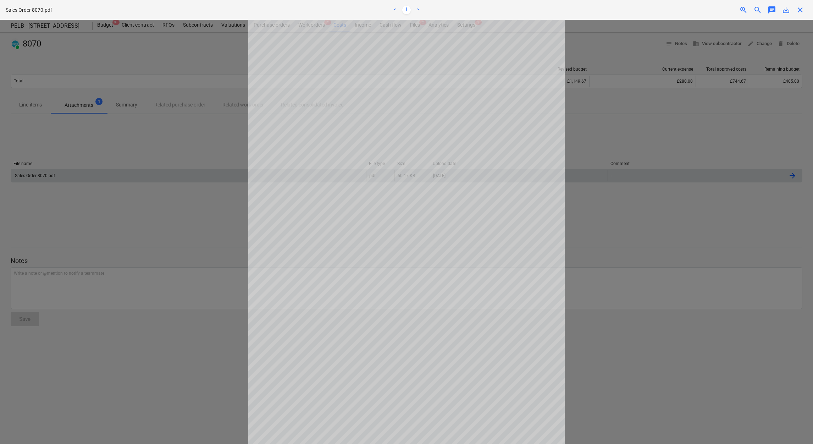
click at [802, 11] on span "close" at bounding box center [800, 10] width 9 height 9
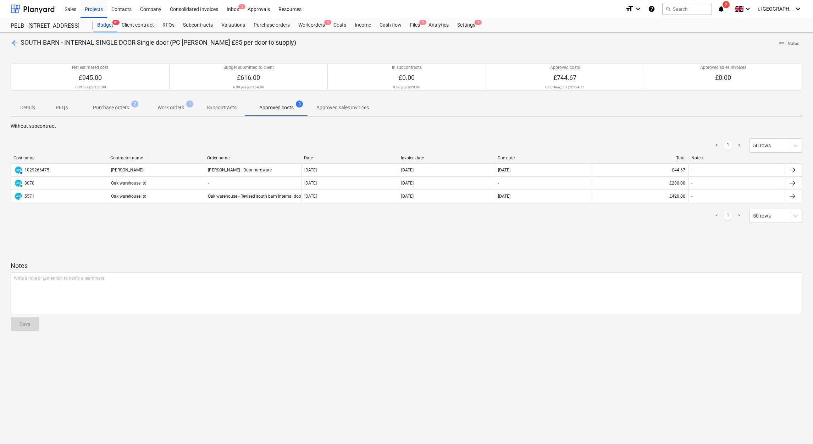
click at [171, 103] on span "Work orders 1" at bounding box center [170, 107] width 55 height 13
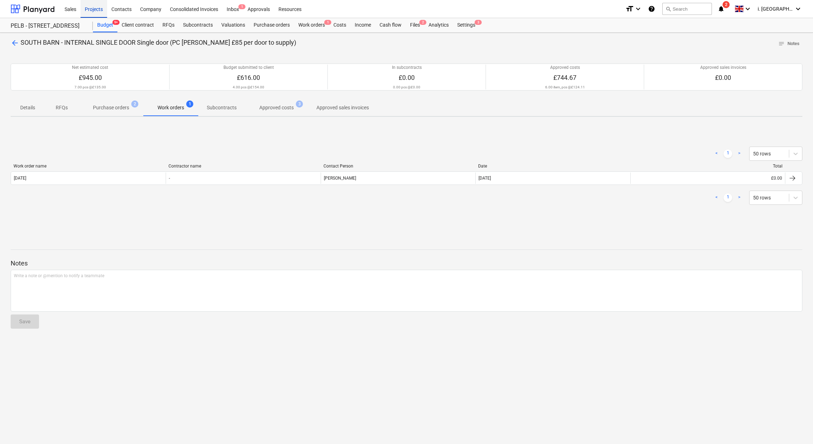
click at [84, 9] on div "Projects" at bounding box center [94, 9] width 27 height 18
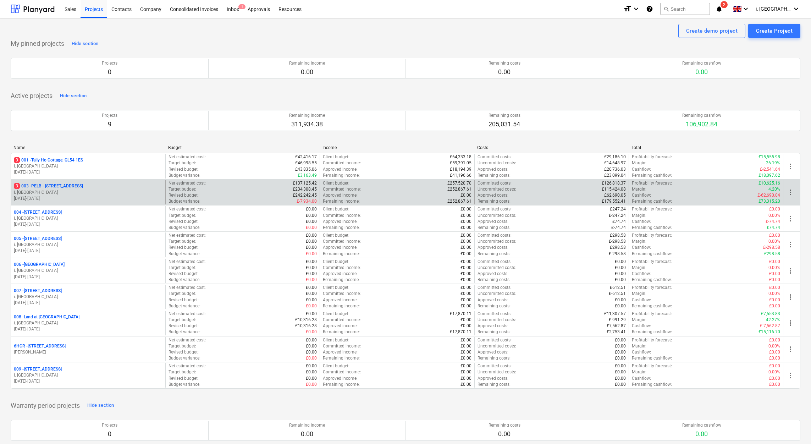
click at [54, 195] on p "i. [GEOGRAPHIC_DATA]" at bounding box center [88, 192] width 149 height 6
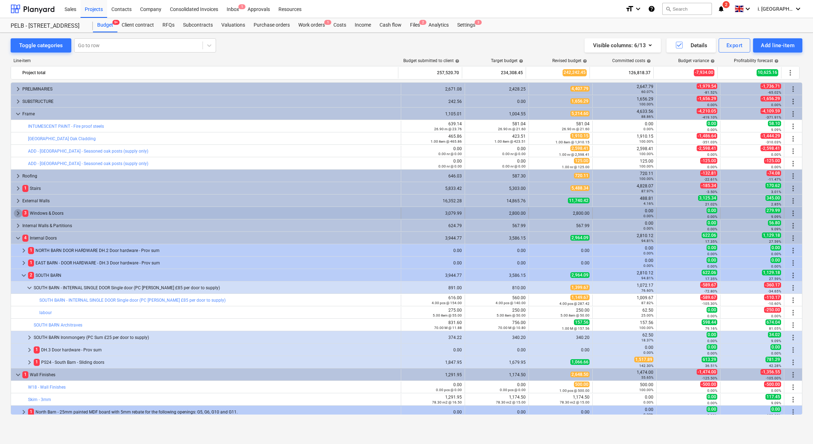
click at [15, 213] on span "keyboard_arrow_right" at bounding box center [18, 213] width 9 height 9
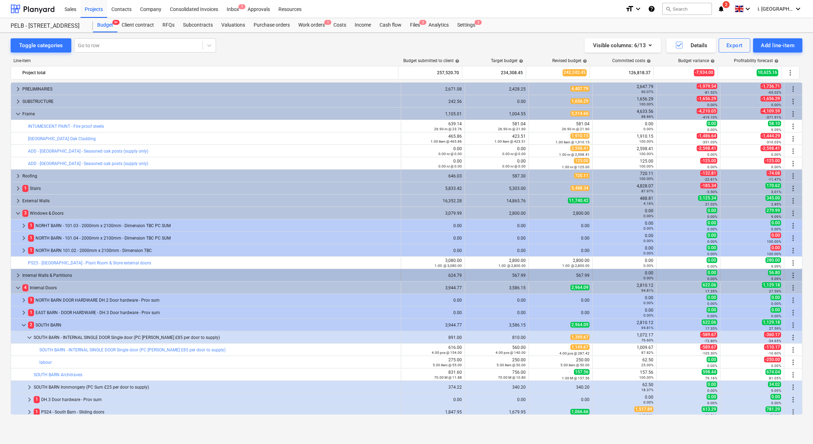
click at [15, 276] on span "keyboard_arrow_right" at bounding box center [18, 275] width 9 height 9
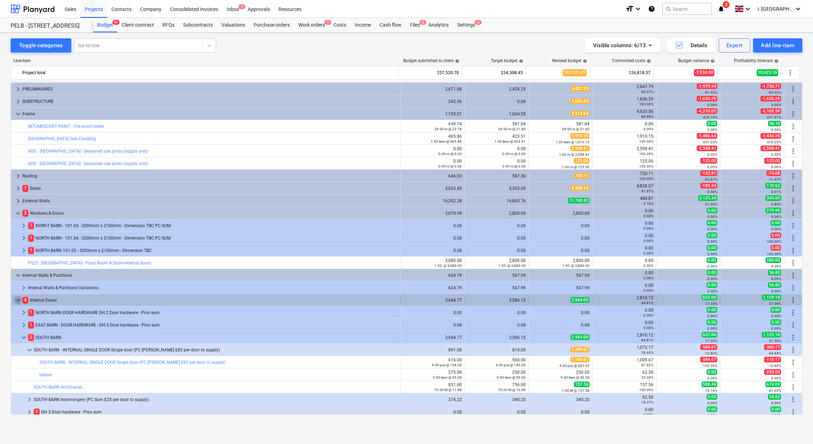
click at [17, 300] on span "keyboard_arrow_down" at bounding box center [18, 300] width 9 height 9
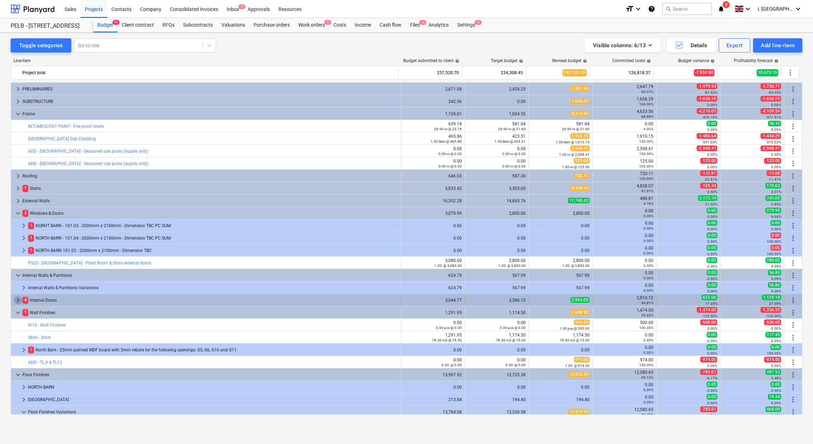
click at [16, 302] on span "keyboard_arrow_right" at bounding box center [18, 300] width 9 height 9
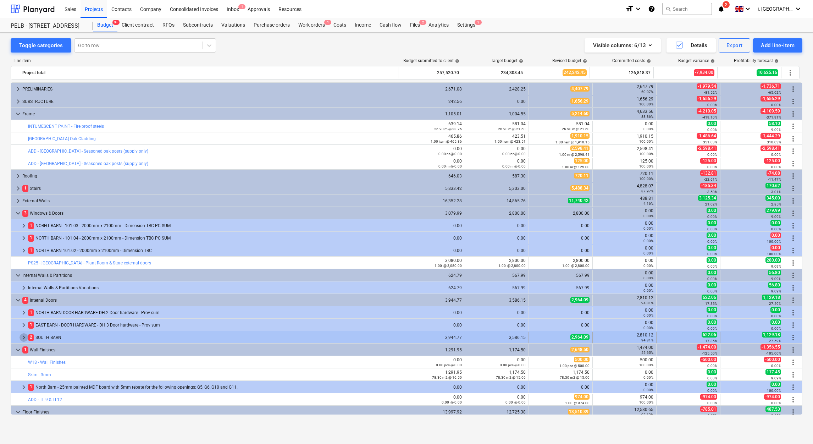
click at [23, 335] on span "keyboard_arrow_right" at bounding box center [24, 337] width 9 height 9
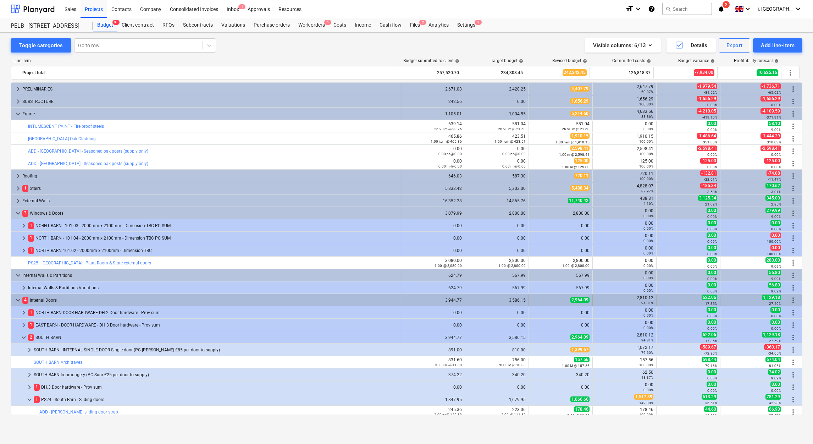
drag, startPoint x: 21, startPoint y: 209, endPoint x: 18, endPoint y: 300, distance: 91.2
click at [18, 300] on span "keyboard_arrow_down" at bounding box center [18, 300] width 9 height 9
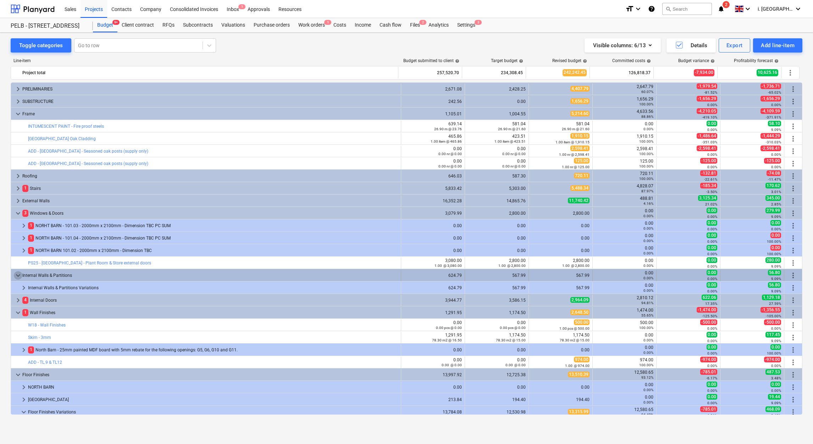
click at [15, 276] on span "keyboard_arrow_down" at bounding box center [18, 275] width 9 height 9
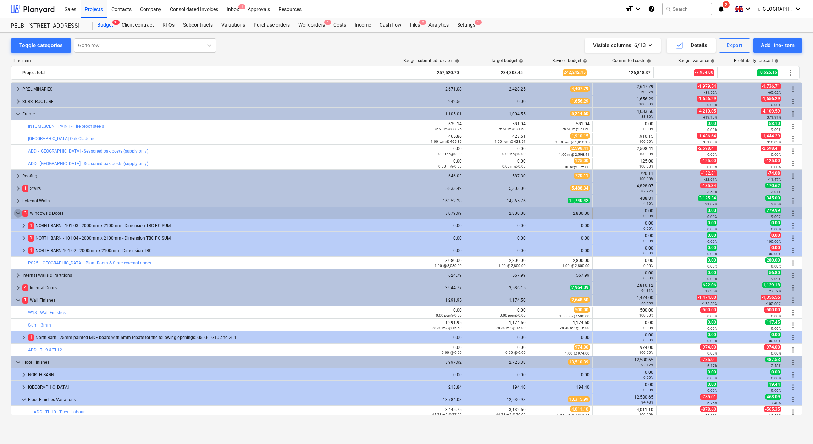
click at [15, 214] on span "keyboard_arrow_down" at bounding box center [18, 213] width 9 height 9
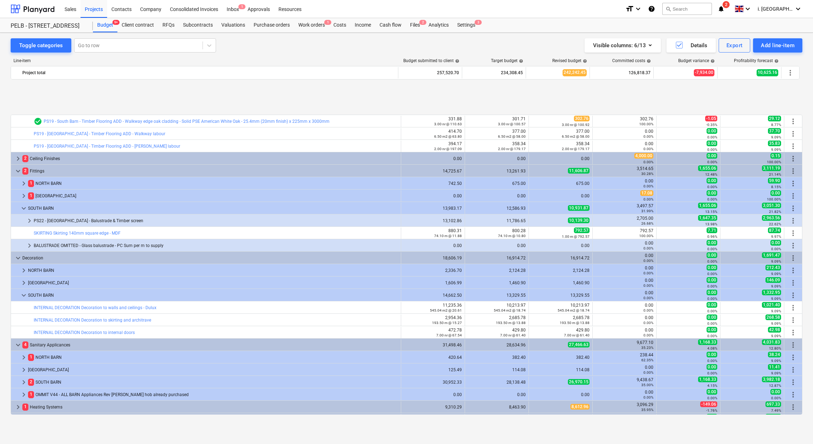
scroll to position [581, 0]
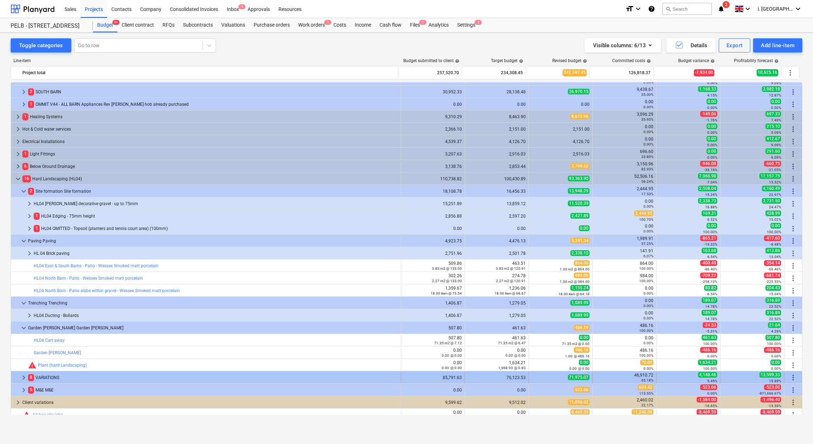
click at [20, 381] on span "keyboard_arrow_right" at bounding box center [24, 377] width 9 height 9
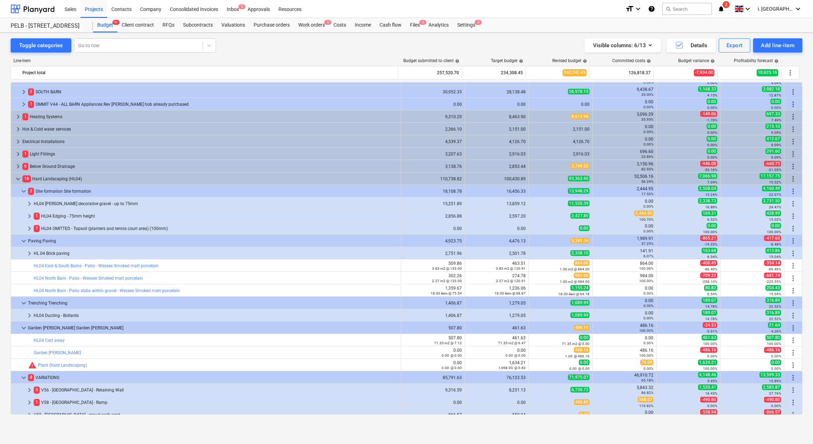
scroll to position [761, 0]
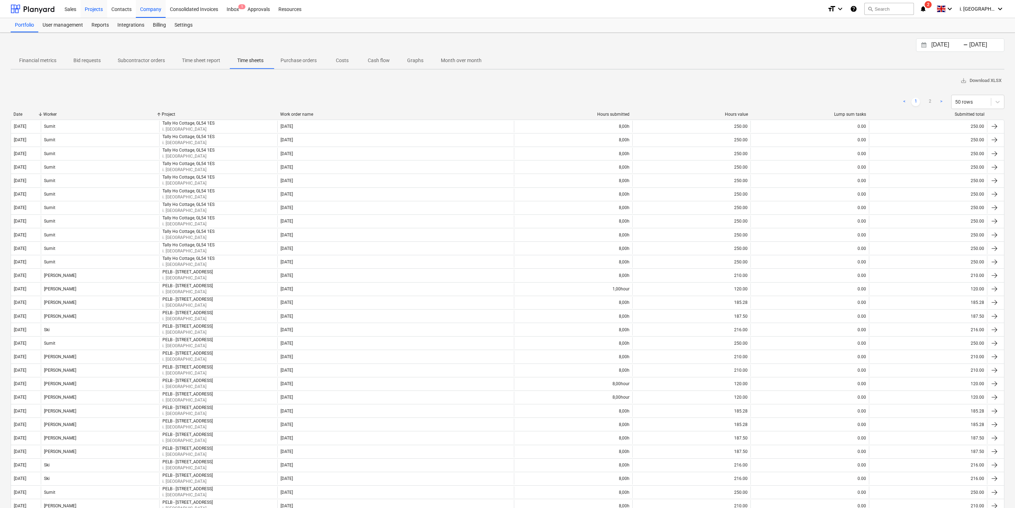
click at [81, 10] on div "Projects" at bounding box center [94, 9] width 27 height 18
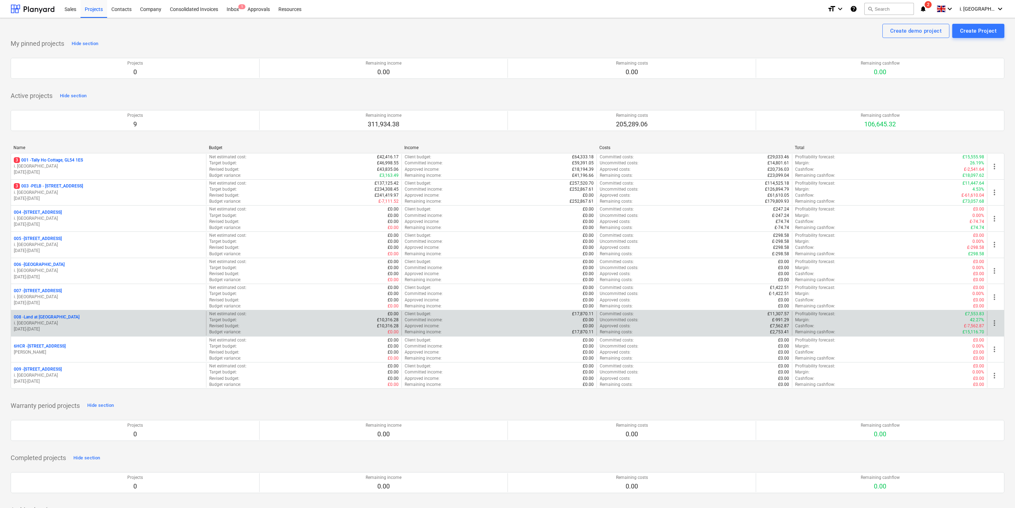
click at [84, 319] on div "008 - Land at [GEOGRAPHIC_DATA]" at bounding box center [108, 317] width 189 height 6
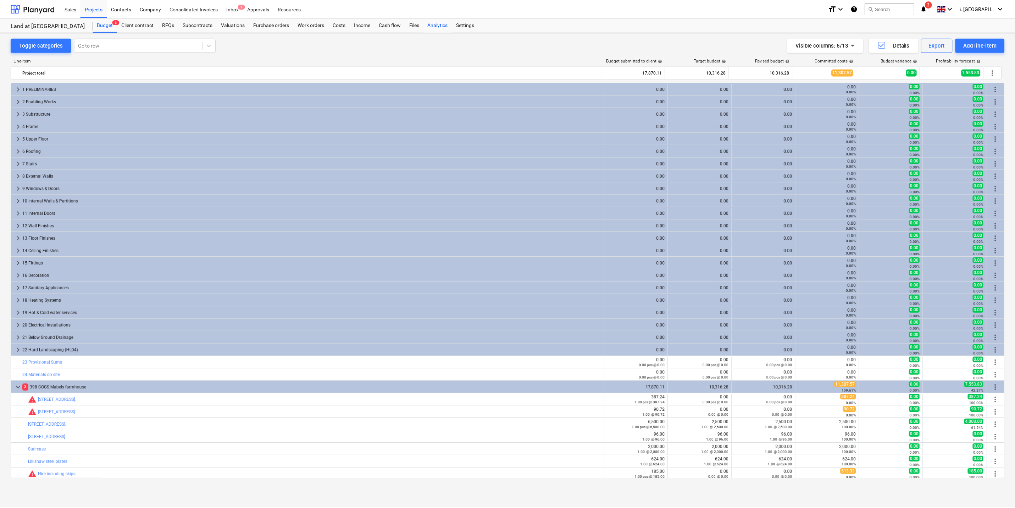
scroll to position [27, 0]
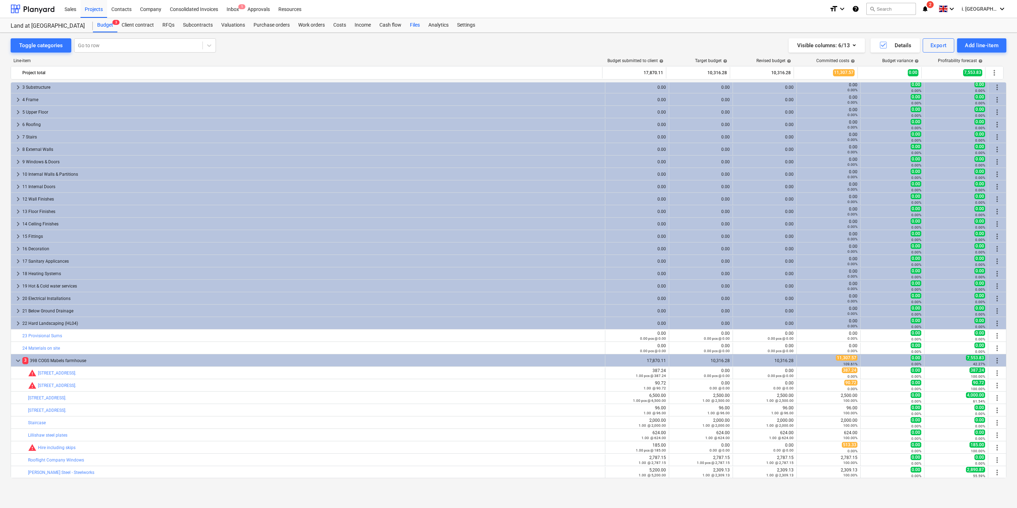
click at [414, 25] on div "Files" at bounding box center [415, 25] width 18 height 14
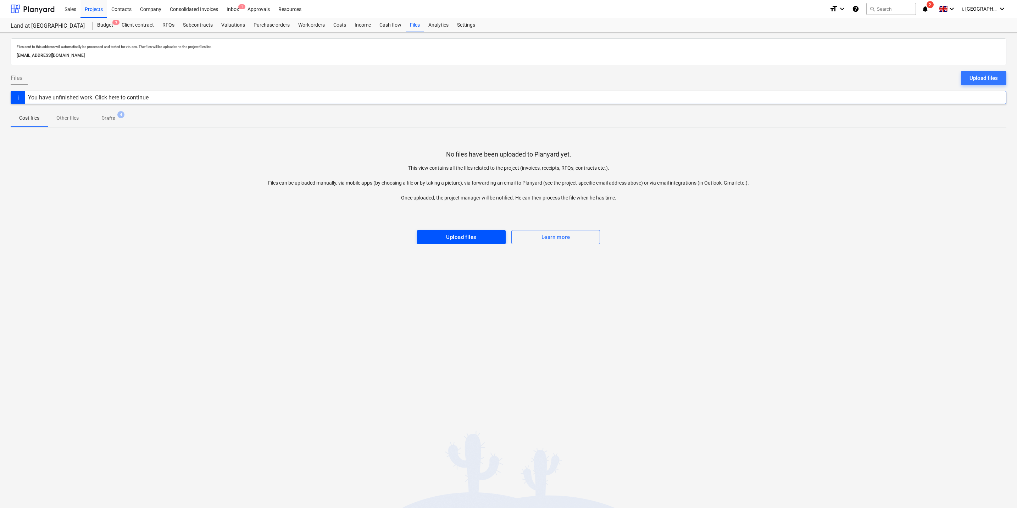
click at [502, 236] on button "Upload files" at bounding box center [461, 237] width 89 height 14
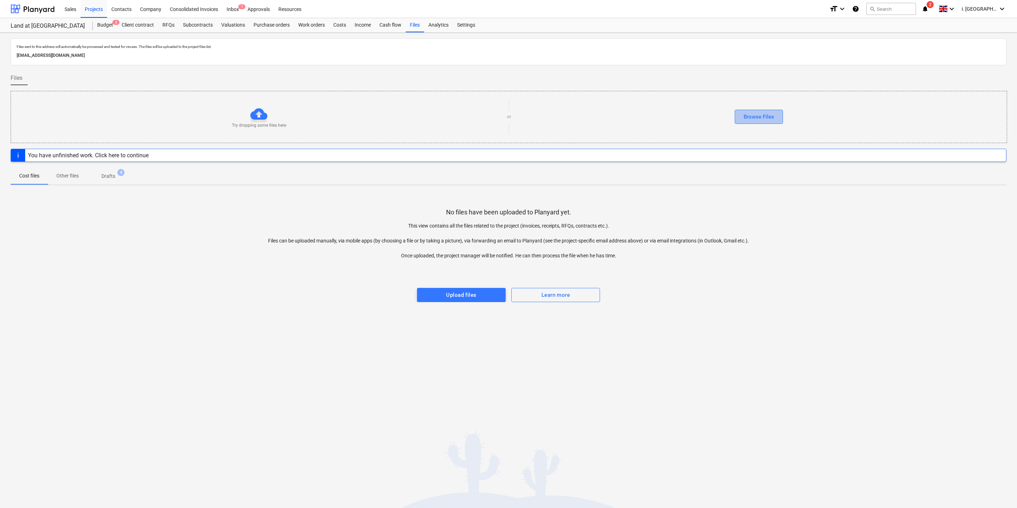
click at [741, 118] on button "Browse Files" at bounding box center [759, 117] width 48 height 14
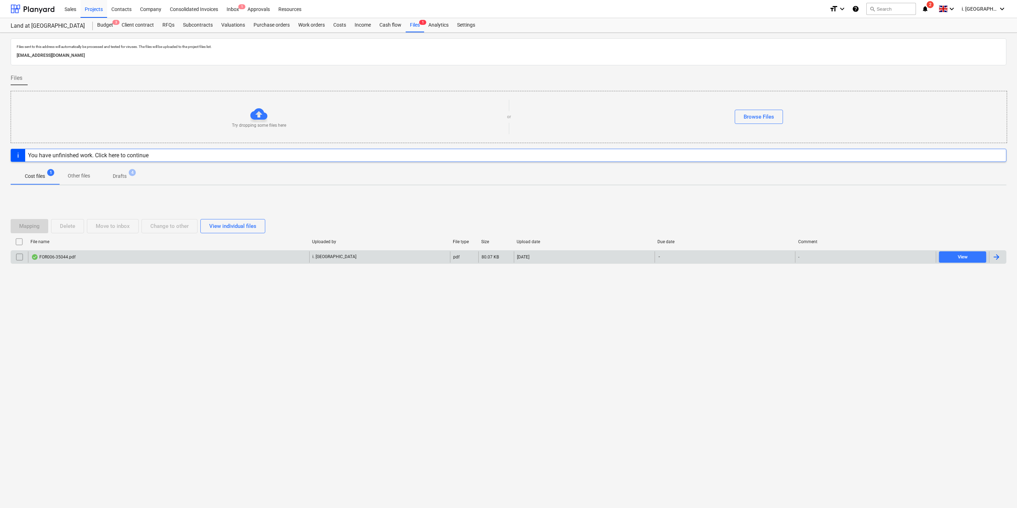
click at [67, 257] on div "FOR006-35044.pdf" at bounding box center [53, 257] width 44 height 6
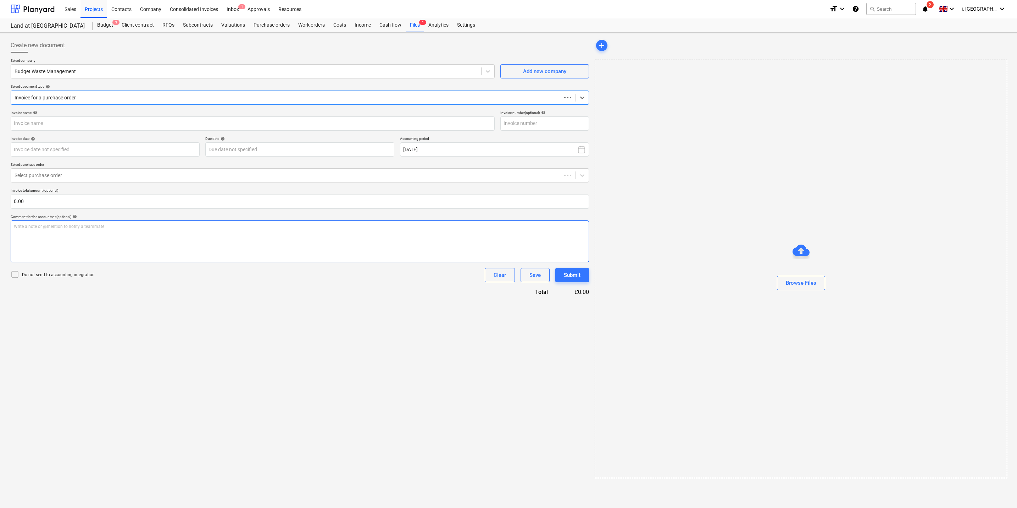
type input "35044"
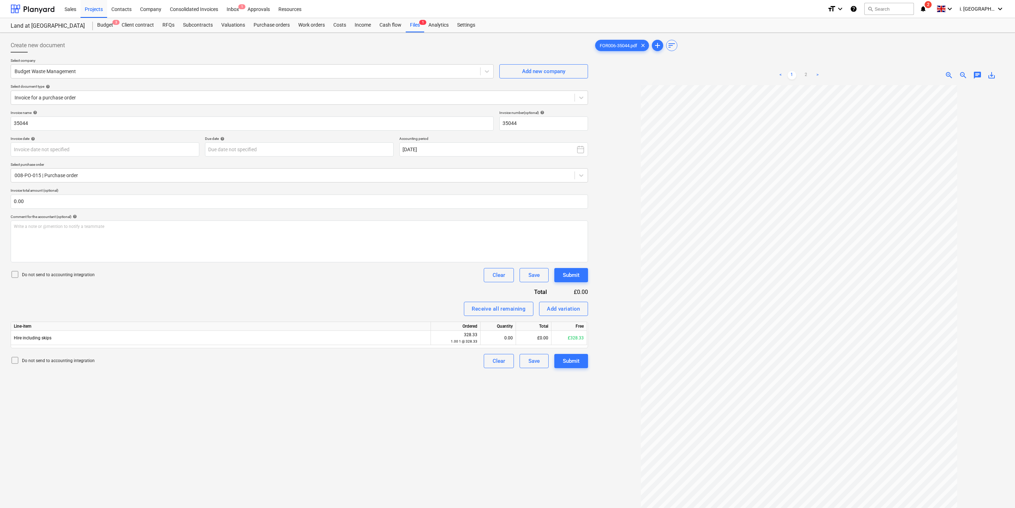
click at [126, 89] on p "Select document type help" at bounding box center [300, 87] width 578 height 6
click at [117, 94] on div at bounding box center [293, 97] width 557 height 7
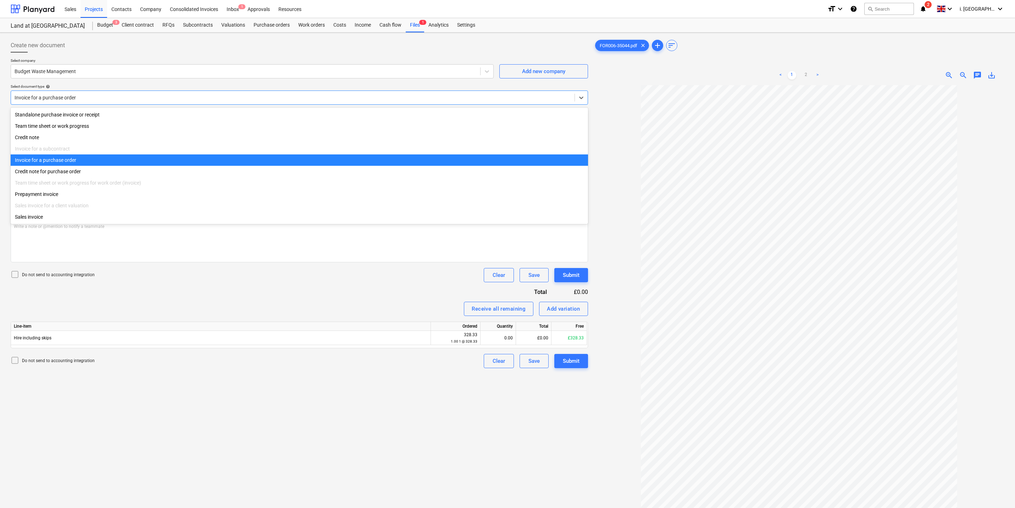
click at [120, 160] on div "Invoice for a purchase order" at bounding box center [300, 159] width 578 height 11
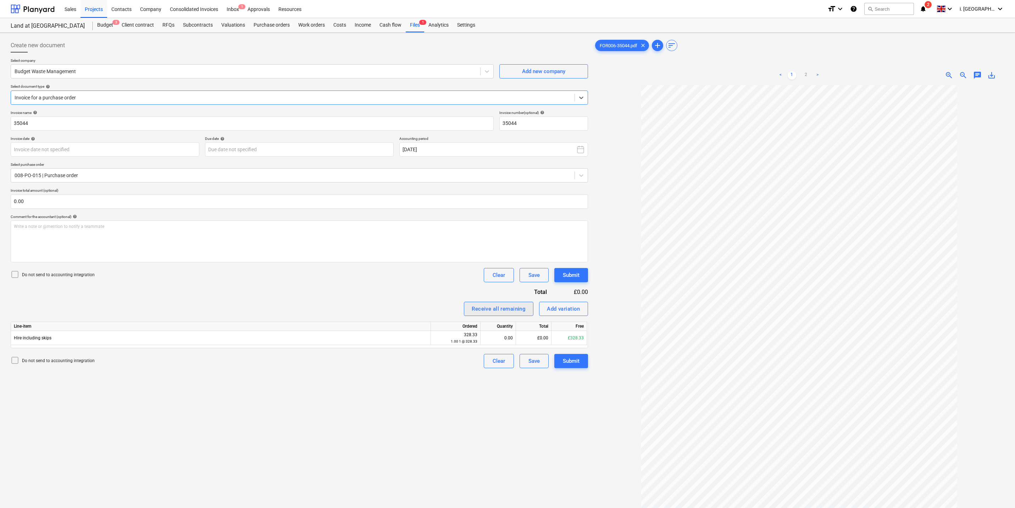
click at [491, 310] on div "Receive all remaining" at bounding box center [499, 308] width 54 height 9
click at [70, 147] on body "Sales Projects Contacts Company Consolidated Invoices Inbox 1 Approvals Resourc…" at bounding box center [507, 254] width 1015 height 508
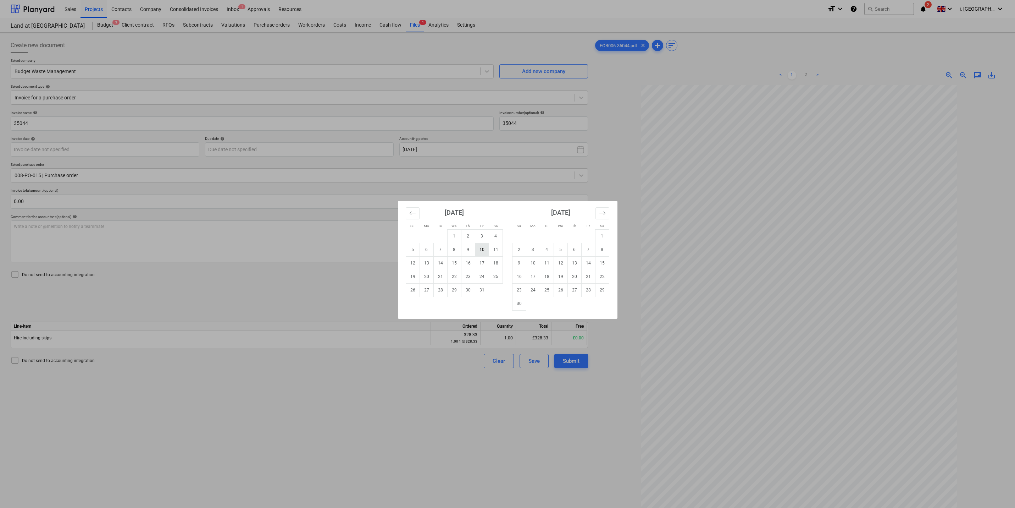
click at [480, 248] on td "10" at bounding box center [482, 249] width 14 height 13
type input "[DATE]"
click at [288, 148] on body "Sales Projects Contacts Company Consolidated Invoices Inbox 1 Approvals Resourc…" at bounding box center [507, 254] width 1015 height 508
click at [481, 247] on td "10" at bounding box center [482, 249] width 14 height 13
type input "[DATE]"
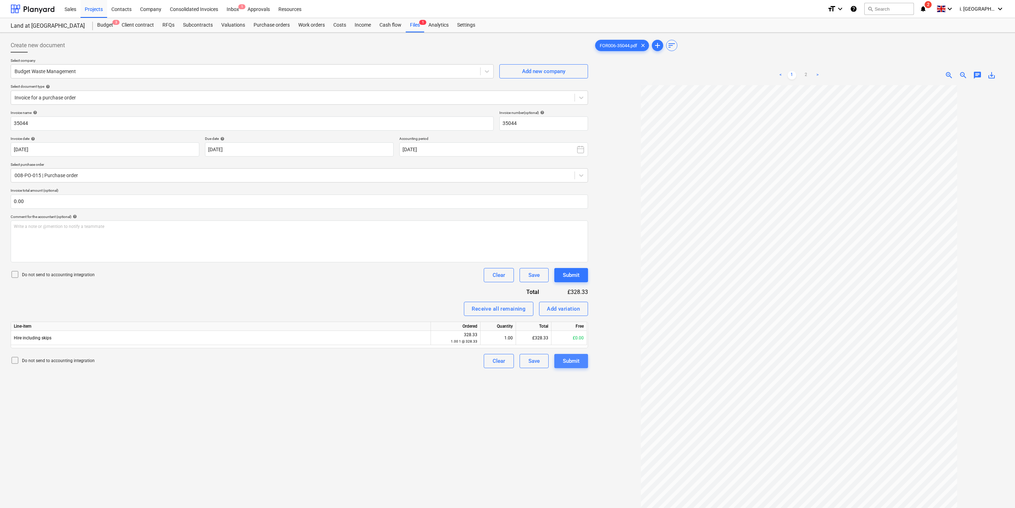
click at [582, 357] on button "Submit" at bounding box center [572, 361] width 34 height 14
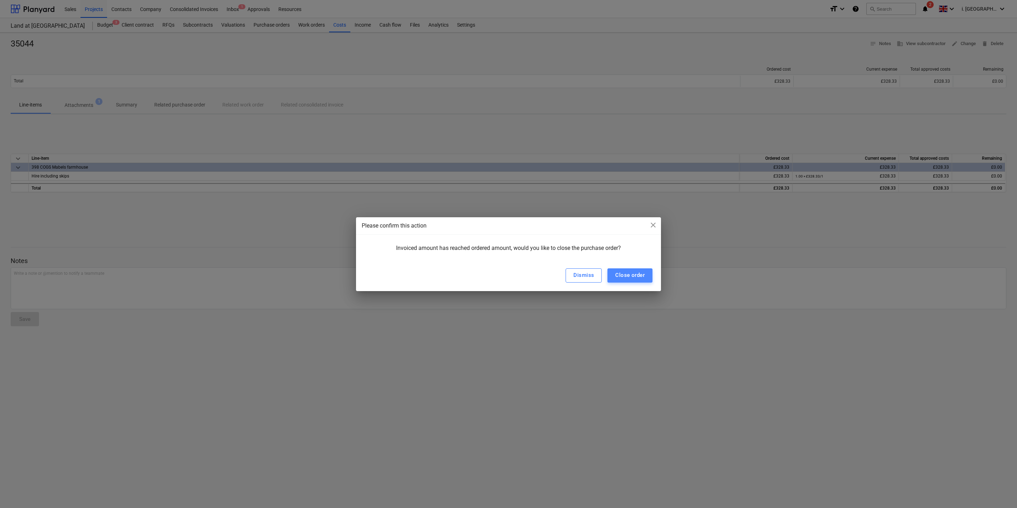
click at [627, 276] on div "Close order" at bounding box center [630, 274] width 29 height 9
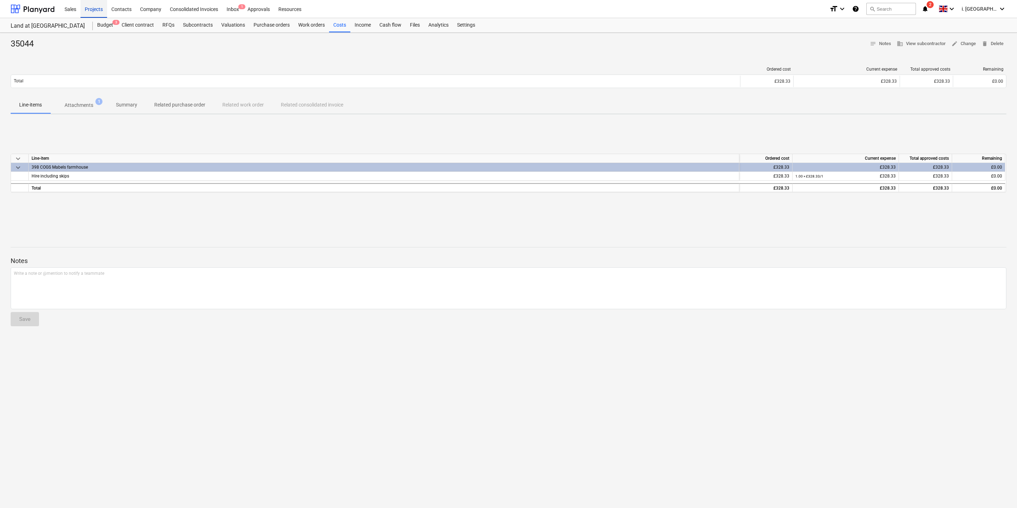
click at [100, 12] on div "Projects" at bounding box center [94, 9] width 27 height 18
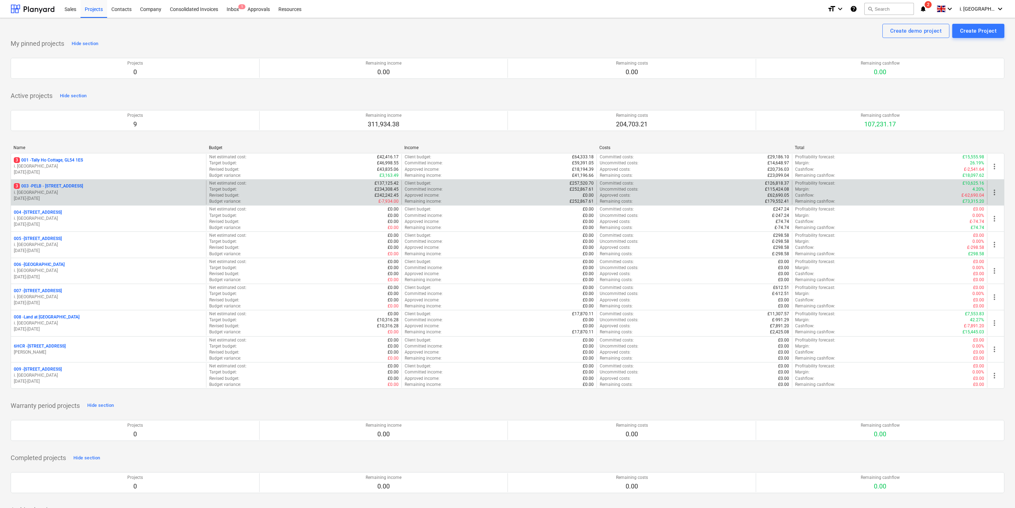
click at [83, 186] on p "3 003 - PELB - [GEOGRAPHIC_DATA], [GEOGRAPHIC_DATA], GL2 7NE" at bounding box center [48, 186] width 69 height 6
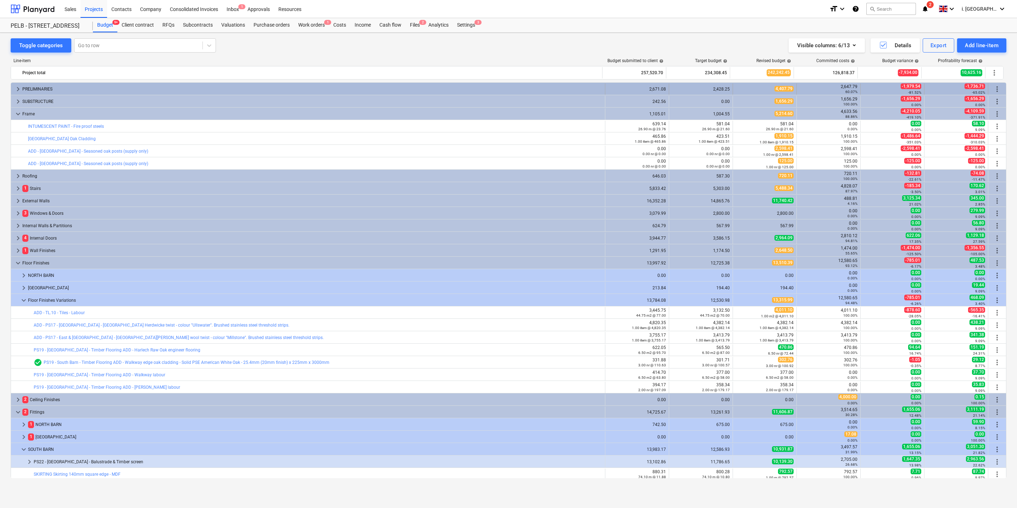
click at [57, 89] on div "PRELIMINARIES" at bounding box center [312, 88] width 580 height 11
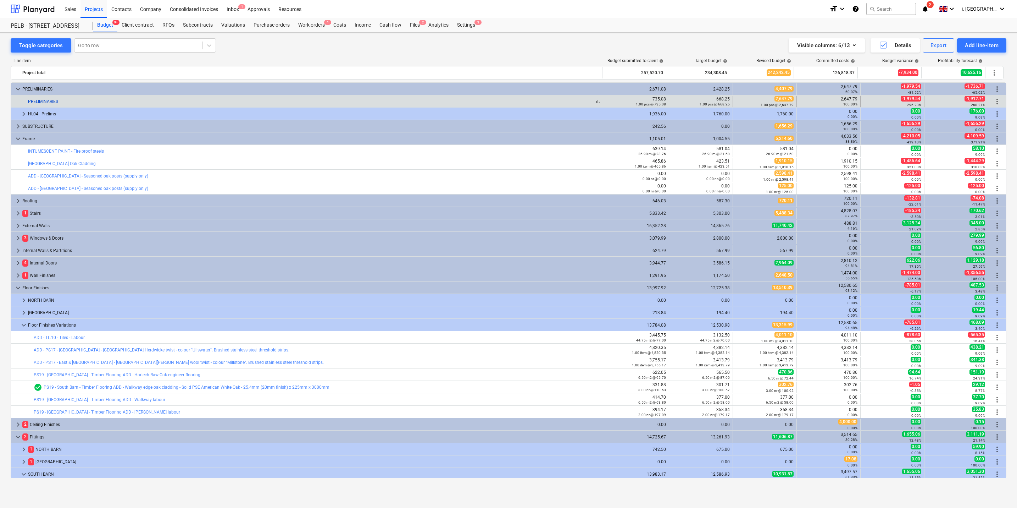
click at [50, 103] on link "PRELIMINARIES" at bounding box center [43, 101] width 30 height 5
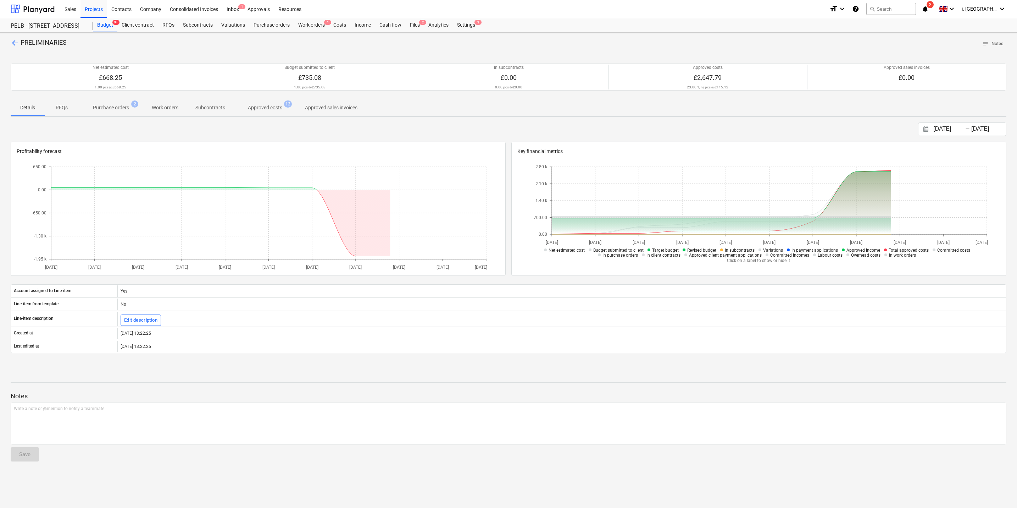
click at [105, 106] on p "Purchase orders" at bounding box center [111, 107] width 36 height 7
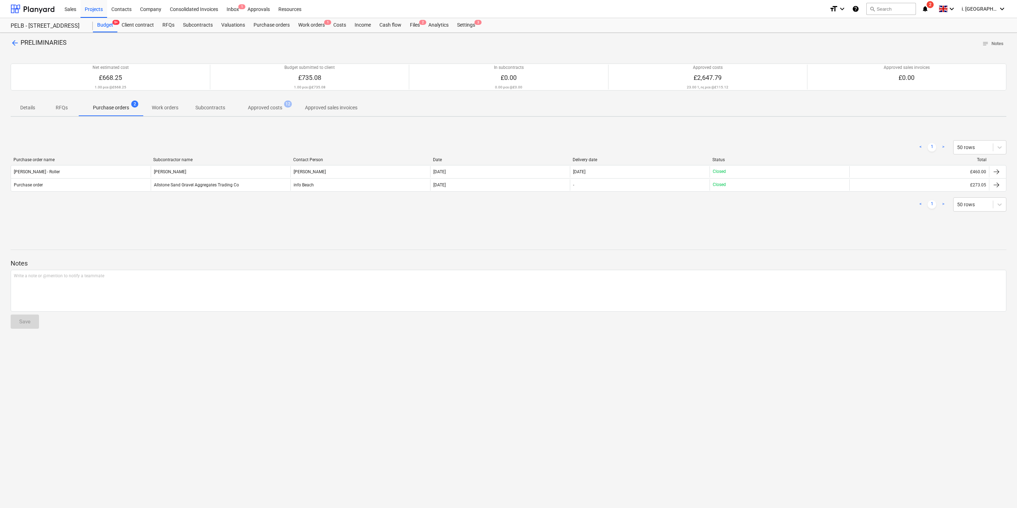
click at [270, 107] on p "Approved costs" at bounding box center [265, 107] width 34 height 7
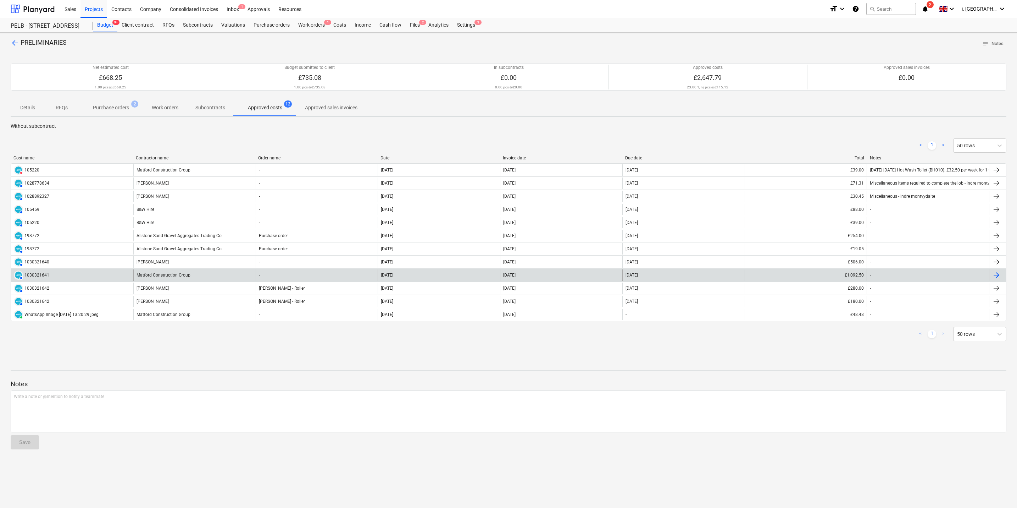
click at [115, 277] on div "AUTHORISED 1030321641" at bounding box center [72, 274] width 122 height 11
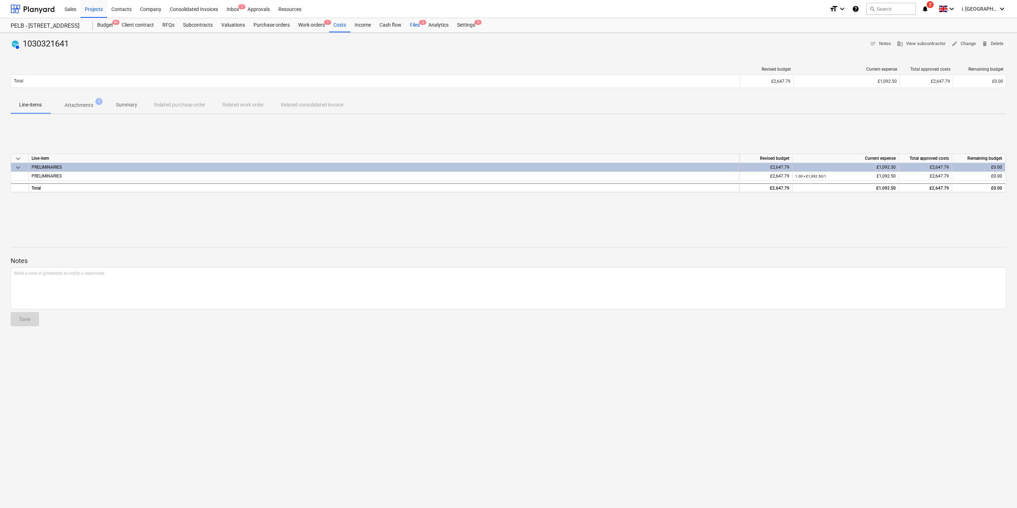
click at [413, 26] on div "Files 2" at bounding box center [415, 25] width 18 height 14
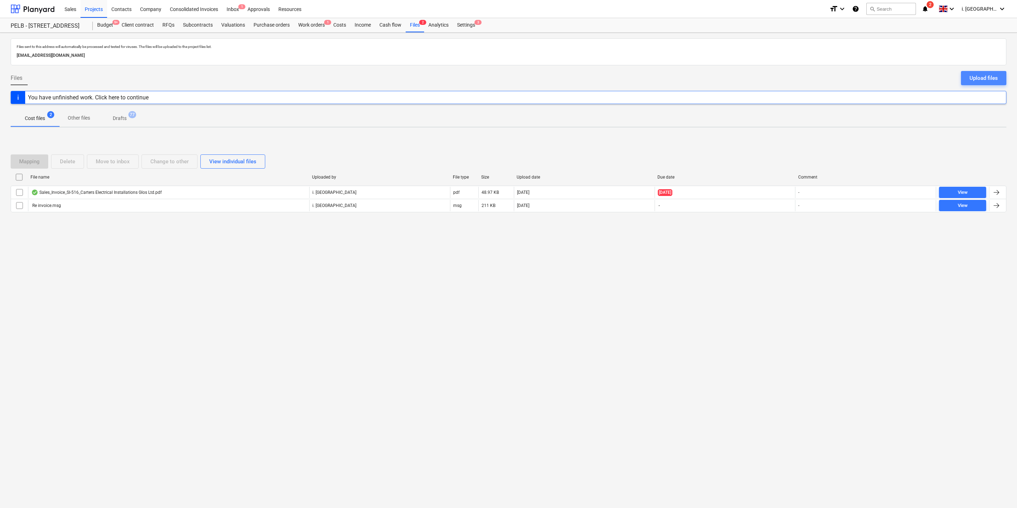
click at [811, 76] on div "Upload files" at bounding box center [984, 77] width 28 height 9
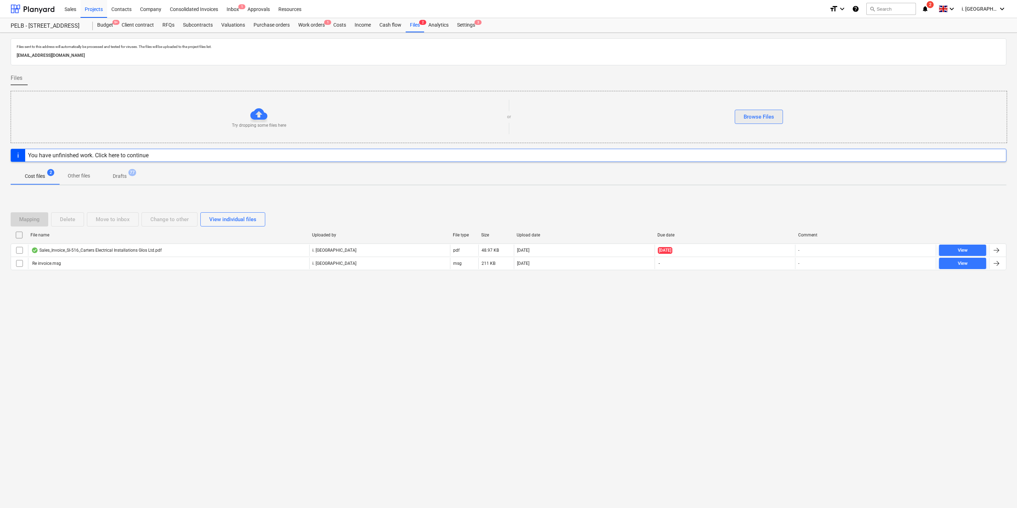
click at [754, 118] on div "Browse Files" at bounding box center [759, 116] width 31 height 9
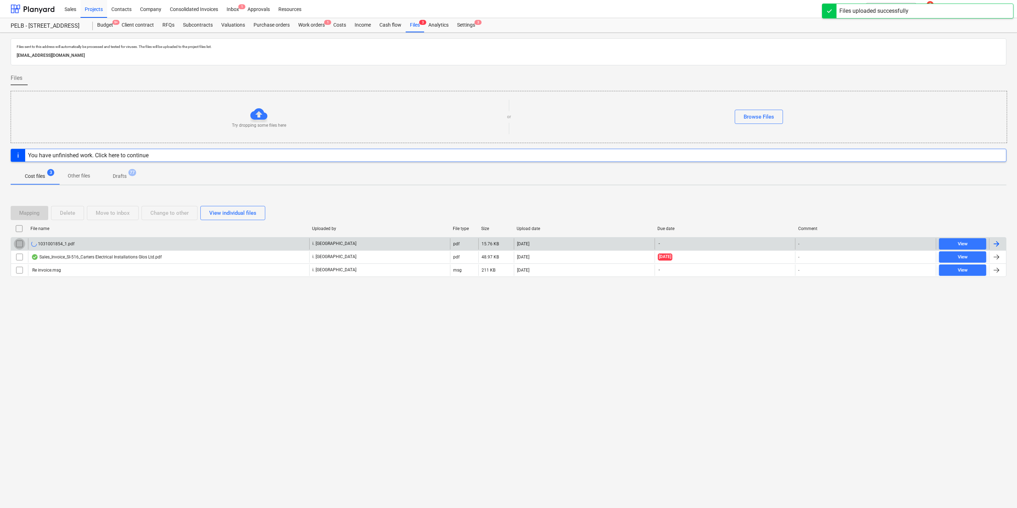
click at [17, 245] on input "checkbox" at bounding box center [19, 243] width 11 height 11
click at [61, 244] on div "1031001854_1.pdf" at bounding box center [53, 244] width 45 height 6
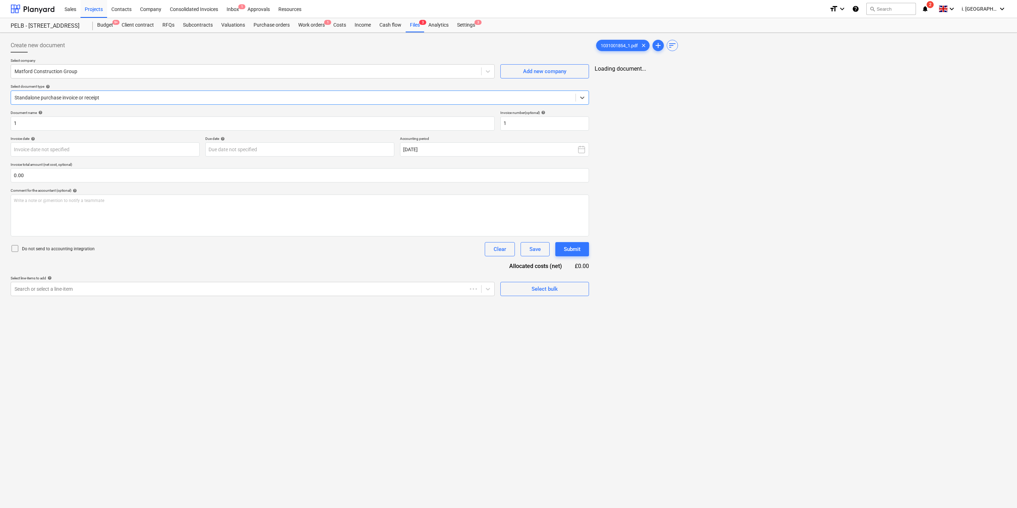
type input "1"
click at [110, 101] on div at bounding box center [293, 97] width 557 height 7
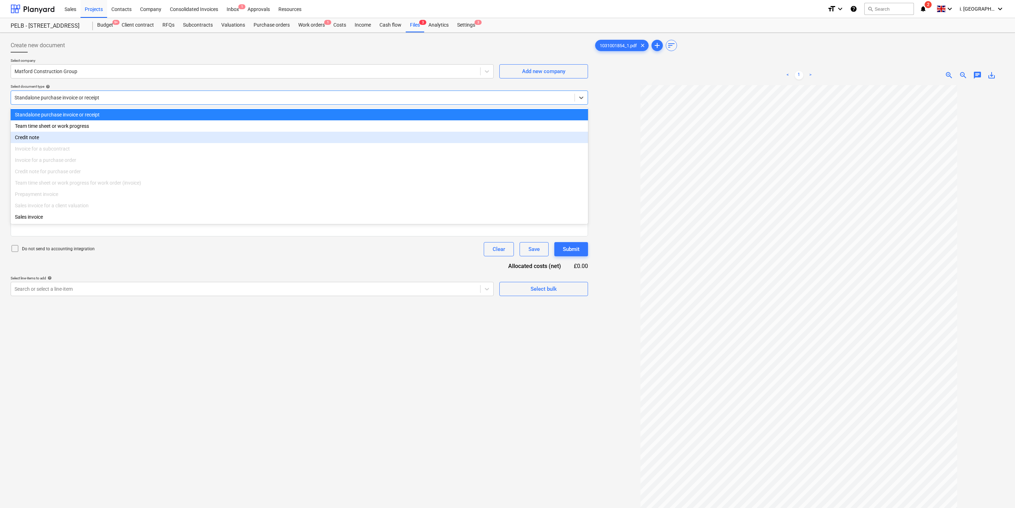
click at [105, 136] on div "Credit note" at bounding box center [300, 137] width 578 height 11
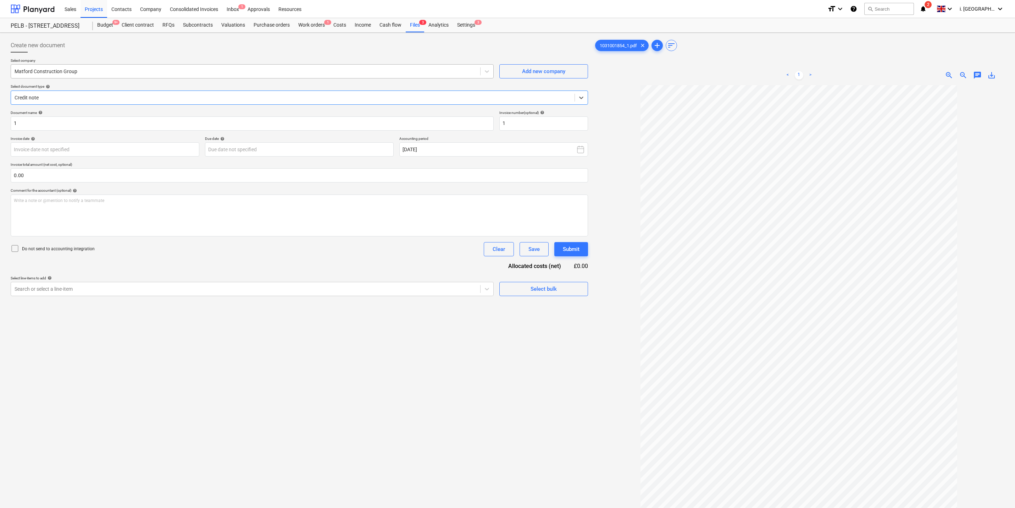
drag, startPoint x: 205, startPoint y: 73, endPoint x: 199, endPoint y: 73, distance: 5.7
click at [204, 72] on div at bounding box center [246, 71] width 462 height 7
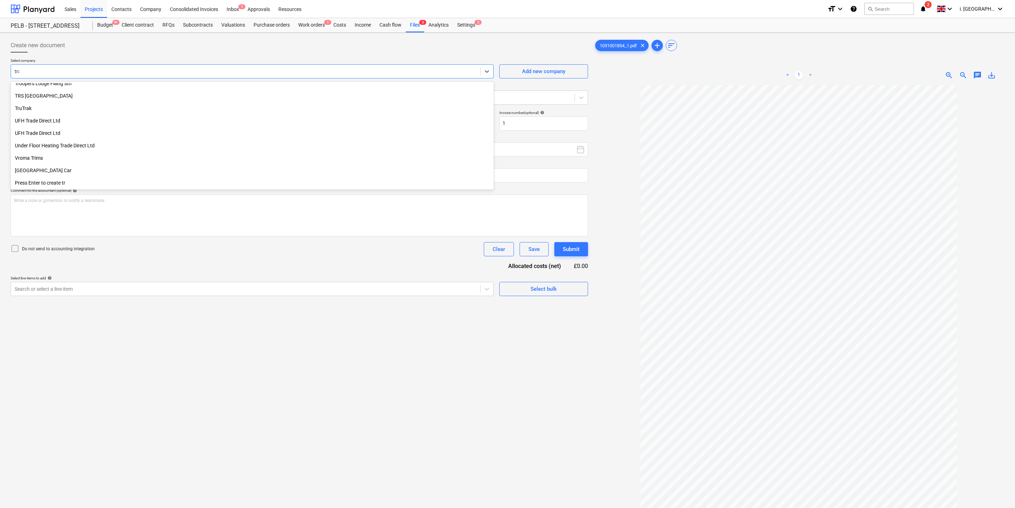
scroll to position [328, 0]
type input "trav"
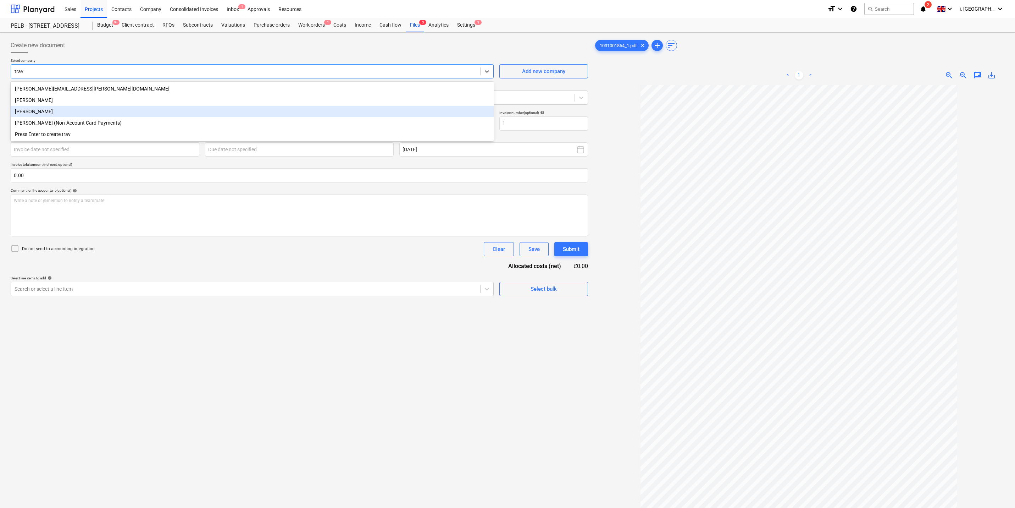
click at [161, 110] on div "[PERSON_NAME]" at bounding box center [252, 111] width 483 height 11
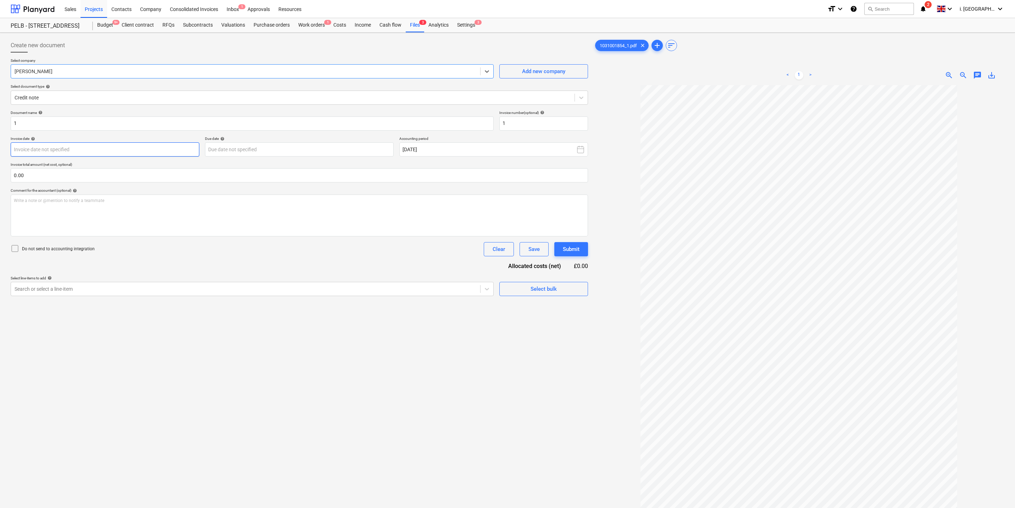
click at [137, 146] on body "Sales Projects Contacts Company Consolidated Invoices Inbox 1 Approvals Resourc…" at bounding box center [507, 254] width 1015 height 508
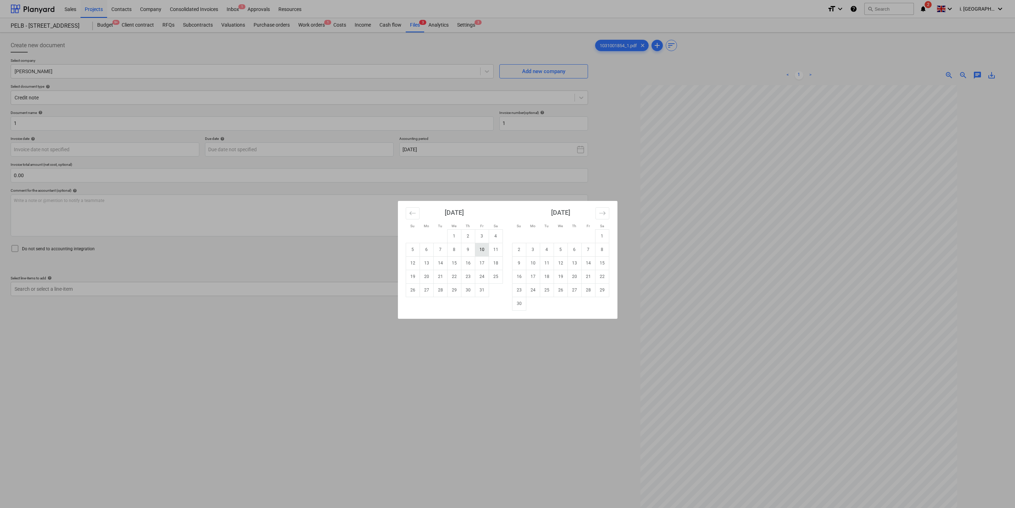
click at [485, 248] on td "10" at bounding box center [482, 249] width 14 height 13
type input "[DATE]"
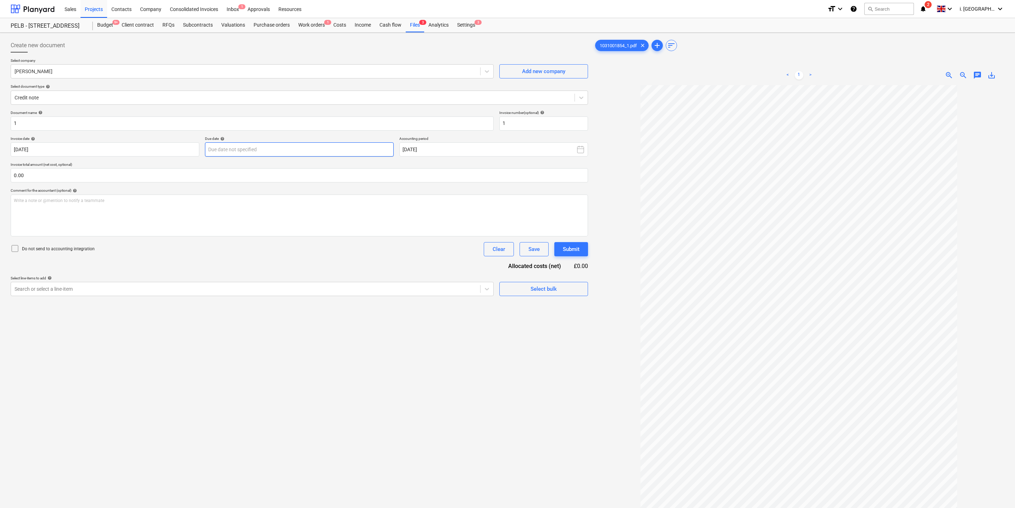
click at [345, 147] on body "Sales Projects Contacts Company Consolidated Invoices Inbox 1 Approvals Resourc…" at bounding box center [507, 254] width 1015 height 508
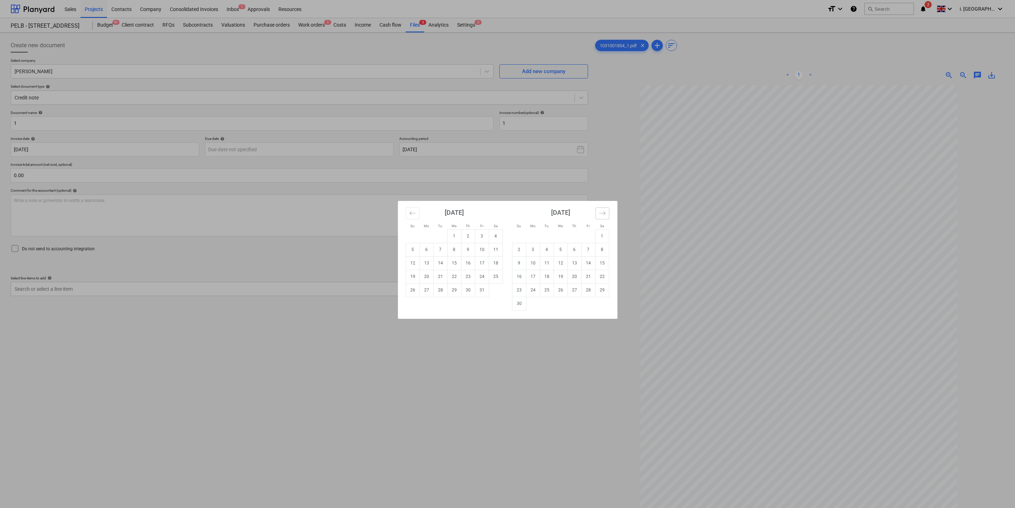
click at [602, 214] on icon "Move forward to switch to the next month." at bounding box center [602, 213] width 7 height 7
click at [535, 263] on td "15" at bounding box center [533, 262] width 14 height 13
type input "[DATE]"
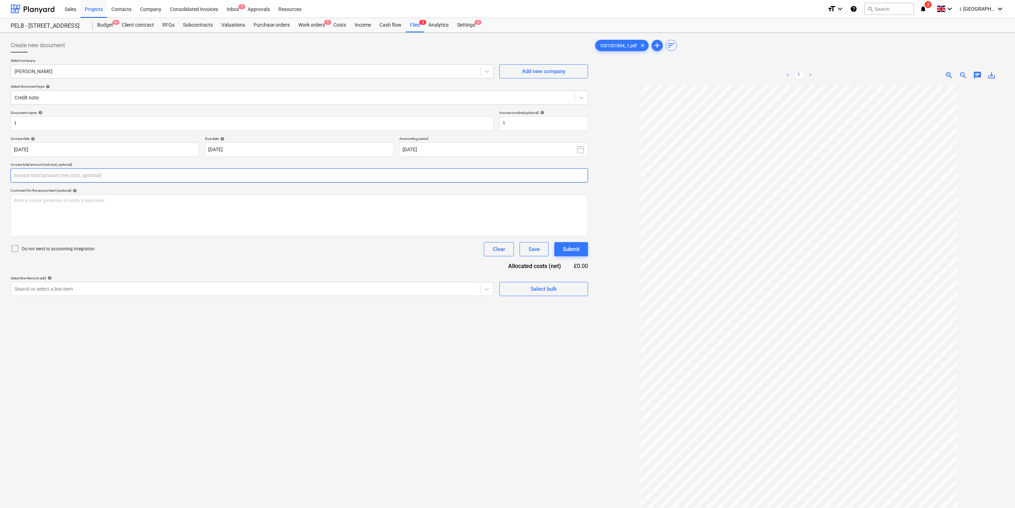
click at [84, 179] on input "text" at bounding box center [300, 175] width 578 height 14
type input "142.50"
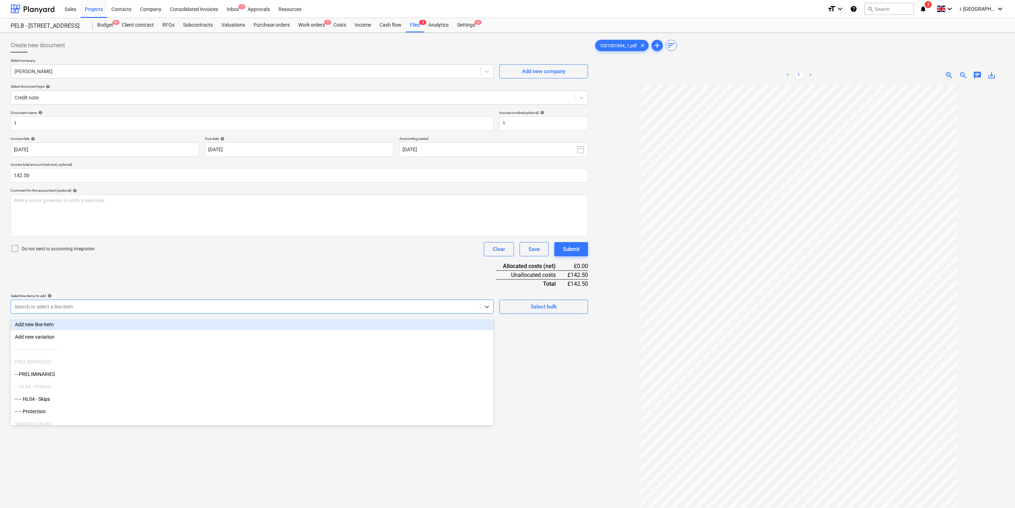
click at [148, 309] on div at bounding box center [246, 306] width 462 height 7
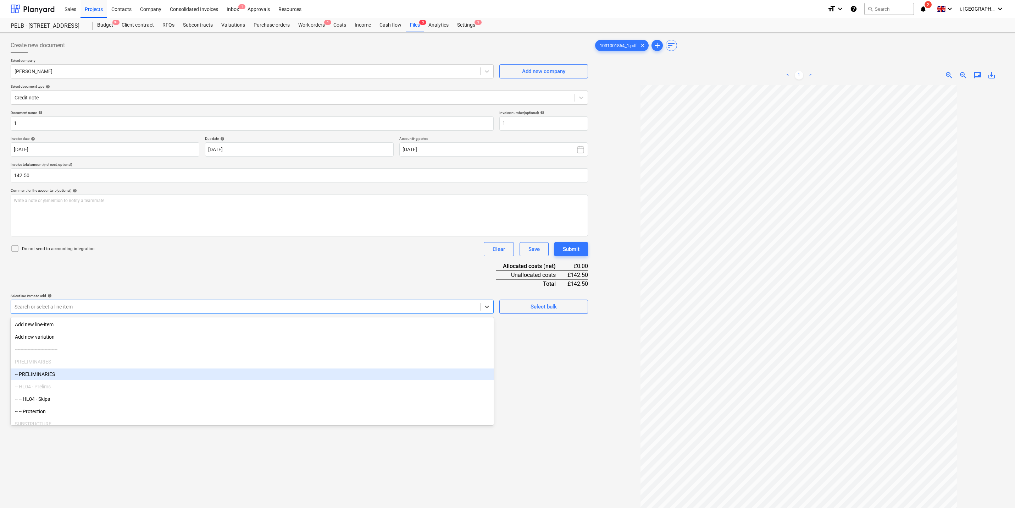
click at [155, 371] on div "-- PRELIMINARIES" at bounding box center [252, 373] width 483 height 11
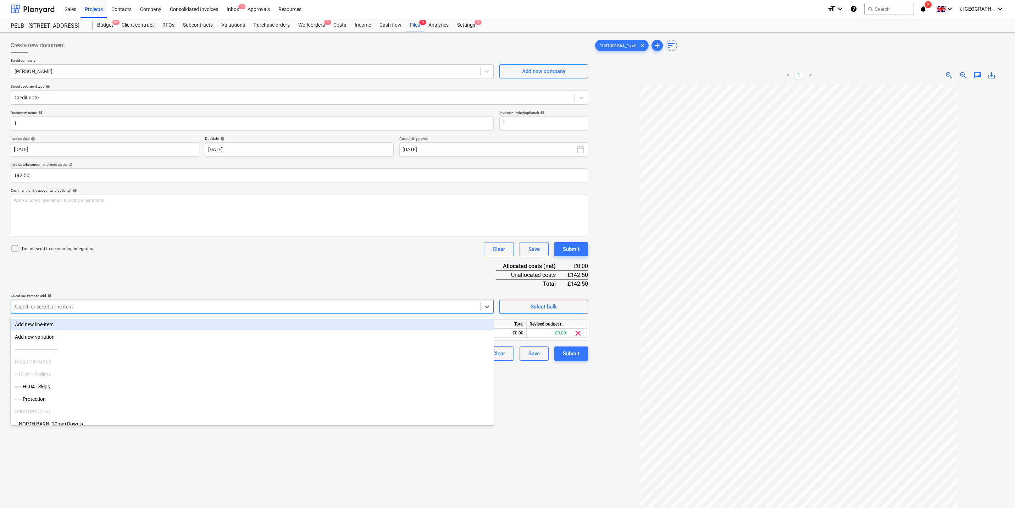
click at [583, 373] on div "Create new document Select company [PERSON_NAME] Add new company Select documen…" at bounding box center [299, 305] width 583 height 540
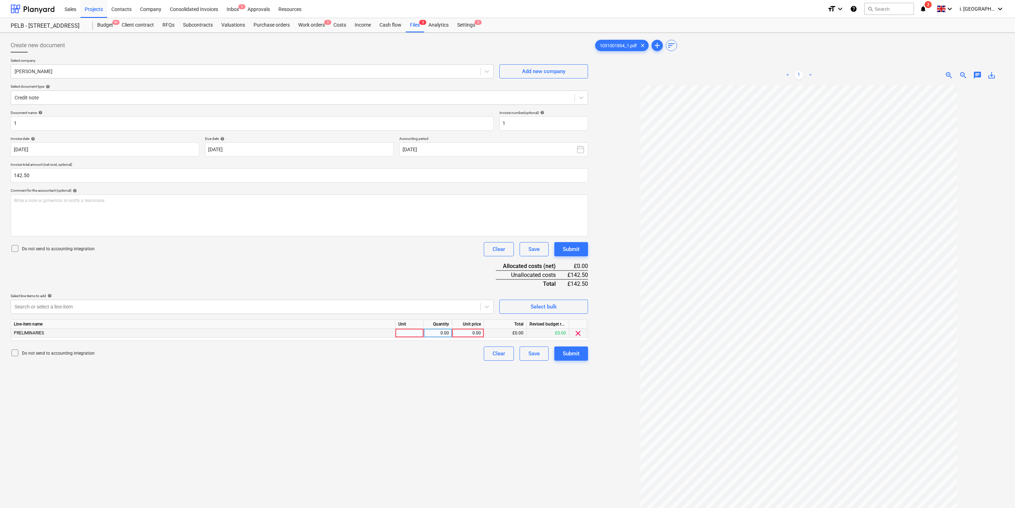
click at [420, 332] on div at bounding box center [410, 333] width 28 height 9
type input "1"
type input "142.50"
click at [570, 356] on div "Submit" at bounding box center [571, 353] width 17 height 9
click at [440, 334] on div "1.00" at bounding box center [438, 333] width 22 height 9
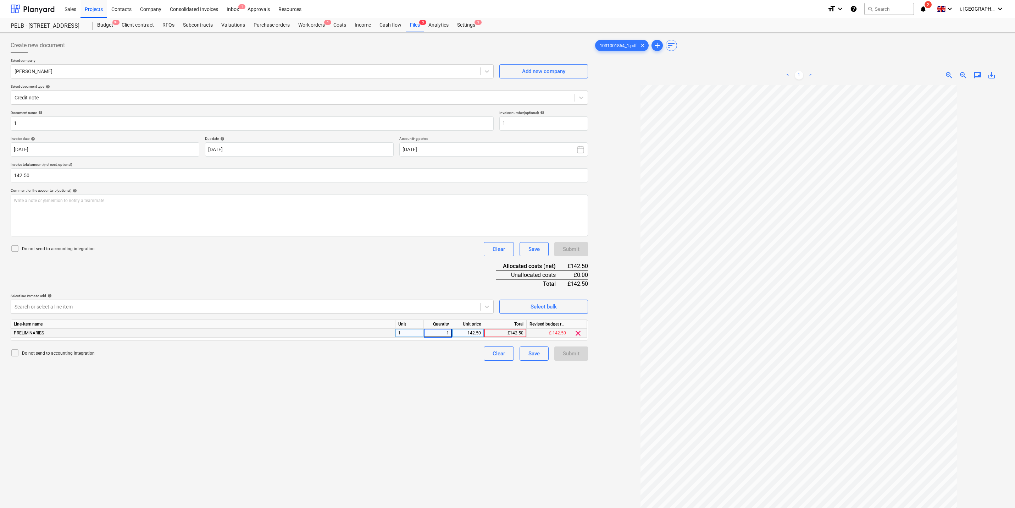
type input "-"
click at [441, 334] on div "1.00" at bounding box center [438, 333] width 22 height 9
type input "-1"
click at [572, 360] on button "Submit" at bounding box center [572, 353] width 34 height 14
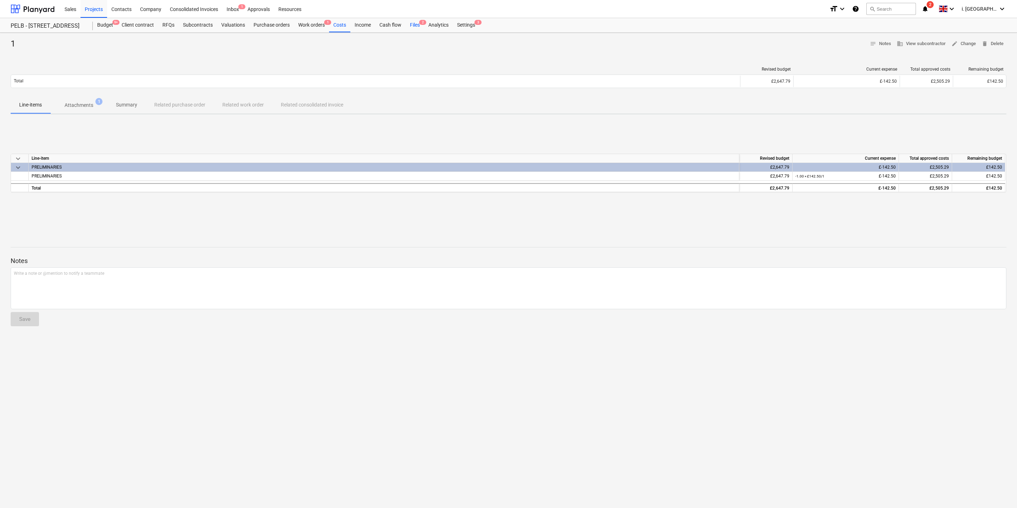
click at [416, 21] on div "Files 2" at bounding box center [415, 25] width 18 height 14
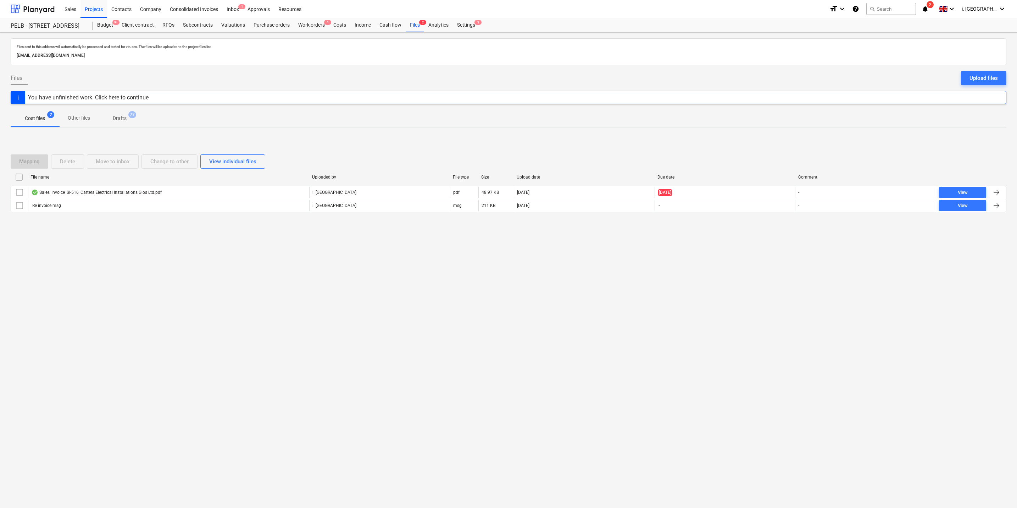
drag, startPoint x: 977, startPoint y: 77, endPoint x: 894, endPoint y: 83, distance: 83.2
click at [811, 77] on div "Upload files" at bounding box center [984, 77] width 28 height 9
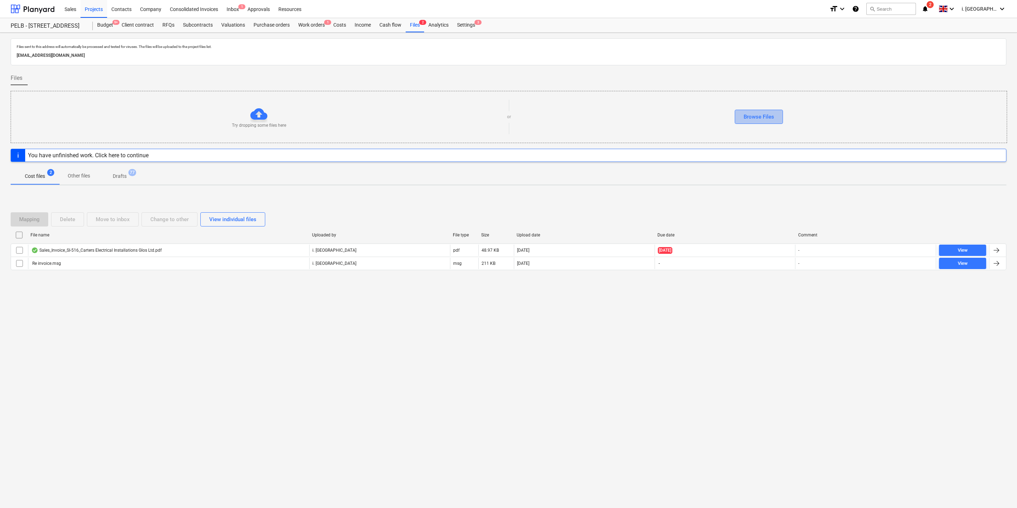
click at [752, 123] on button "Browse Files" at bounding box center [759, 117] width 48 height 14
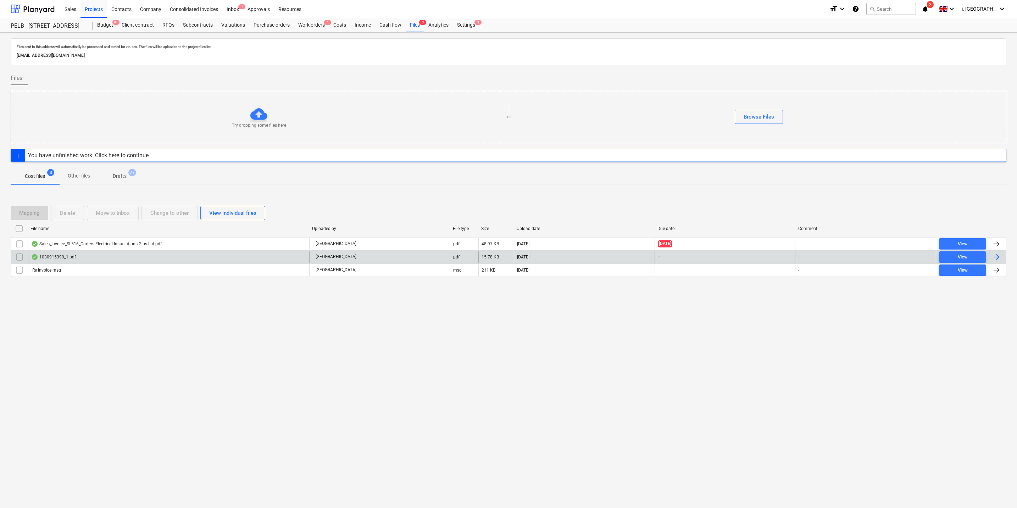
click at [60, 258] on div "1030915399_1.pdf" at bounding box center [53, 257] width 45 height 6
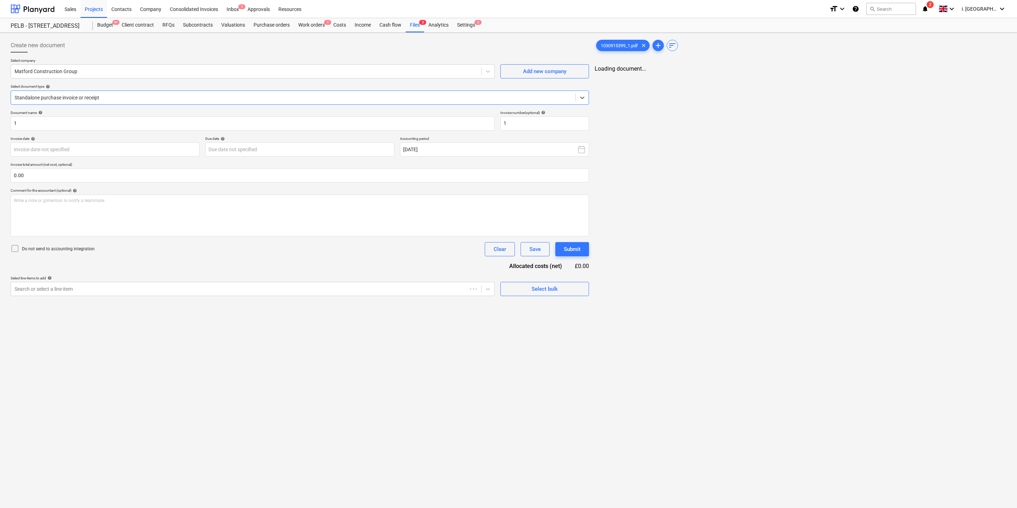
type input "1"
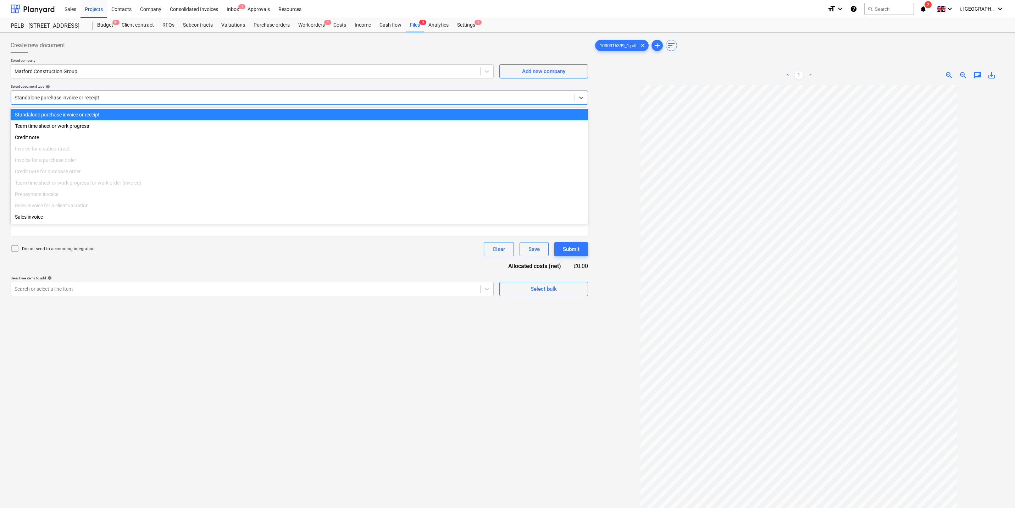
click at [112, 98] on div at bounding box center [293, 97] width 557 height 7
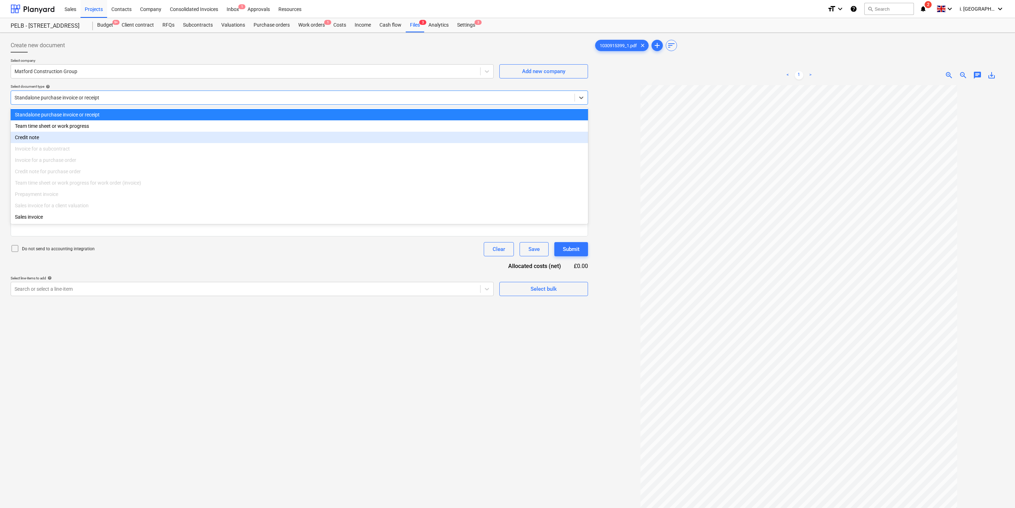
click at [117, 138] on div "Credit note" at bounding box center [300, 137] width 578 height 11
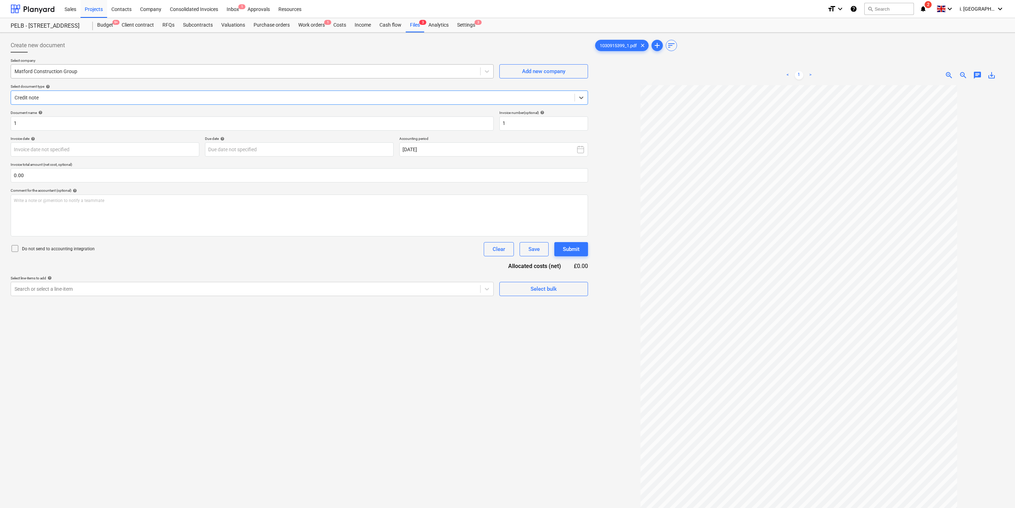
click at [137, 66] on div "Matford Construction Group" at bounding box center [245, 71] width 469 height 10
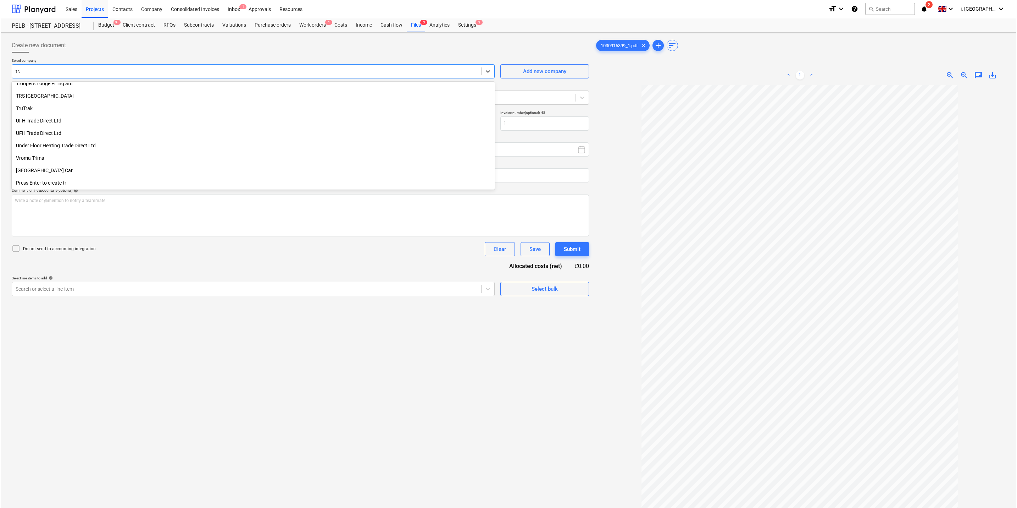
scroll to position [328, 0]
type input "trav"
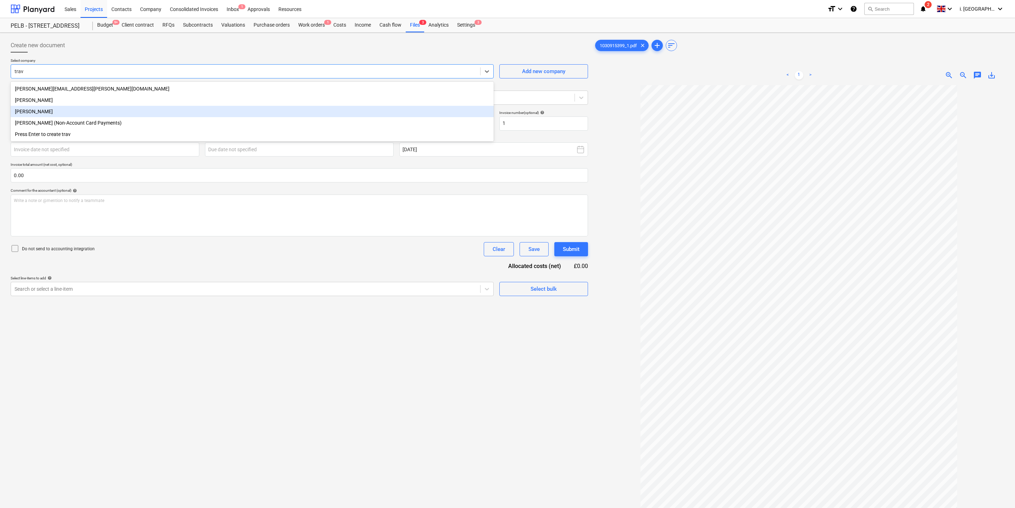
click at [135, 110] on div "[PERSON_NAME]" at bounding box center [252, 111] width 483 height 11
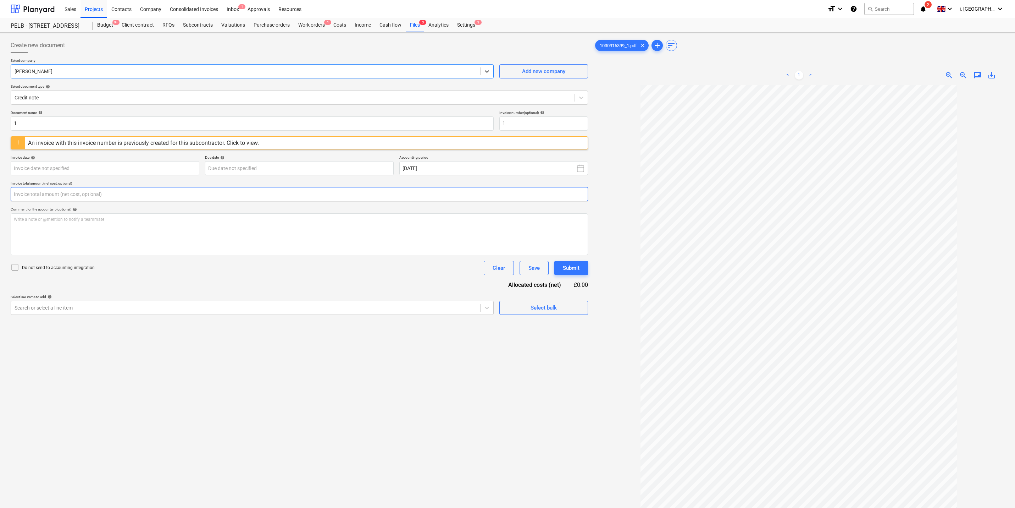
click at [199, 196] on input "text" at bounding box center [300, 194] width 578 height 14
type input "0.00"
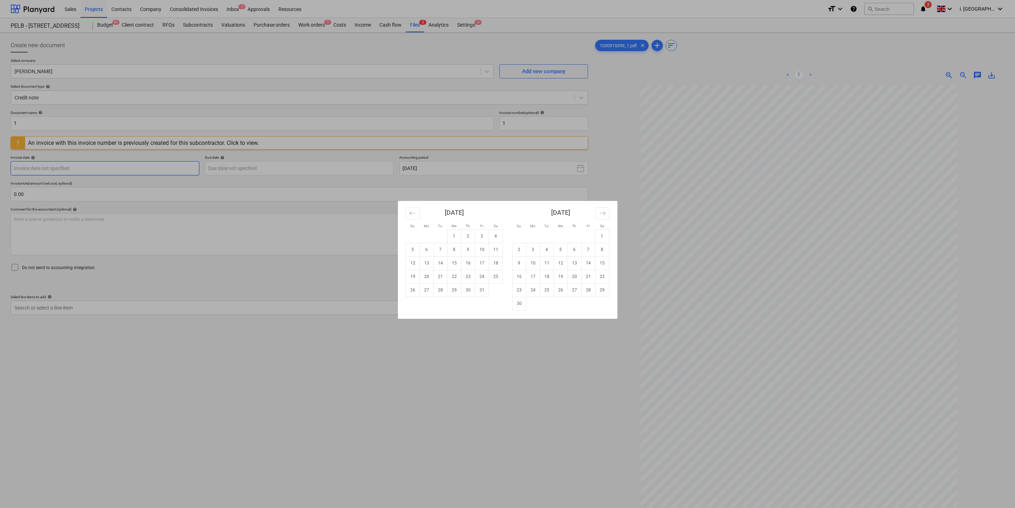
click at [153, 163] on body "Sales Projects Contacts Company Consolidated Invoices Inbox 1 Approvals Resourc…" at bounding box center [507, 254] width 1015 height 508
click at [465, 251] on td "9" at bounding box center [468, 249] width 14 height 13
type input "[DATE]"
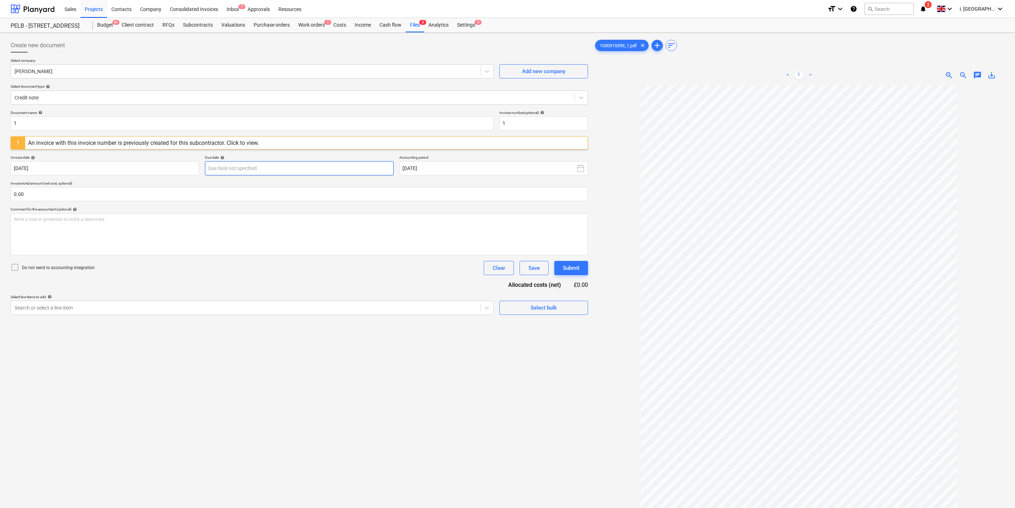
click at [259, 169] on body "Sales Projects Contacts Company Consolidated Invoices Inbox 1 Approvals Resourc…" at bounding box center [507, 254] width 1015 height 508
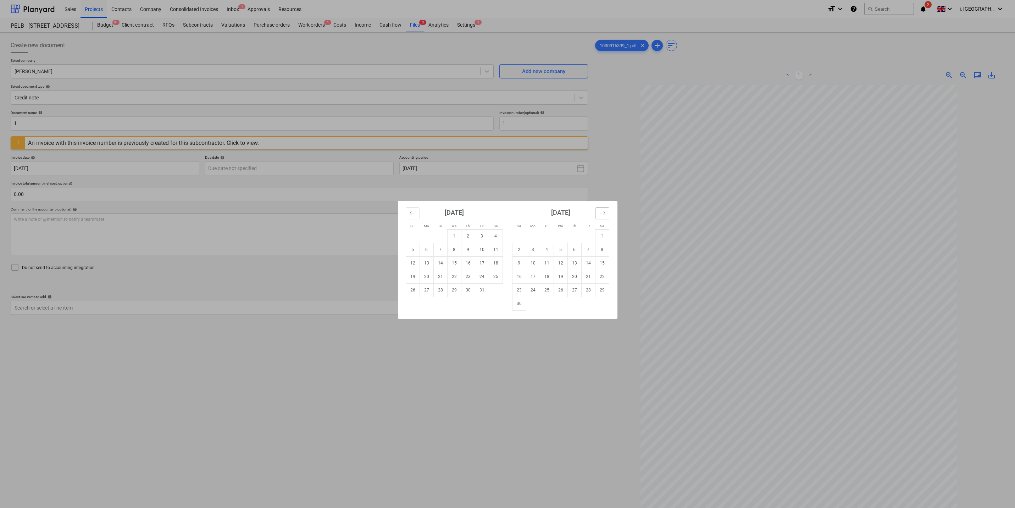
click at [599, 209] on button "Move forward to switch to the next month." at bounding box center [603, 213] width 14 height 12
click at [694, 216] on div "Su Mo Tu We Th Fr Sa Su Mo Tu We Th Fr Sa [DATE] 1 2 3 4 5 6 7 8 9 10 11 12 13 …" at bounding box center [507, 254] width 1015 height 508
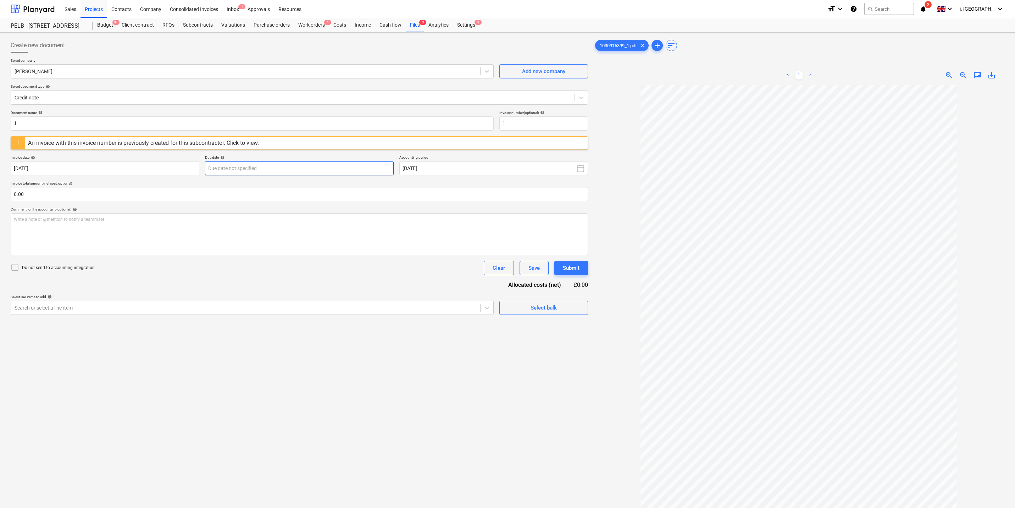
click at [214, 166] on body "Sales Projects Contacts Company Consolidated Invoices Inbox 1 Approvals Resourc…" at bounding box center [507, 254] width 1015 height 508
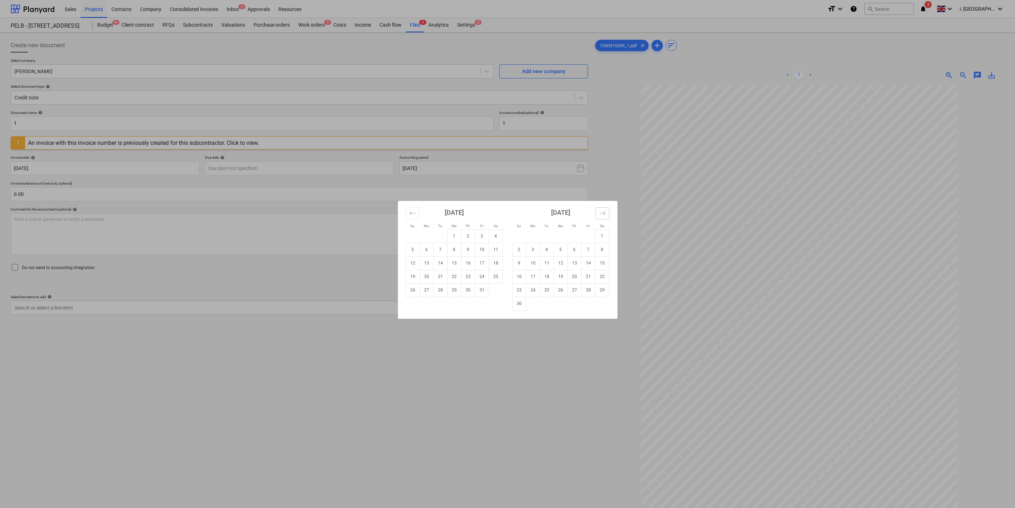
click at [601, 215] on icon "Move forward to switch to the next month." at bounding box center [602, 213] width 7 height 7
click at [535, 261] on td "15" at bounding box center [533, 262] width 14 height 13
type input "[DATE]"
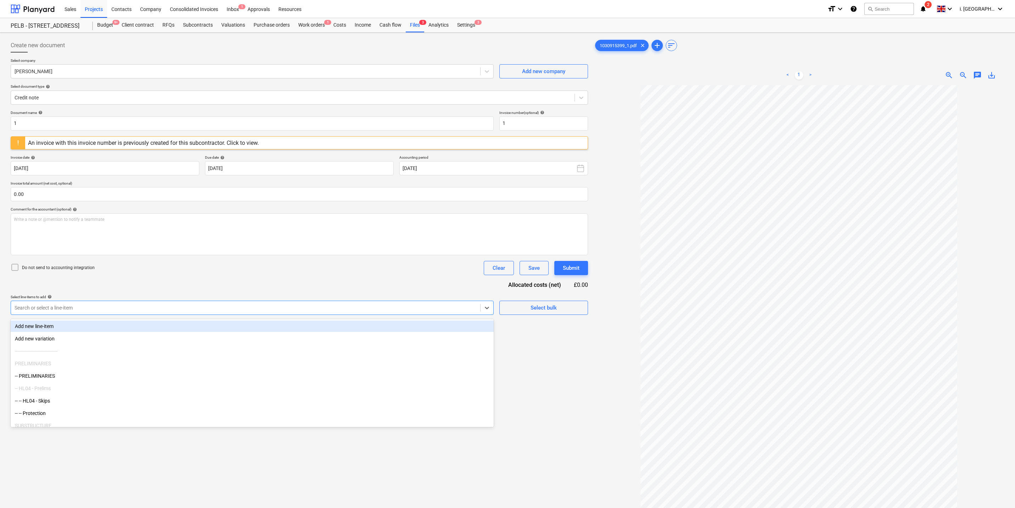
click at [327, 303] on div "Search or select a line-item" at bounding box center [245, 308] width 469 height 10
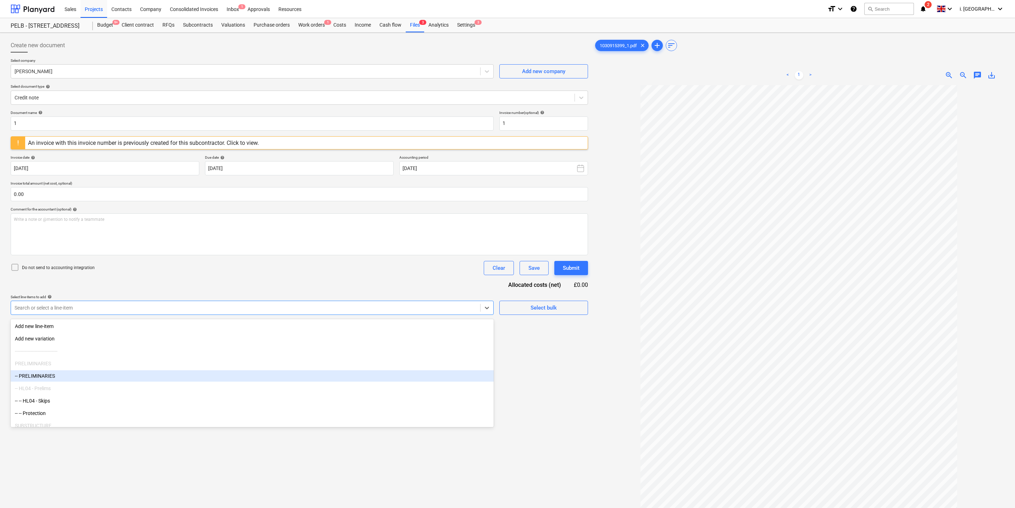
click at [304, 374] on div "-- PRELIMINARIES" at bounding box center [252, 375] width 483 height 11
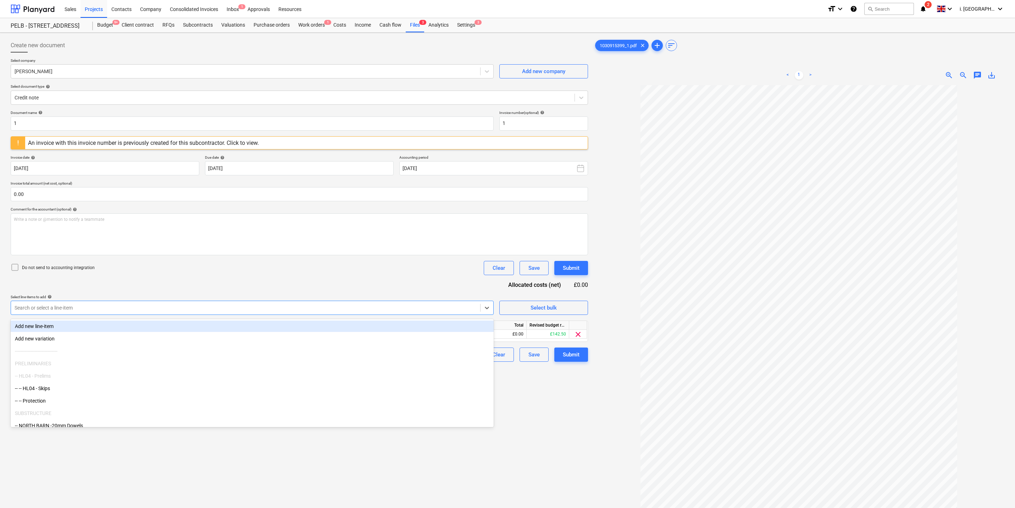
drag, startPoint x: 519, startPoint y: 391, endPoint x: 479, endPoint y: 380, distance: 41.2
click at [519, 392] on div "Create new document Select company [PERSON_NAME] Add new company Select documen…" at bounding box center [299, 305] width 583 height 540
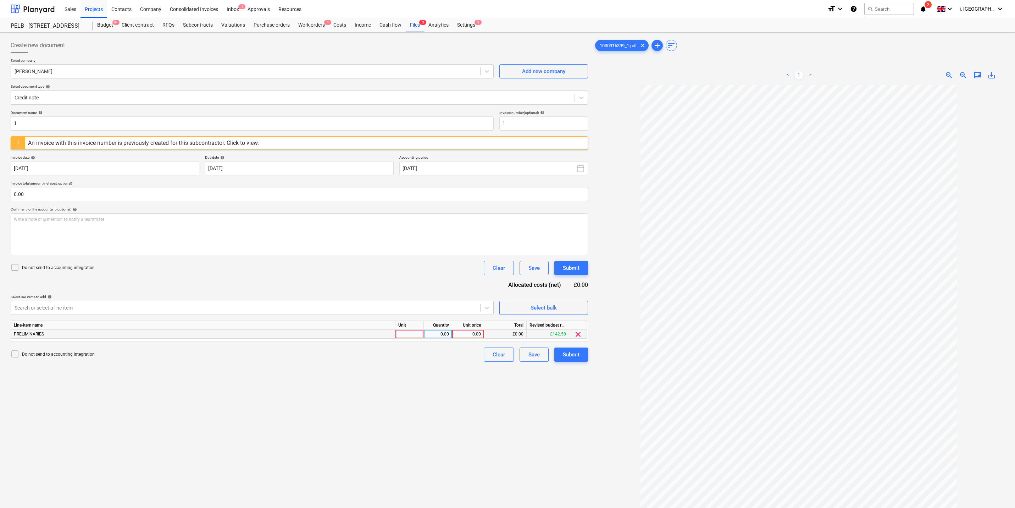
click at [410, 335] on div at bounding box center [410, 334] width 28 height 9
type input "1"
click at [442, 331] on div "0.00" at bounding box center [438, 334] width 22 height 9
type input "1"
click at [456, 336] on div "0.00" at bounding box center [468, 334] width 26 height 9
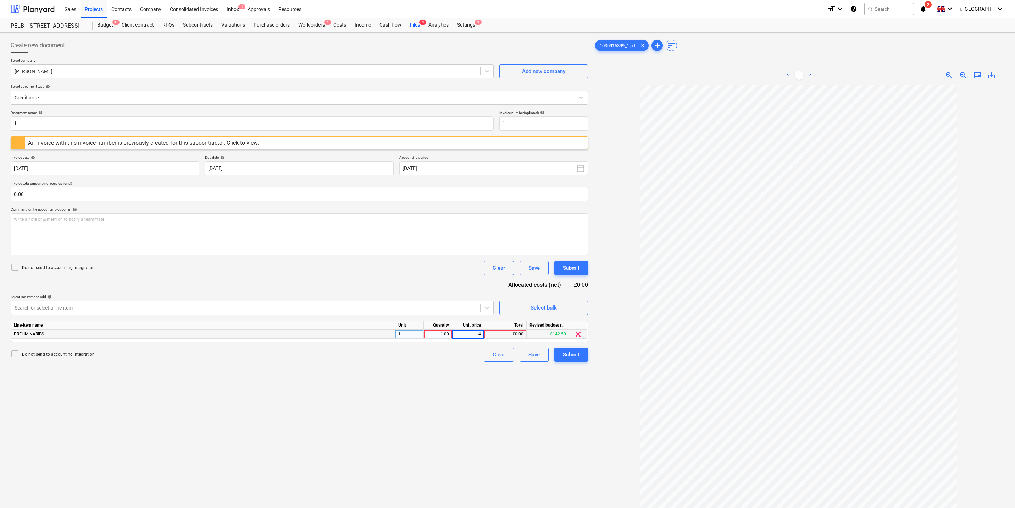
type input "-40"
click at [526, 417] on div "Create new document Select company [PERSON_NAME] Add new company Select documen…" at bounding box center [299, 305] width 583 height 540
drag, startPoint x: 111, startPoint y: 120, endPoint x: -101, endPoint y: 117, distance: 211.5
click at [0, 117] on html "Sales Projects Contacts Company Consolidated Invoices Inbox 1 Approvals Resourc…" at bounding box center [507, 254] width 1015 height 508
drag, startPoint x: 142, startPoint y: 123, endPoint x: -22, endPoint y: 117, distance: 164.4
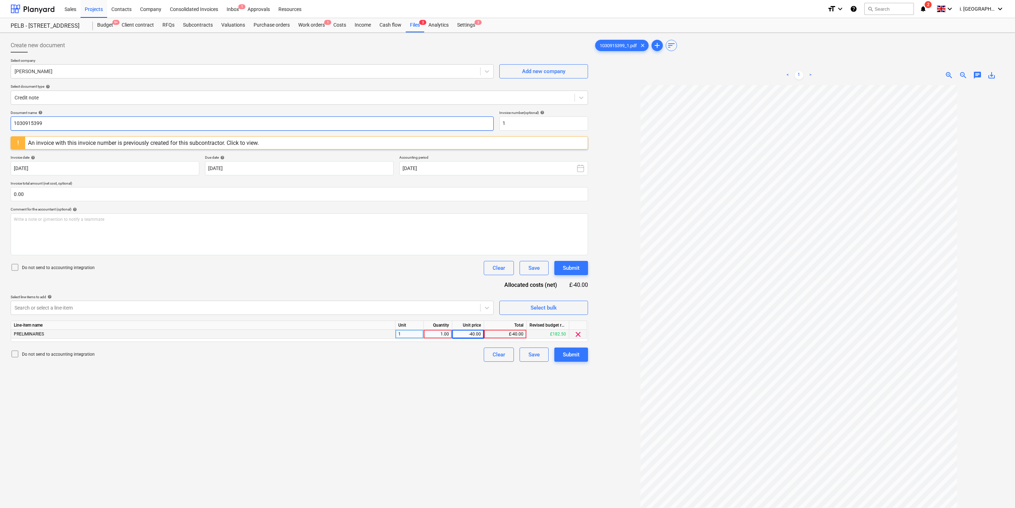
click at [0, 117] on html "Sales Projects Contacts Company Consolidated Invoices Inbox 1 Approvals Resourc…" at bounding box center [507, 254] width 1015 height 508
type input "1030915399"
click at [560, 128] on input "1" at bounding box center [544, 123] width 89 height 14
drag, startPoint x: 523, startPoint y: 124, endPoint x: 434, endPoint y: 121, distance: 89.4
click at [434, 121] on div "Document name help 1030915399 Invoice number (optional) help 1" at bounding box center [300, 120] width 578 height 20
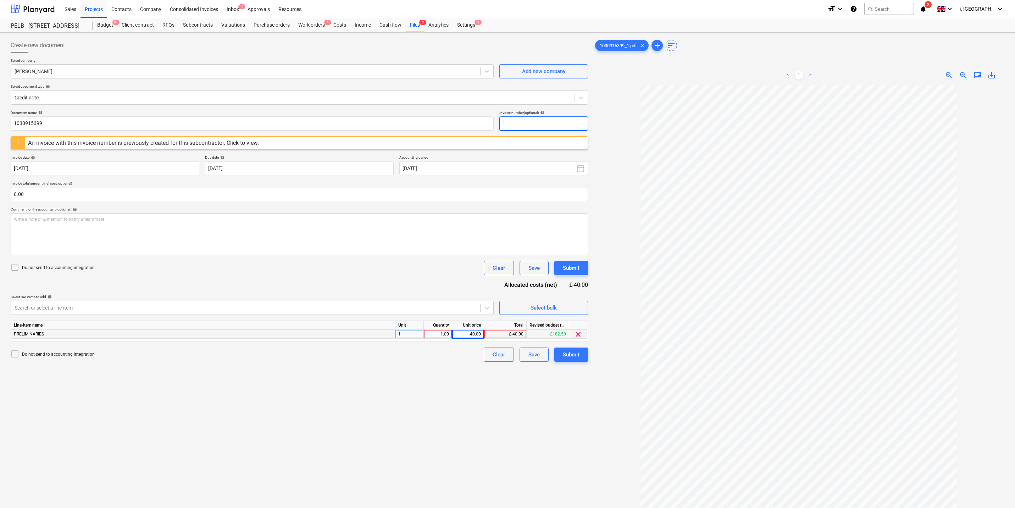
paste input "030915399"
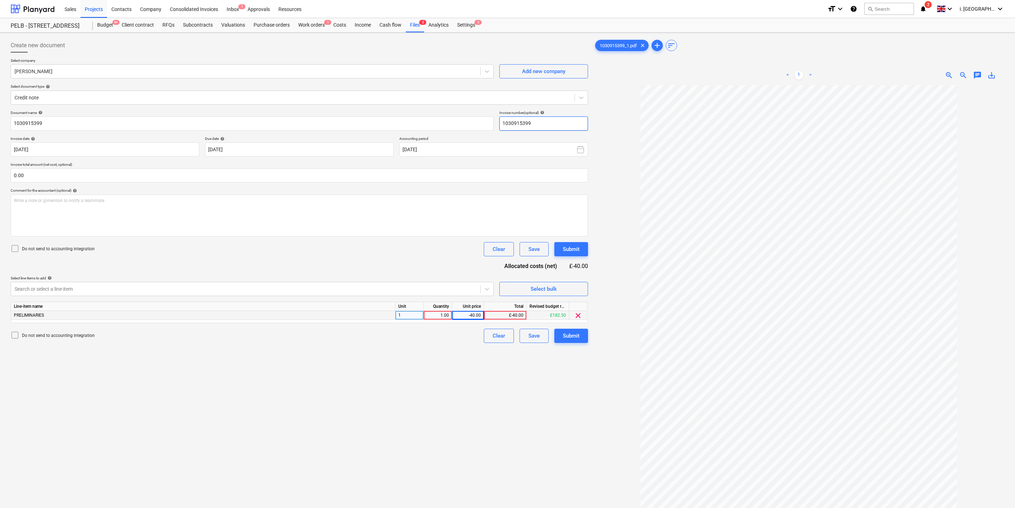
type input "1030915399"
click at [439, 319] on div "1.00" at bounding box center [438, 315] width 22 height 9
type input "-1"
click at [467, 318] on div "-40.00" at bounding box center [468, 315] width 26 height 9
type input "40"
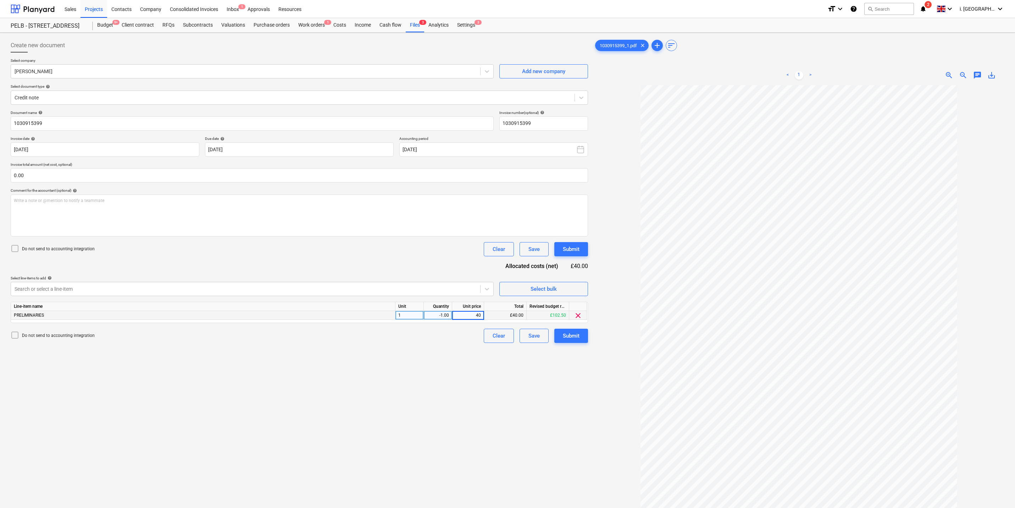
click at [467, 379] on div "Create new document Select company [PERSON_NAME] Add new company Select documen…" at bounding box center [299, 305] width 583 height 540
click at [570, 339] on div "Submit" at bounding box center [571, 335] width 17 height 9
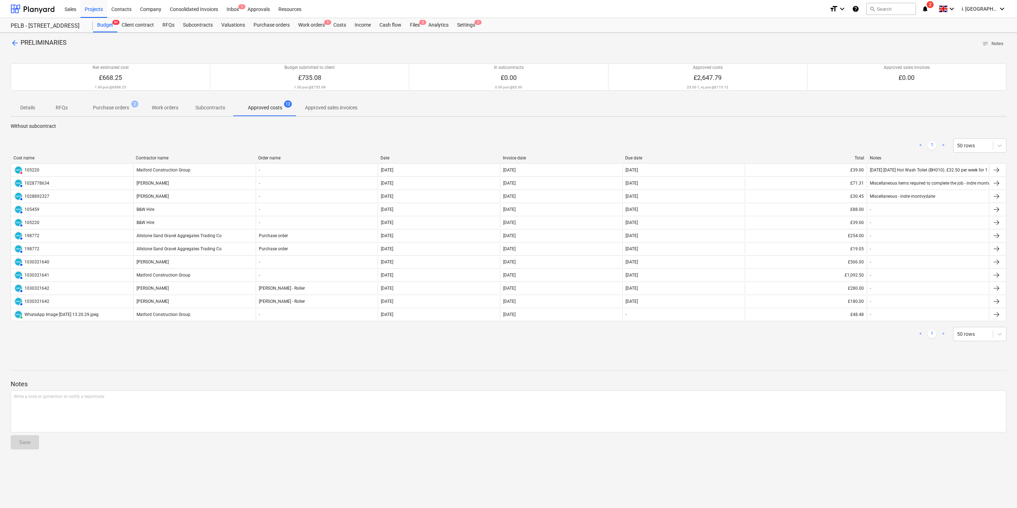
click at [114, 106] on p "Purchase orders" at bounding box center [111, 107] width 36 height 7
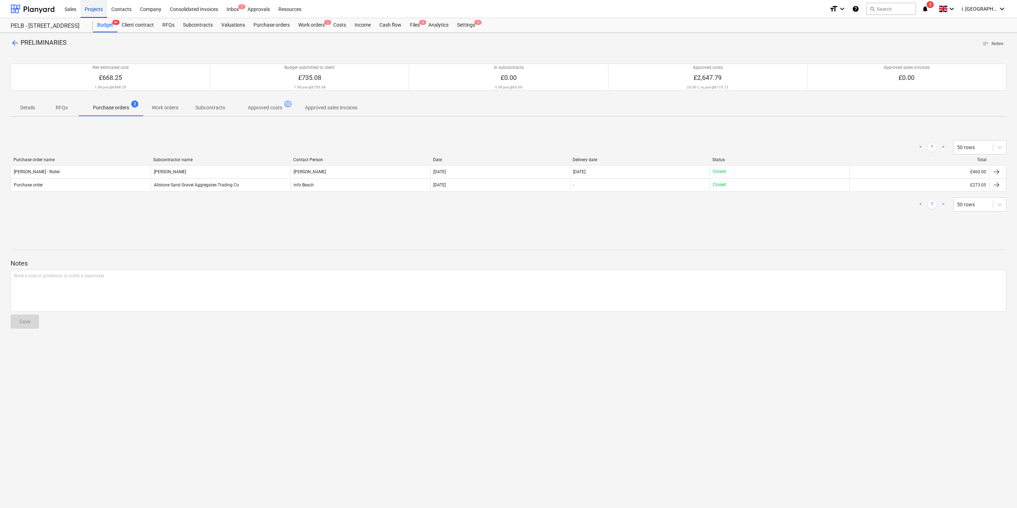
click at [97, 6] on div "Projects" at bounding box center [94, 9] width 27 height 18
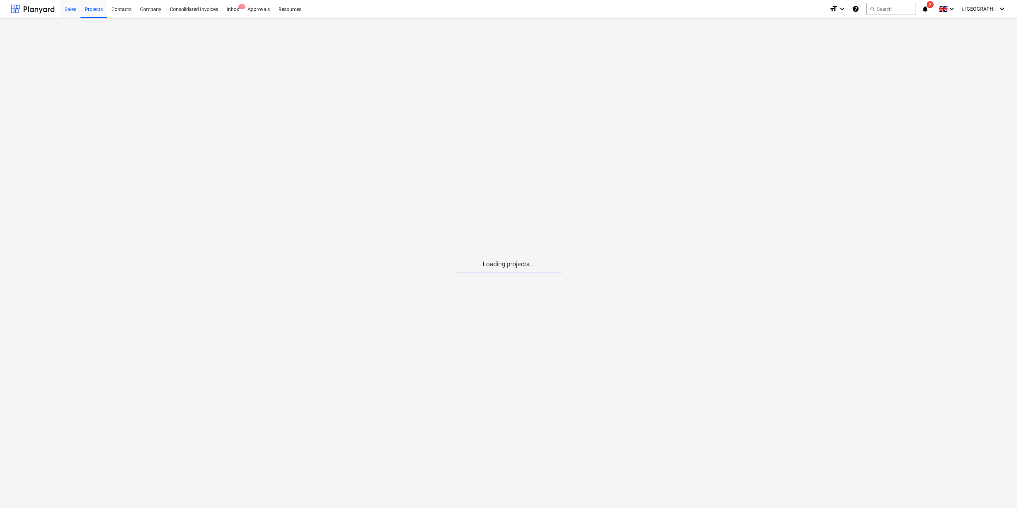
click at [73, 12] on div "Sales" at bounding box center [70, 9] width 20 height 18
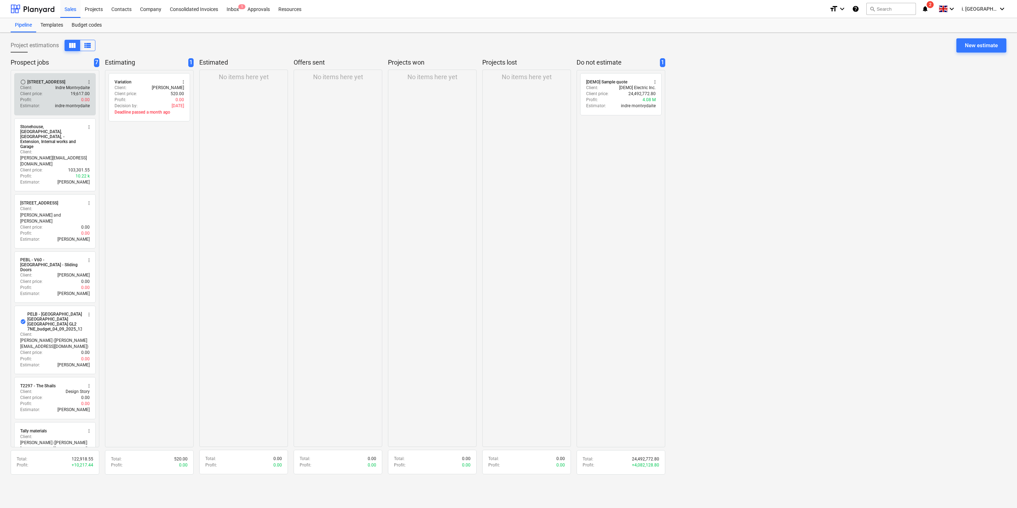
click at [37, 94] on p "Client price :" at bounding box center [31, 94] width 22 height 6
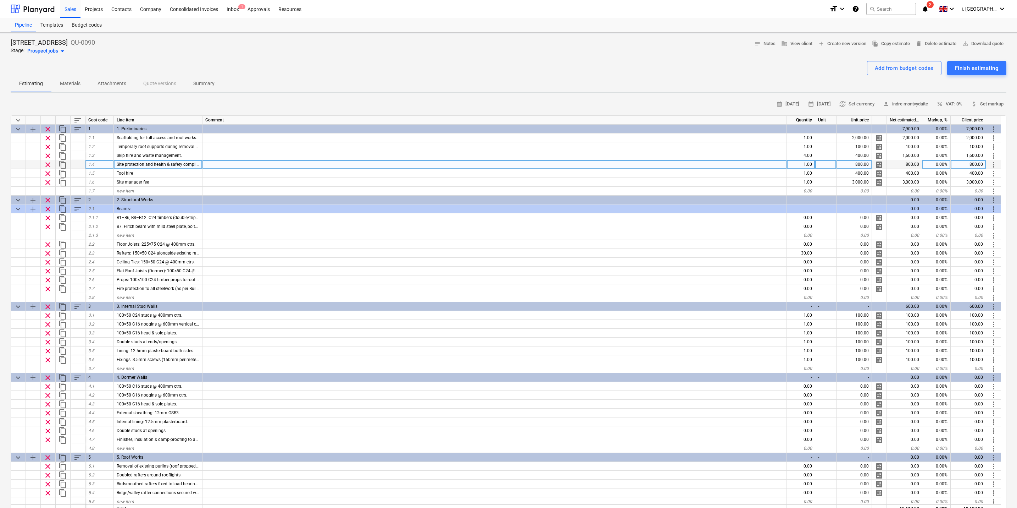
type textarea "x"
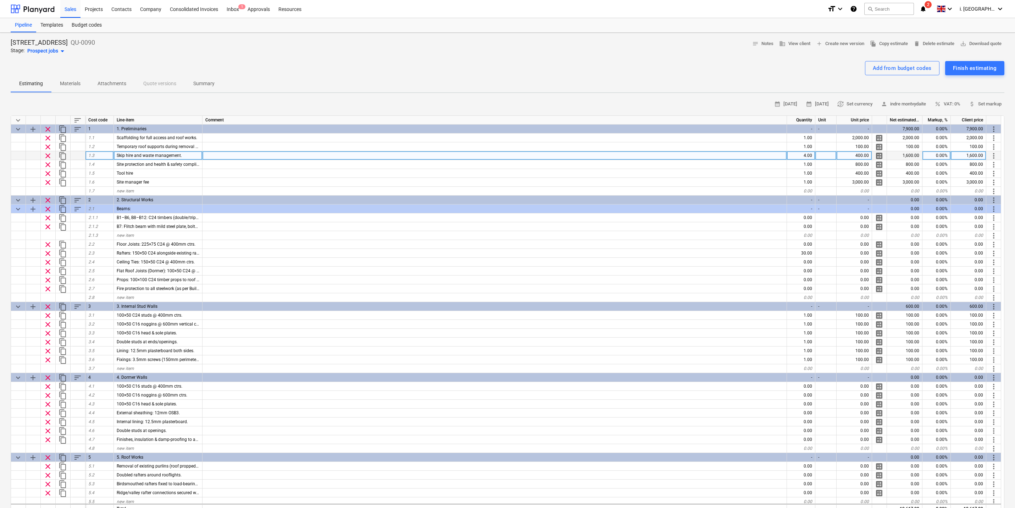
click at [812, 155] on div "4.00" at bounding box center [801, 155] width 28 height 9
type input "3"
click at [846, 158] on div "400.00" at bounding box center [854, 155] width 35 height 9
type textarea "x"
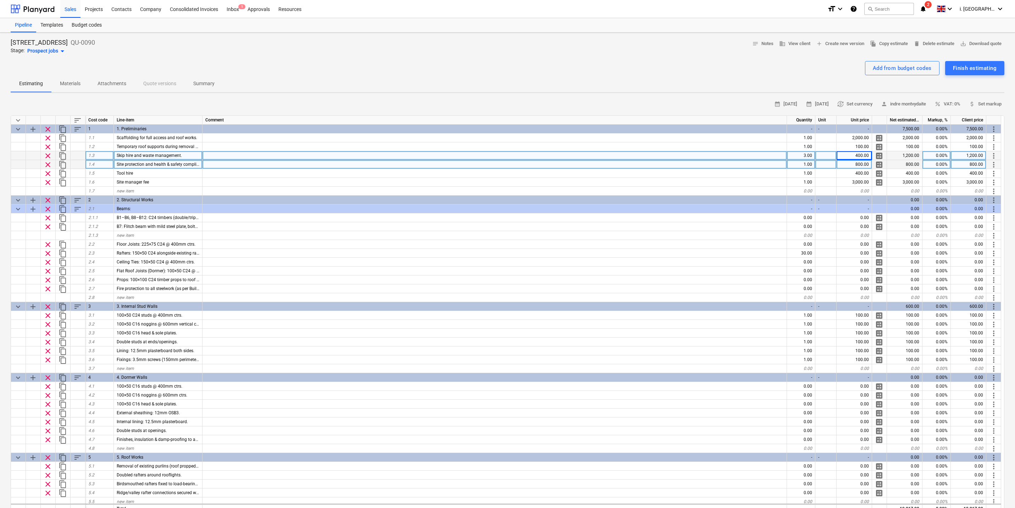
click at [850, 161] on div "800.00" at bounding box center [854, 164] width 35 height 9
type input "500"
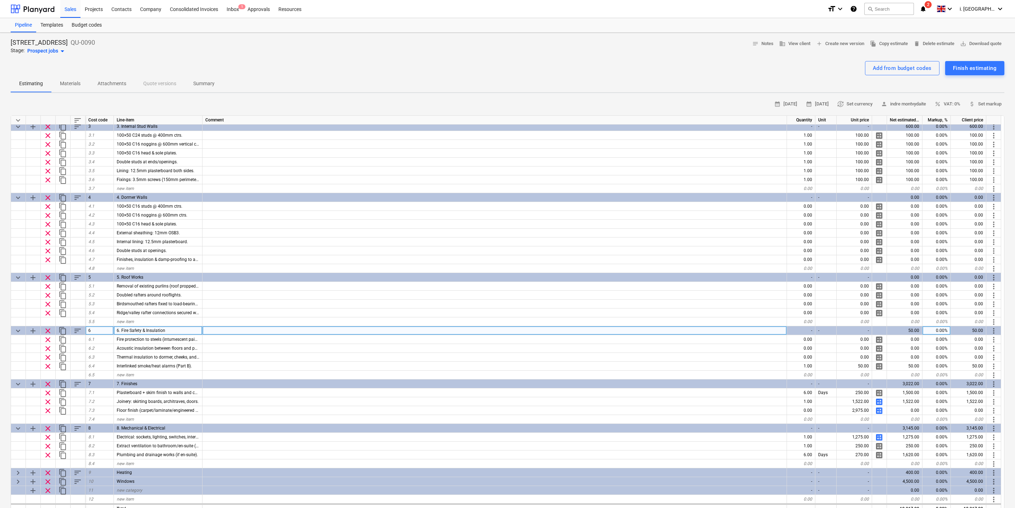
scroll to position [212, 0]
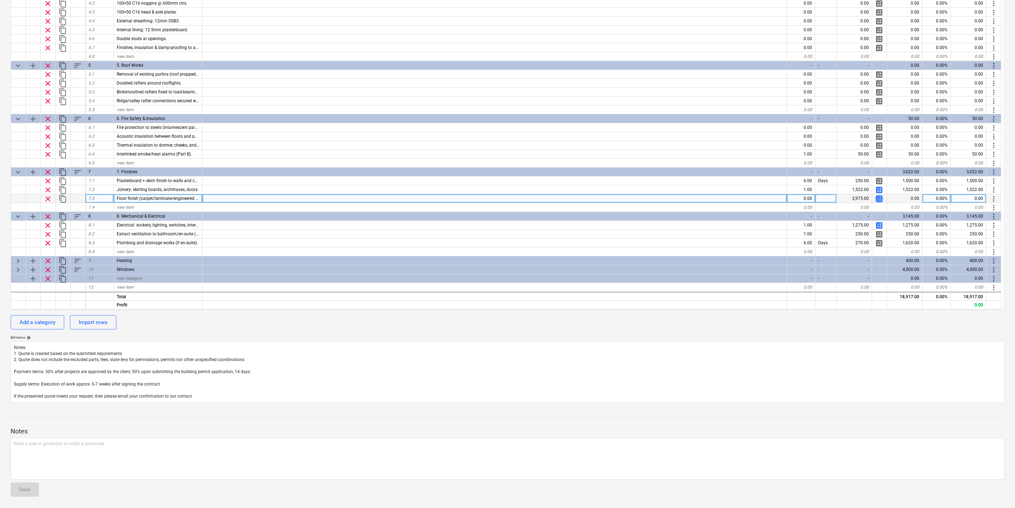
click at [878, 197] on span "calculate" at bounding box center [879, 198] width 9 height 9
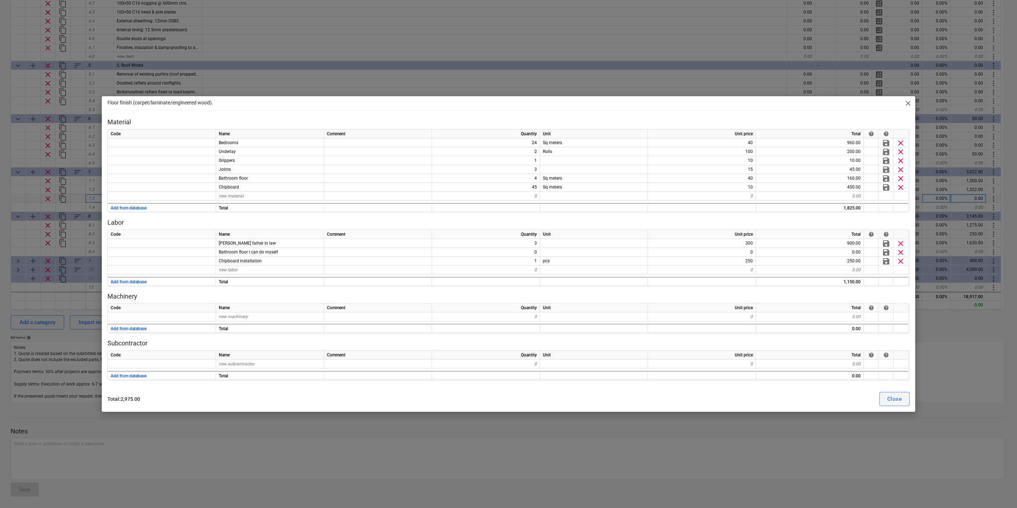
click at [903, 400] on button "Close" at bounding box center [895, 399] width 30 height 14
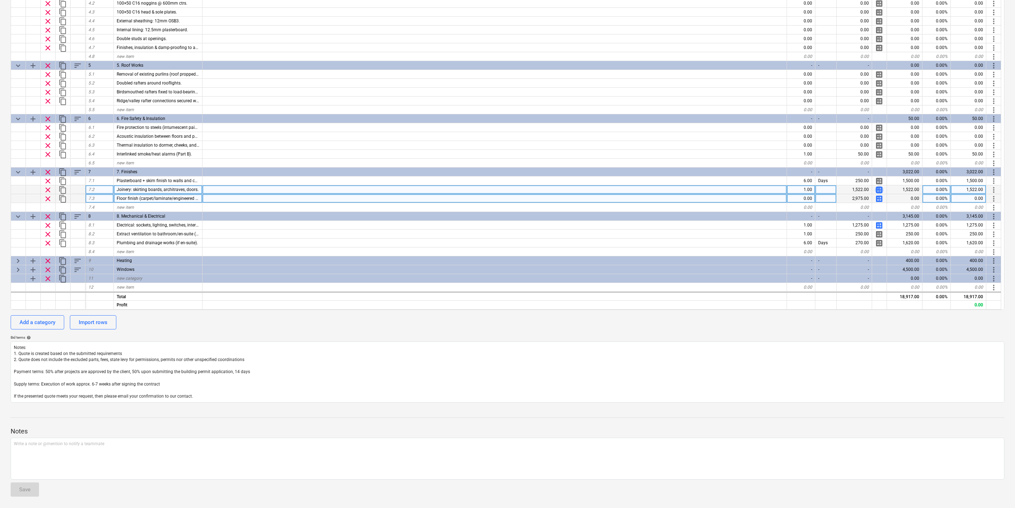
click at [878, 186] on span "calculate" at bounding box center [879, 190] width 9 height 9
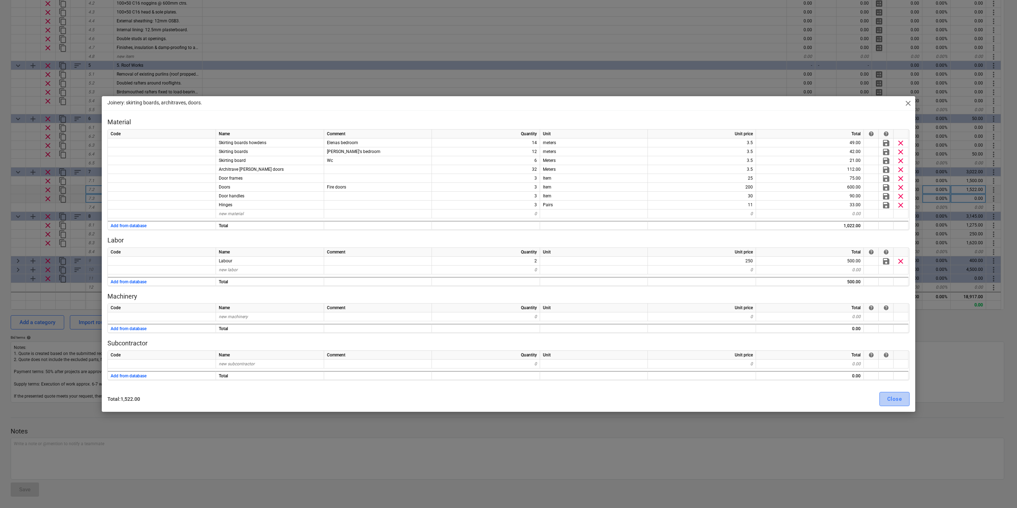
click at [903, 400] on button "Close" at bounding box center [895, 399] width 30 height 14
type textarea "x"
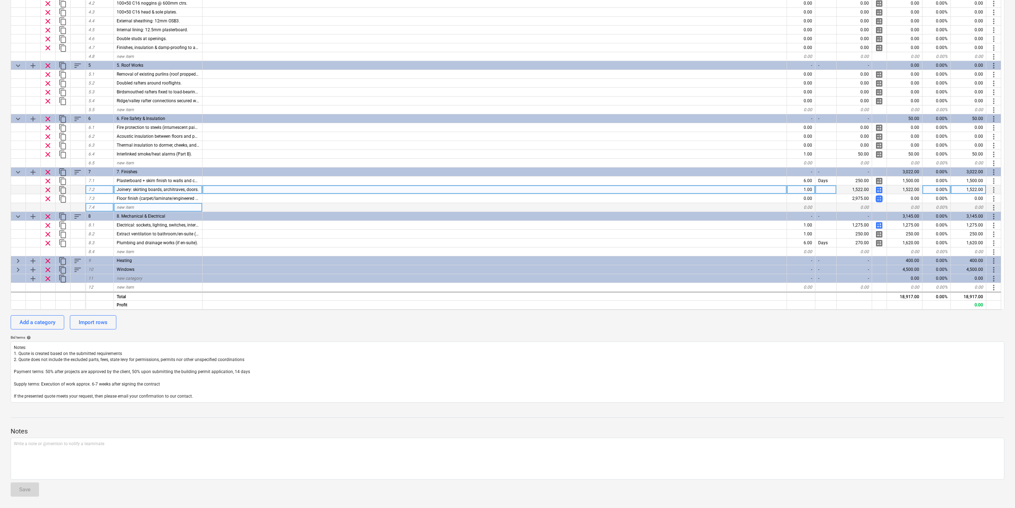
drag, startPoint x: 880, startPoint y: 197, endPoint x: 825, endPoint y: 205, distance: 55.5
click at [827, 205] on div "keyboard_arrow_down sort Cost code Line-item Comment Quantity Unit Unit price N…" at bounding box center [508, 107] width 994 height 406
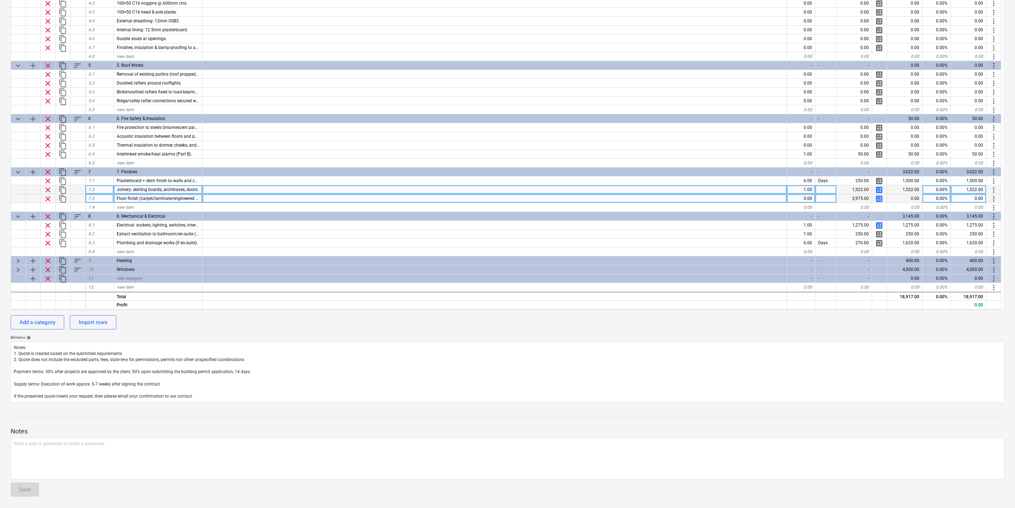
click at [799, 198] on div "0.00" at bounding box center [801, 198] width 28 height 9
type input "1"
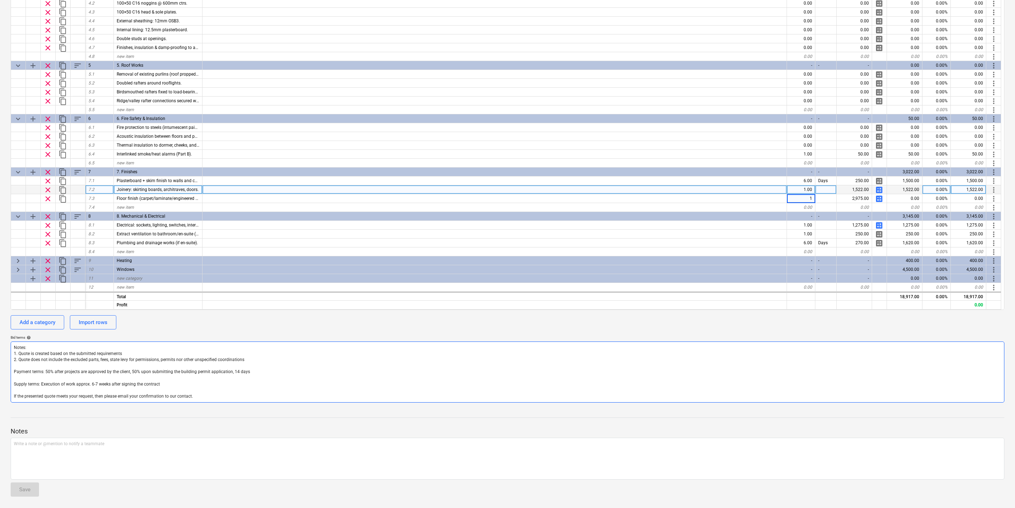
click at [772, 345] on div "Bid terms help Notes: 1. Quote is created based on the submitted requirements 2…" at bounding box center [508, 368] width 994 height 67
type textarea "x"
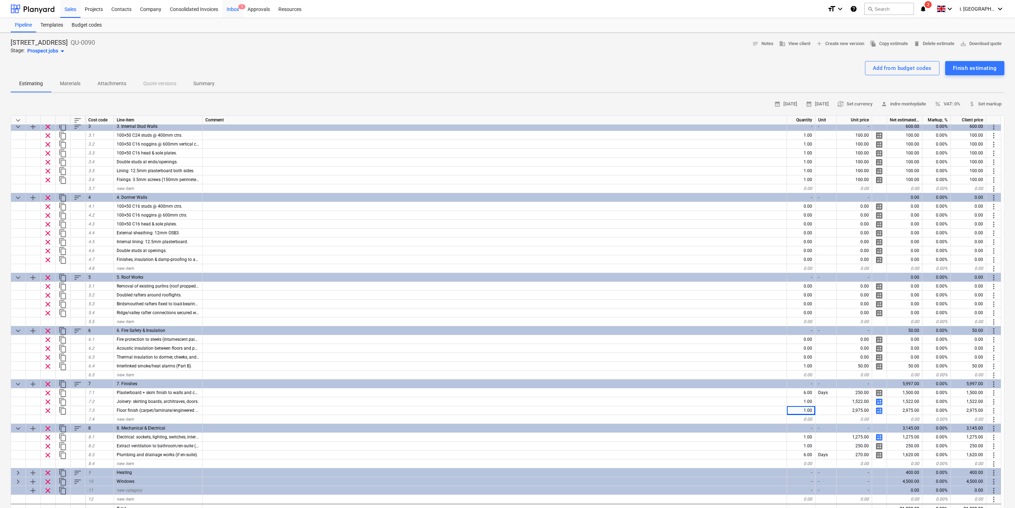
click at [239, 5] on span "1" at bounding box center [241, 6] width 7 height 5
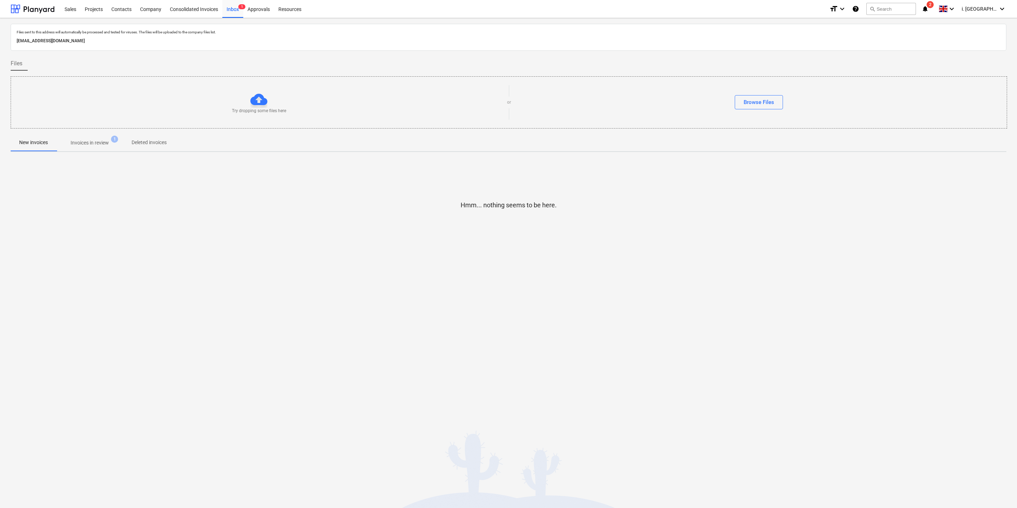
click at [104, 147] on span "Invoices in review 1" at bounding box center [89, 142] width 67 height 13
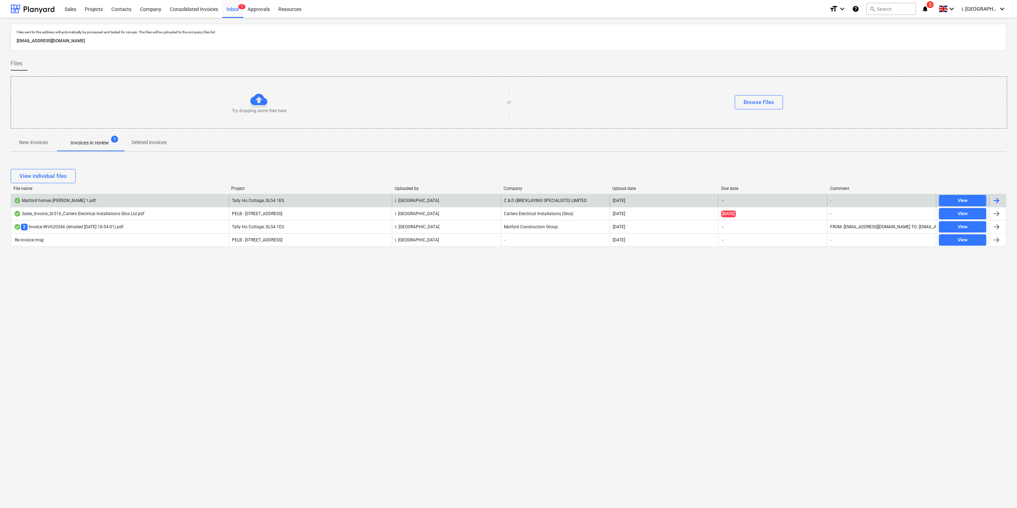
click at [58, 203] on div "Matford homes [PERSON_NAME] 1.pdf" at bounding box center [55, 201] width 82 height 6
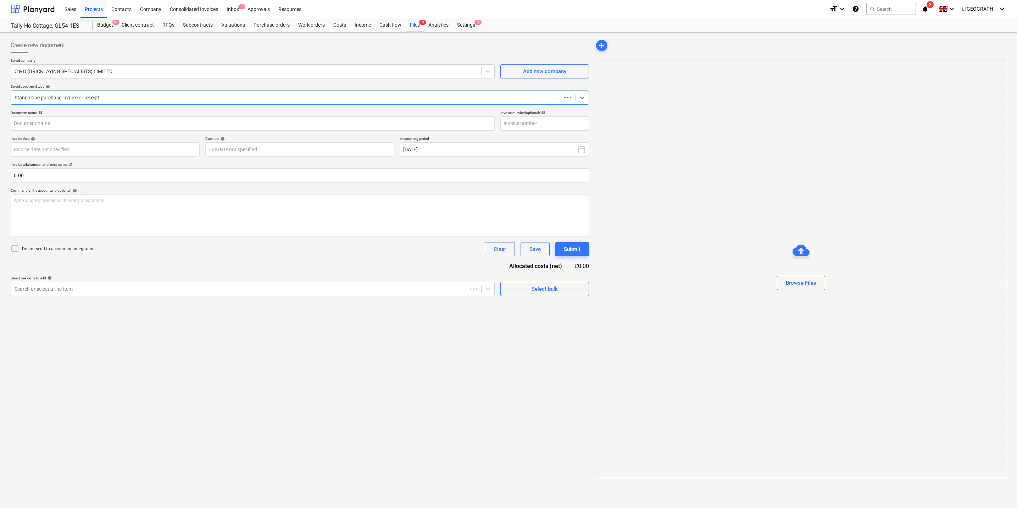
type input "01285"
click at [406, 26] on div "Files 3" at bounding box center [415, 25] width 18 height 14
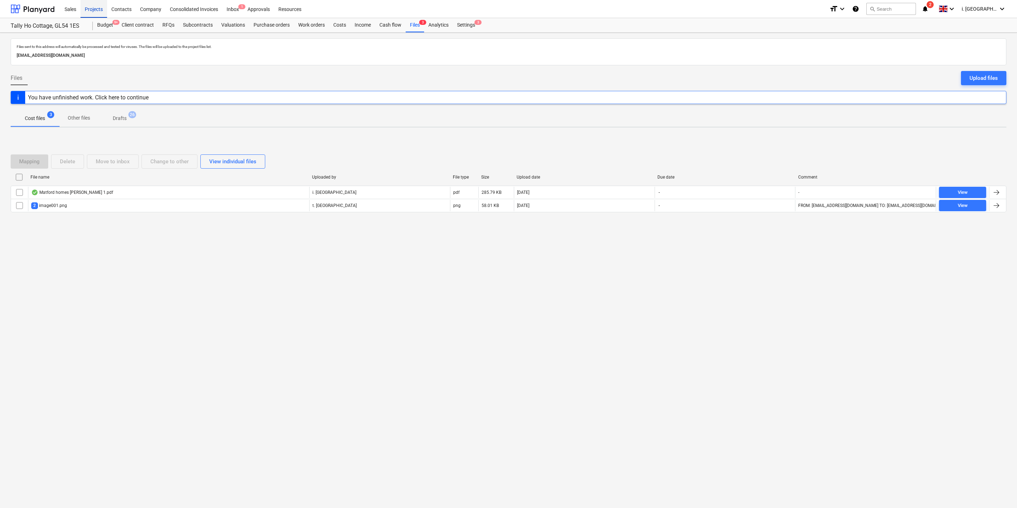
click at [100, 14] on div "Projects" at bounding box center [94, 9] width 27 height 18
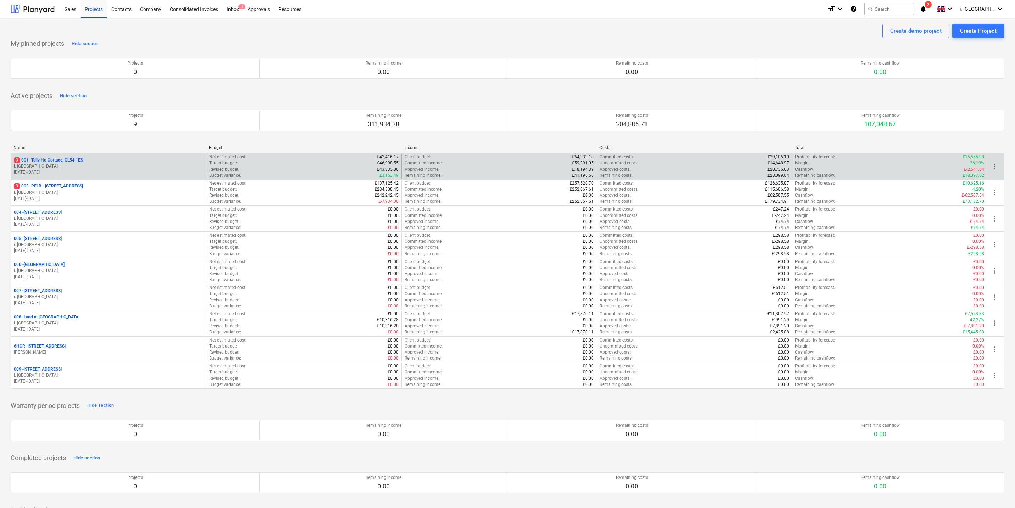
click at [55, 163] on p "3 001 - Tally Ho Cottage, GL54 1ES" at bounding box center [48, 160] width 69 height 6
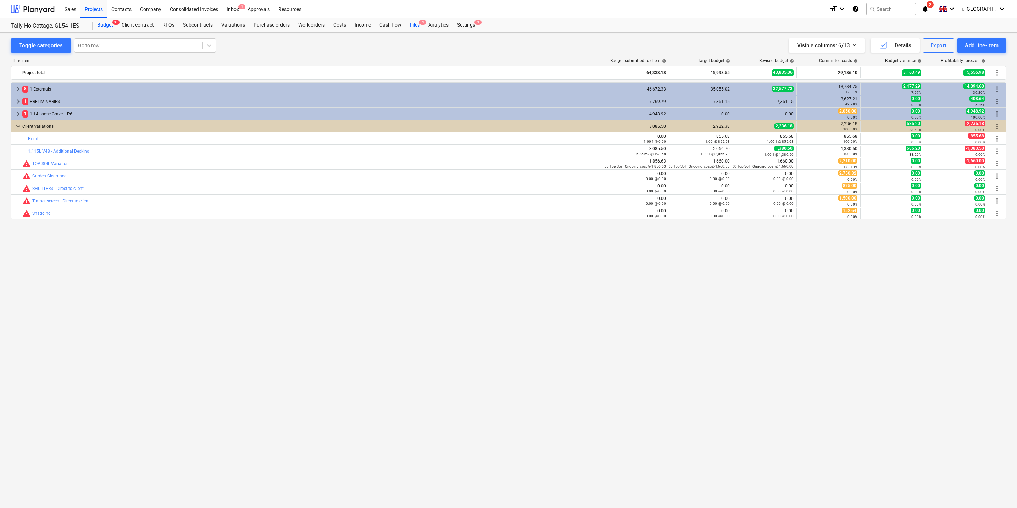
click at [412, 27] on div "Files 3" at bounding box center [415, 25] width 18 height 14
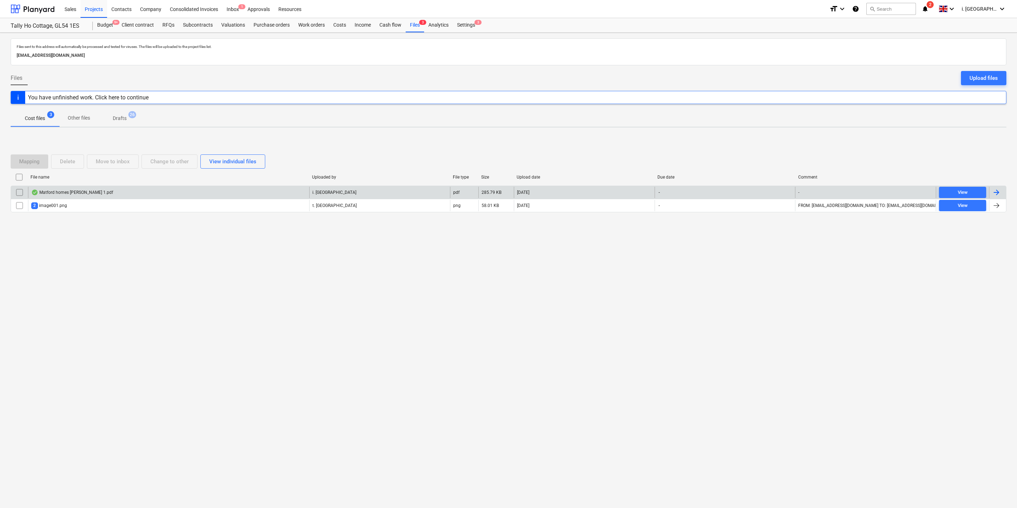
click at [57, 192] on div "Matford homes [PERSON_NAME] 1.pdf" at bounding box center [72, 192] width 82 height 6
click at [16, 193] on input "checkbox" at bounding box center [19, 192] width 11 height 11
click at [101, 161] on div "Move to inbox" at bounding box center [113, 161] width 34 height 9
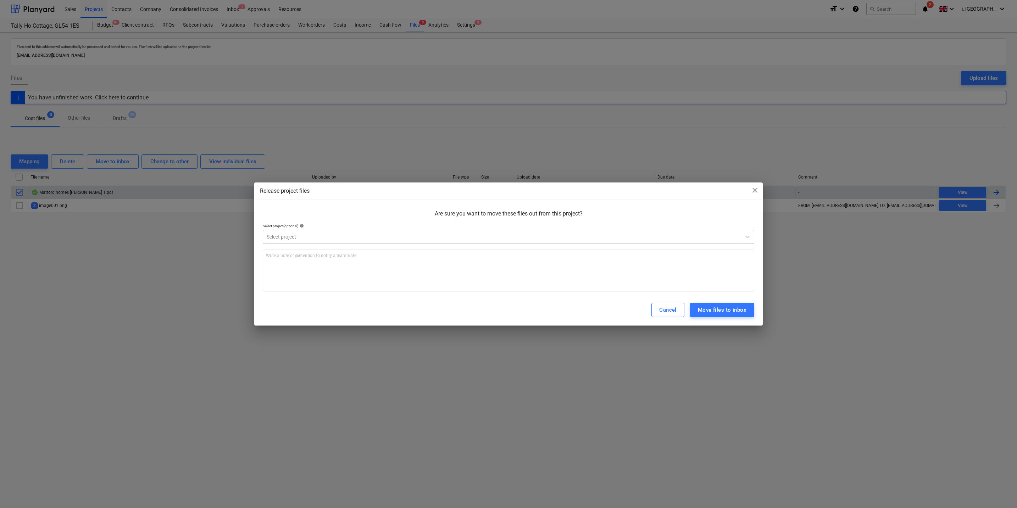
click at [452, 240] on div at bounding box center [502, 236] width 471 height 7
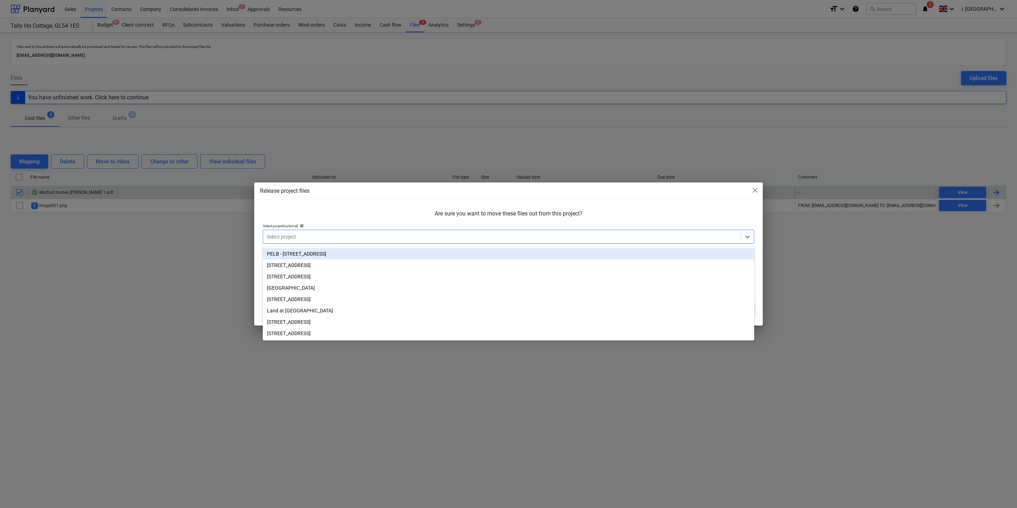
click at [433, 249] on div "PELB - [STREET_ADDRESS]" at bounding box center [509, 253] width 492 height 11
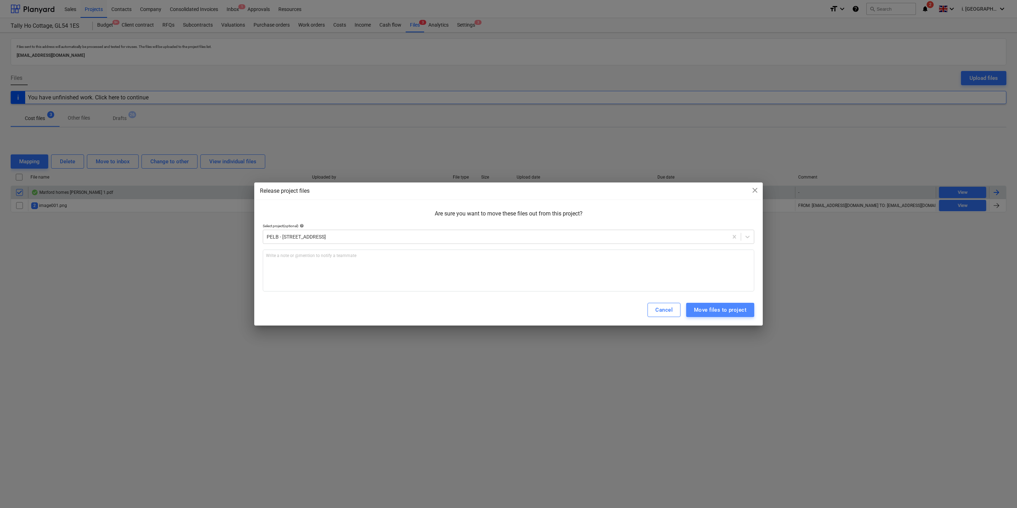
click at [728, 310] on div "Move files to project" at bounding box center [720, 309] width 53 height 9
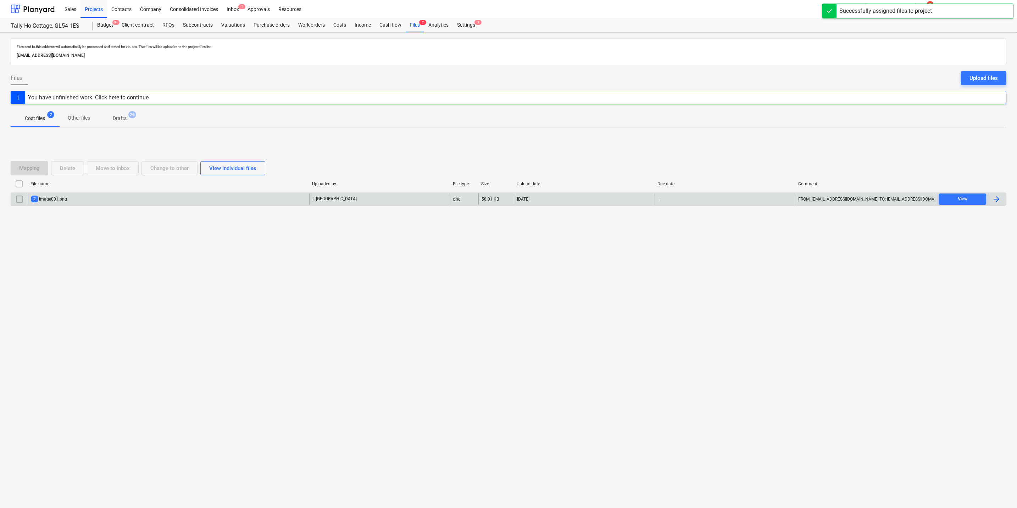
click at [60, 199] on div "2 image001.png" at bounding box center [49, 198] width 36 height 7
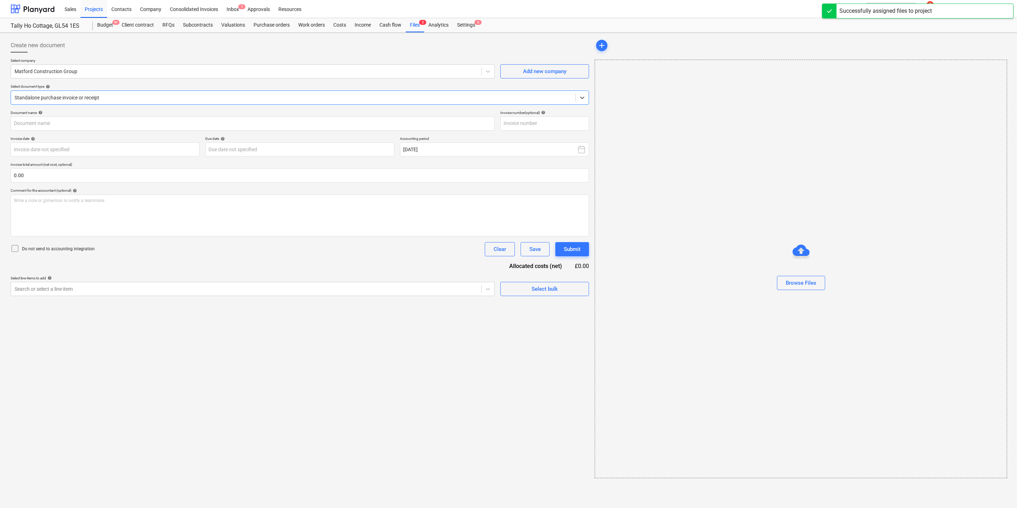
type input "INV620546"
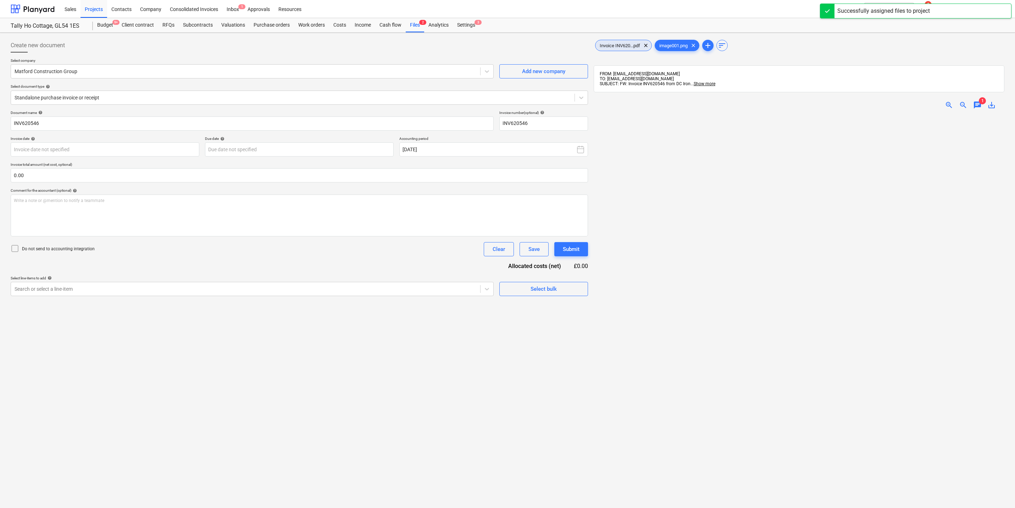
click at [606, 48] on span "Invoice INV620...pdf" at bounding box center [620, 45] width 49 height 5
click at [233, 6] on div "Inbox 1" at bounding box center [232, 9] width 21 height 18
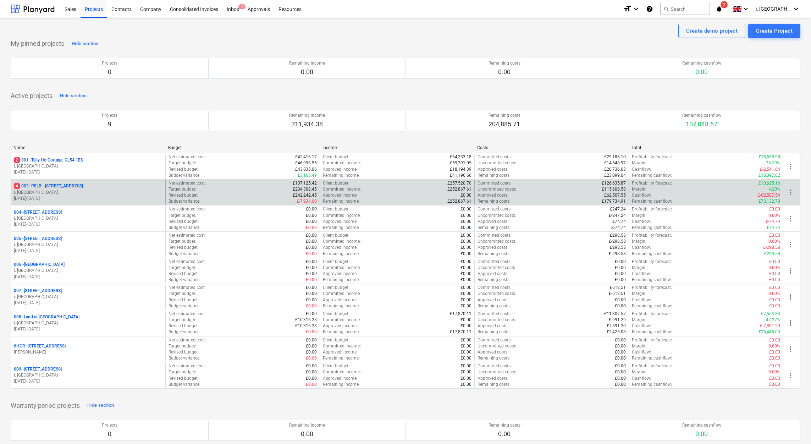
click at [83, 195] on p "i. [GEOGRAPHIC_DATA]" at bounding box center [88, 192] width 149 height 6
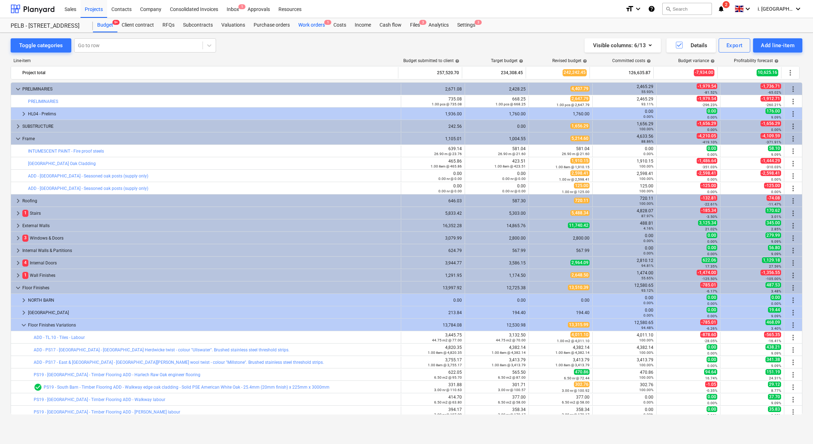
drag, startPoint x: 321, startPoint y: 23, endPoint x: 318, endPoint y: 25, distance: 4.1
click at [320, 23] on div "Work orders 1" at bounding box center [311, 25] width 35 height 14
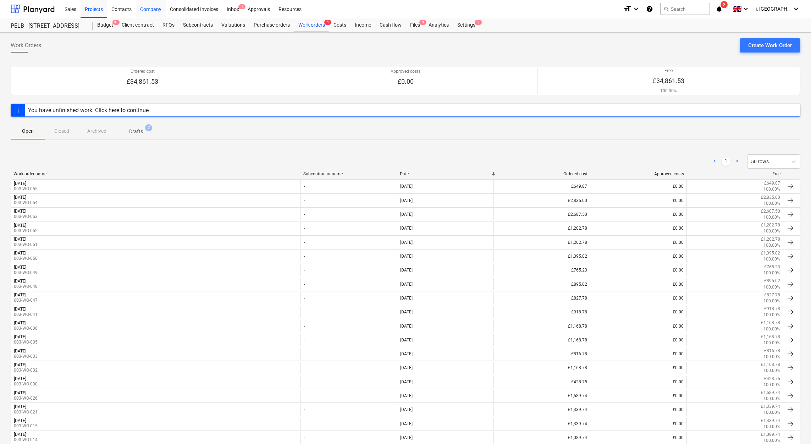
click at [147, 13] on div "Company" at bounding box center [151, 9] width 30 height 18
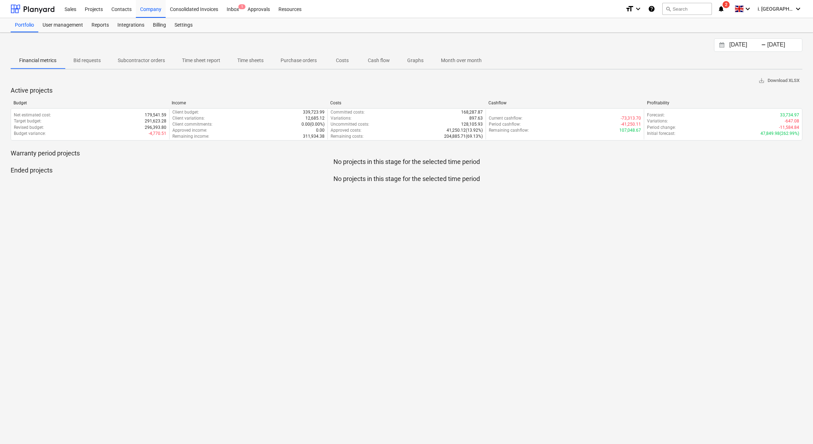
click at [247, 59] on p "Time sheets" at bounding box center [250, 60] width 26 height 7
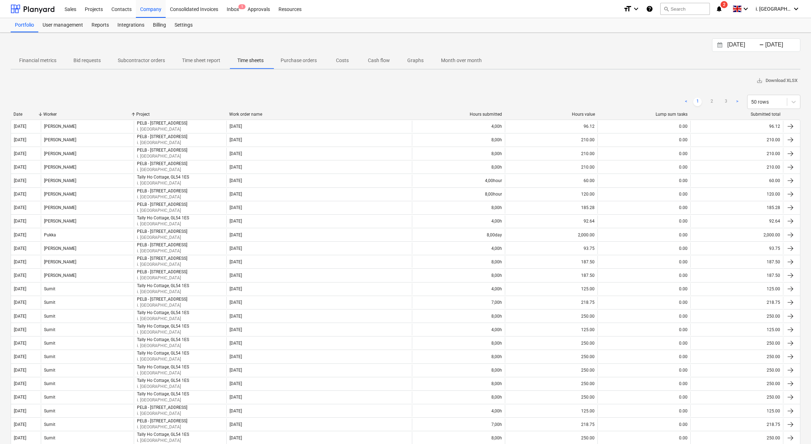
click at [752, 44] on input "[DATE]" at bounding box center [744, 45] width 36 height 10
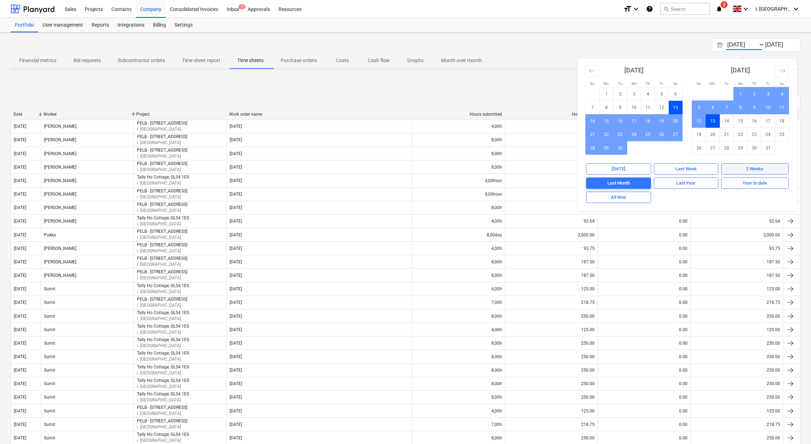
click at [745, 166] on span "2 Weeks" at bounding box center [754, 169] width 61 height 8
type input "[DATE]"
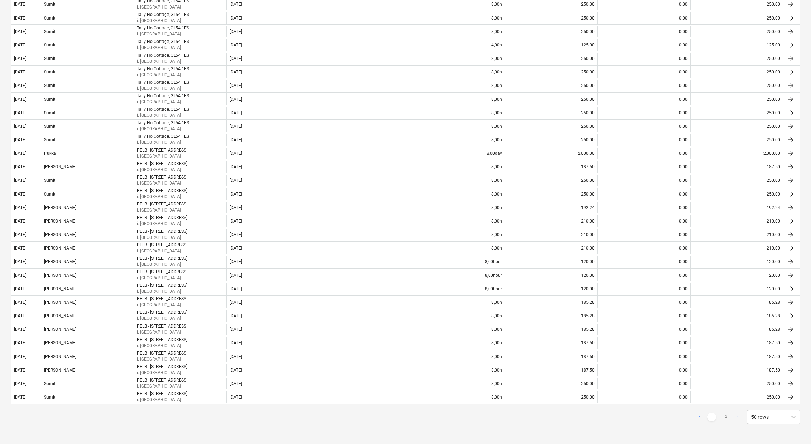
scroll to position [35, 0]
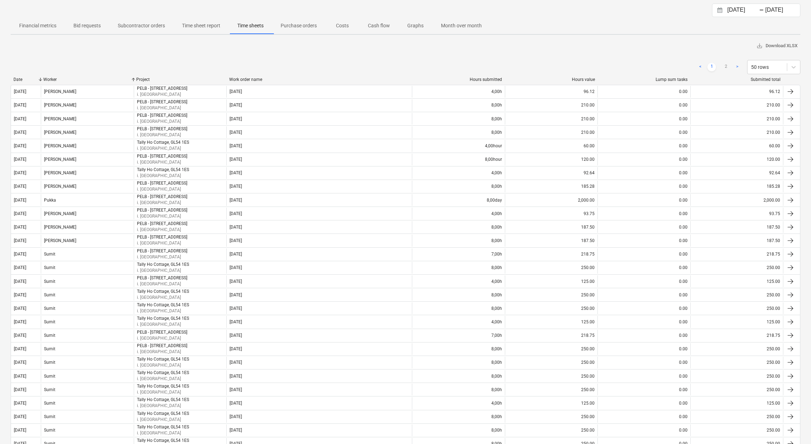
click at [18, 80] on div "Date" at bounding box center [25, 79] width 24 height 5
click at [85, 74] on div "< 1 2 > 50 rows" at bounding box center [406, 67] width 790 height 20
click at [65, 78] on div "Worker" at bounding box center [86, 79] width 87 height 5
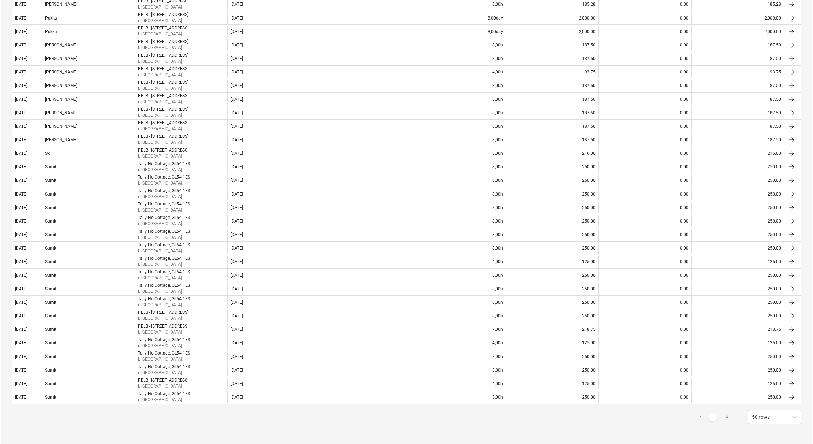
scroll to position [0, 0]
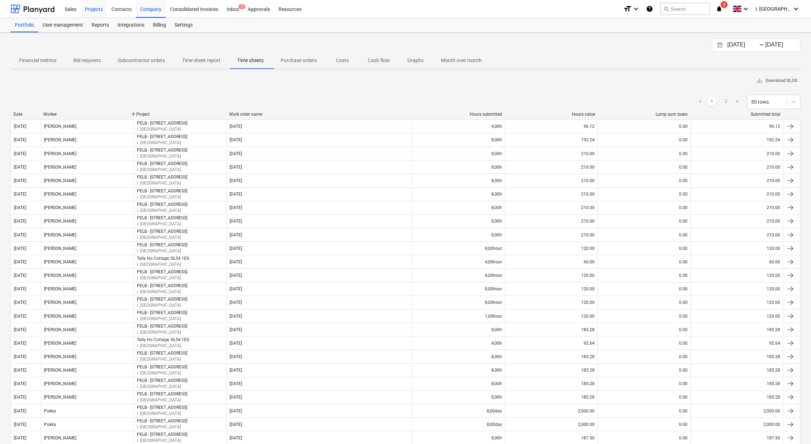
click at [92, 12] on div "Projects" at bounding box center [94, 9] width 27 height 18
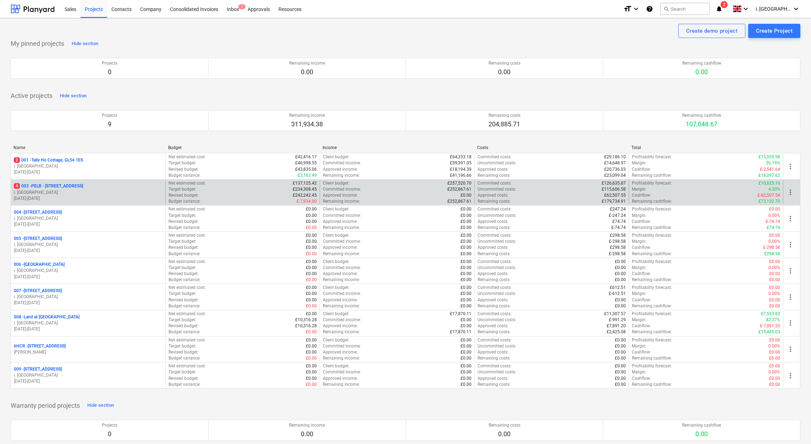
click at [65, 192] on p "i. [GEOGRAPHIC_DATA]" at bounding box center [88, 192] width 149 height 6
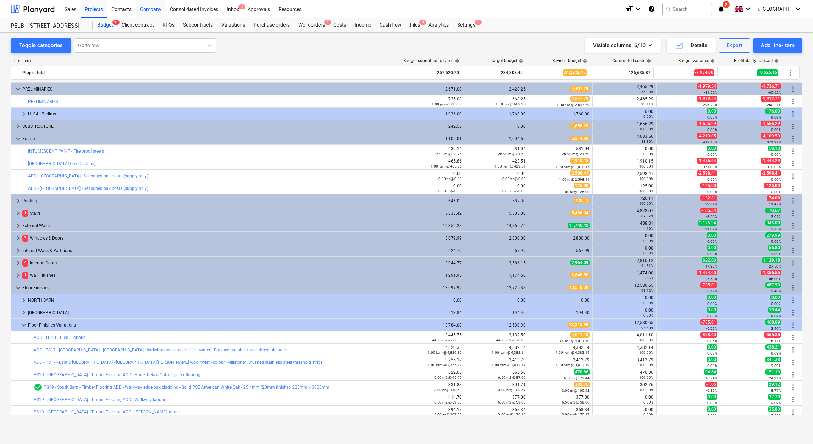
drag, startPoint x: 154, startPoint y: 9, endPoint x: 157, endPoint y: 12, distance: 4.3
click at [155, 9] on div "Company" at bounding box center [151, 9] width 30 height 18
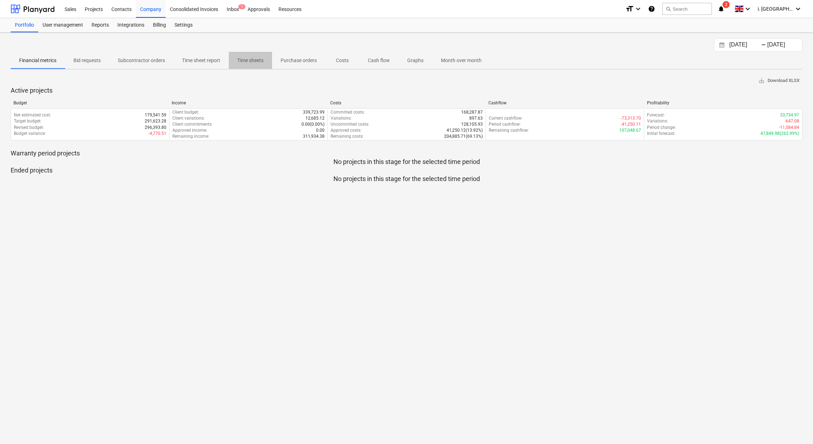
click at [252, 62] on p "Time sheets" at bounding box center [250, 60] width 26 height 7
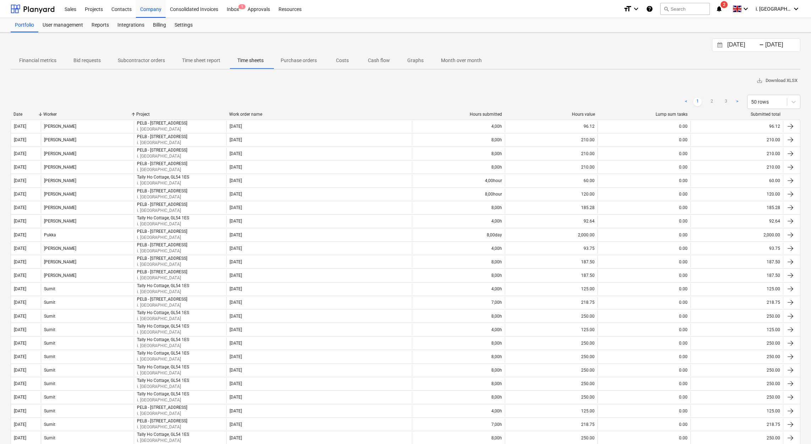
click at [213, 59] on p "Time sheet report" at bounding box center [201, 60] width 38 height 7
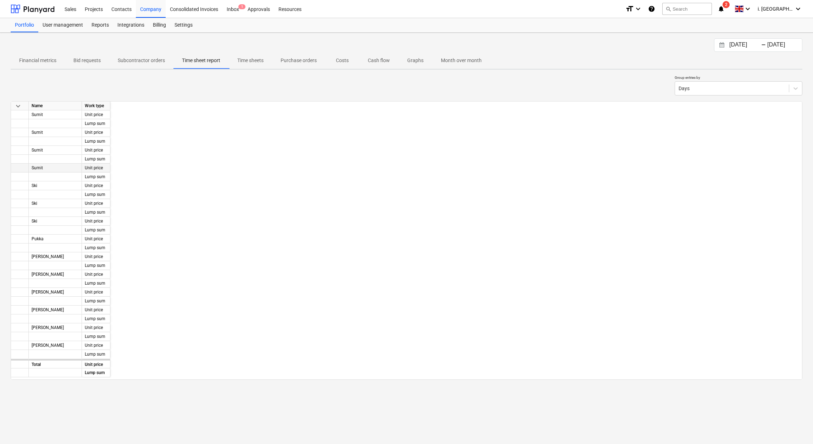
scroll to position [0, 1344]
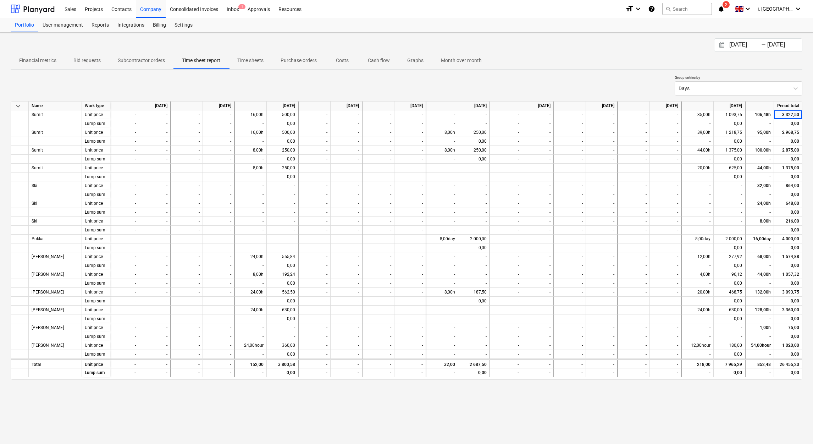
click at [755, 43] on input "[DATE]" at bounding box center [746, 45] width 36 height 10
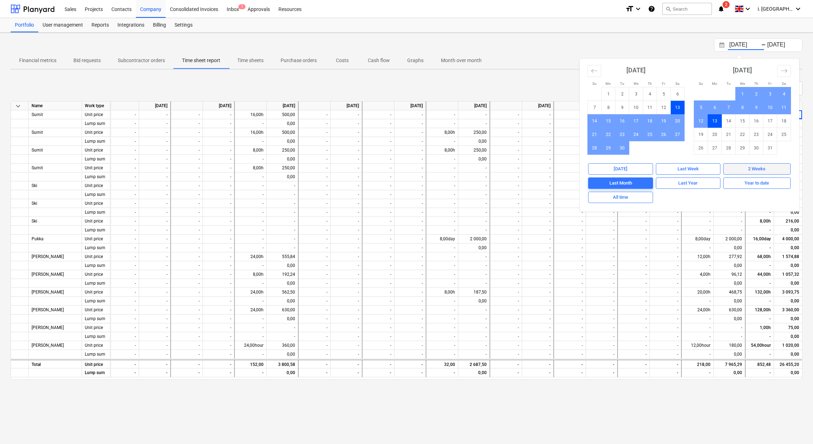
click at [752, 170] on div "2 Weeks" at bounding box center [756, 169] width 17 height 8
type input "[DATE]"
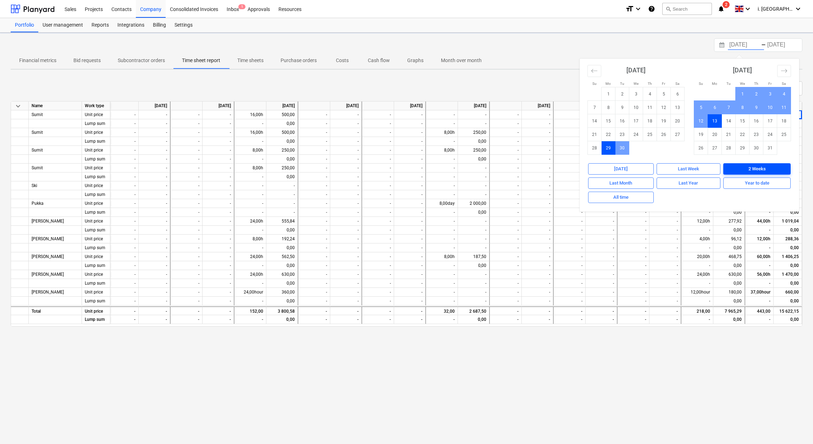
scroll to position [0, 323]
click at [362, 393] on div "[DATE] Press the down arrow key to interact with the calendar and select a date…" at bounding box center [406, 238] width 813 height 411
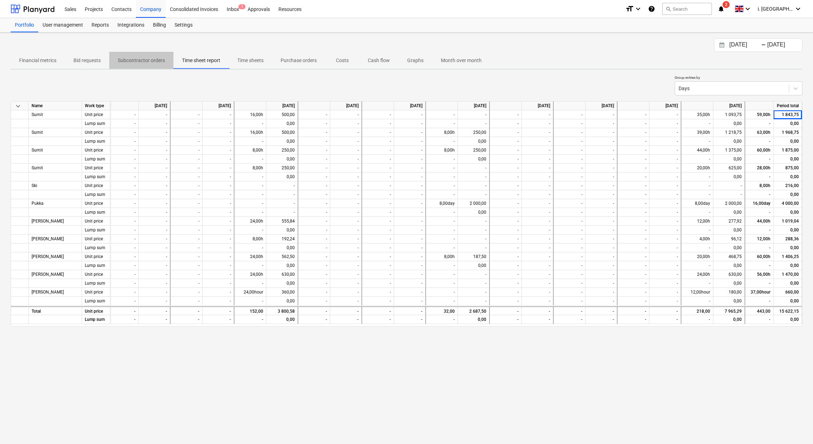
click at [153, 62] on p "Subcontractor orders" at bounding box center [141, 60] width 47 height 7
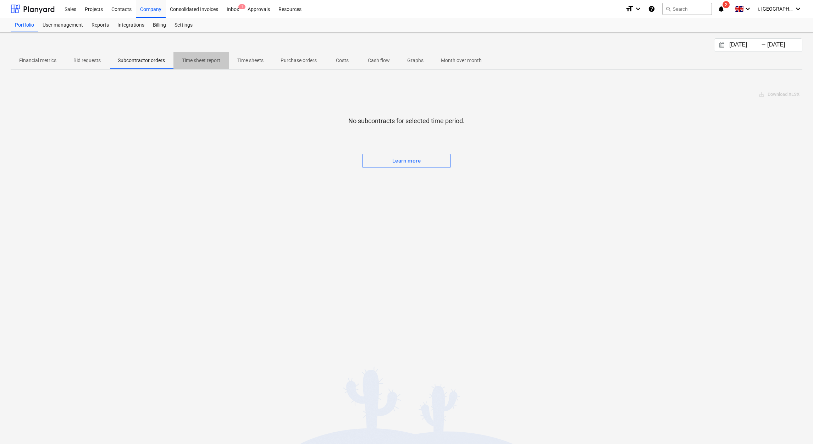
click at [213, 67] on button "Time sheet report" at bounding box center [200, 60] width 55 height 17
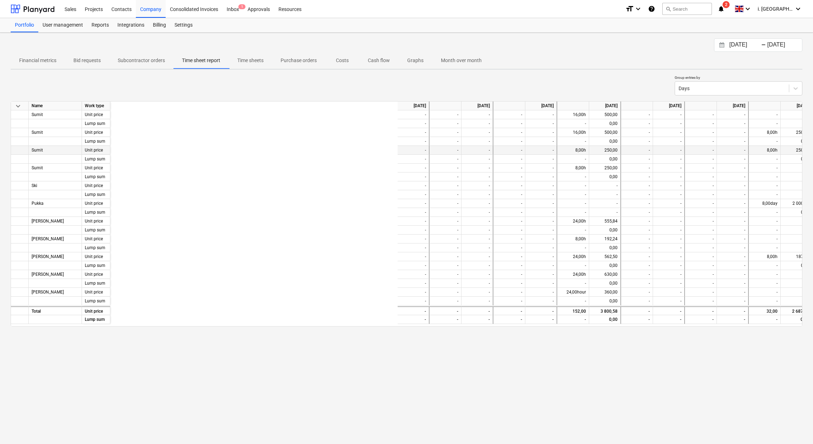
scroll to position [0, 322]
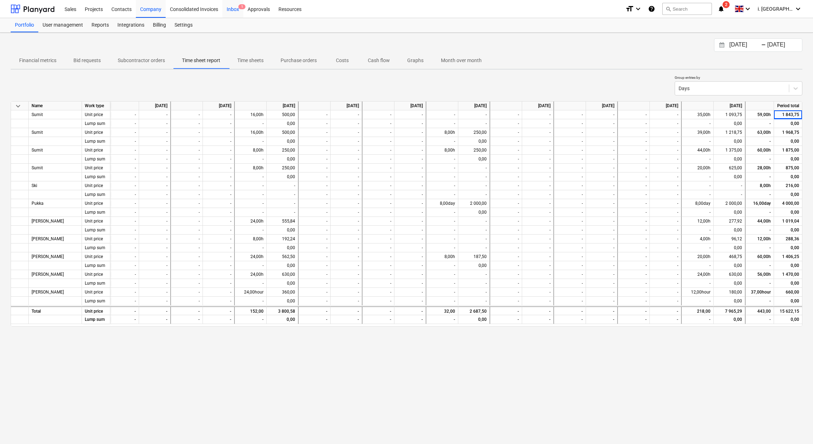
click at [234, 9] on div "Inbox 1" at bounding box center [232, 9] width 21 height 18
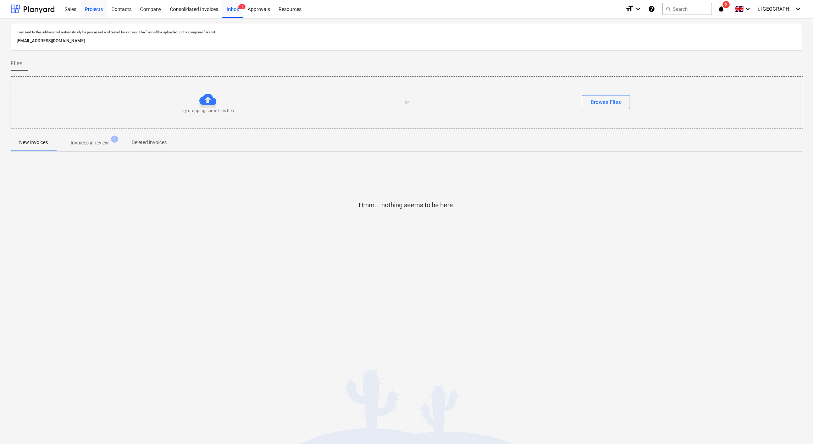
click at [95, 12] on div "Projects" at bounding box center [94, 9] width 27 height 18
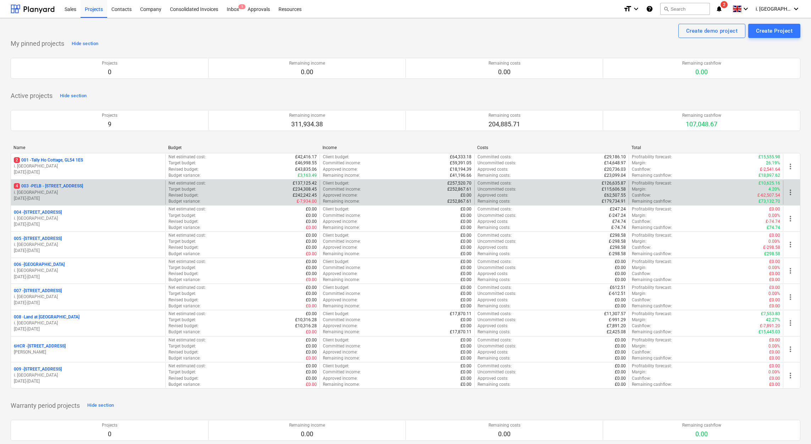
click at [83, 189] on p "4 003 - PELB - [GEOGRAPHIC_DATA], [GEOGRAPHIC_DATA], GL2 7NE" at bounding box center [48, 186] width 69 height 6
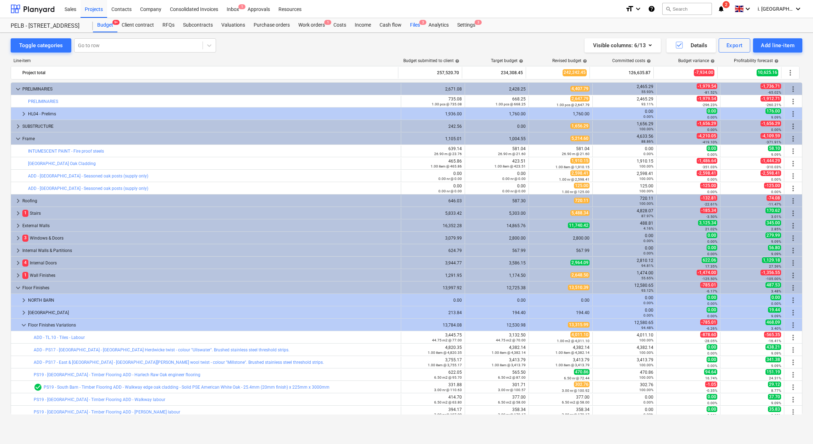
click at [417, 28] on div "Files 3" at bounding box center [415, 25] width 18 height 14
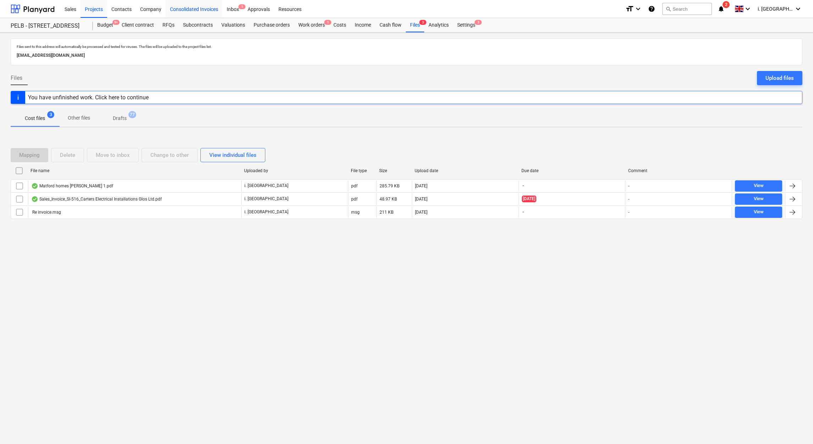
click at [193, 9] on div "Consolidated Invoices" at bounding box center [194, 9] width 57 height 18
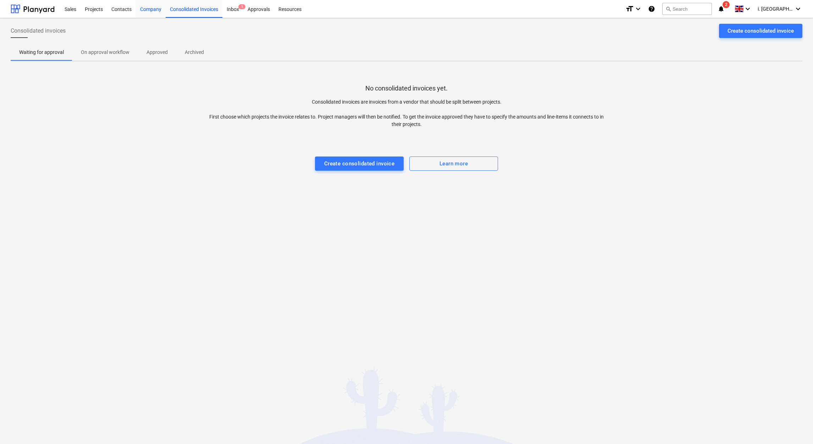
click at [150, 9] on div "Company" at bounding box center [151, 9] width 30 height 18
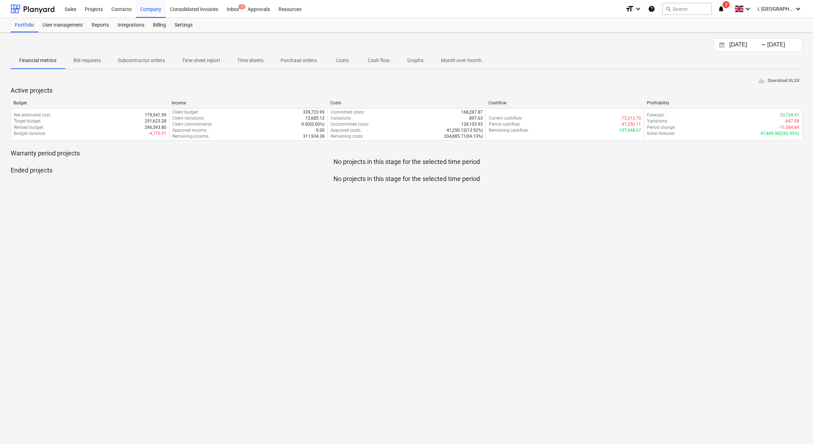
click at [259, 57] on p "Time sheets" at bounding box center [250, 60] width 26 height 7
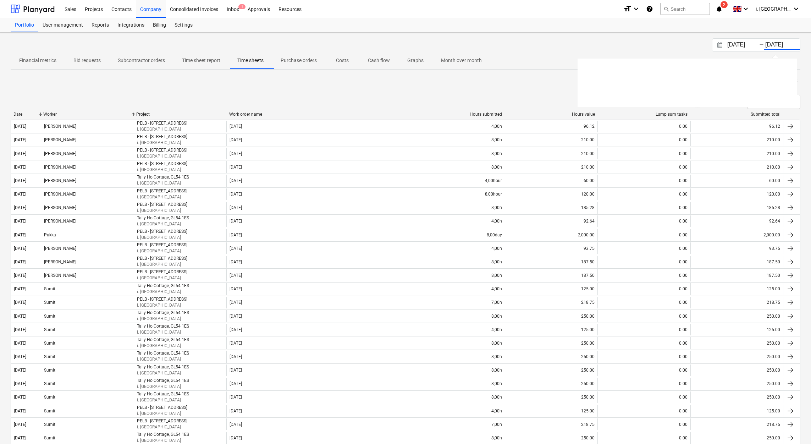
click at [787, 45] on input "[DATE]" at bounding box center [782, 45] width 36 height 10
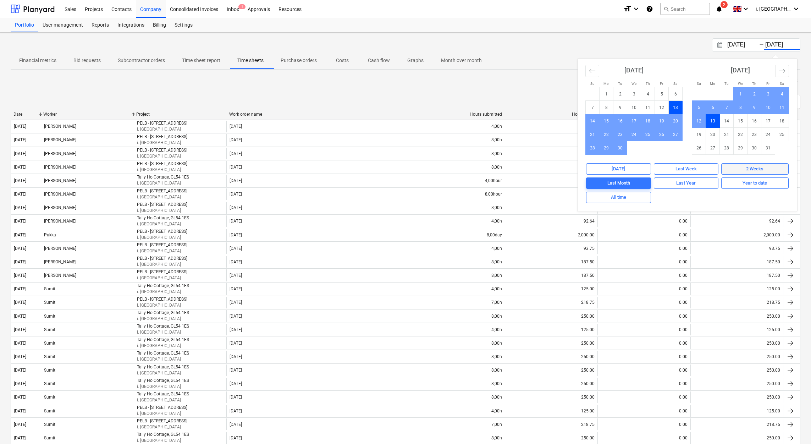
click at [759, 166] on div "2 Weeks" at bounding box center [754, 169] width 17 height 8
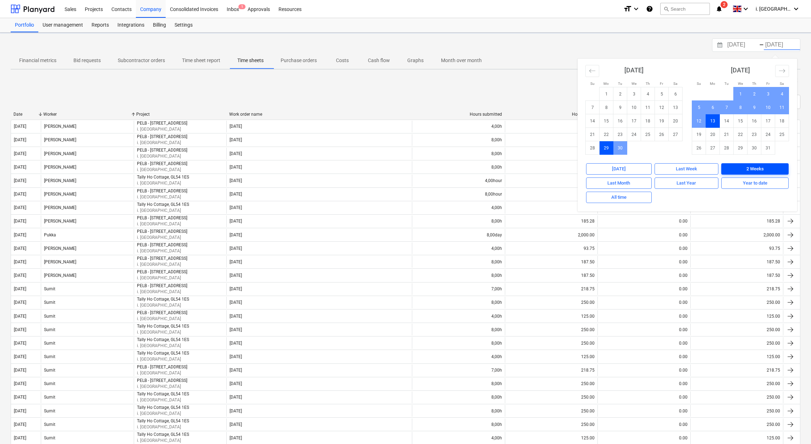
type input "[DATE]"
drag, startPoint x: 495, startPoint y: 87, endPoint x: 508, endPoint y: 104, distance: 21.3
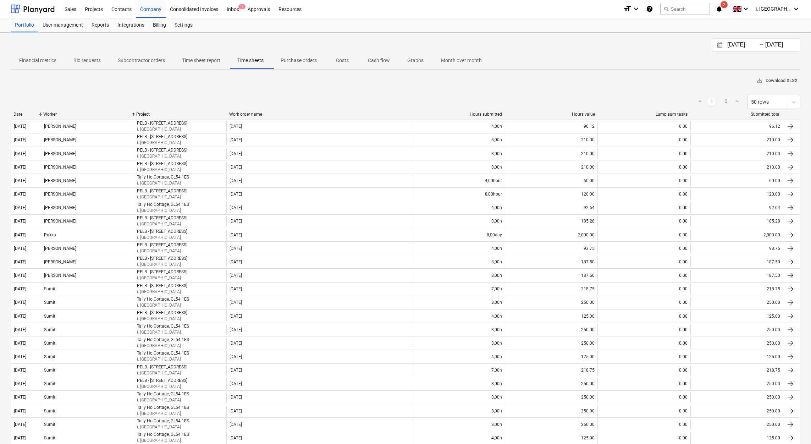
click at [777, 82] on span "save_alt Download XLSX" at bounding box center [776, 81] width 41 height 8
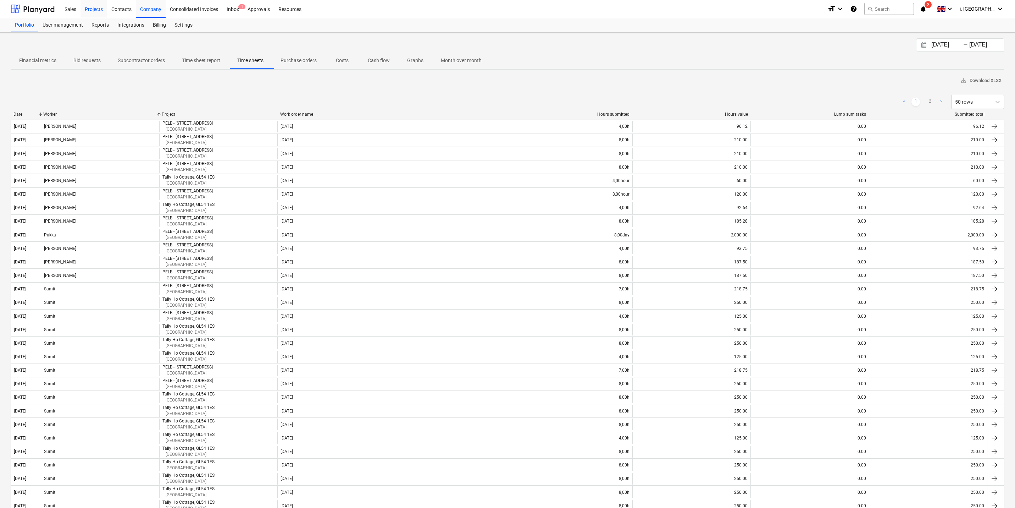
click at [89, 9] on div "Projects" at bounding box center [94, 9] width 27 height 18
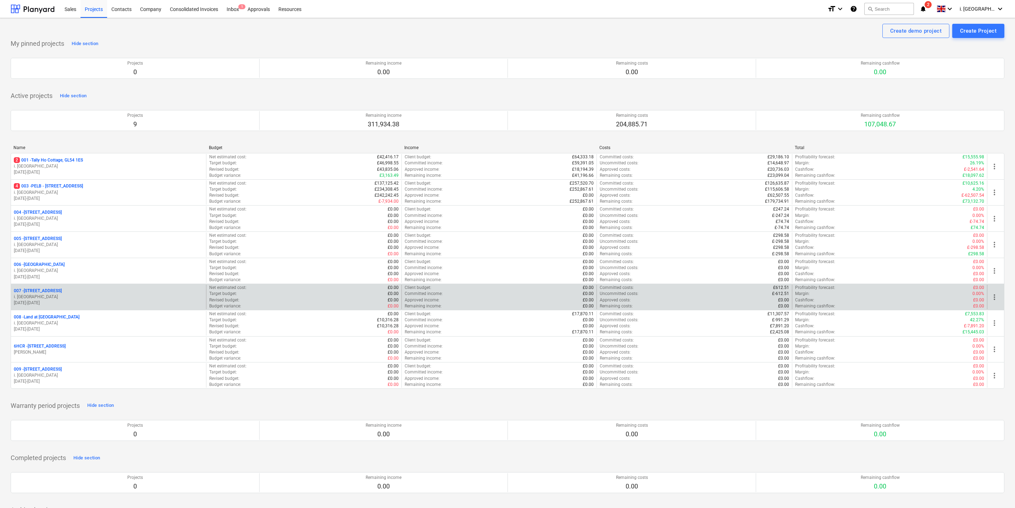
click at [80, 294] on div "007 - Old Brewery Tap, SN7 8RB" at bounding box center [108, 291] width 189 height 6
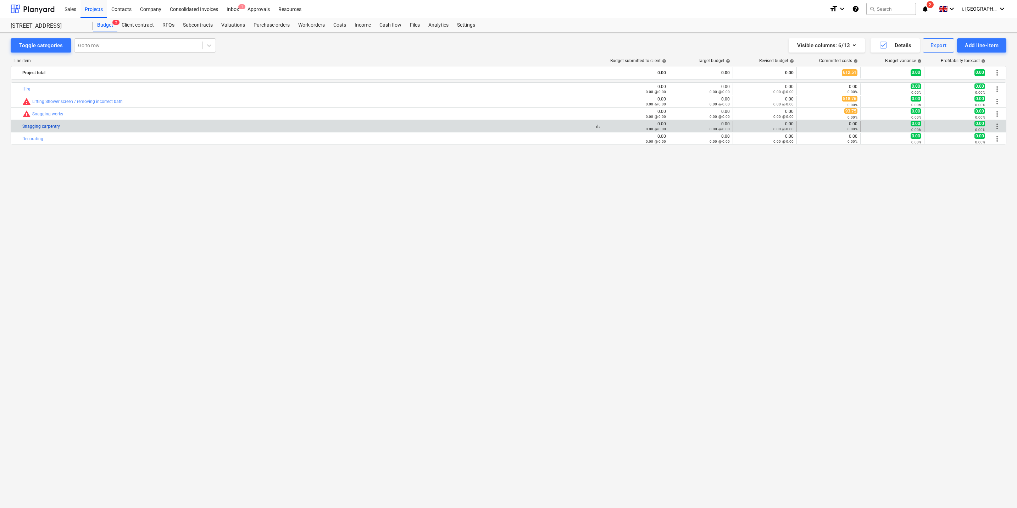
click at [51, 129] on link "Snagging carpentry" at bounding box center [41, 126] width 38 height 5
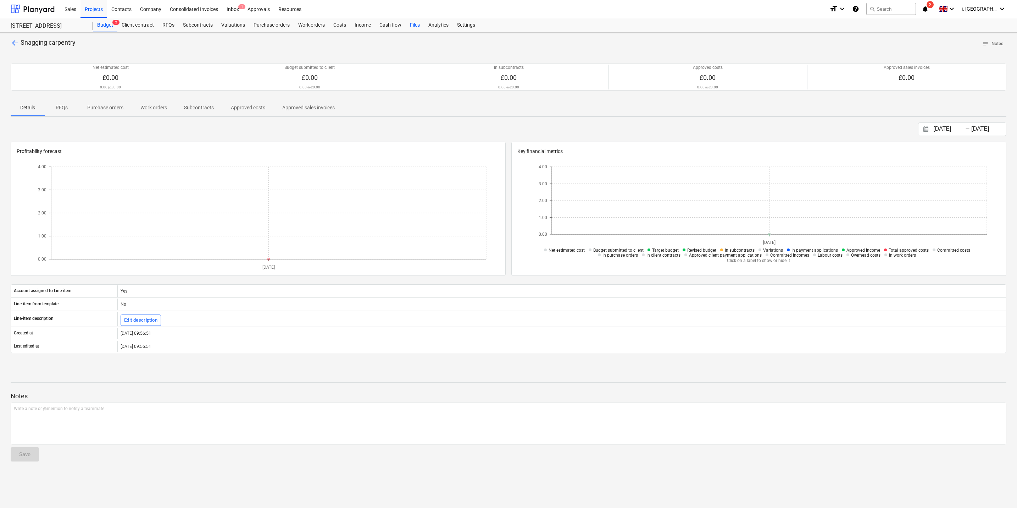
click at [419, 24] on div "Files" at bounding box center [415, 25] width 18 height 14
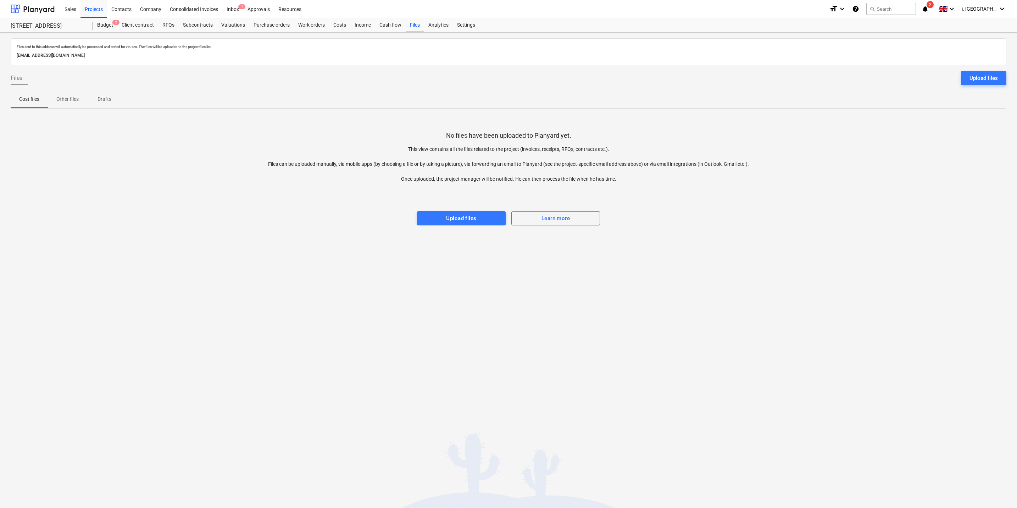
click at [813, 73] on button "Upload files" at bounding box center [983, 78] width 45 height 14
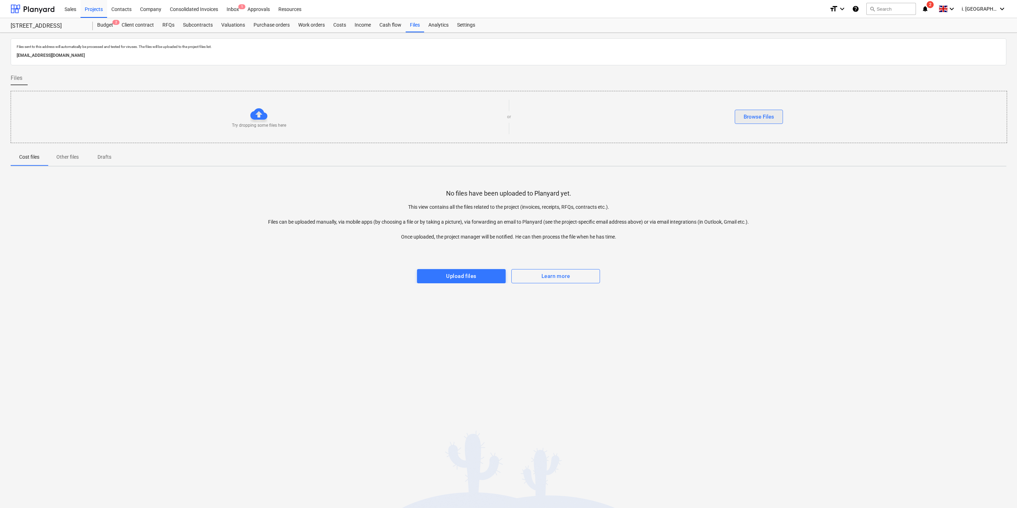
click at [745, 121] on div "Browse Files" at bounding box center [759, 116] width 31 height 9
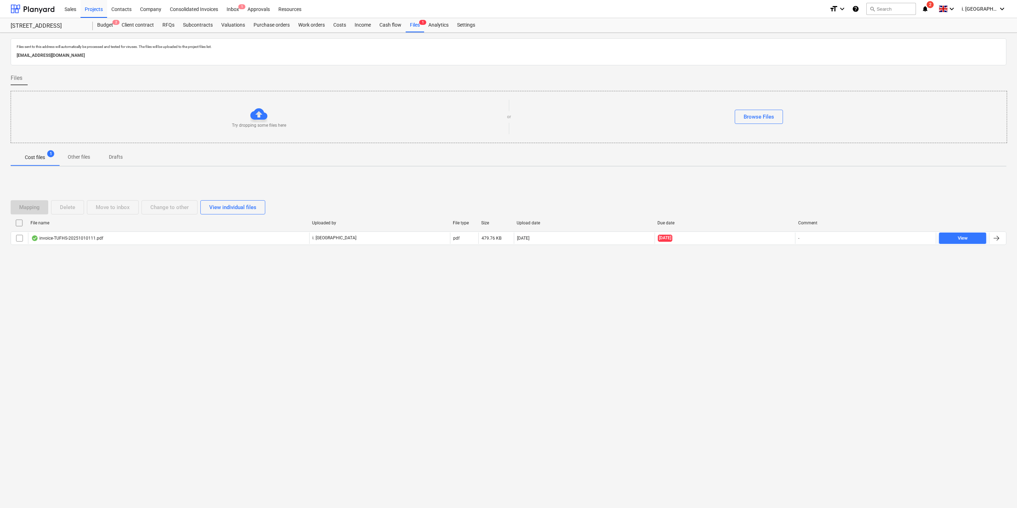
drag, startPoint x: 749, startPoint y: 118, endPoint x: 385, endPoint y: 149, distance: 365.3
click at [749, 118] on div "Browse Files" at bounding box center [759, 116] width 31 height 9
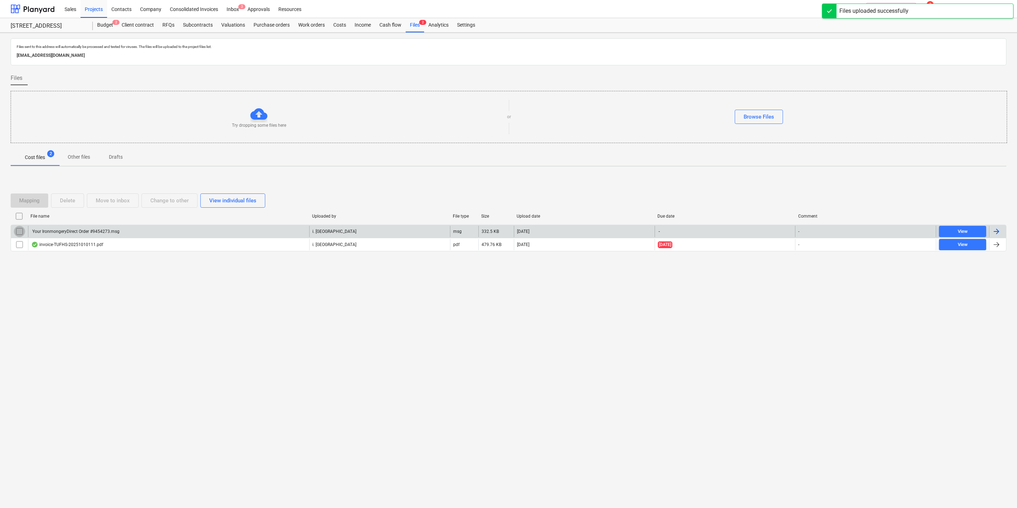
click at [20, 231] on input "checkbox" at bounding box center [19, 231] width 11 height 11
click at [115, 200] on div "Move to inbox" at bounding box center [113, 200] width 34 height 9
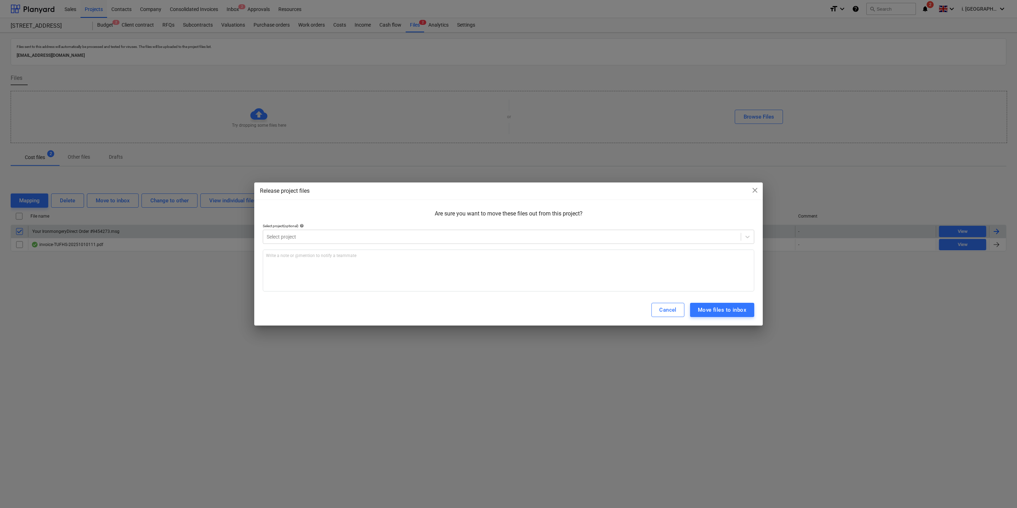
click at [752, 189] on span "close" at bounding box center [755, 190] width 9 height 9
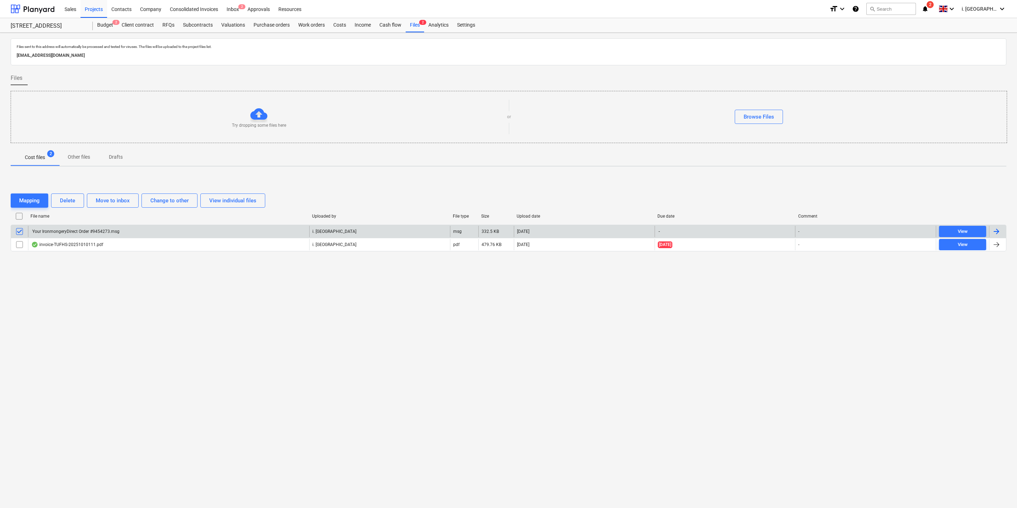
click at [106, 233] on div "Your IronmongeryDirect Order #9454273.msg" at bounding box center [75, 231] width 88 height 5
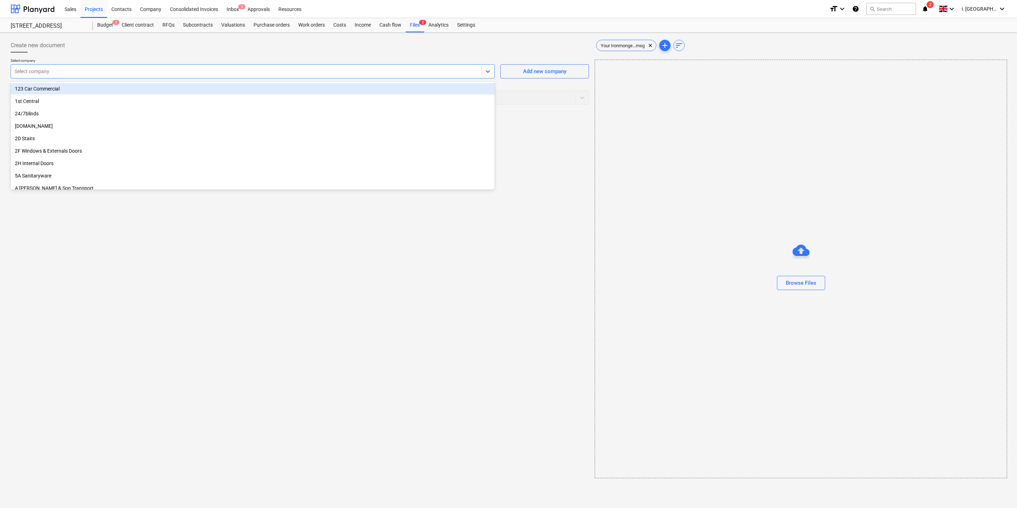
click at [355, 72] on div at bounding box center [246, 71] width 463 height 7
click at [357, 76] on div "Select company" at bounding box center [246, 71] width 470 height 10
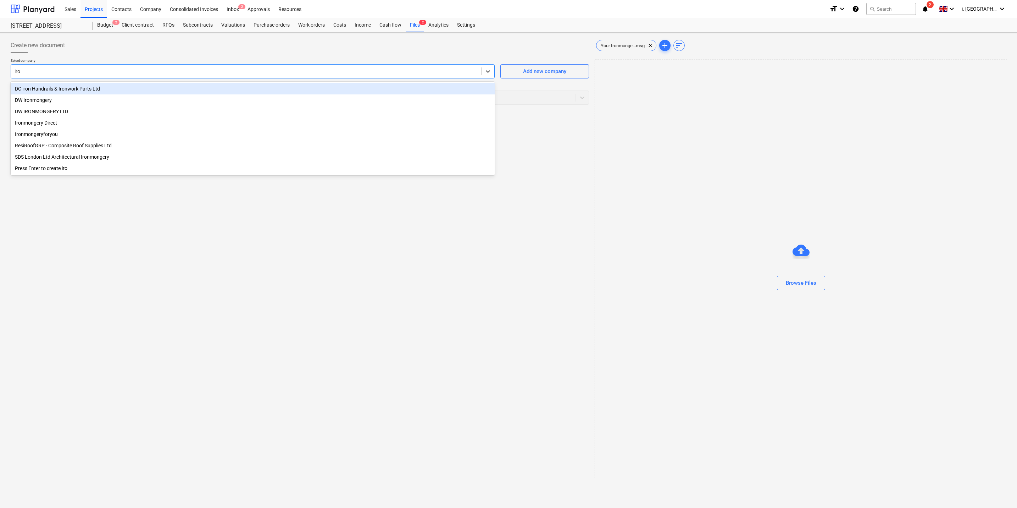
type input "iron"
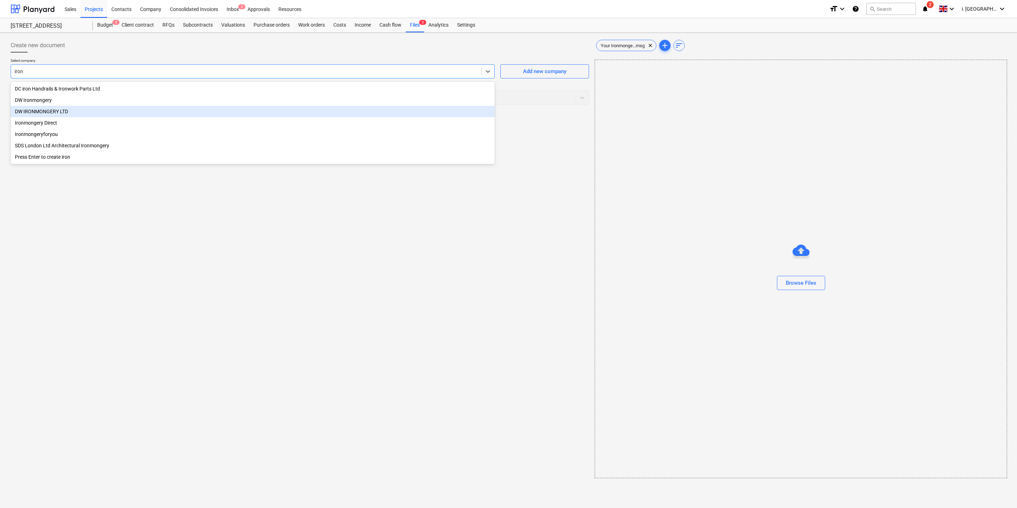
drag, startPoint x: 163, startPoint y: 98, endPoint x: 163, endPoint y: 111, distance: 12.8
click at [163, 111] on div "DC iron Handrails & Ironwork Parts Ltd DW Ironmongery DW IRONMONGERY LTD Ironmo…" at bounding box center [253, 123] width 484 height 82
click at [163, 111] on div "DW IRONMONGERY LTD" at bounding box center [253, 111] width 484 height 11
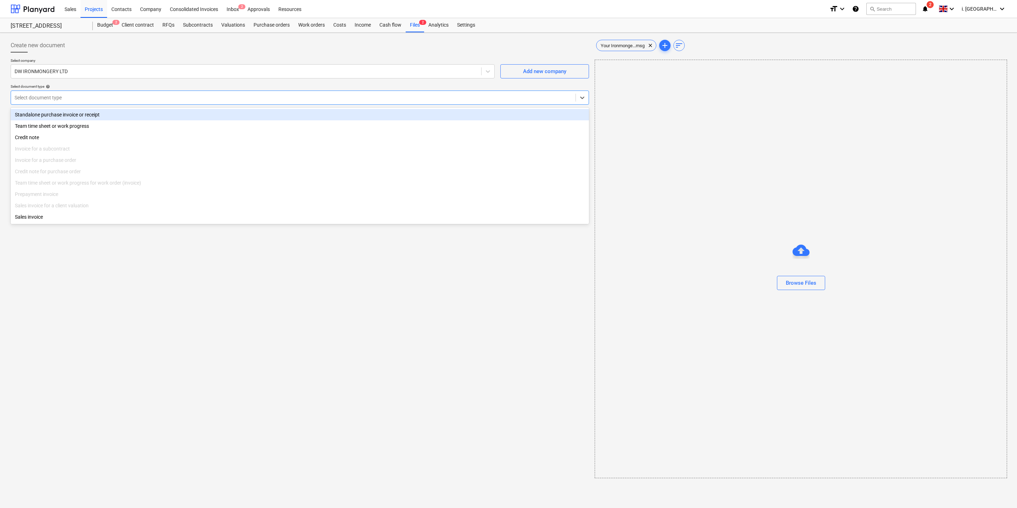
click at [92, 102] on div "Select document type" at bounding box center [293, 98] width 565 height 10
click at [95, 112] on div "Standalone purchase invoice or receipt" at bounding box center [300, 114] width 579 height 11
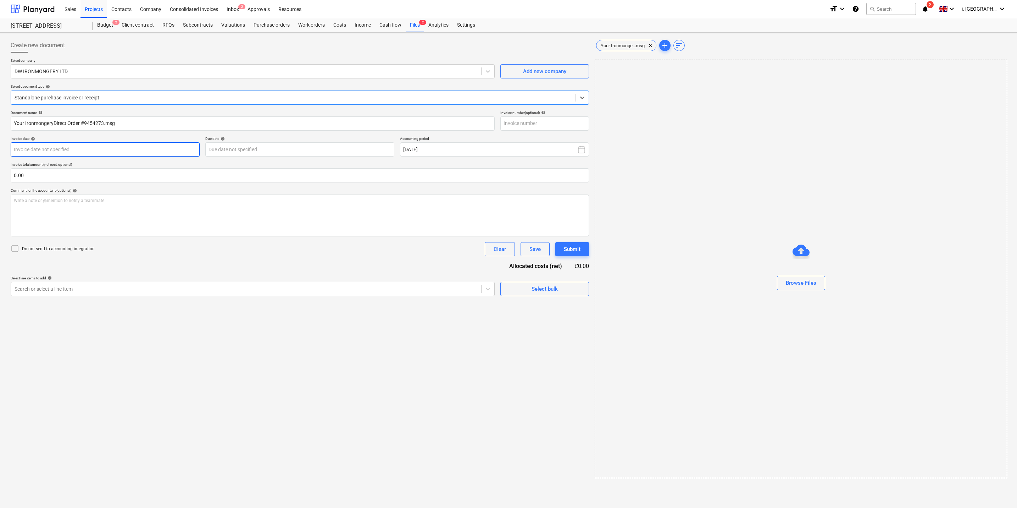
click at [156, 147] on body "Sales Projects Contacts Company Consolidated Invoices Inbox 2 Approvals Resourc…" at bounding box center [508, 254] width 1017 height 508
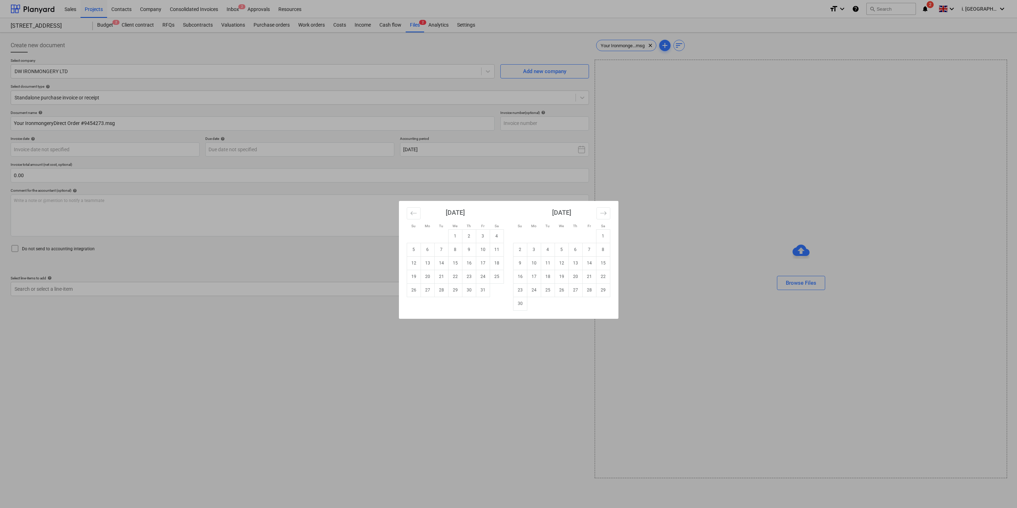
drag, startPoint x: 426, startPoint y: 264, endPoint x: 432, endPoint y: 264, distance: 6.7
click at [426, 264] on td "13" at bounding box center [428, 262] width 14 height 13
type input "[DATE]"
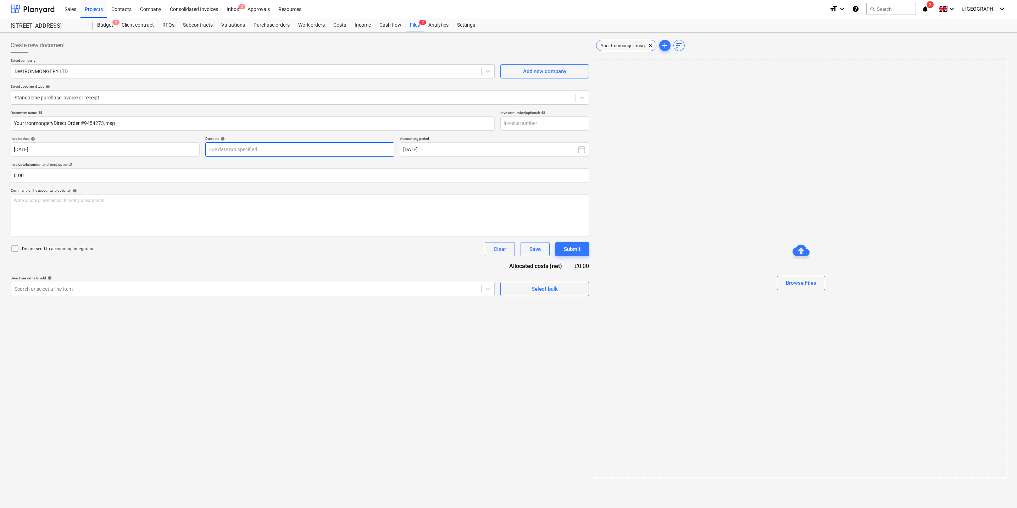
click at [254, 144] on body "Sales Projects Contacts Company Consolidated Invoices Inbox 2 Approvals Resourc…" at bounding box center [508, 254] width 1017 height 508
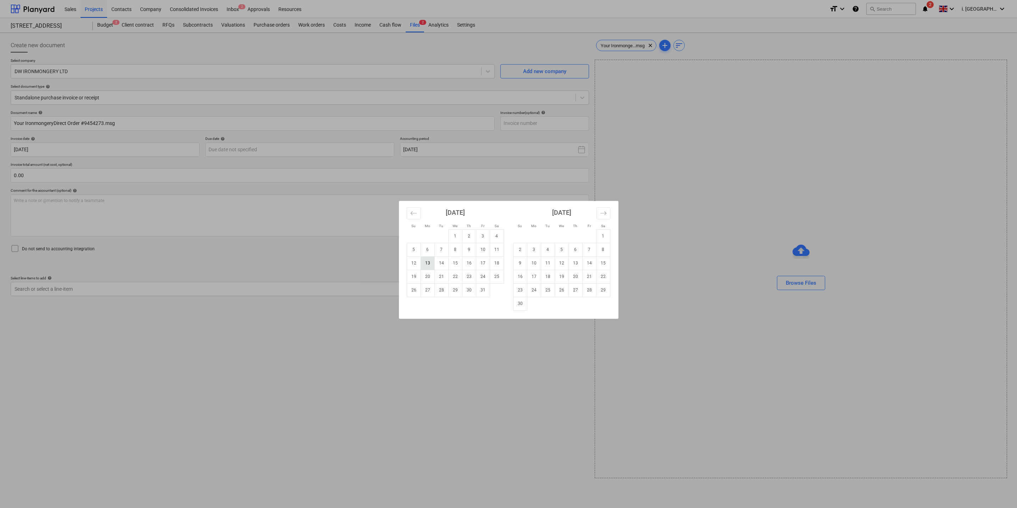
click at [425, 264] on td "13" at bounding box center [428, 262] width 14 height 13
type input "[DATE]"
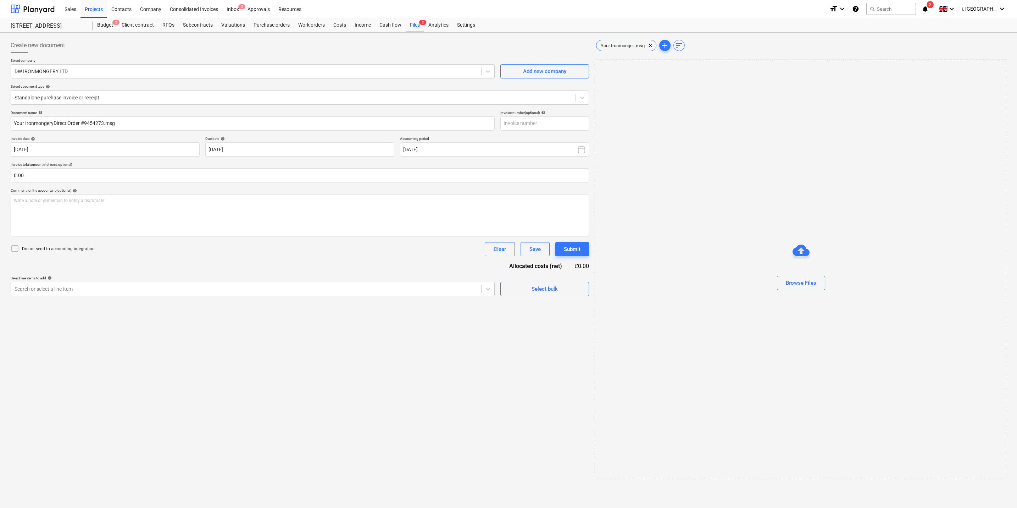
click at [243, 194] on p "Comment for the accountant (optional) help" at bounding box center [300, 191] width 579 height 6
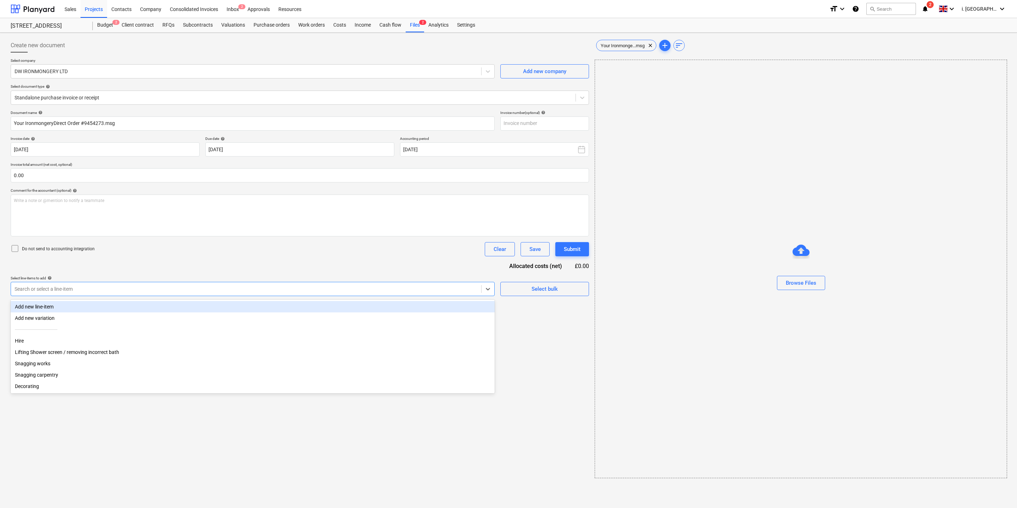
click at [186, 286] on div at bounding box center [246, 288] width 463 height 7
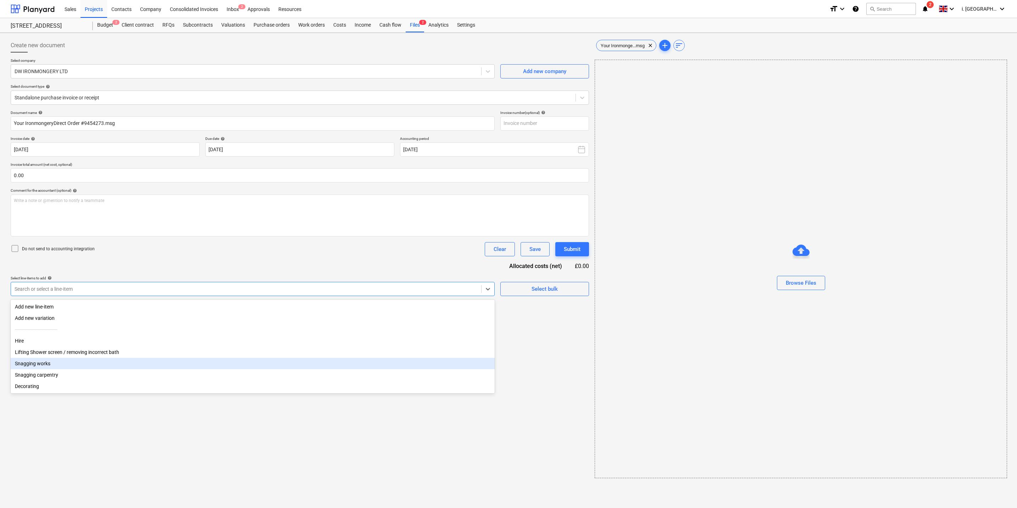
click at [193, 361] on div "Snagging works" at bounding box center [253, 363] width 484 height 11
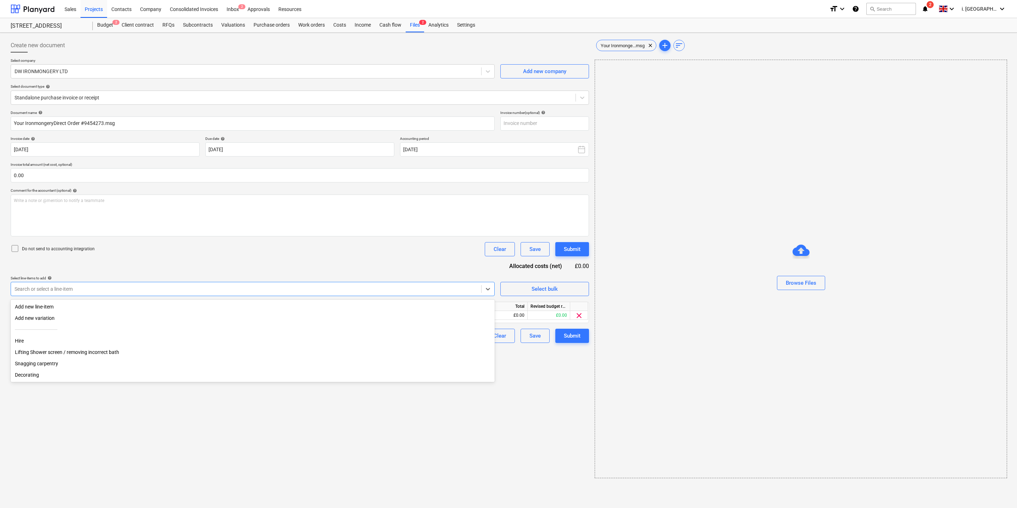
click at [541, 386] on div "Create new document Select company DW IRONMONGERY LTD Add new company Select do…" at bounding box center [300, 257] width 584 height 445
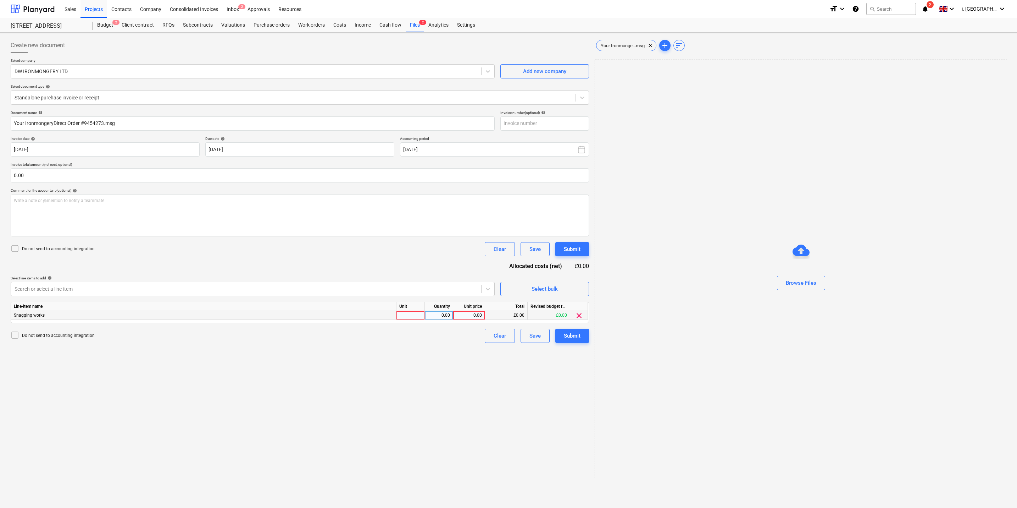
click at [419, 318] on div at bounding box center [411, 315] width 28 height 9
type input "1"
click at [443, 313] on div "0.00" at bounding box center [439, 315] width 22 height 9
type input "10.60"
click at [462, 374] on div "Create new document Select company DW IRONMONGERY LTD Add new company Select do…" at bounding box center [300, 257] width 584 height 445
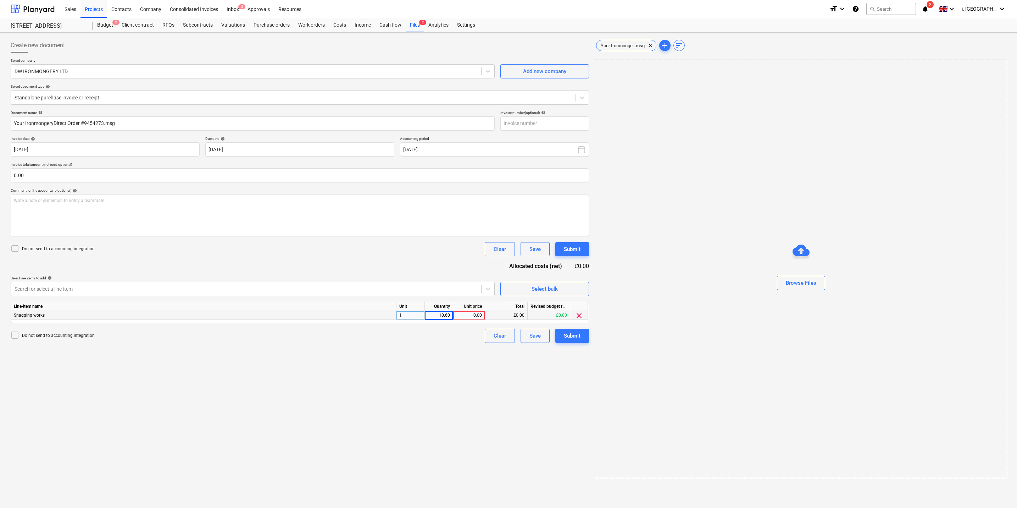
click at [470, 316] on div "0.00" at bounding box center [469, 315] width 26 height 9
click at [441, 318] on div "10.60" at bounding box center [439, 315] width 22 height 9
type input "1"
click at [465, 317] on div "0.00" at bounding box center [469, 315] width 26 height 9
type input "10.60"
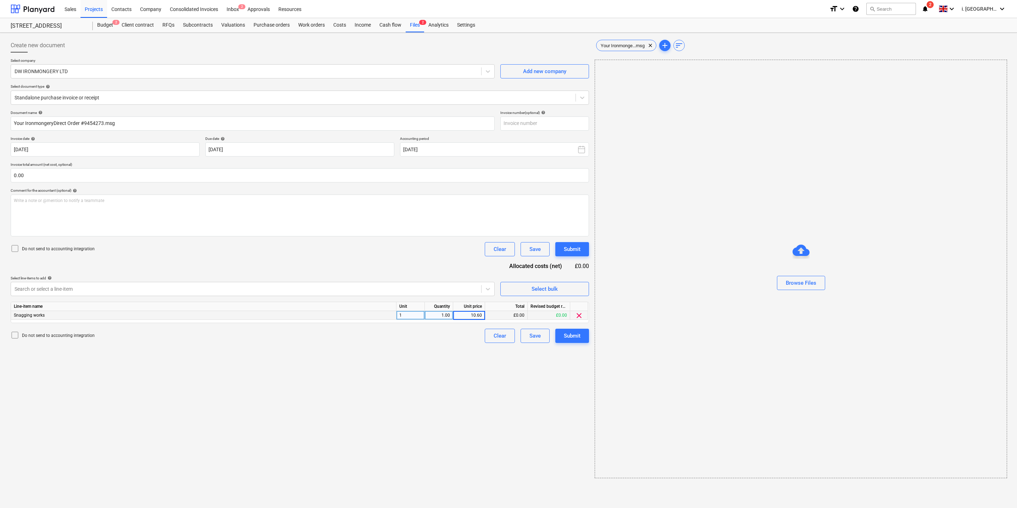
click at [490, 388] on div "Create new document Select company DW IRONMONGERY LTD Add new company Select do…" at bounding box center [300, 257] width 584 height 445
click at [559, 330] on button "Submit" at bounding box center [573, 336] width 34 height 14
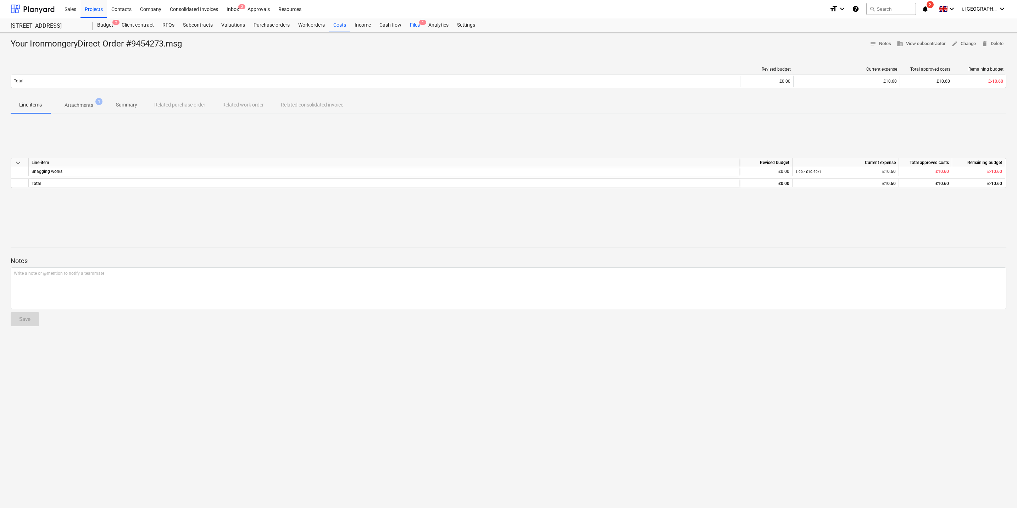
click at [412, 26] on div "Files 1" at bounding box center [415, 25] width 18 height 14
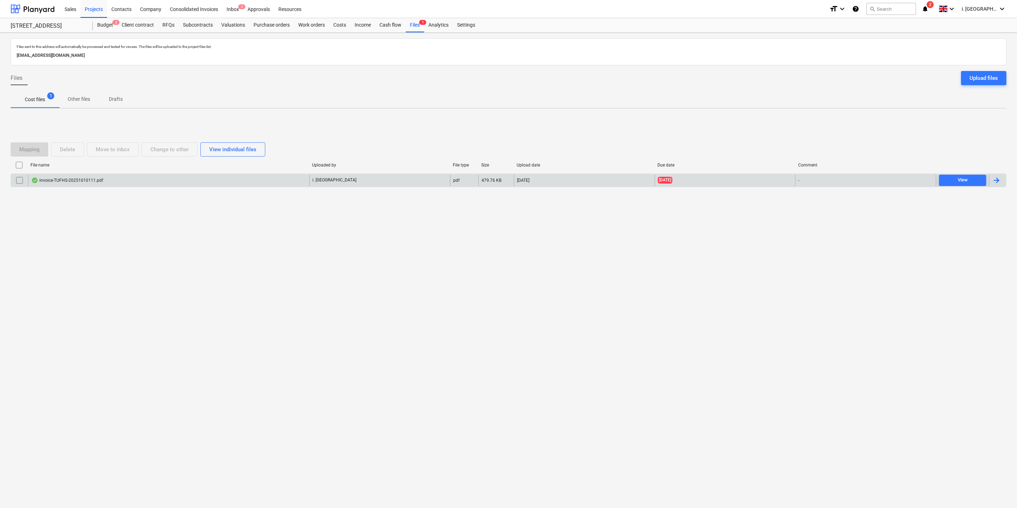
click at [69, 183] on div "invoice-TUFHS-20251010111.pdf" at bounding box center [168, 180] width 281 height 11
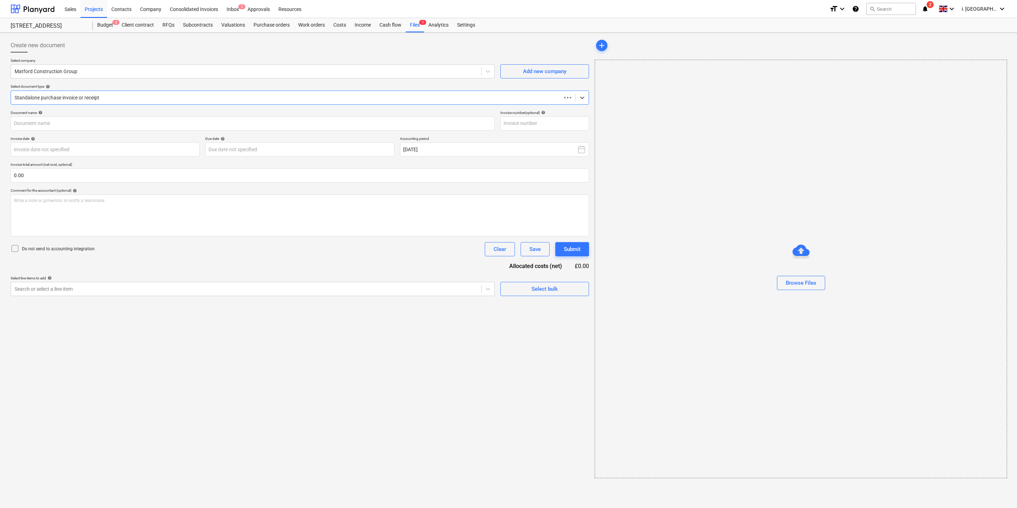
type input "20251010111"
type input "[DATE]"
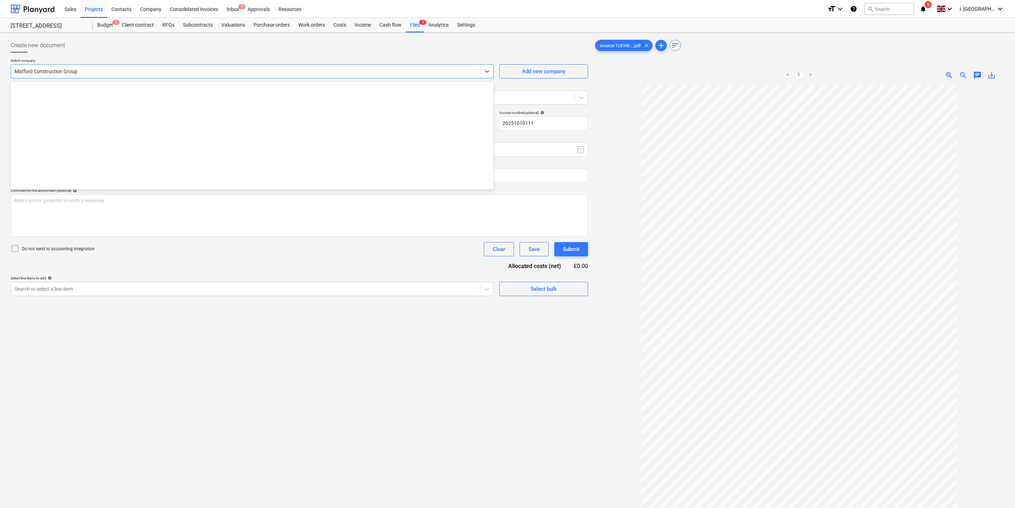
drag, startPoint x: 161, startPoint y: 73, endPoint x: -22, endPoint y: 53, distance: 183.8
click at [0, 53] on html "Sales Projects Contacts Company Consolidated Invoices Inbox 2 Approvals Resourc…" at bounding box center [507, 254] width 1015 height 508
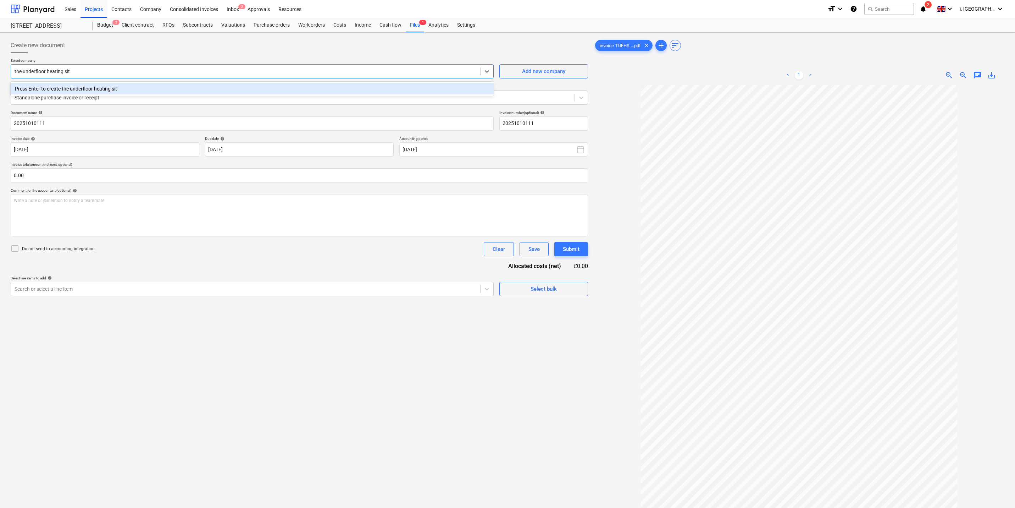
type input "the underfloor heating site"
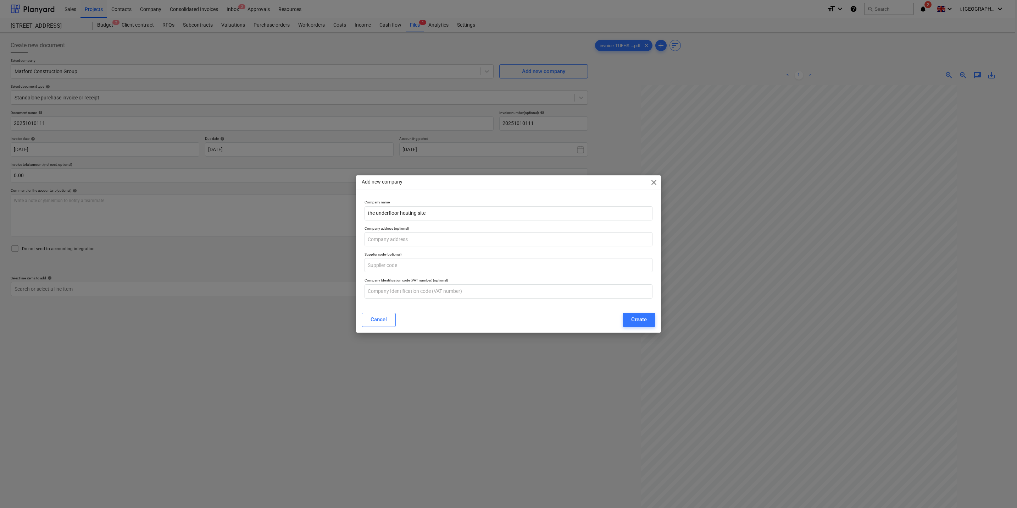
click at [459, 273] on div "Supplier code (optional)" at bounding box center [509, 262] width 294 height 26
drag, startPoint x: 434, startPoint y: 250, endPoint x: 441, endPoint y: 274, distance: 24.3
click at [434, 250] on div "Supplier code (optional)" at bounding box center [509, 262] width 294 height 26
click at [441, 277] on div "Company Identification code (VAT number) (optional)" at bounding box center [509, 288] width 294 height 26
drag, startPoint x: 451, startPoint y: 298, endPoint x: 468, endPoint y: 287, distance: 20.5
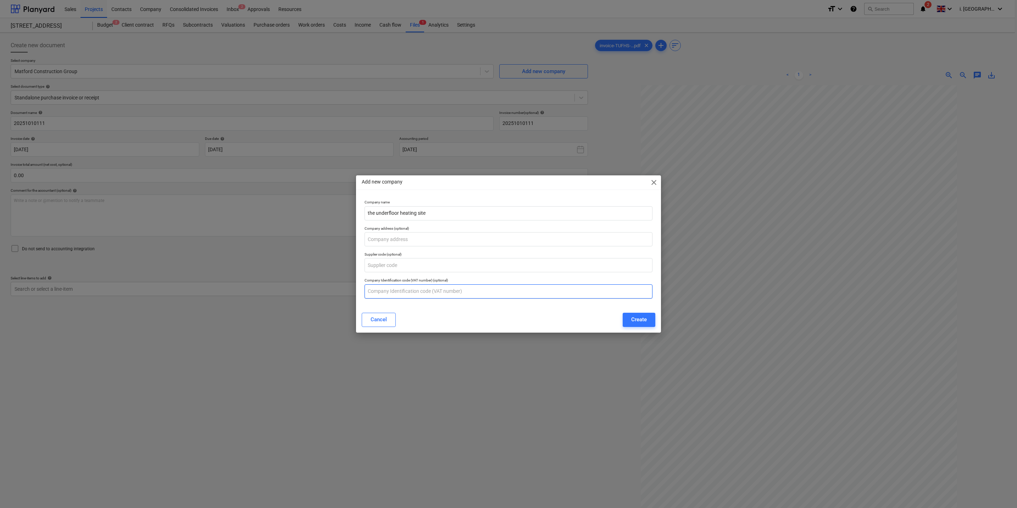
click at [451, 298] on input "text" at bounding box center [509, 291] width 288 height 14
click at [467, 258] on input "text" at bounding box center [509, 265] width 288 height 14
click at [462, 241] on input "text" at bounding box center [509, 239] width 288 height 14
drag, startPoint x: 577, startPoint y: 310, endPoint x: 586, endPoint y: 313, distance: 10.2
click at [577, 311] on div "Cancel Create" at bounding box center [509, 320] width 302 height 20
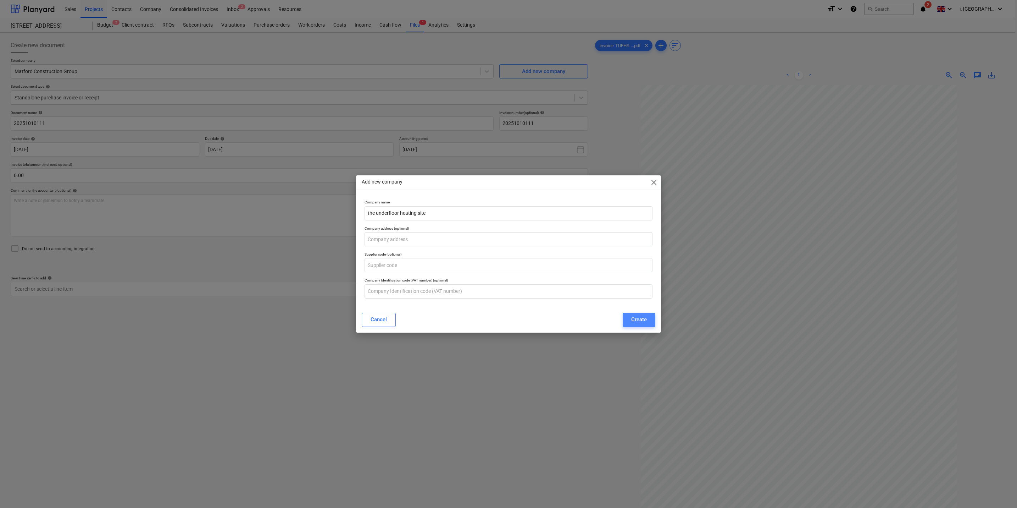
click at [641, 320] on div "Create" at bounding box center [639, 319] width 16 height 9
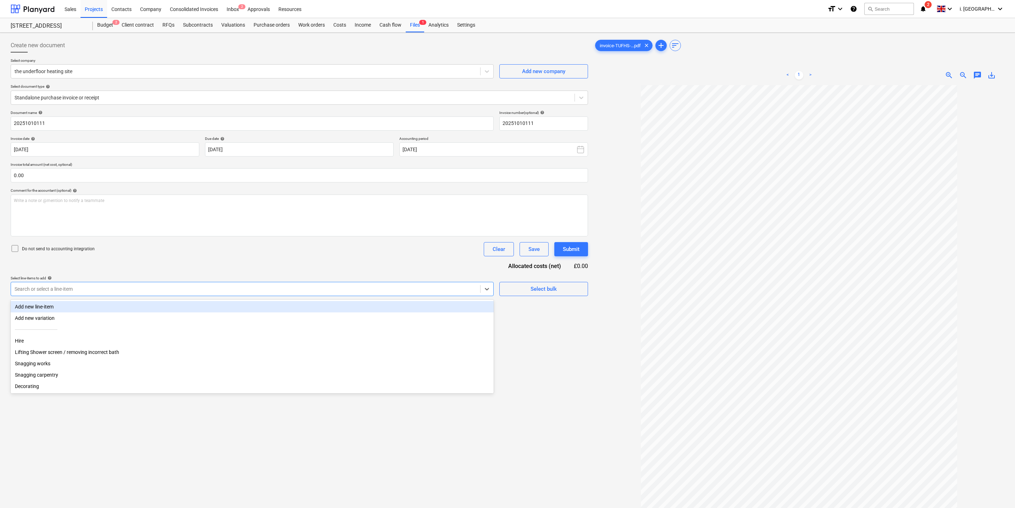
click at [459, 288] on div at bounding box center [246, 288] width 462 height 7
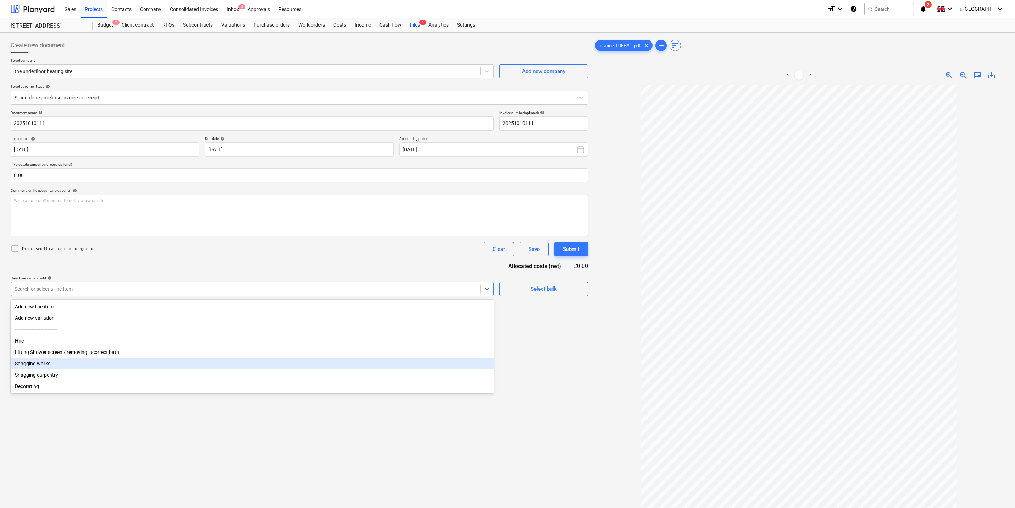
click at [271, 367] on div "Snagging works" at bounding box center [252, 363] width 483 height 11
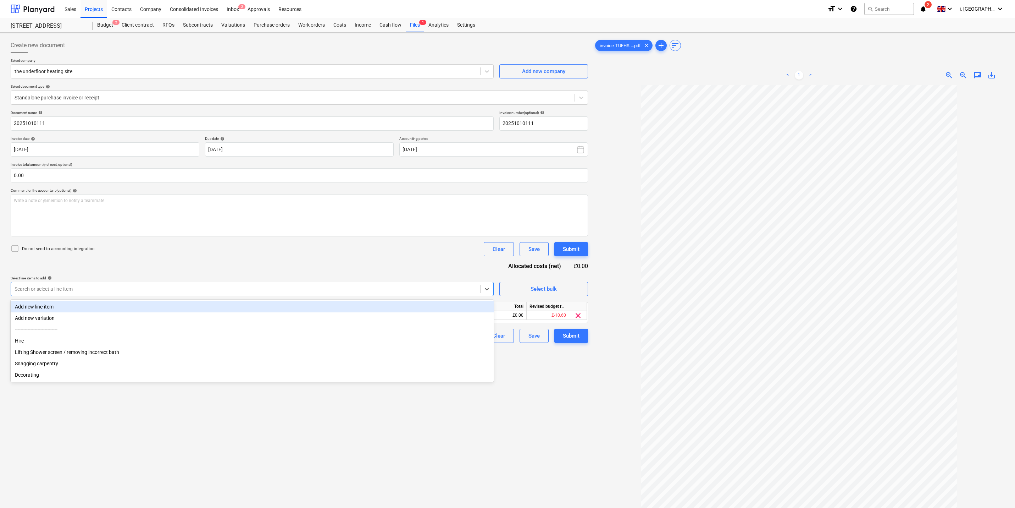
drag, startPoint x: 584, startPoint y: 381, endPoint x: 462, endPoint y: 343, distance: 127.1
click at [583, 382] on div "Create new document Select company the underfloor heating site Add new company …" at bounding box center [299, 305] width 583 height 540
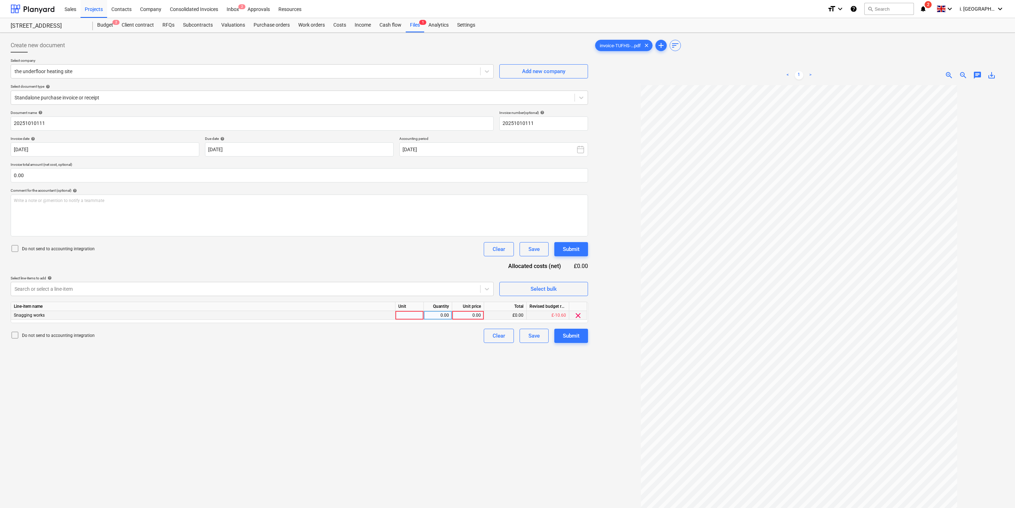
click at [409, 315] on div at bounding box center [410, 315] width 28 height 9
type input "1"
type input "6.99"
click at [471, 317] on div "6.99" at bounding box center [468, 315] width 26 height 9
type input "11.66"
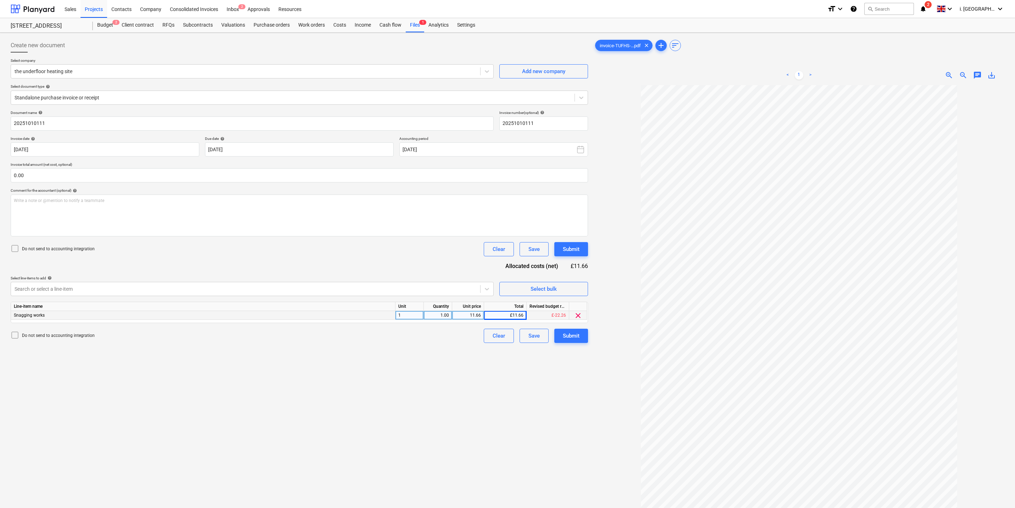
click at [522, 389] on div "Create new document Select company the underfloor heating site Add new company …" at bounding box center [299, 305] width 583 height 540
click at [576, 332] on div "Submit" at bounding box center [571, 335] width 17 height 9
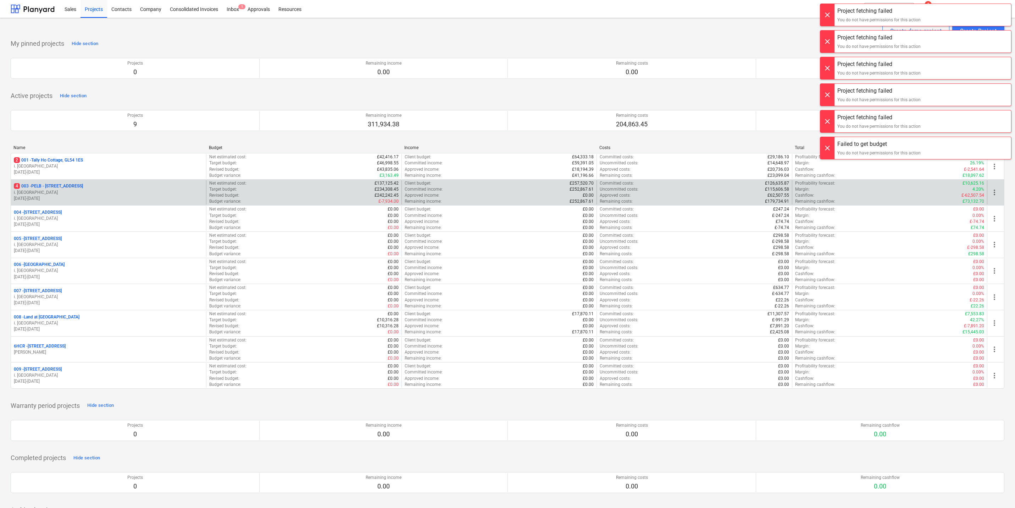
click at [82, 188] on p "4 003 - PELB - [GEOGRAPHIC_DATA], [GEOGRAPHIC_DATA], GL2 7NE" at bounding box center [48, 186] width 69 height 6
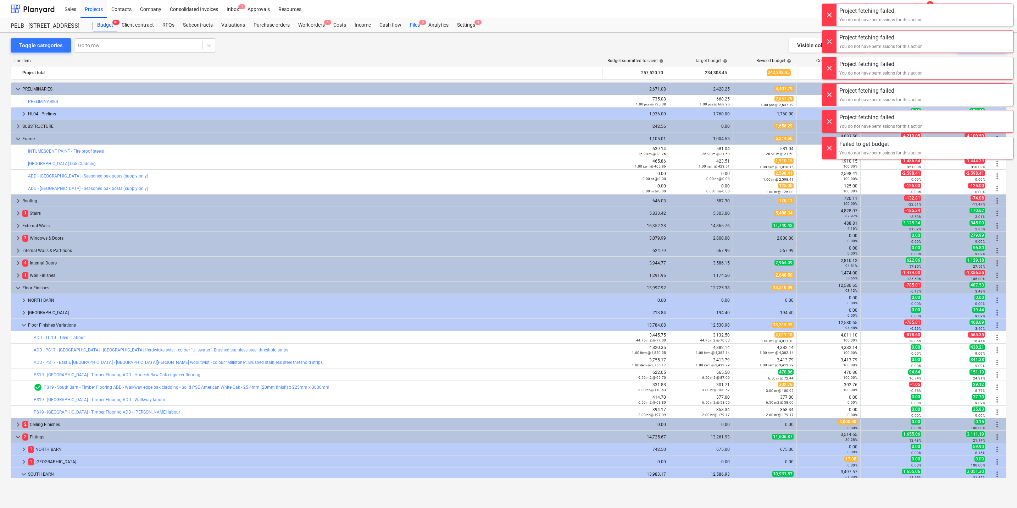
click at [414, 26] on div "Files 3" at bounding box center [415, 25] width 18 height 14
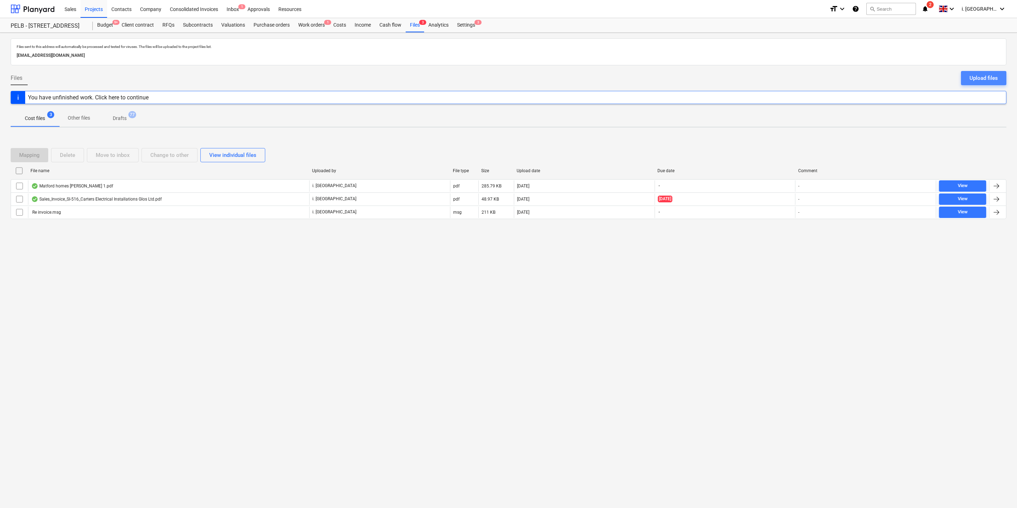
click at [971, 78] on div "Upload files" at bounding box center [984, 77] width 28 height 9
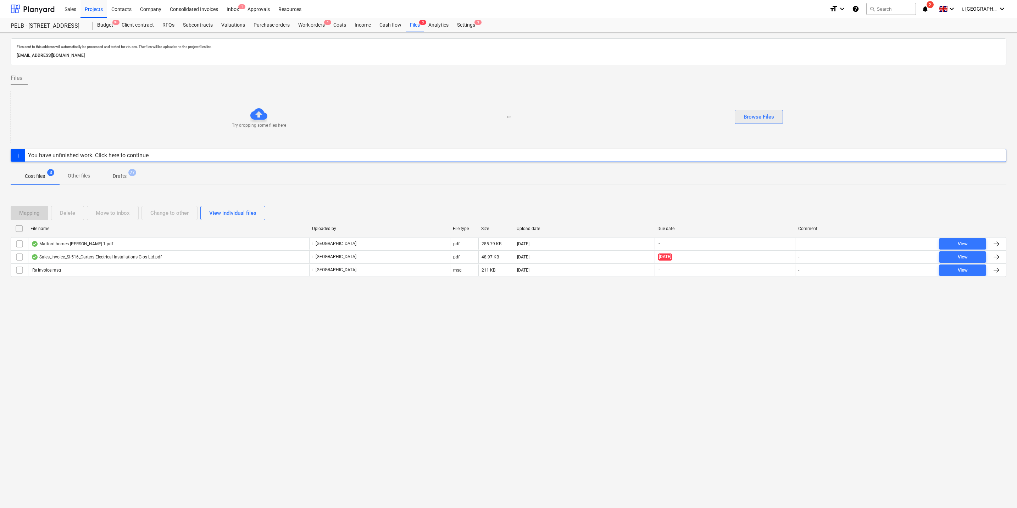
drag, startPoint x: 800, startPoint y: 109, endPoint x: 761, endPoint y: 117, distance: 40.2
click at [798, 109] on div "Try dropping some files here or Browse Files" at bounding box center [509, 117] width 996 height 40
click at [760, 117] on div "Browse Files" at bounding box center [759, 116] width 31 height 9
click at [321, 23] on div "Work orders 1" at bounding box center [311, 25] width 35 height 14
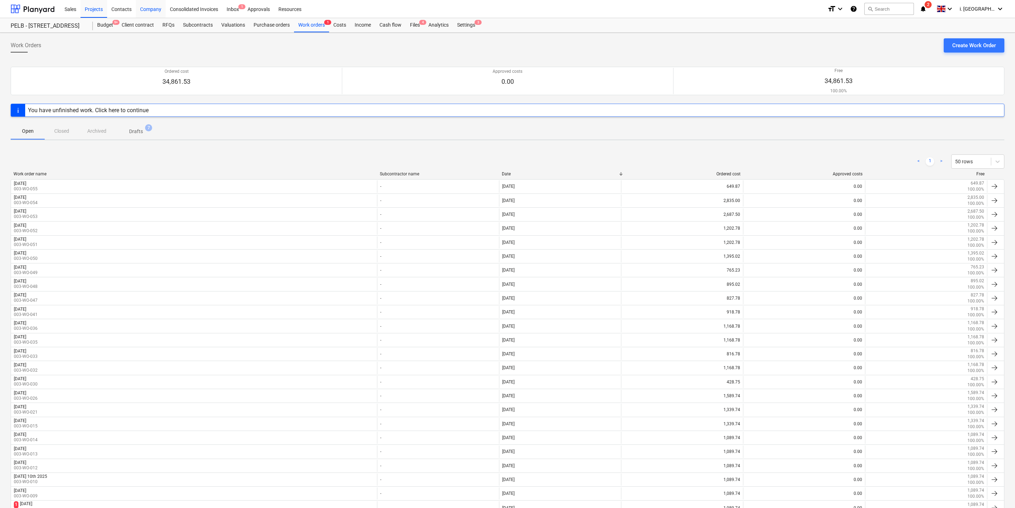
click at [151, 9] on div "Company" at bounding box center [151, 9] width 30 height 18
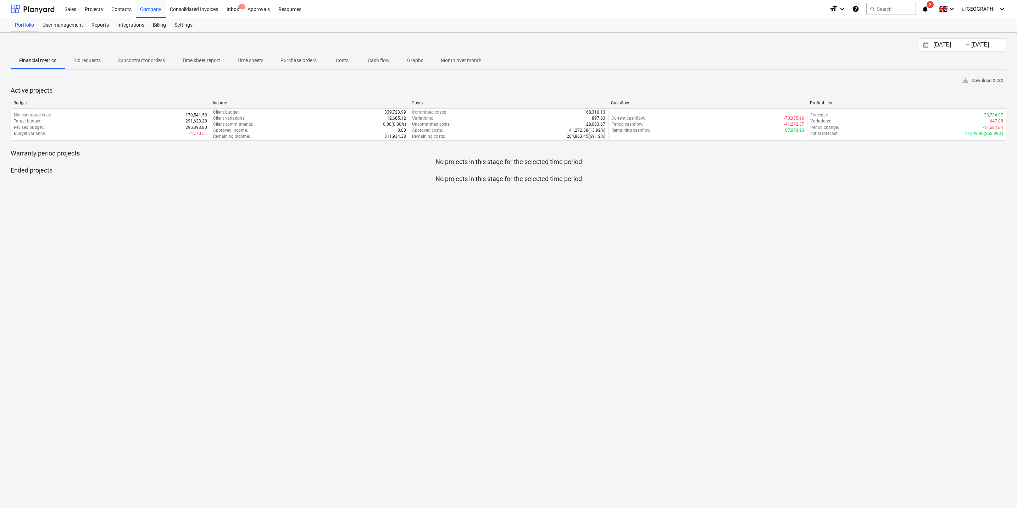
click at [204, 61] on p "Time sheet report" at bounding box center [201, 60] width 38 height 7
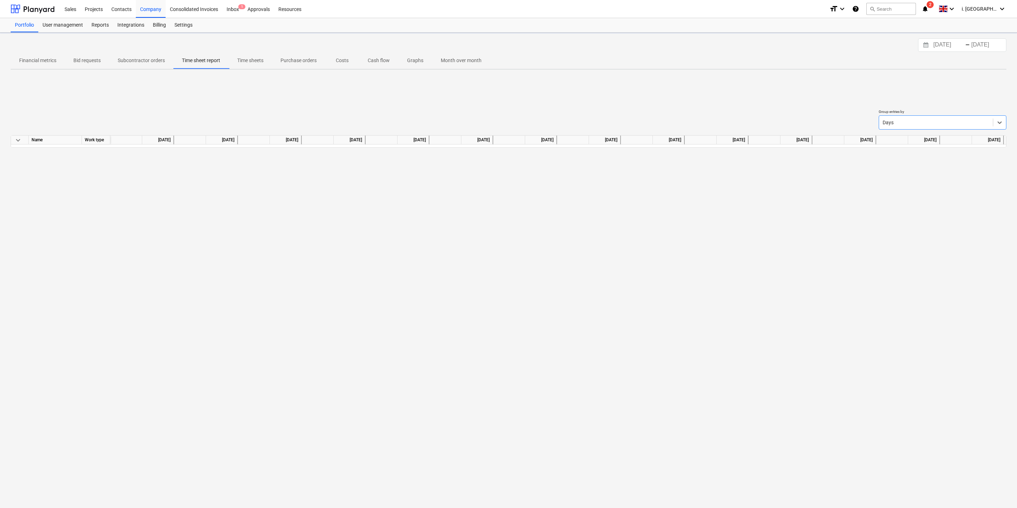
click at [255, 60] on p "Time sheets" at bounding box center [250, 60] width 26 height 7
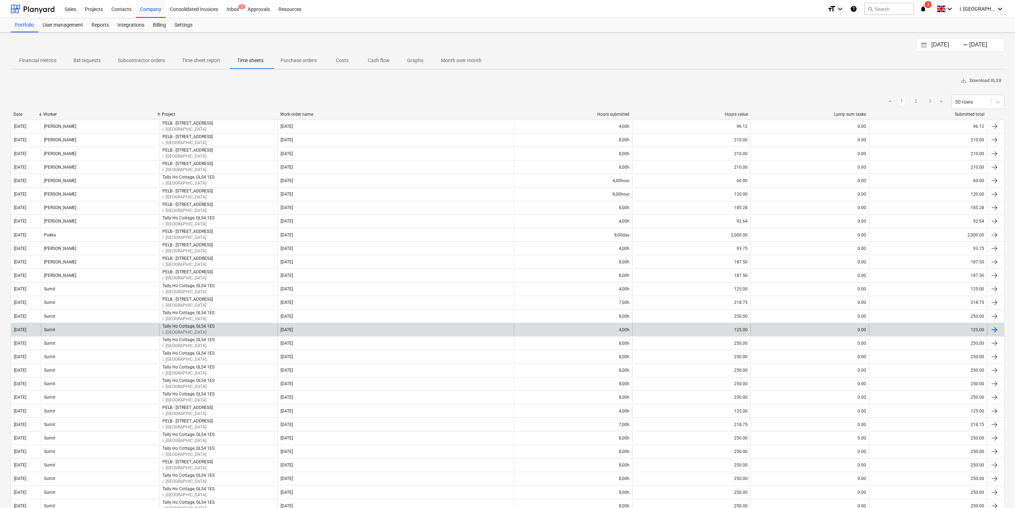
scroll to position [355, 0]
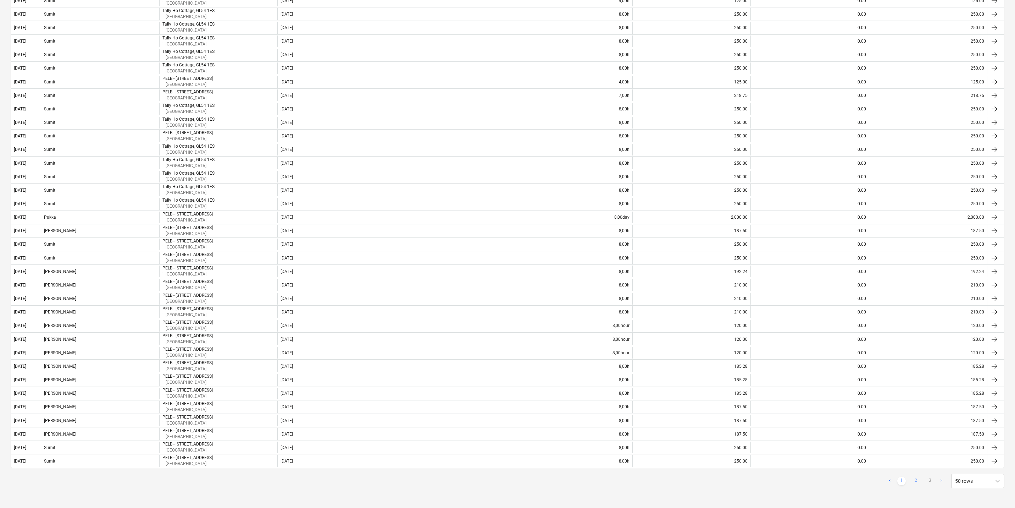
click at [916, 478] on link "2" at bounding box center [916, 480] width 9 height 9
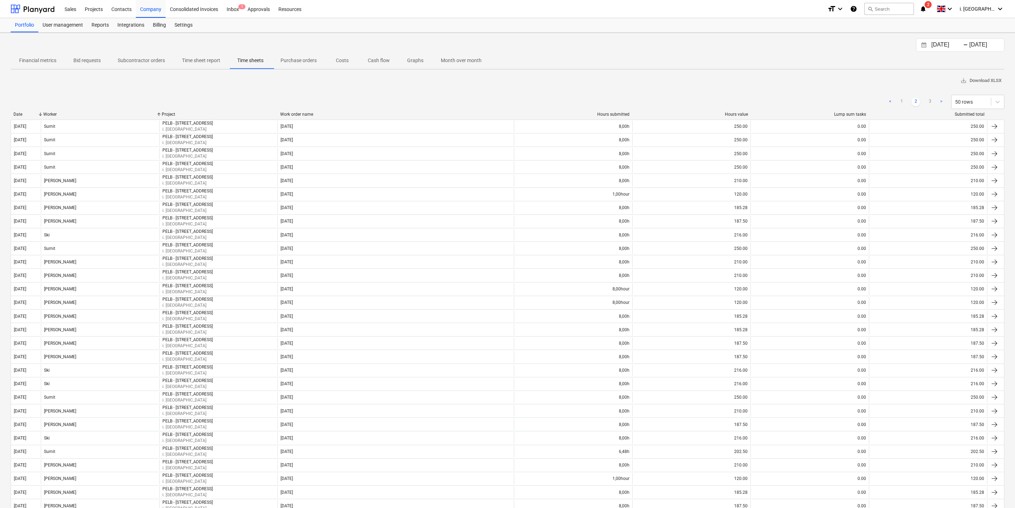
click at [951, 48] on input "[DATE]" at bounding box center [948, 45] width 36 height 10
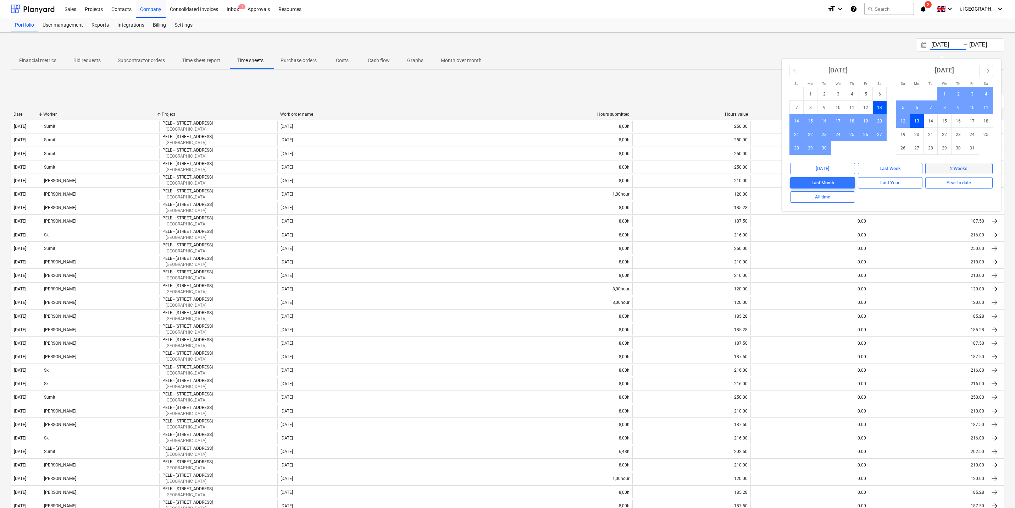
click at [951, 173] on button "2 Weeks" at bounding box center [959, 168] width 67 height 11
type input "[DATE]"
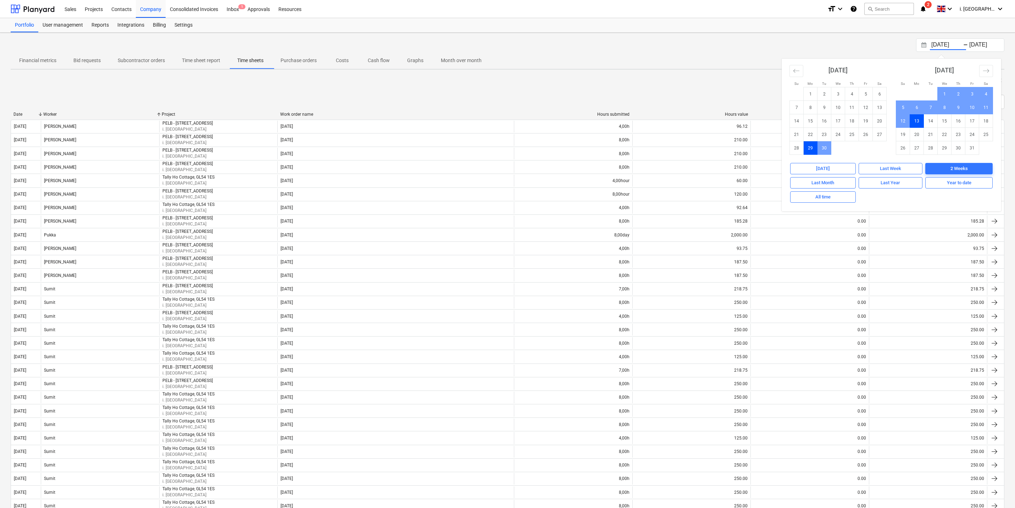
click at [275, 96] on div "< 1 2 > 50 rows" at bounding box center [508, 102] width 994 height 14
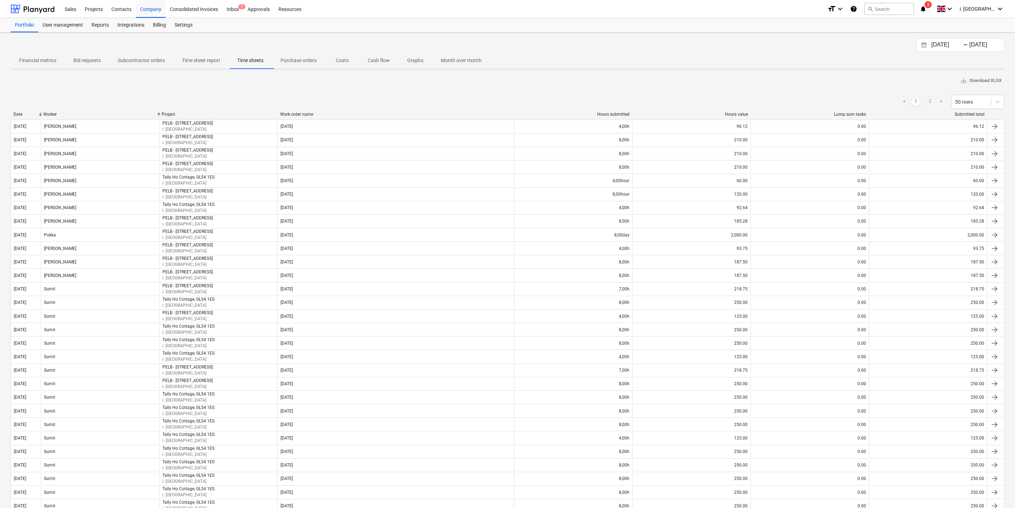
scroll to position [355, 0]
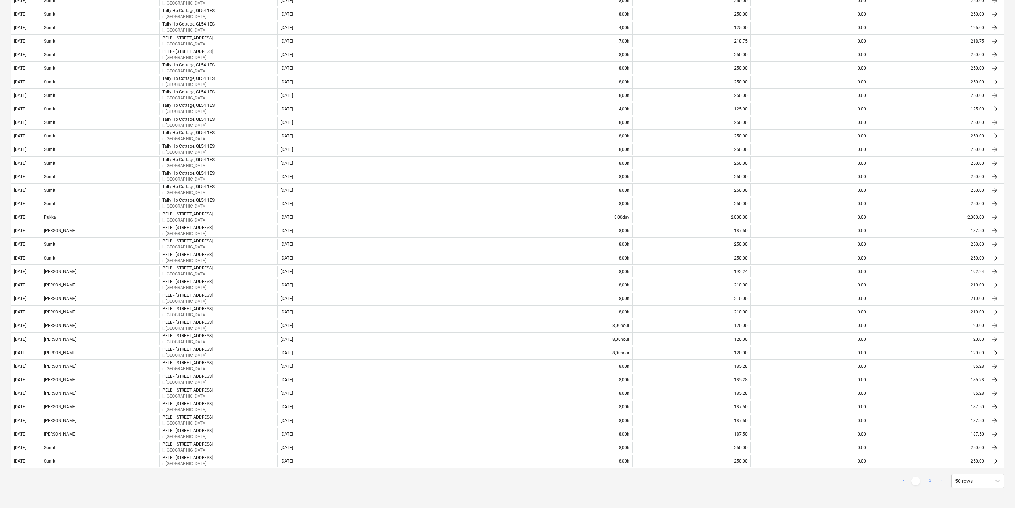
click at [931, 479] on link "2" at bounding box center [930, 480] width 9 height 9
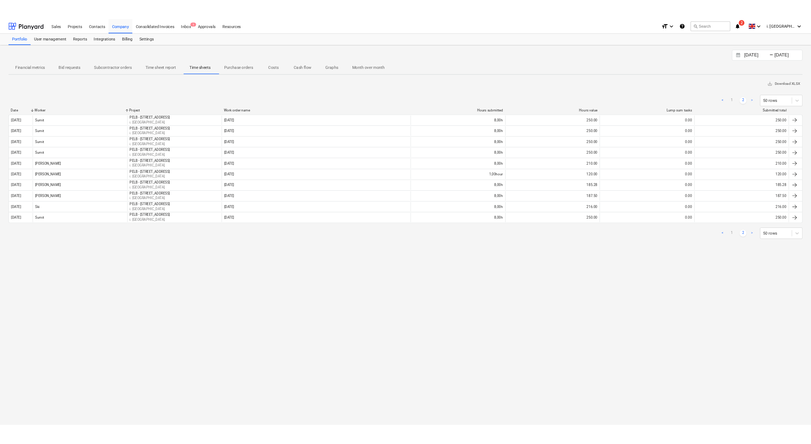
scroll to position [0, 0]
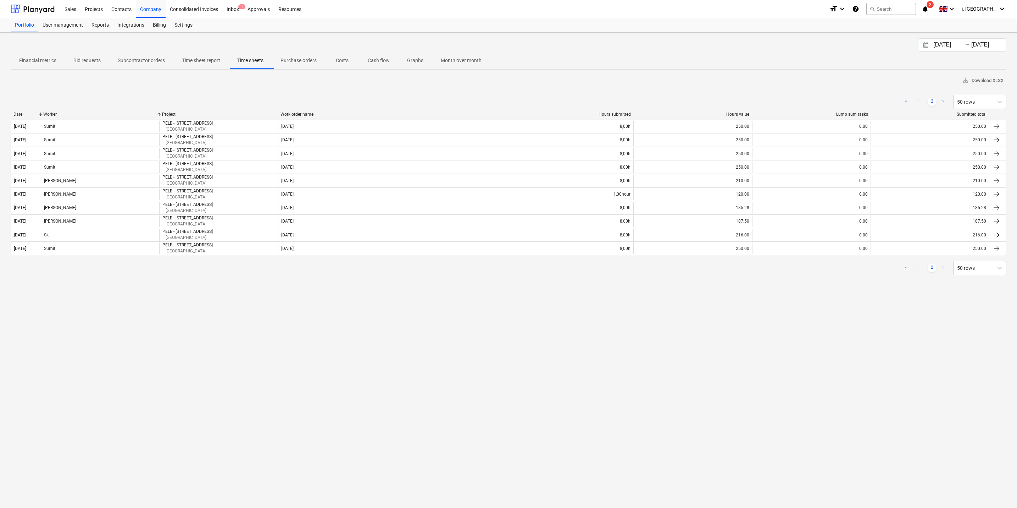
drag, startPoint x: 182, startPoint y: 415, endPoint x: 179, endPoint y: 388, distance: 27.2
click at [188, 411] on div "[DATE] Press the down arrow key to interact with the calendar and select a date…" at bounding box center [508, 270] width 1017 height 475
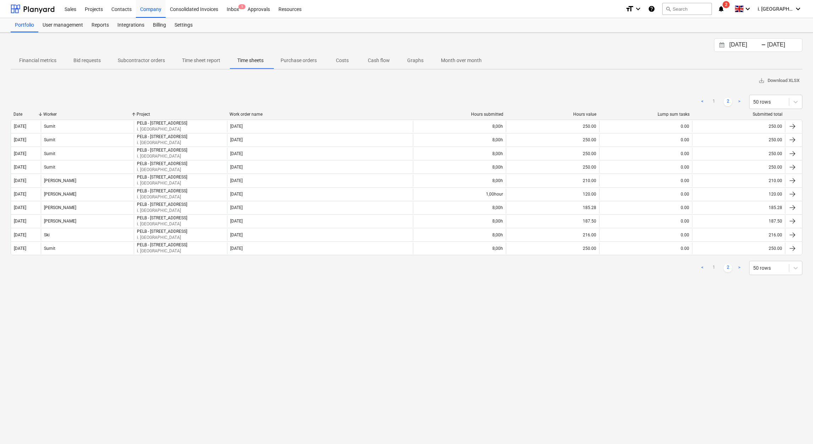
click at [318, 334] on div "[DATE] Press the down arrow key to interact with the calendar and select a date…" at bounding box center [406, 238] width 813 height 411
click at [747, 39] on div "[DATE] Press the down arrow key to interact with the calendar and select a date…" at bounding box center [758, 44] width 88 height 13
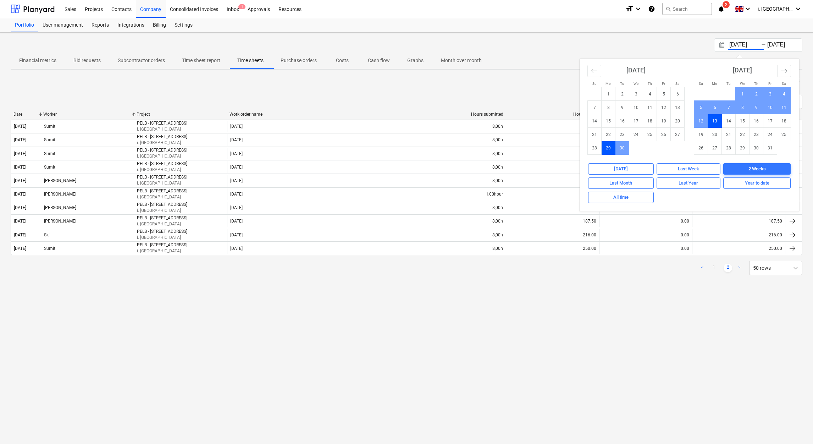
click at [750, 45] on input "[DATE]" at bounding box center [746, 45] width 36 height 10
click at [610, 147] on td "29" at bounding box center [609, 147] width 14 height 13
click at [581, 342] on div "[DATE] Press the down arrow key to interact with the calendar and select a date…" at bounding box center [406, 238] width 813 height 411
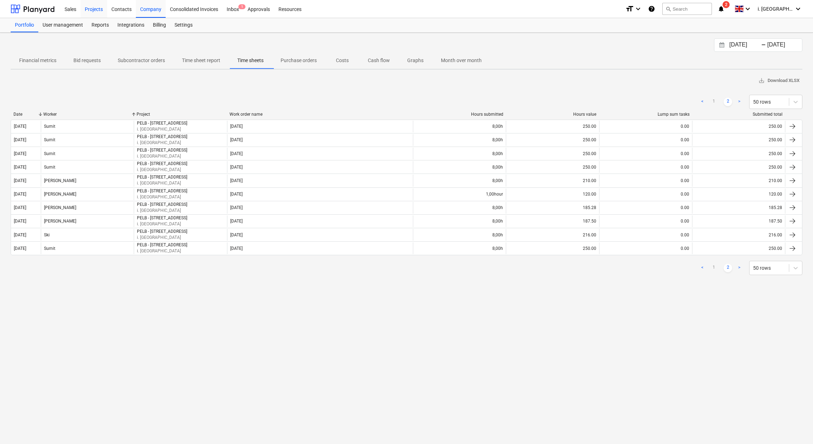
click at [87, 6] on div "Projects" at bounding box center [94, 9] width 27 height 18
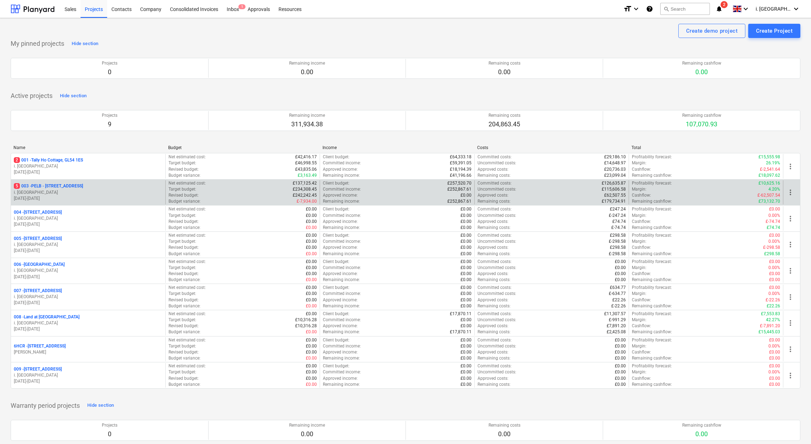
click at [73, 186] on p "5 003 - PELB - [GEOGRAPHIC_DATA], [GEOGRAPHIC_DATA], GL2 7NE" at bounding box center [48, 186] width 69 height 6
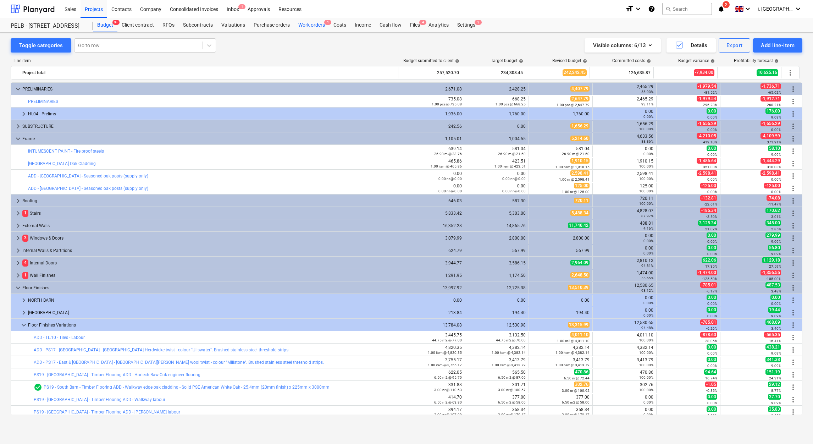
click at [310, 23] on div "Work orders 1" at bounding box center [311, 25] width 35 height 14
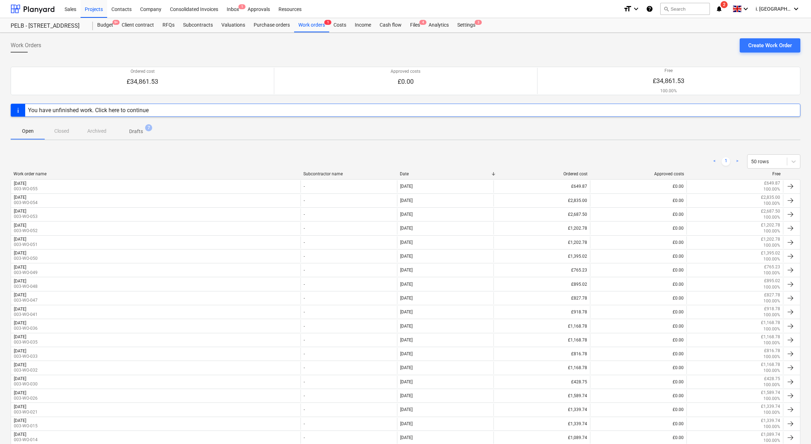
scroll to position [183, 0]
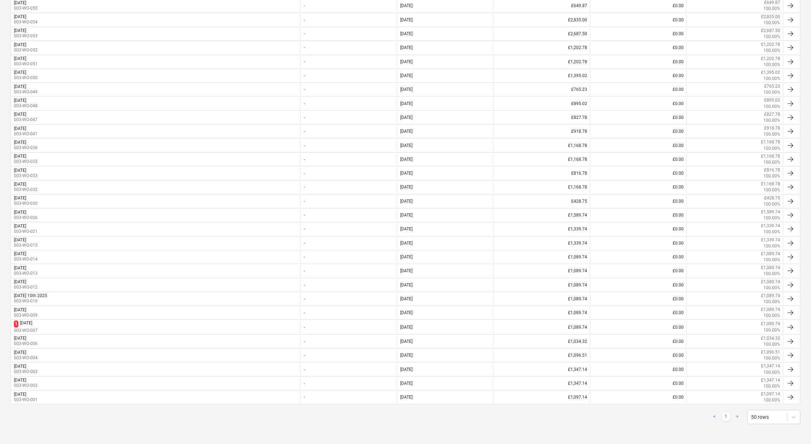
click at [0, 126] on html "Sales Projects Contacts Company Consolidated Invoices Inbox 1 Approvals Resourc…" at bounding box center [405, 41] width 811 height 444
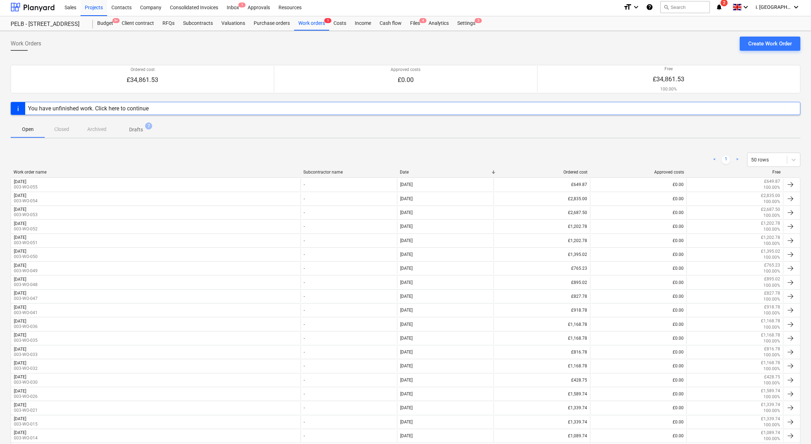
scroll to position [0, 0]
click at [155, 160] on div "< 1 > 50 rows" at bounding box center [406, 161] width 790 height 14
click at [95, 5] on div "Projects" at bounding box center [94, 9] width 27 height 18
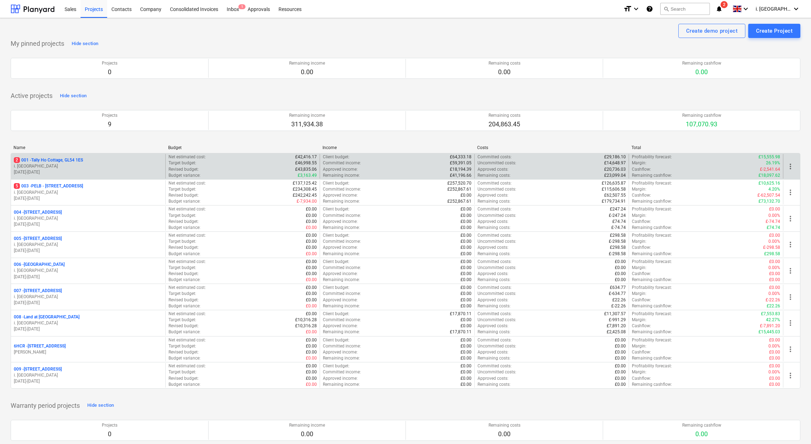
click at [67, 169] on p "i. [GEOGRAPHIC_DATA]" at bounding box center [88, 166] width 149 height 6
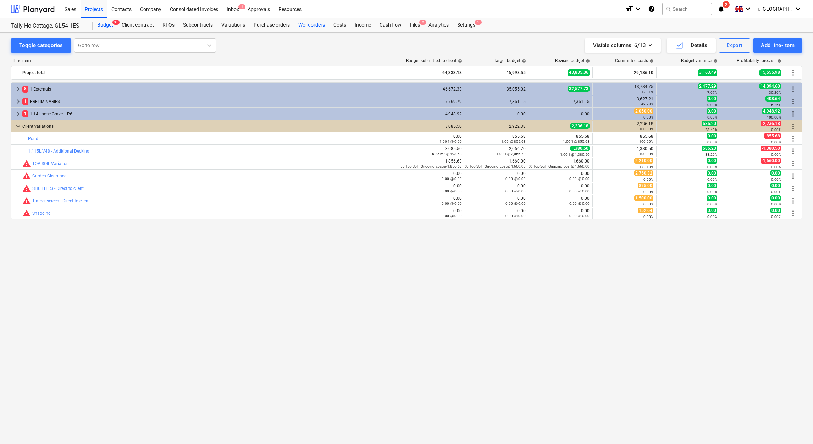
click at [311, 26] on div "Work orders" at bounding box center [311, 25] width 35 height 14
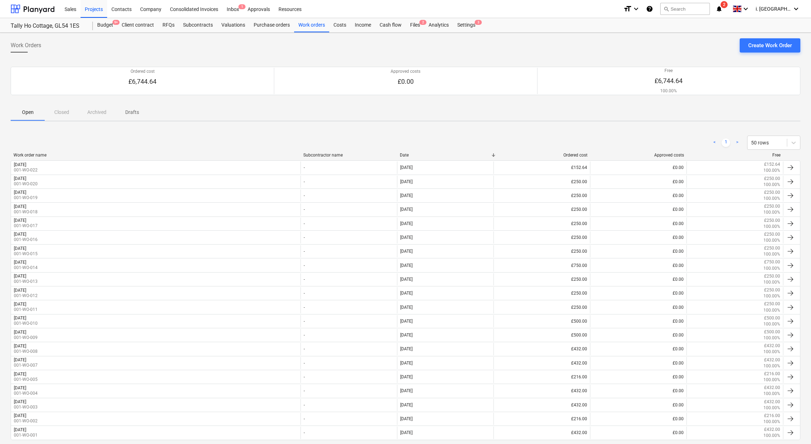
click at [111, 149] on div "< 1 > 50 rows" at bounding box center [406, 143] width 790 height 14
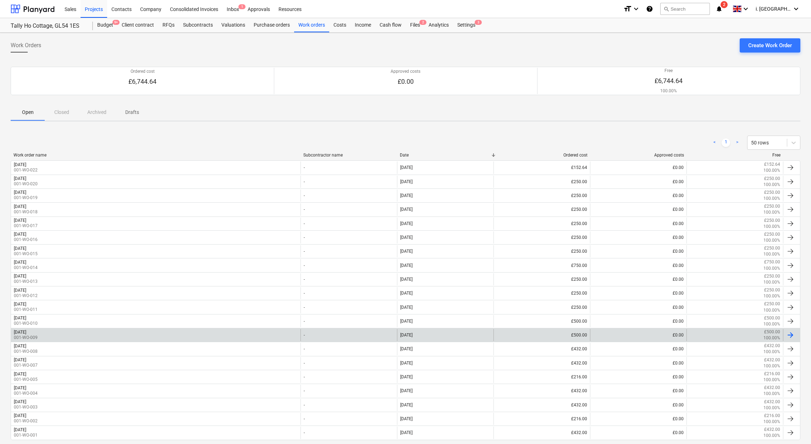
click at [139, 341] on div "[DATE] 001-WO-009" at bounding box center [155, 335] width 289 height 12
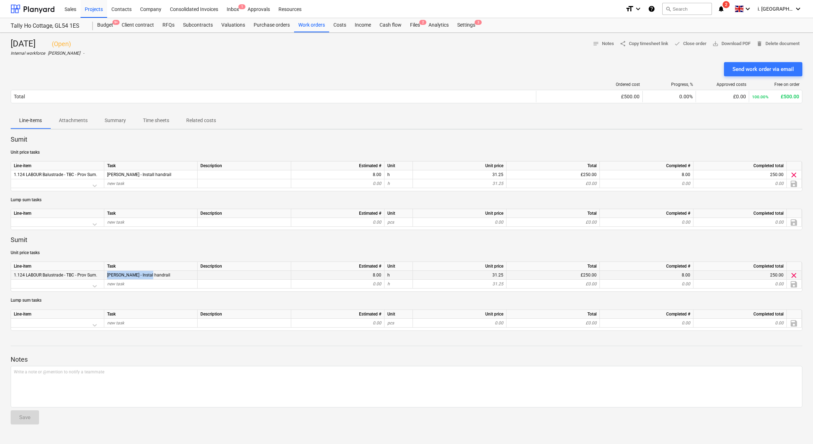
drag, startPoint x: 152, startPoint y: 274, endPoint x: 104, endPoint y: 279, distance: 48.5
click at [0, 0] on div "1.124 LABOUR Balustrade - TBC - Prov Sum. [PERSON_NAME] - Instal handrail 8.00 …" at bounding box center [0, 0] width 0 height 0
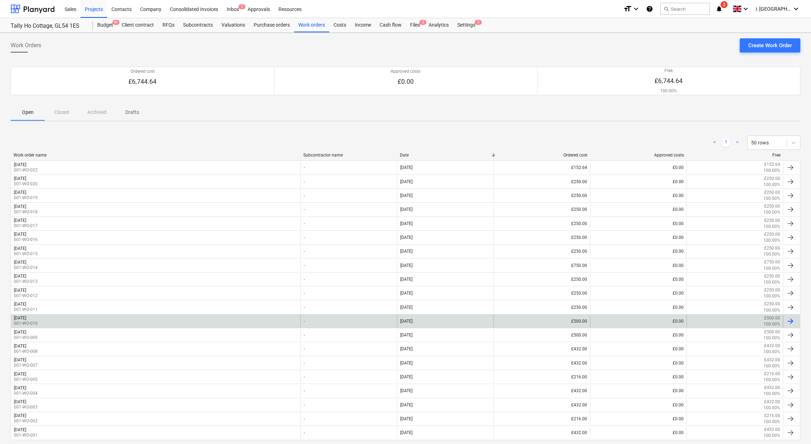
click at [107, 324] on div "[DATE] 001-WO-010" at bounding box center [155, 321] width 289 height 12
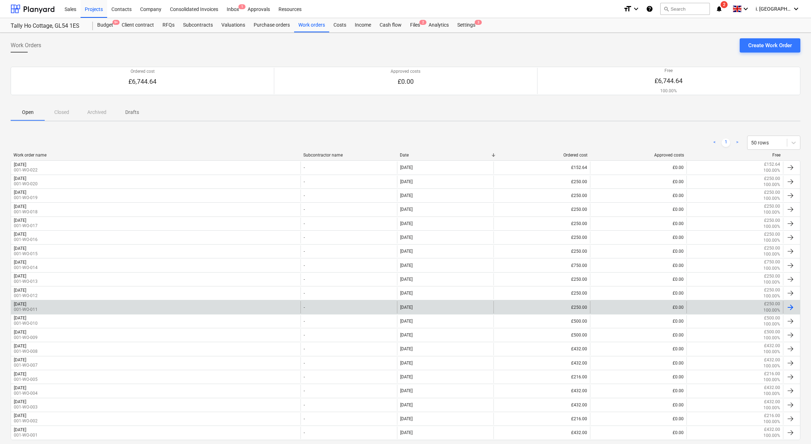
click at [118, 310] on div "[DATE] 001-WO-011" at bounding box center [155, 307] width 289 height 12
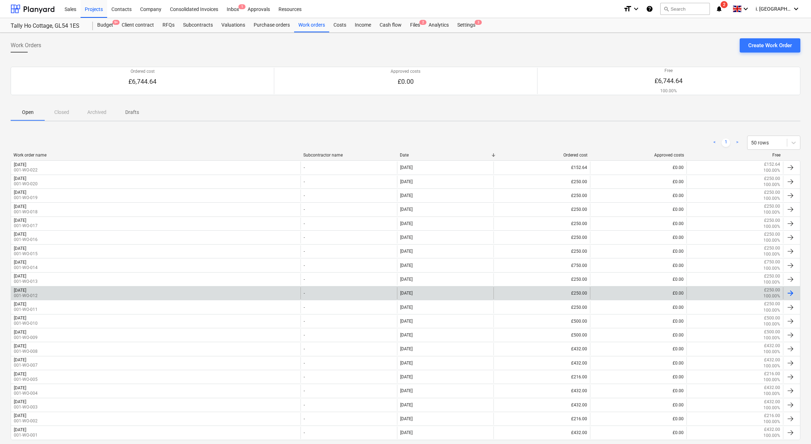
click at [63, 292] on div "[DATE] 001-WO-012" at bounding box center [155, 293] width 289 height 12
click at [58, 290] on div "[DATE] 001-WO-012" at bounding box center [155, 293] width 289 height 12
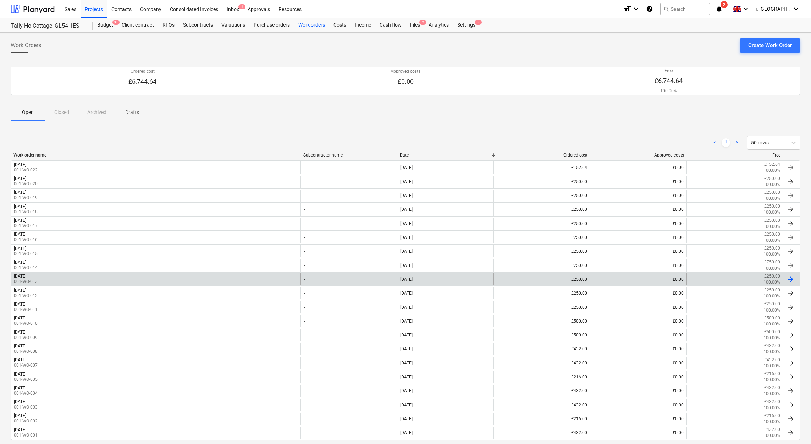
click at [56, 277] on div "[DATE] 001-WO-013" at bounding box center [155, 279] width 289 height 12
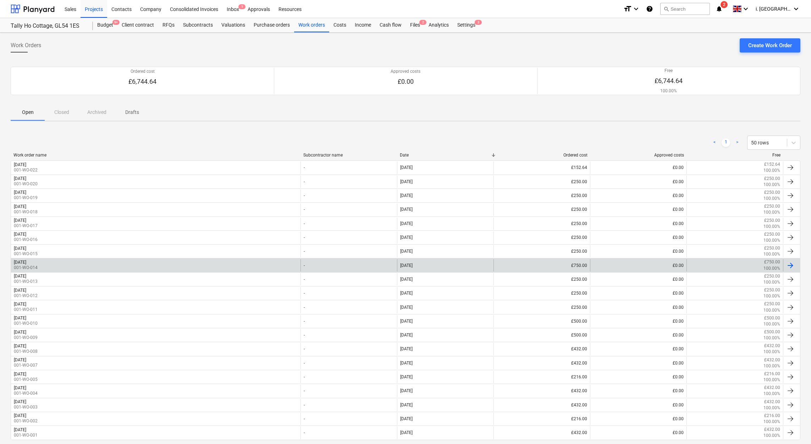
click at [59, 262] on div "[DATE] 001-WO-014" at bounding box center [155, 265] width 289 height 12
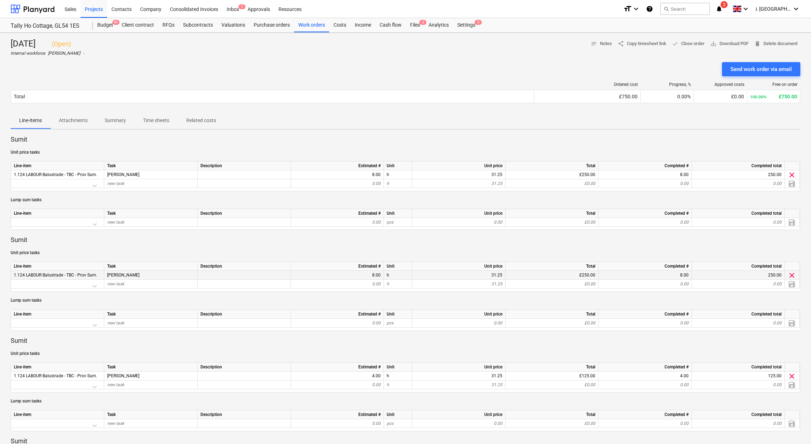
click at [83, 274] on span "1.124 LABOUR Balustrade - TBC - Prov Sum." at bounding box center [55, 274] width 83 height 5
drag, startPoint x: 93, startPoint y: 276, endPoint x: -2, endPoint y: 274, distance: 94.7
click at [0, 274] on html "Sales Projects Contacts Company Consolidated Invoices Inbox 1 Approvals Resourc…" at bounding box center [405, 222] width 811 height 444
drag, startPoint x: -2, startPoint y: 274, endPoint x: 54, endPoint y: 278, distance: 55.9
click at [47, 275] on span "1.124 LABOUR Balustrade - TBC - Prov Sum." at bounding box center [55, 274] width 83 height 5
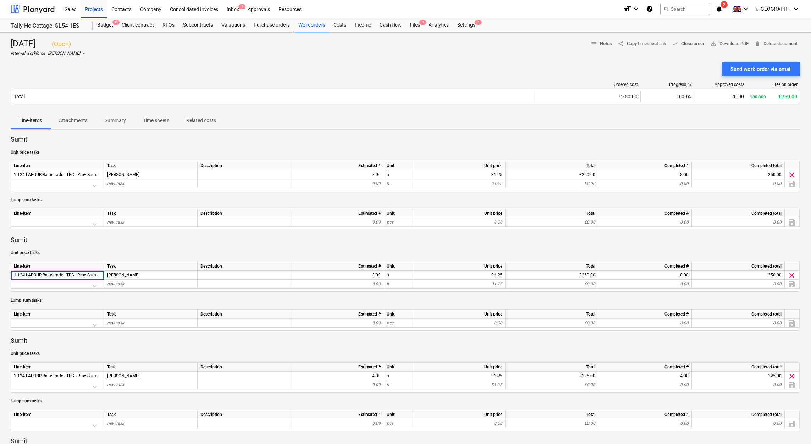
click at [205, 248] on div "Sumit Unit price tasks Line-item Task Description Estimated # Unit Unit price T…" at bounding box center [406, 333] width 790 height 396
drag, startPoint x: 23, startPoint y: 175, endPoint x: 102, endPoint y: 171, distance: 79.2
click at [102, 171] on div "1.124 LABOUR Balustrade - TBC - Prov Sum." at bounding box center [57, 174] width 93 height 9
copy span "4 LABOUR Balustrade - TBC - Prov Sum."
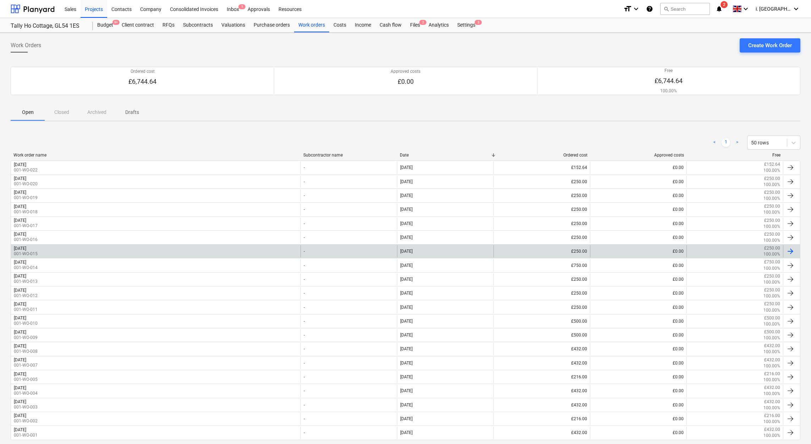
click at [82, 251] on div "[DATE] 001-WO-015" at bounding box center [155, 251] width 289 height 12
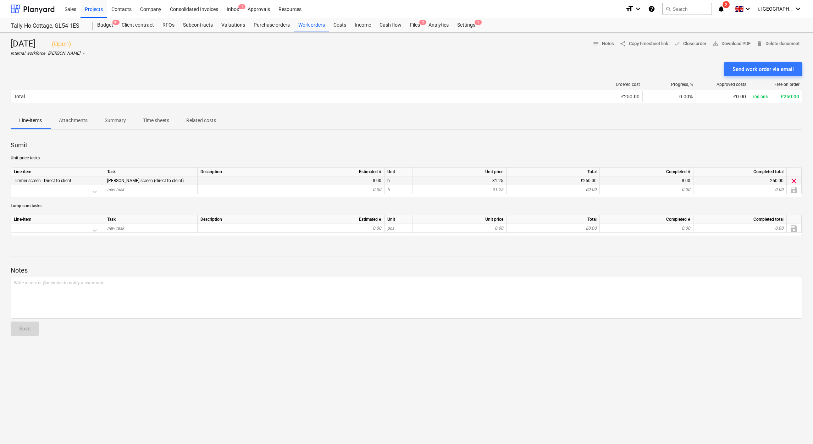
drag, startPoint x: 78, startPoint y: 181, endPoint x: 14, endPoint y: 177, distance: 64.0
click at [14, 177] on div "Timber screen - Direct to client" at bounding box center [57, 180] width 93 height 9
drag, startPoint x: 14, startPoint y: 177, endPoint x: 35, endPoint y: 177, distance: 20.9
copy span "Timber screen - Direct to client"
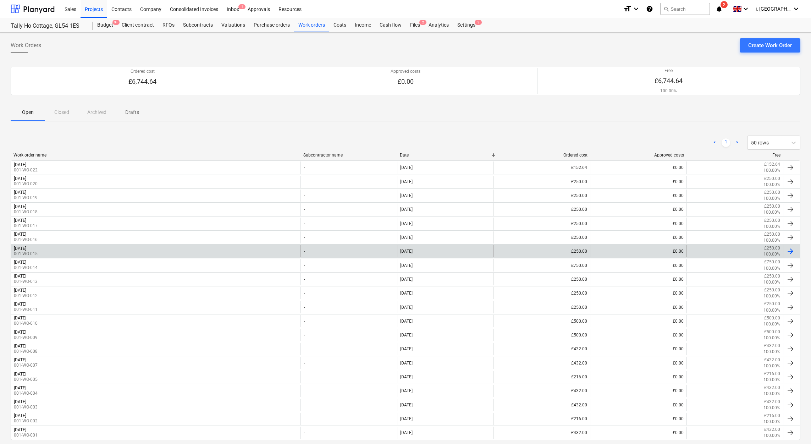
click at [193, 253] on div "[DATE] 001-WO-015" at bounding box center [155, 251] width 289 height 12
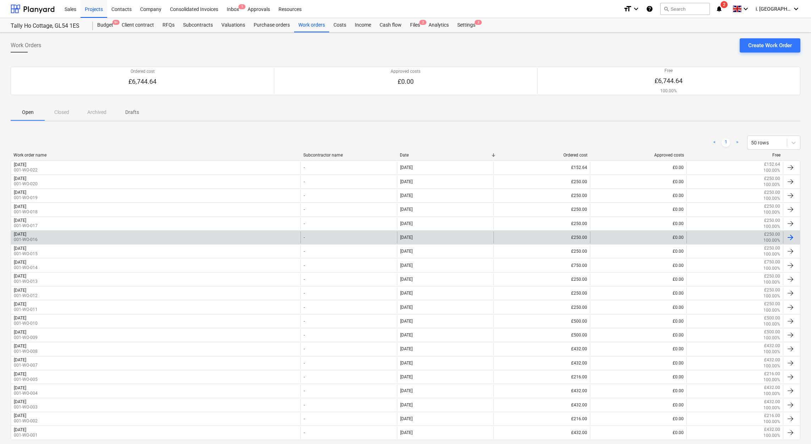
click at [125, 233] on div "[DATE] 001-WO-016" at bounding box center [155, 237] width 289 height 12
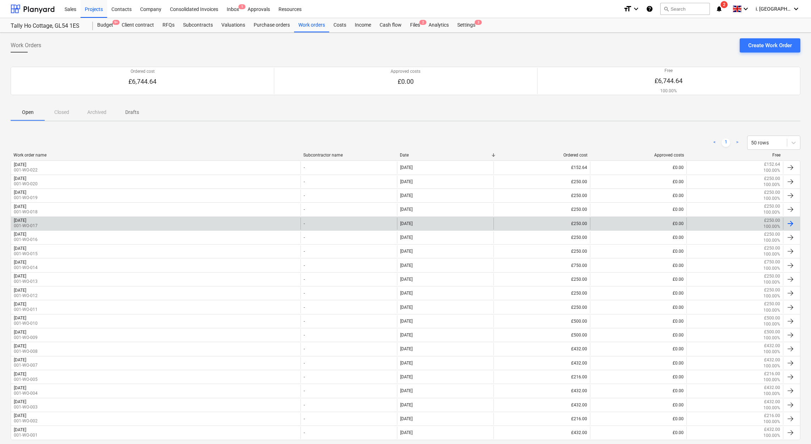
click at [70, 221] on div "[DATE] 001-WO-017" at bounding box center [155, 223] width 289 height 12
click at [153, 226] on div "[DATE] 001-WO-017" at bounding box center [155, 223] width 289 height 12
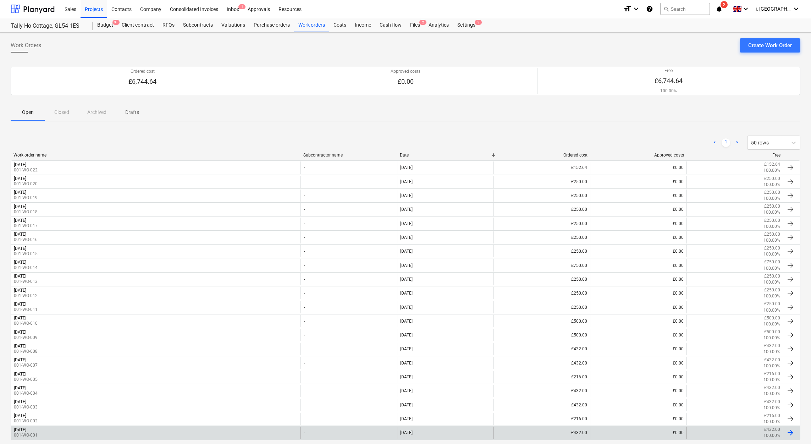
scroll to position [37, 0]
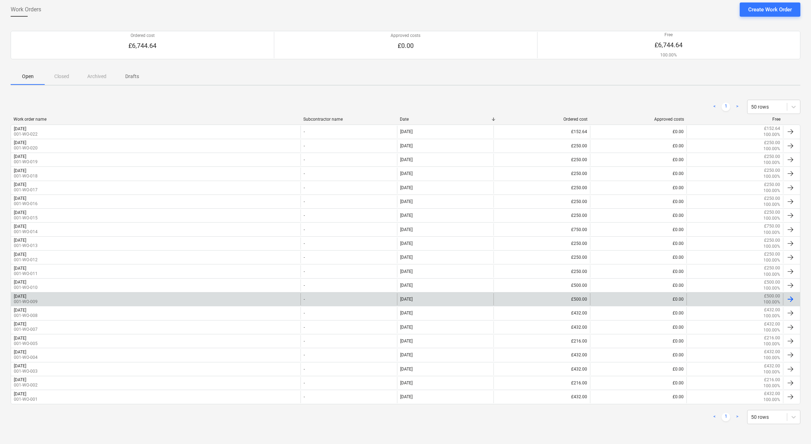
click at [76, 303] on div "[DATE] 001-WO-009" at bounding box center [155, 299] width 289 height 12
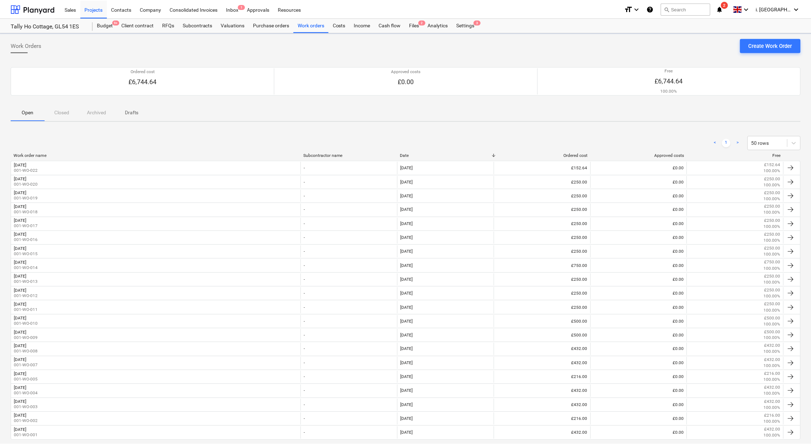
scroll to position [37, 0]
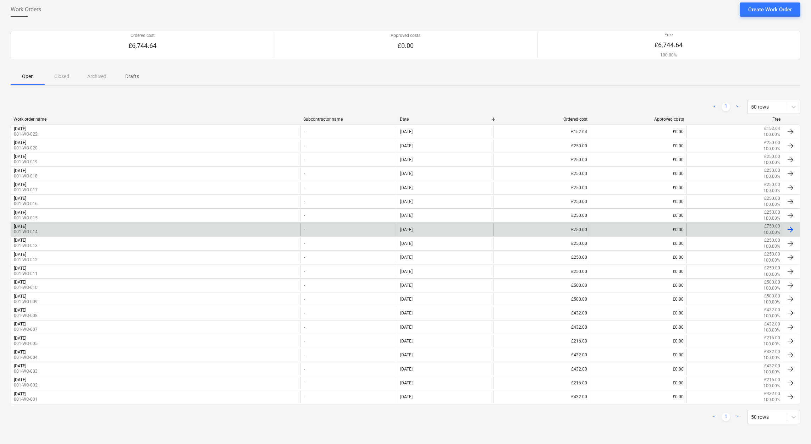
click at [96, 230] on div "[DATE] 001-WO-014" at bounding box center [155, 229] width 289 height 12
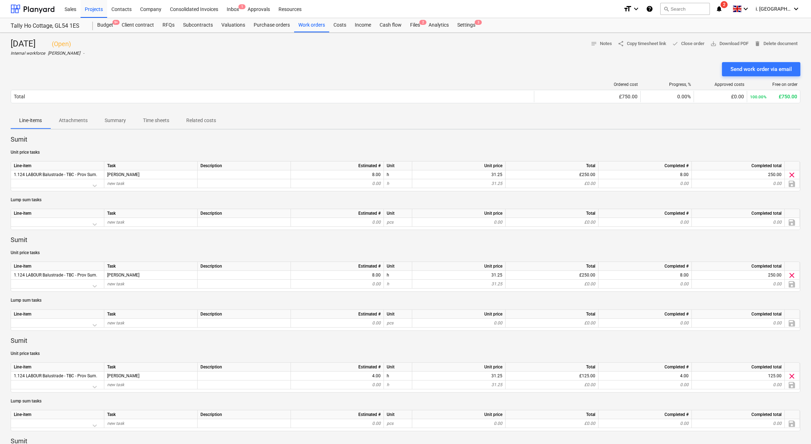
click at [521, 253] on p "Unit price tasks" at bounding box center [406, 253] width 790 height 6
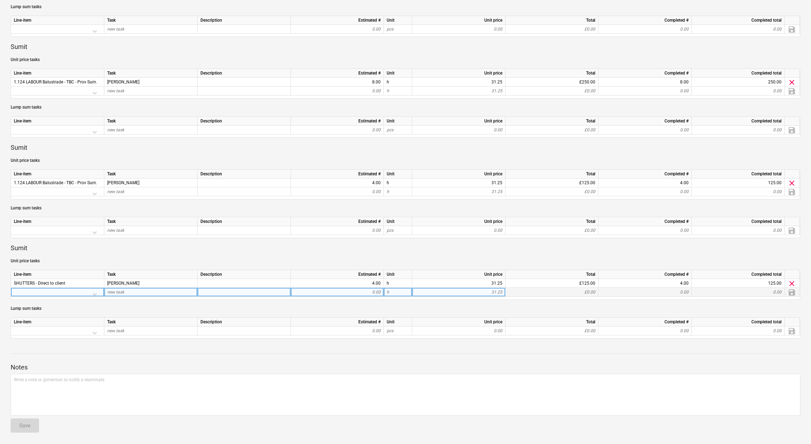
click at [76, 289] on div at bounding box center [57, 294] width 87 height 12
drag, startPoint x: 78, startPoint y: 283, endPoint x: 11, endPoint y: 284, distance: 66.3
click at [11, 283] on div "Line-item Task Description Estimated # Unit Unit price Total Completed # Comple…" at bounding box center [406, 285] width 790 height 30
click at [15, 284] on span "SHUTTERS - Direct to client" at bounding box center [39, 283] width 51 height 5
click at [0, 251] on html "Sales Projects Contacts Company Consolidated Invoices Inbox 1 Approvals Resourc…" at bounding box center [405, 29] width 811 height 444
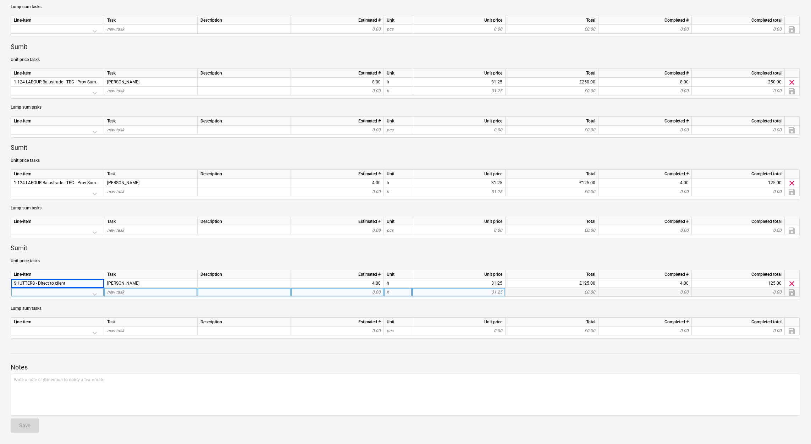
copy div "Line-item Task Description Estimated # Unit Unit price Total Completed # Comple…"
drag, startPoint x: 237, startPoint y: 409, endPoint x: 276, endPoint y: 389, distance: 44.0
click at [237, 409] on div "Write a note or @mention to notify a teammate [PERSON_NAME]" at bounding box center [406, 395] width 790 height 42
